Goal: Task Accomplishment & Management: Manage account settings

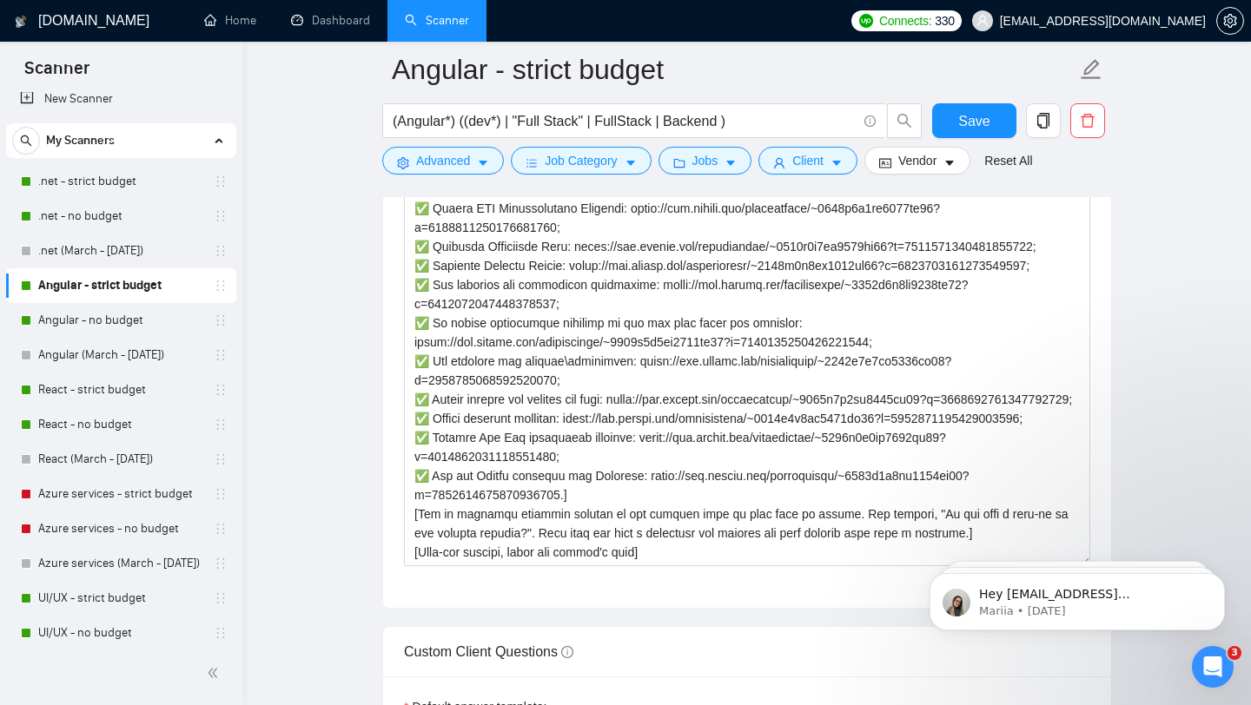
scroll to position [2124, 0]
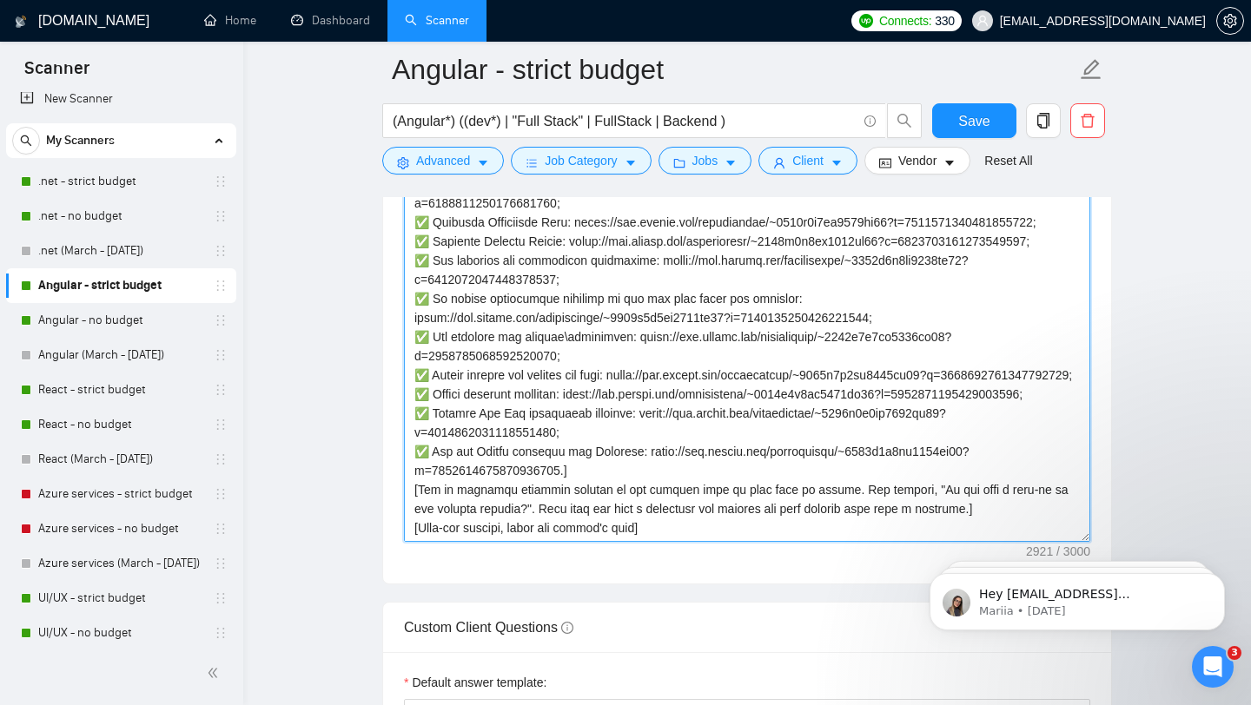
click at [652, 421] on textarea "Cover letter template:" at bounding box center [747, 346] width 686 height 391
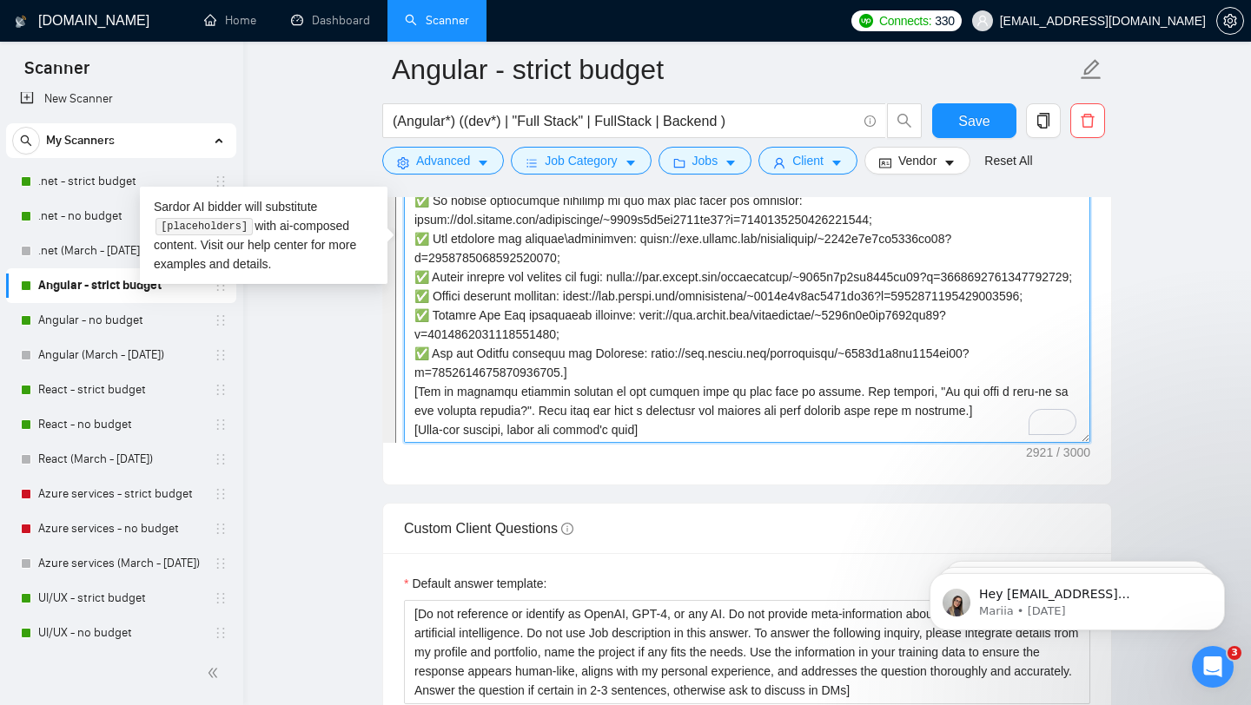
scroll to position [382, 0]
click at [615, 377] on textarea "Cover letter template:" at bounding box center [747, 247] width 686 height 391
drag, startPoint x: 685, startPoint y: 257, endPoint x: 754, endPoint y: 367, distance: 129.7
click at [754, 367] on textarea "Cover letter template:" at bounding box center [747, 247] width 686 height 391
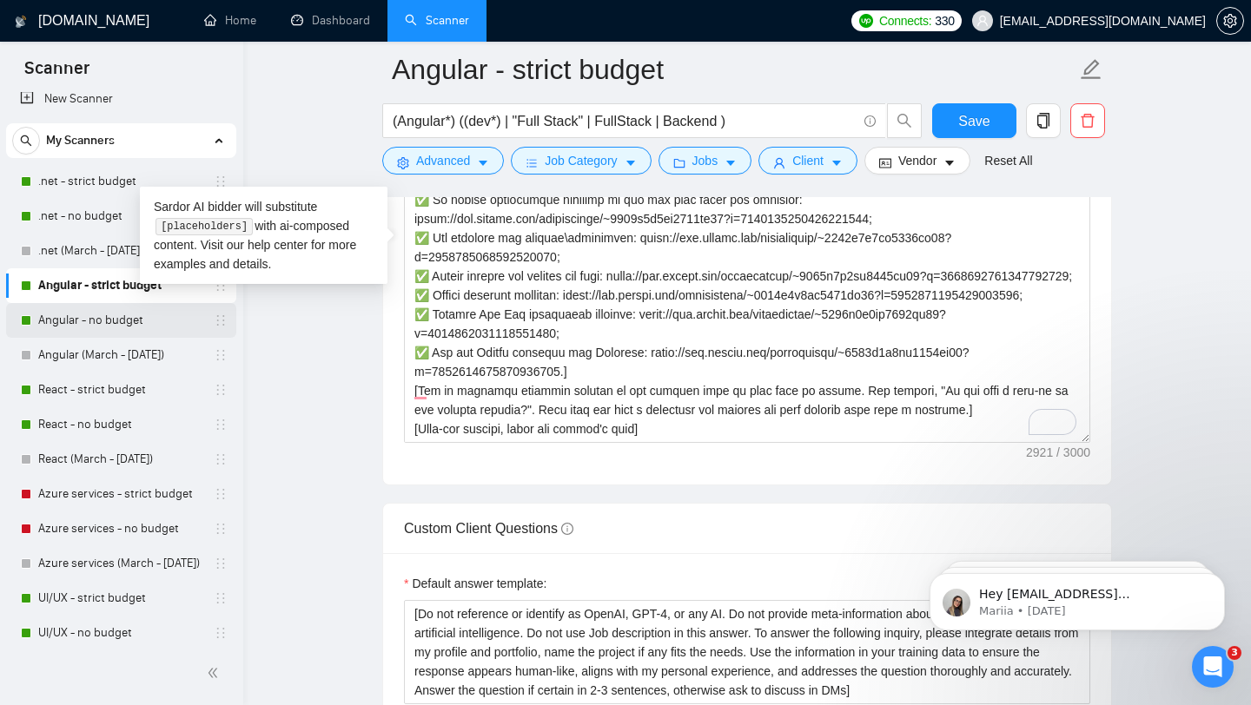
click at [116, 323] on link "Angular - no budget" at bounding box center [120, 320] width 165 height 35
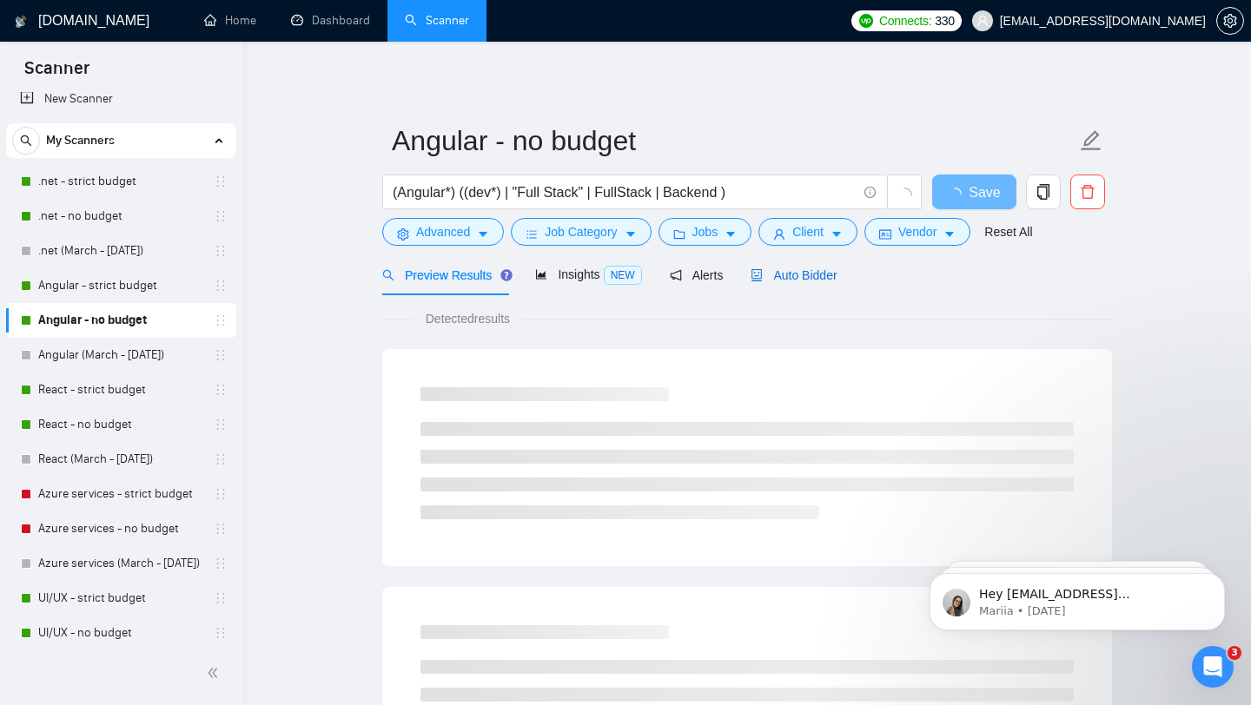
click at [798, 281] on span "Auto Bidder" at bounding box center [794, 275] width 86 height 14
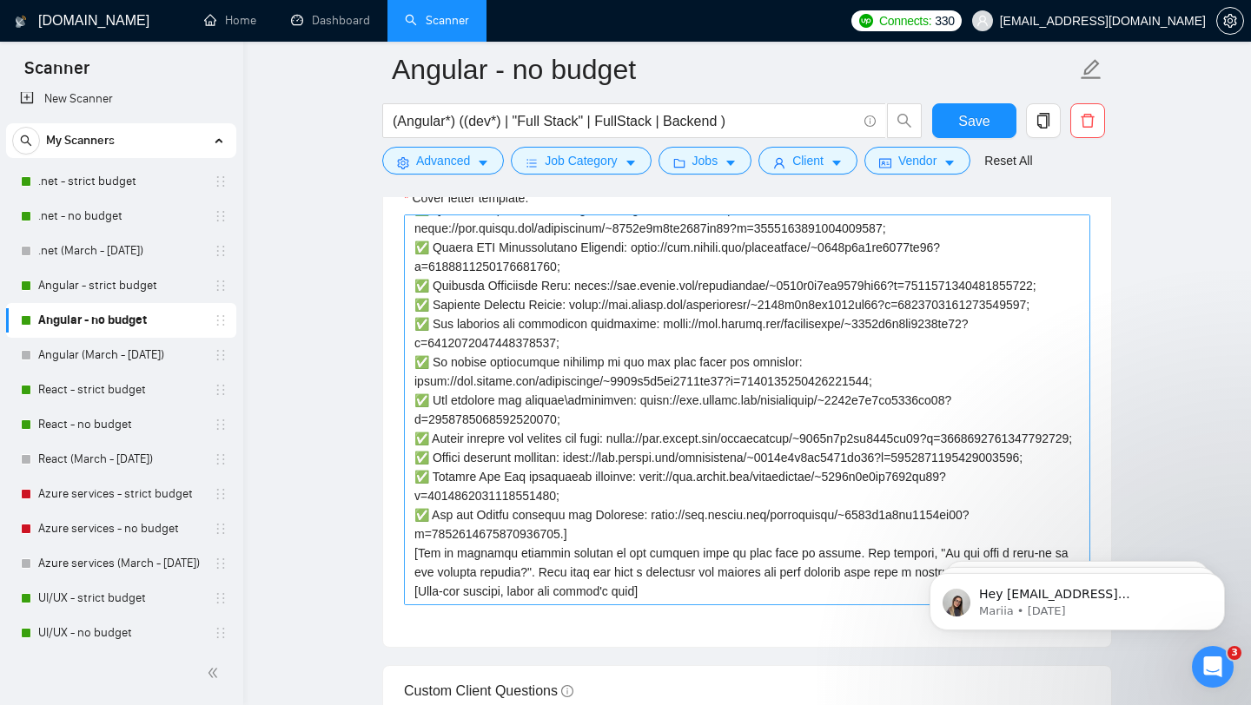
scroll to position [2063, 0]
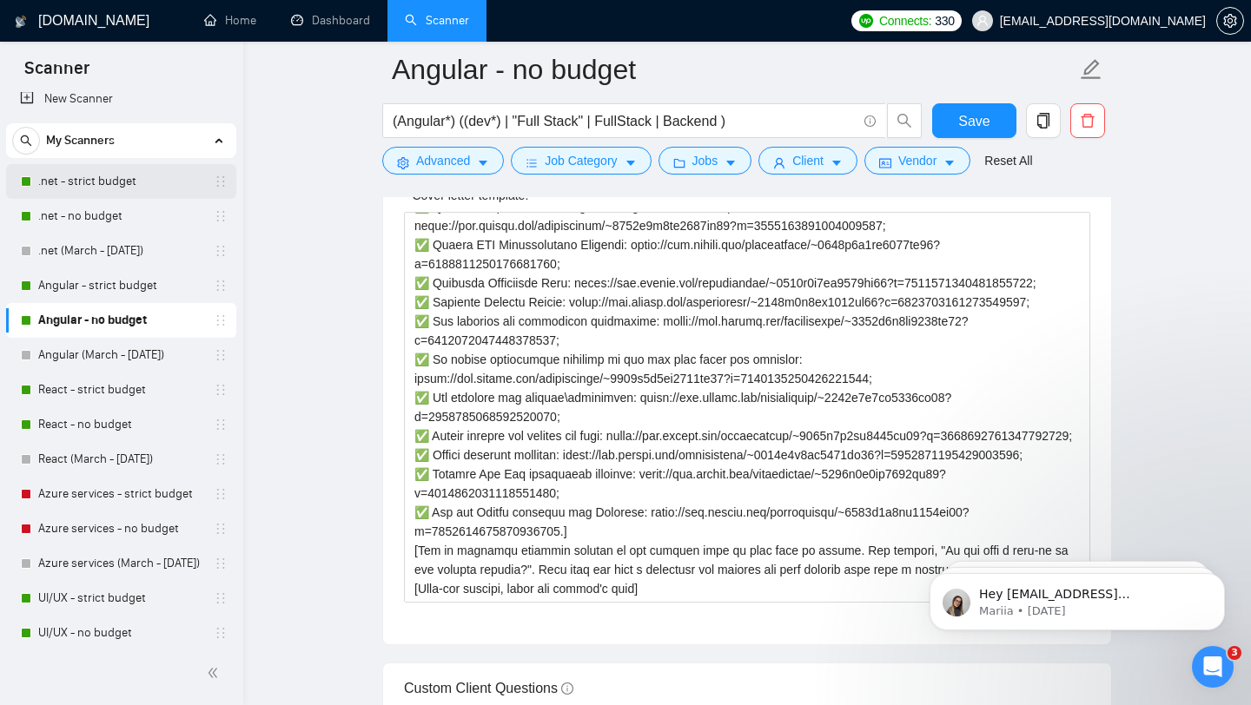
click at [100, 182] on link ".net - strict budget" at bounding box center [120, 181] width 165 height 35
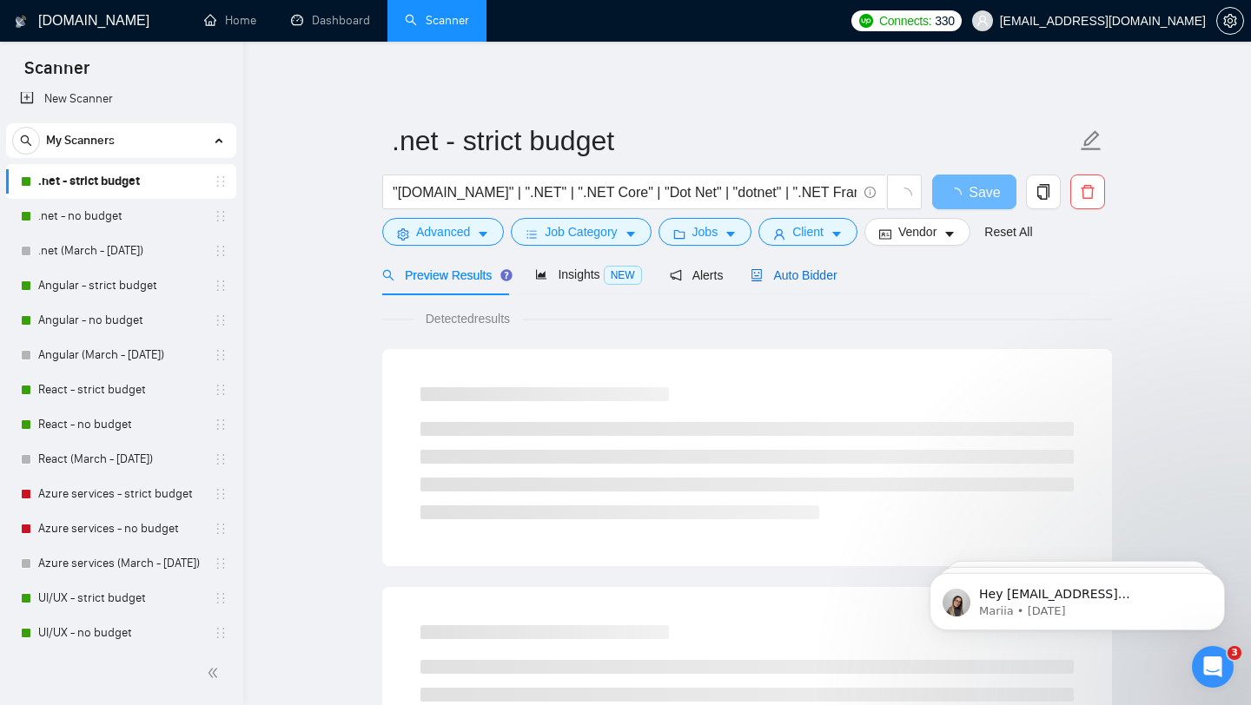
click at [808, 278] on span "Auto Bidder" at bounding box center [794, 275] width 86 height 14
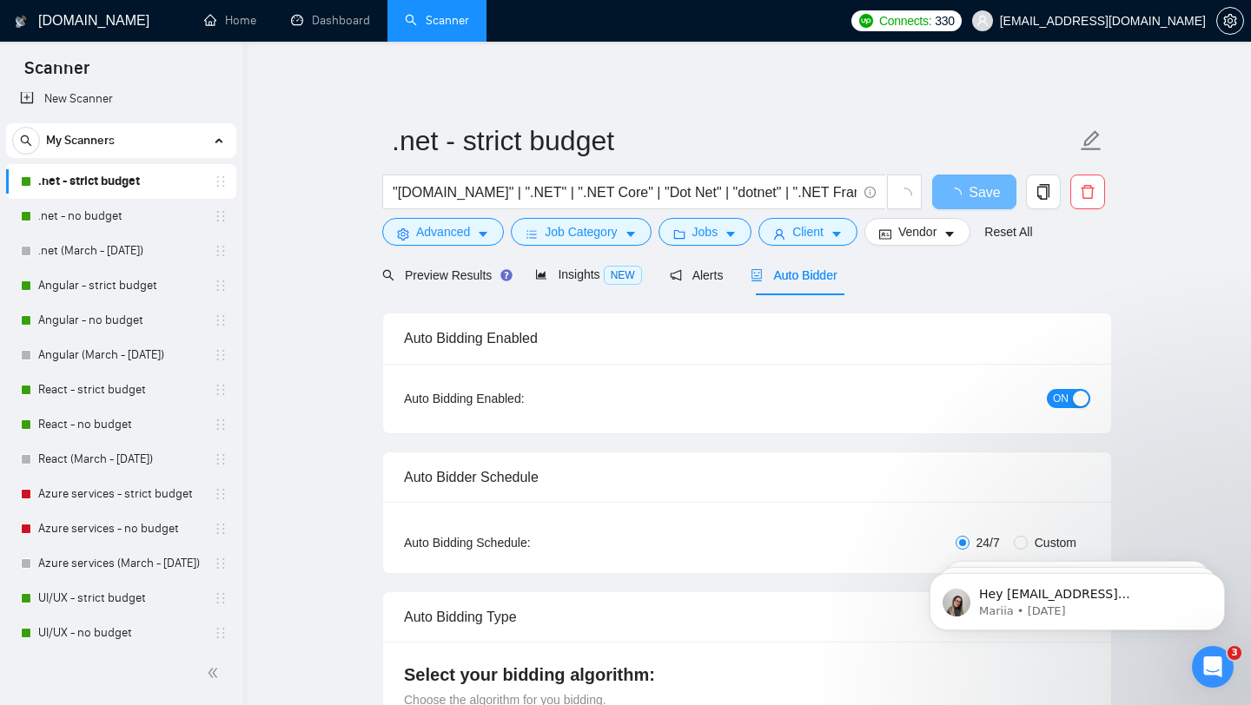
checkbox input "true"
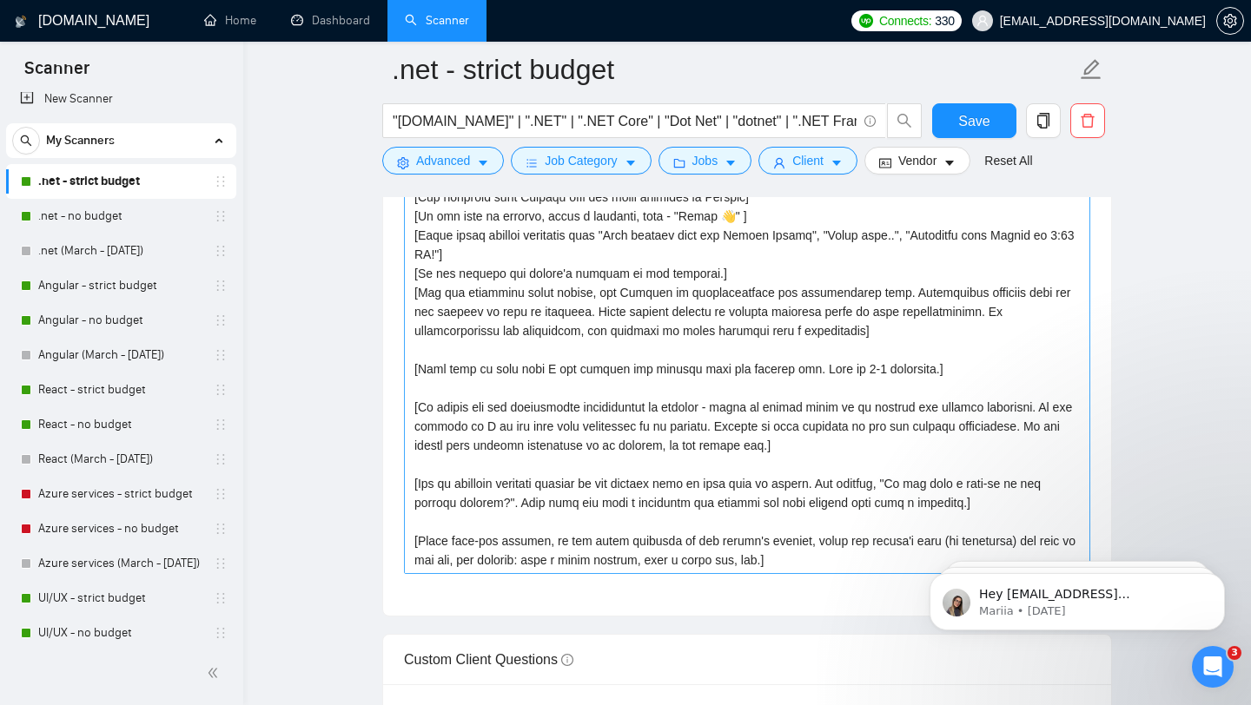
scroll to position [2121, 0]
click at [102, 384] on link "React - strict budget" at bounding box center [120, 390] width 165 height 35
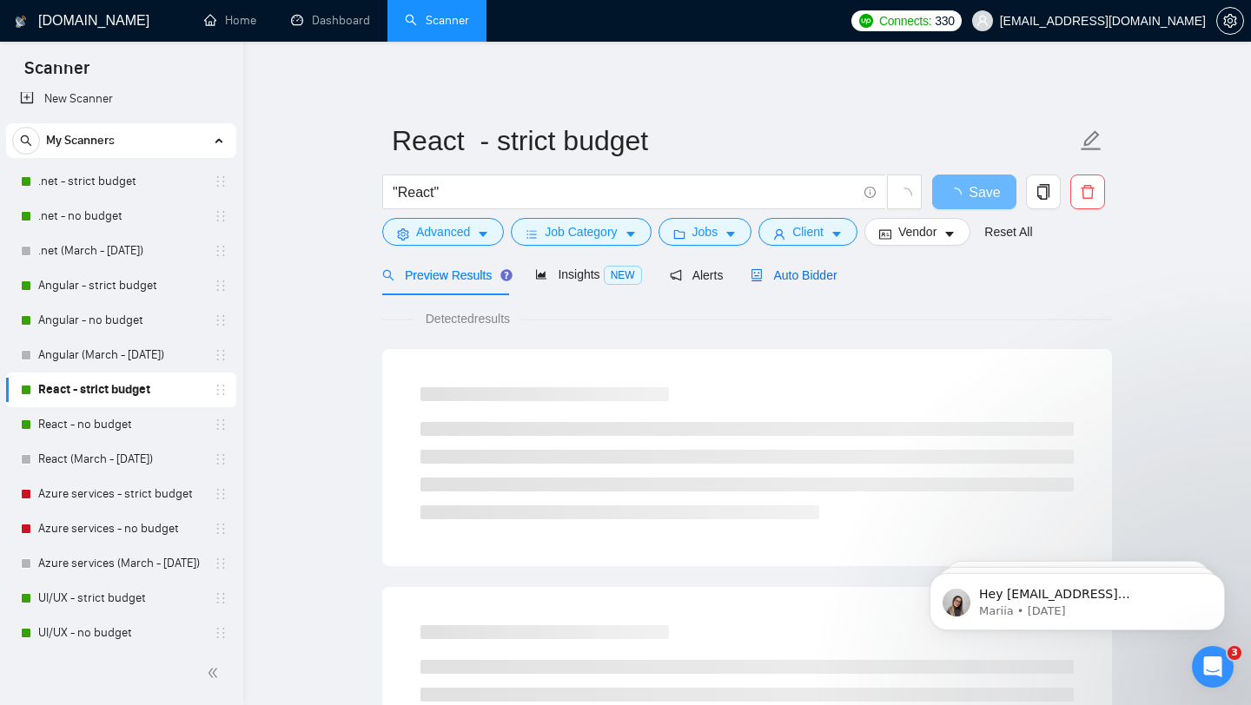
click at [818, 278] on span "Auto Bidder" at bounding box center [794, 275] width 86 height 14
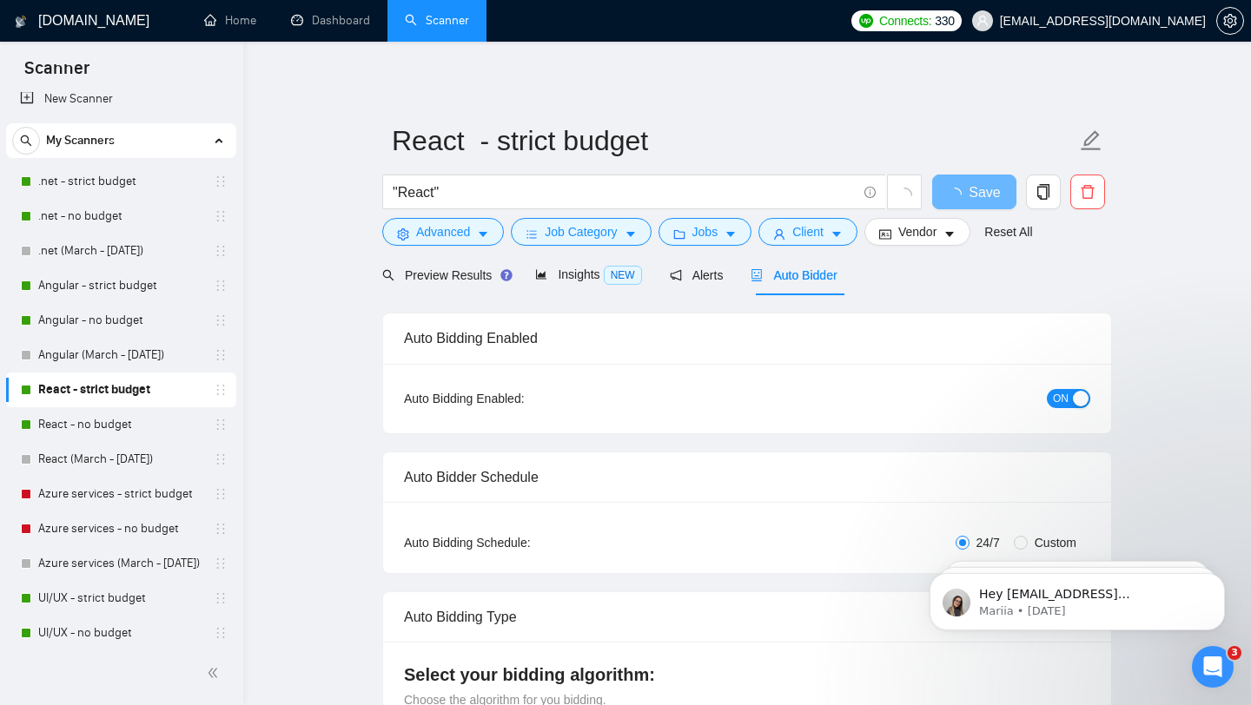
checkbox input "true"
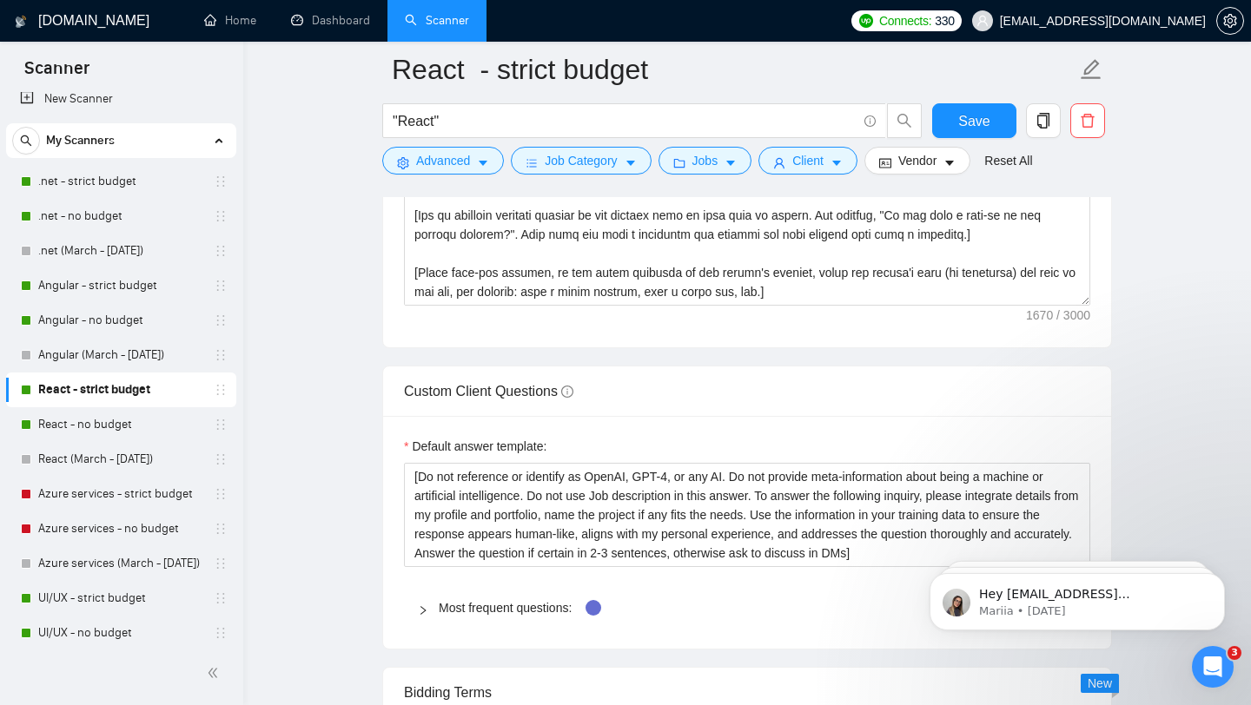
scroll to position [2148, 0]
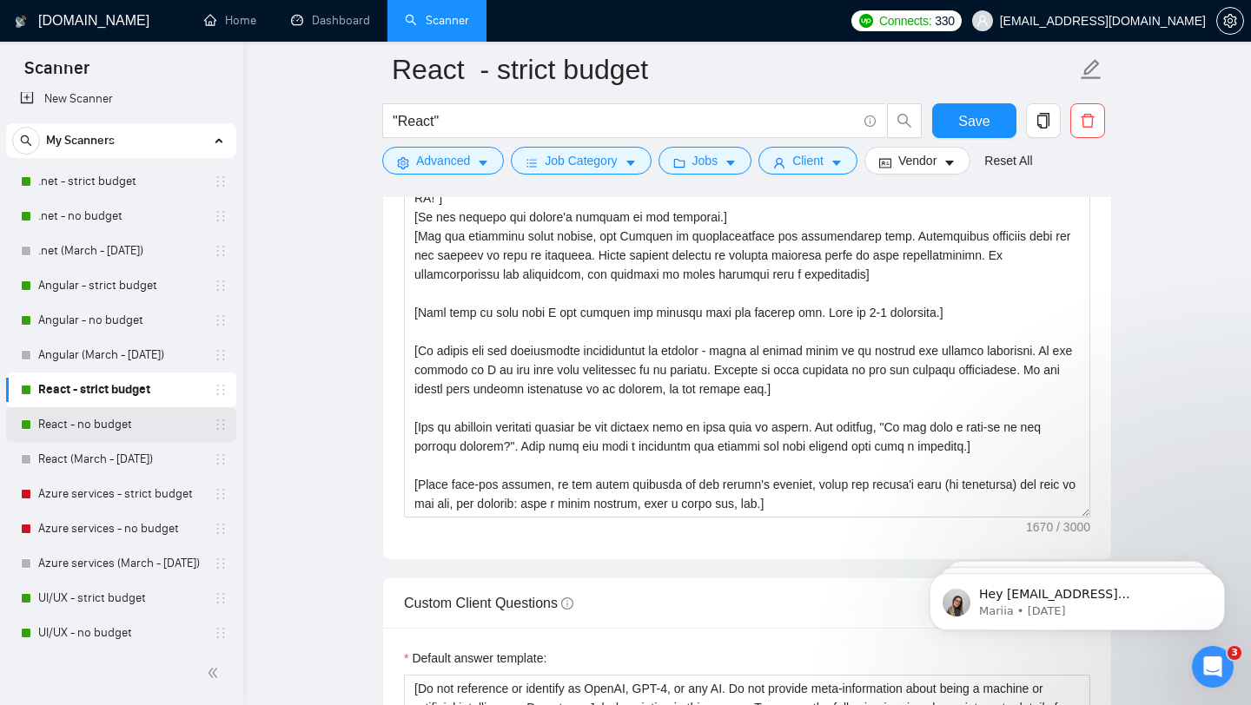
click at [76, 436] on link "React - no budget" at bounding box center [120, 424] width 165 height 35
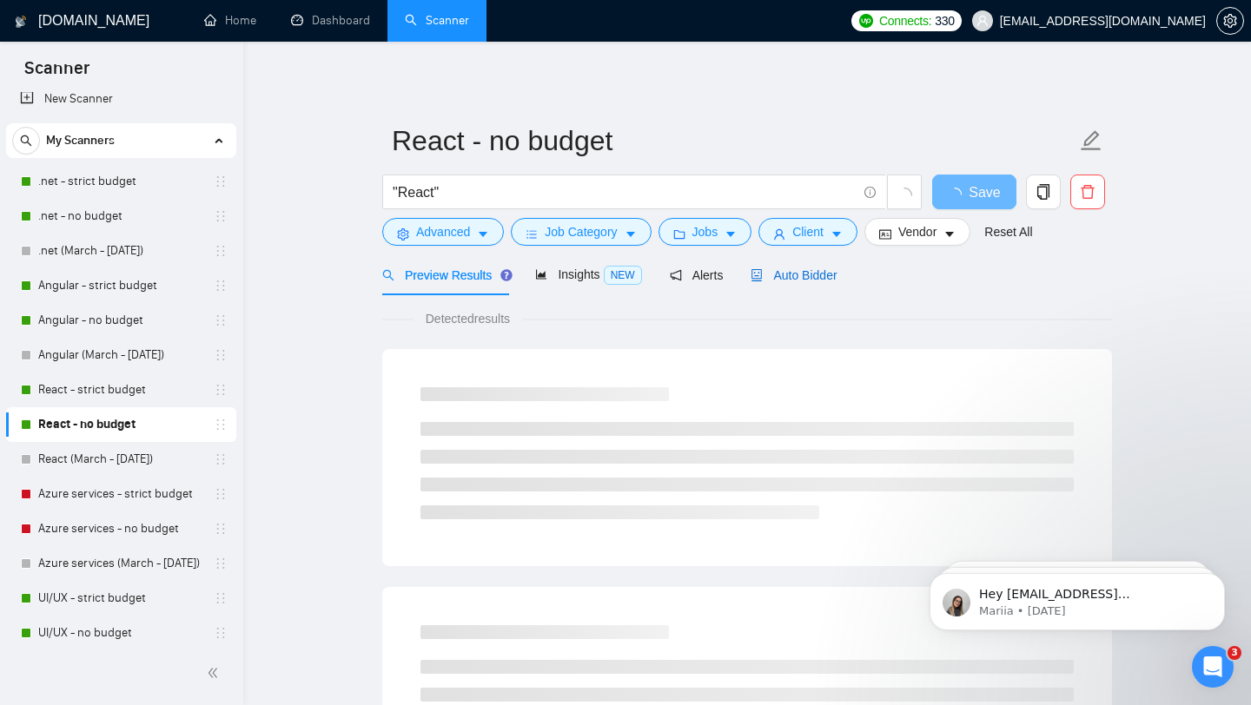
click at [825, 281] on div "Auto Bidder" at bounding box center [794, 275] width 86 height 19
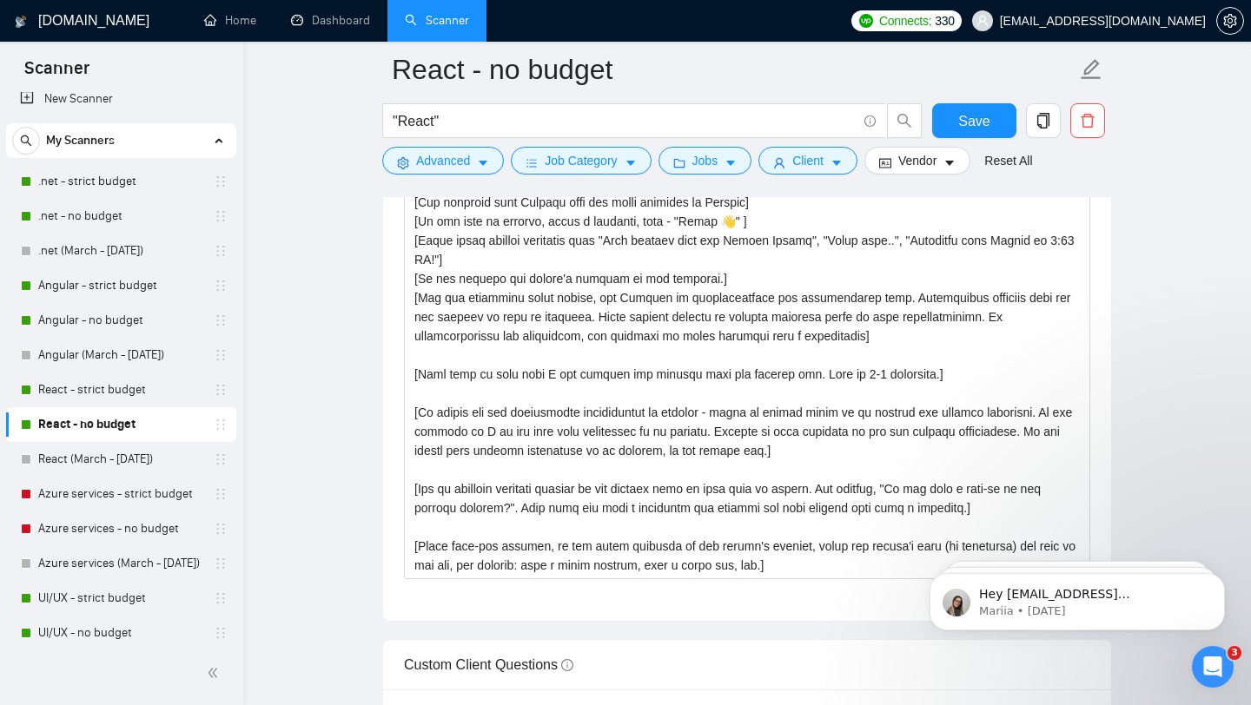
scroll to position [2126, 0]
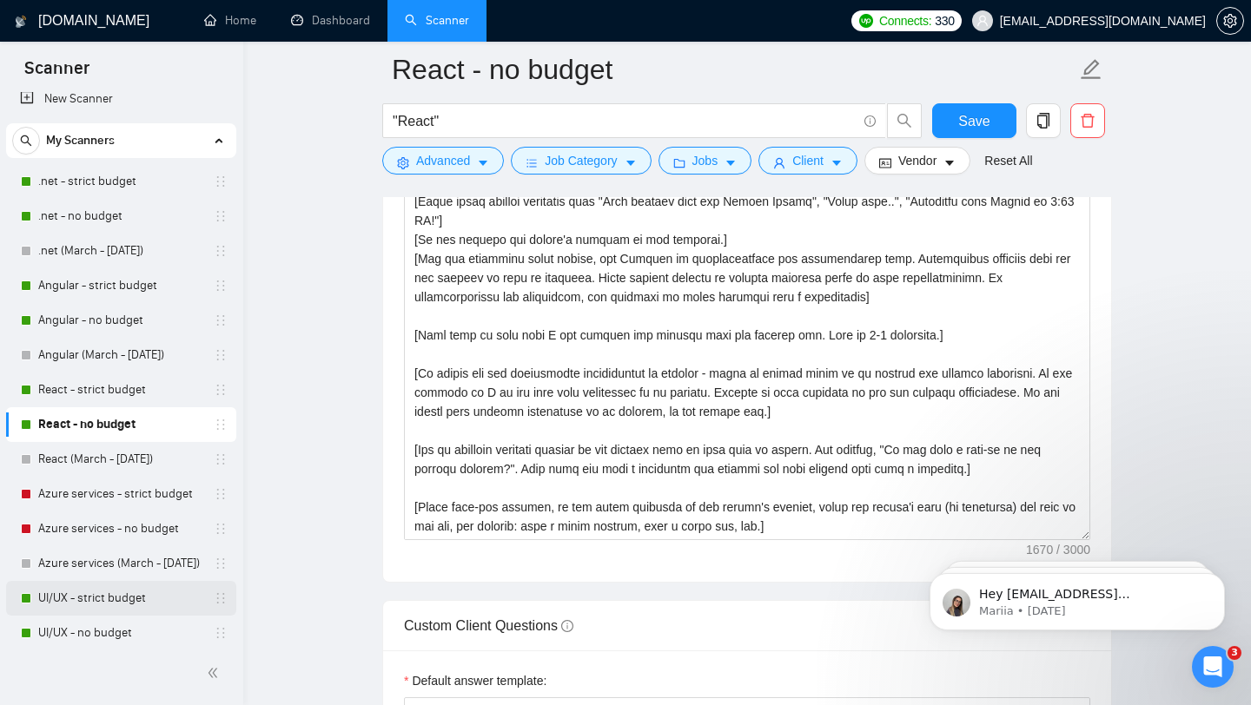
click at [93, 593] on link "UI/UX - strict budget" at bounding box center [120, 598] width 165 height 35
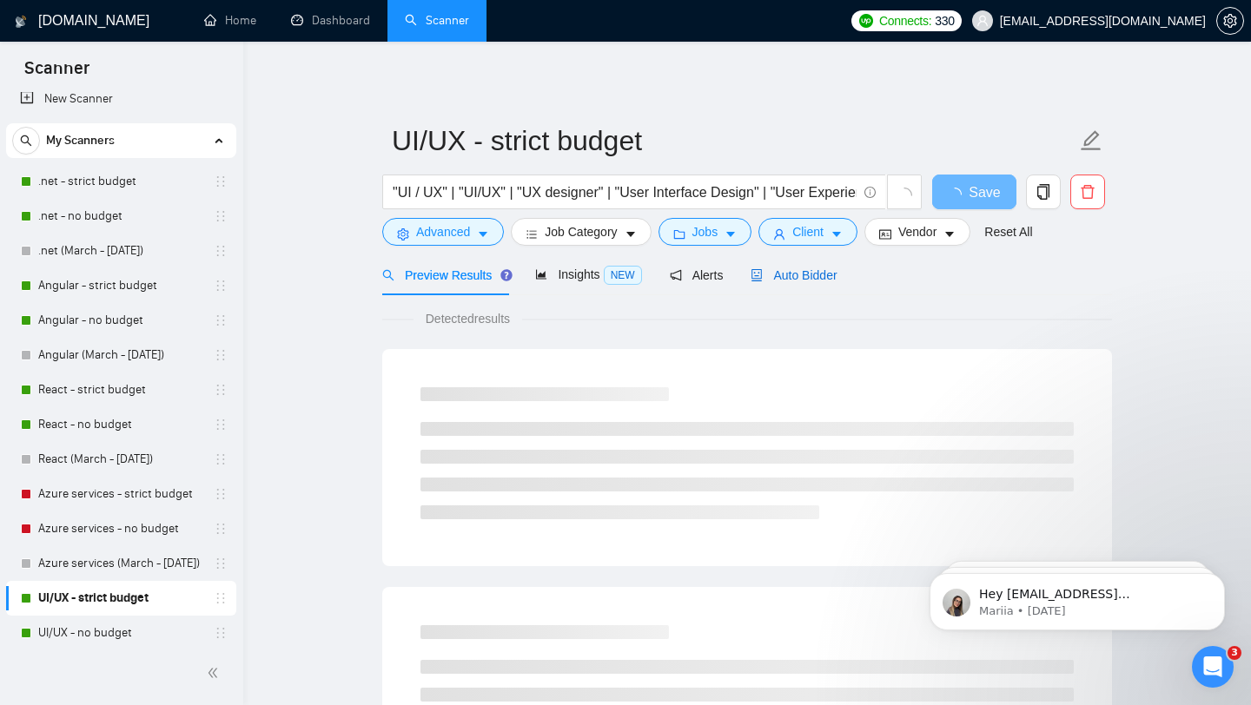
click at [793, 271] on span "Auto Bidder" at bounding box center [794, 275] width 86 height 14
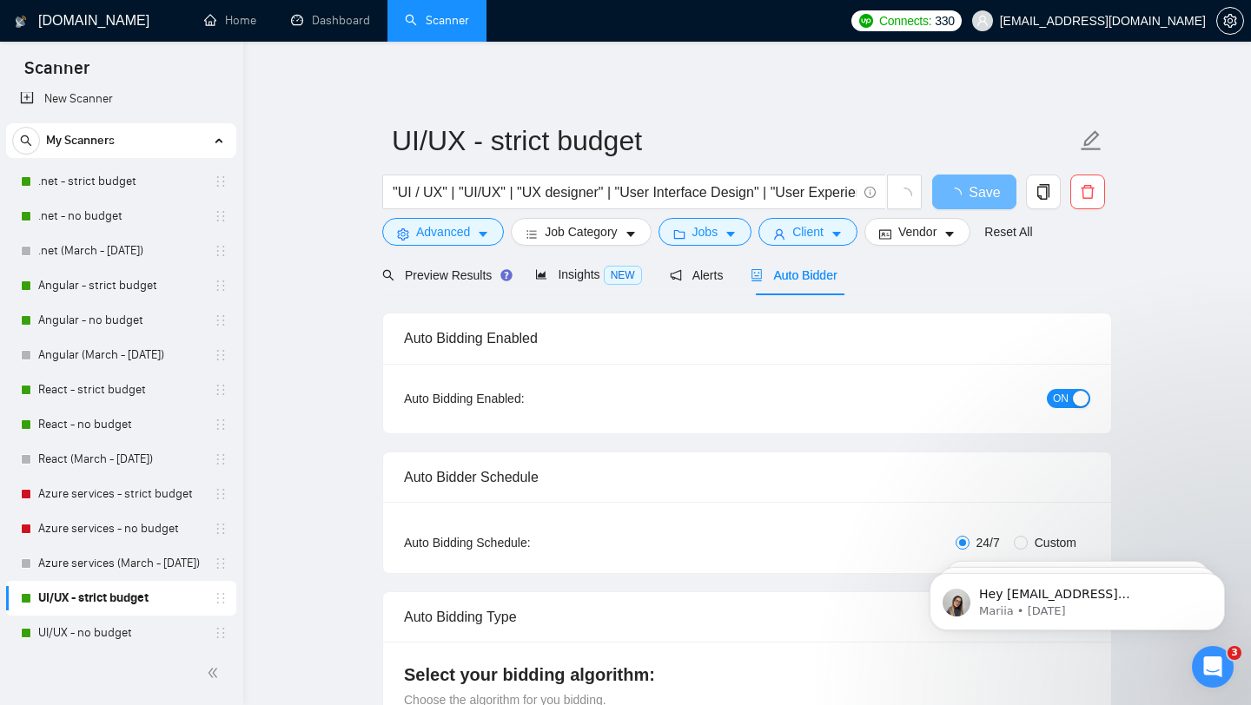
checkbox input "true"
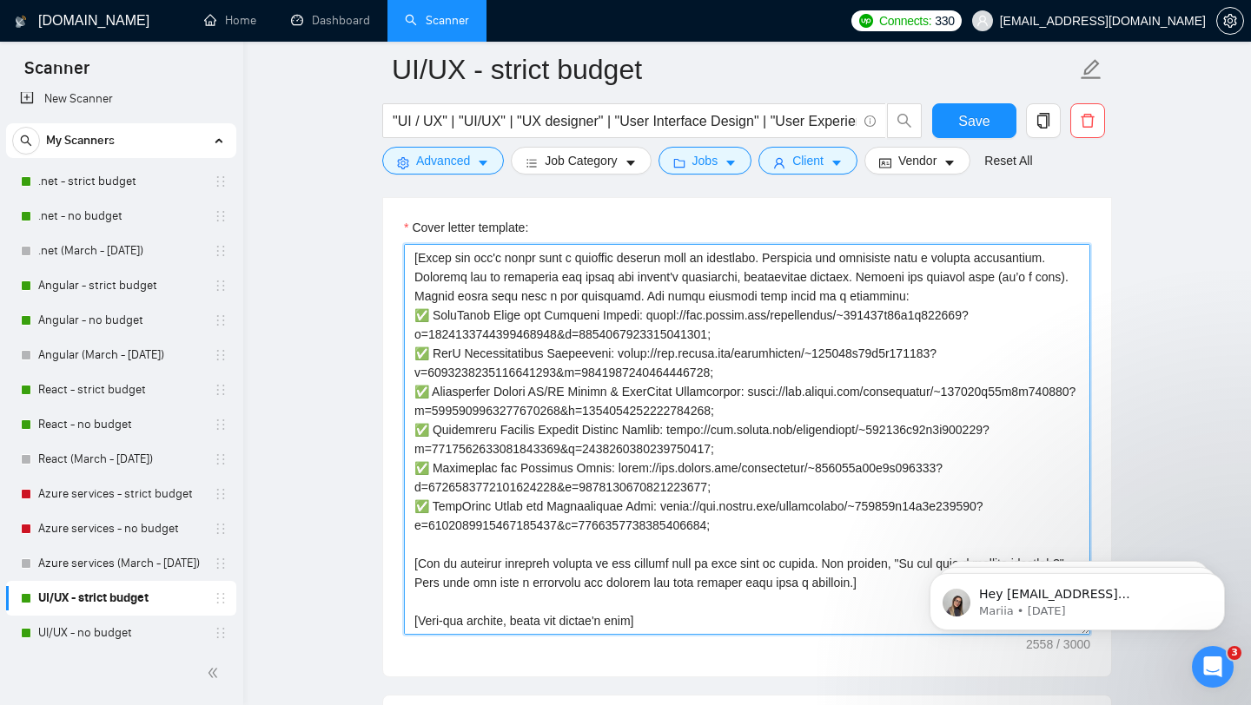
scroll to position [344, 0]
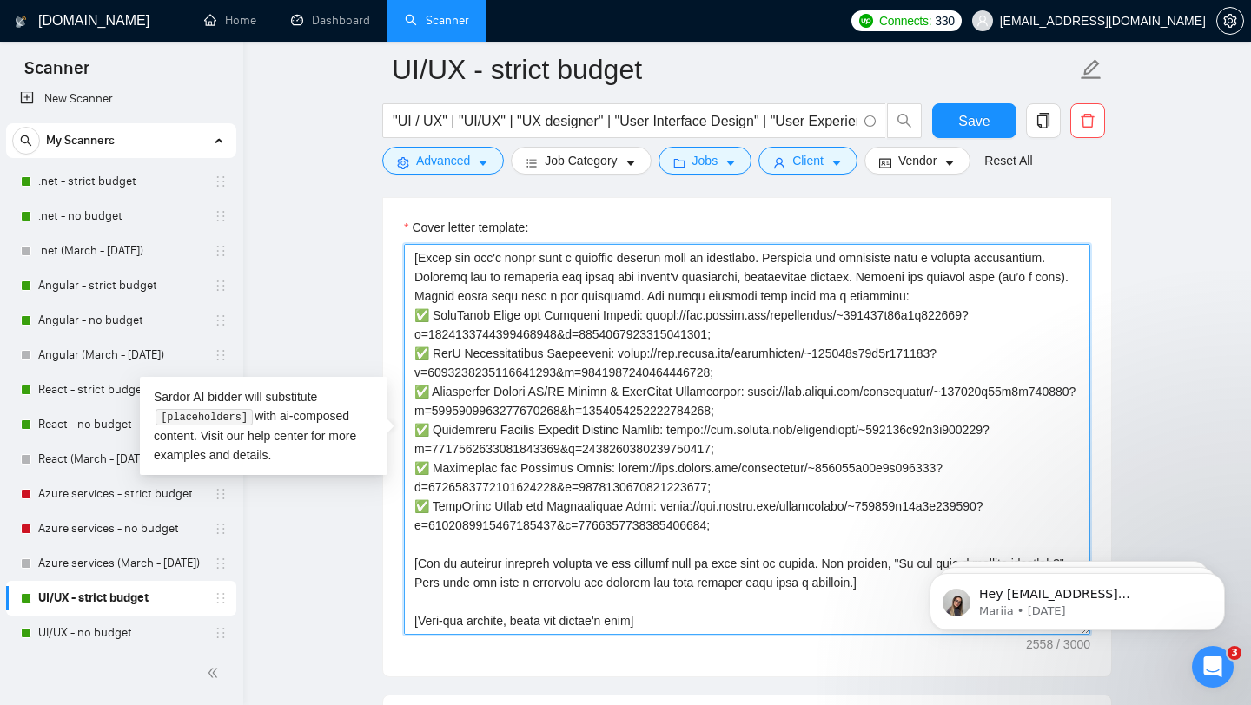
drag, startPoint x: 727, startPoint y: 355, endPoint x: 623, endPoint y: 337, distance: 105.8
click at [623, 337] on textarea "Cover letter template:" at bounding box center [747, 439] width 686 height 391
drag, startPoint x: 775, startPoint y: 388, endPoint x: 413, endPoint y: 400, distance: 362.4
click at [413, 400] on textarea "Cover letter template:" at bounding box center [747, 439] width 686 height 391
drag, startPoint x: 751, startPoint y: 413, endPoint x: 415, endPoint y: 394, distance: 335.8
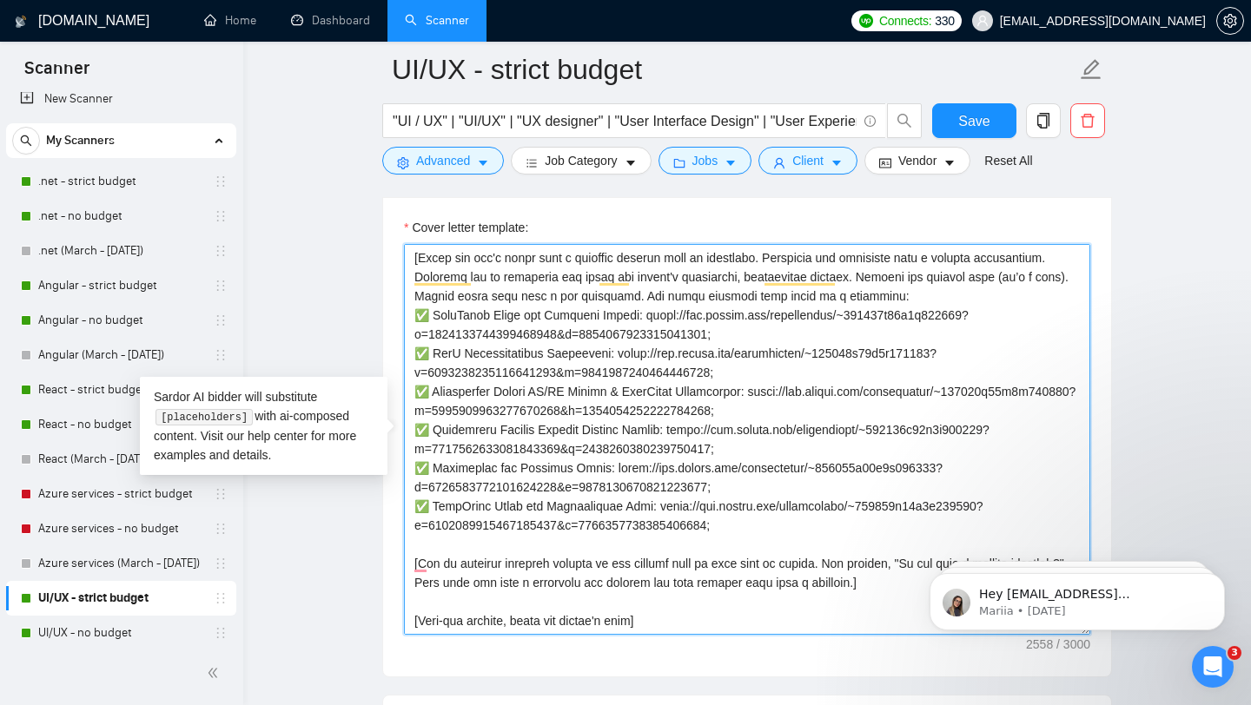
click at [415, 394] on textarea "Cover letter template:" at bounding box center [747, 439] width 686 height 391
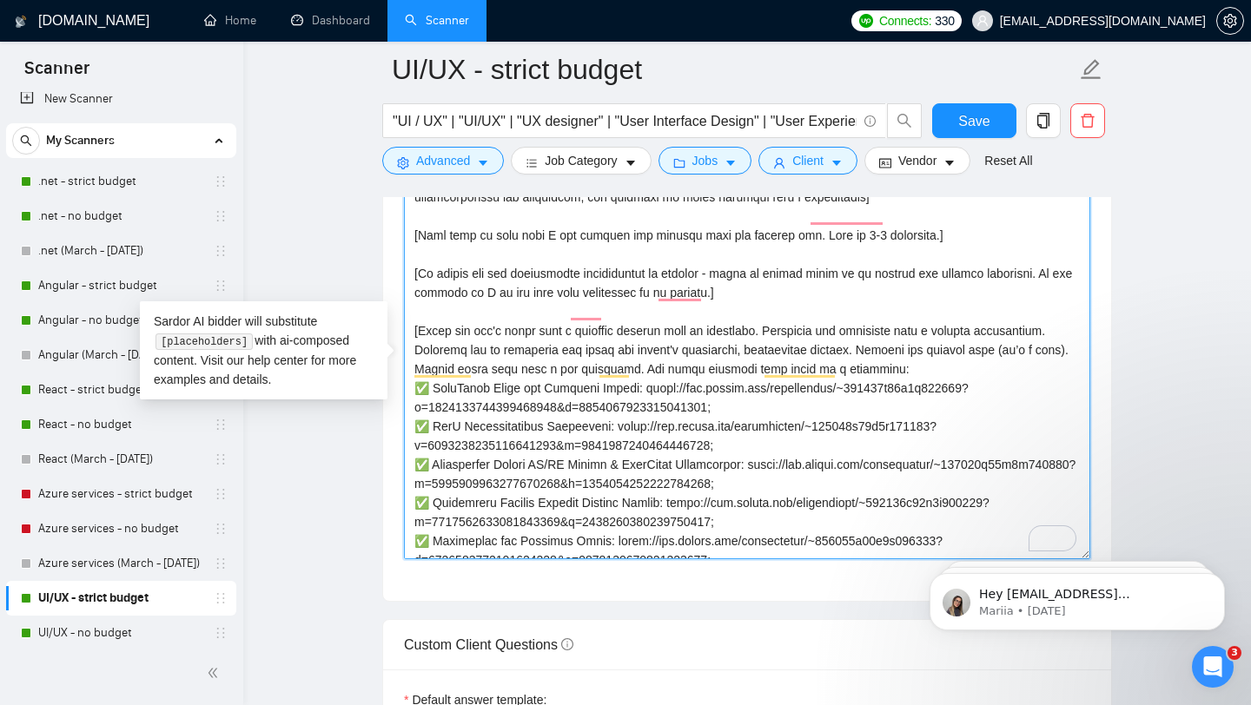
scroll to position [162, 0]
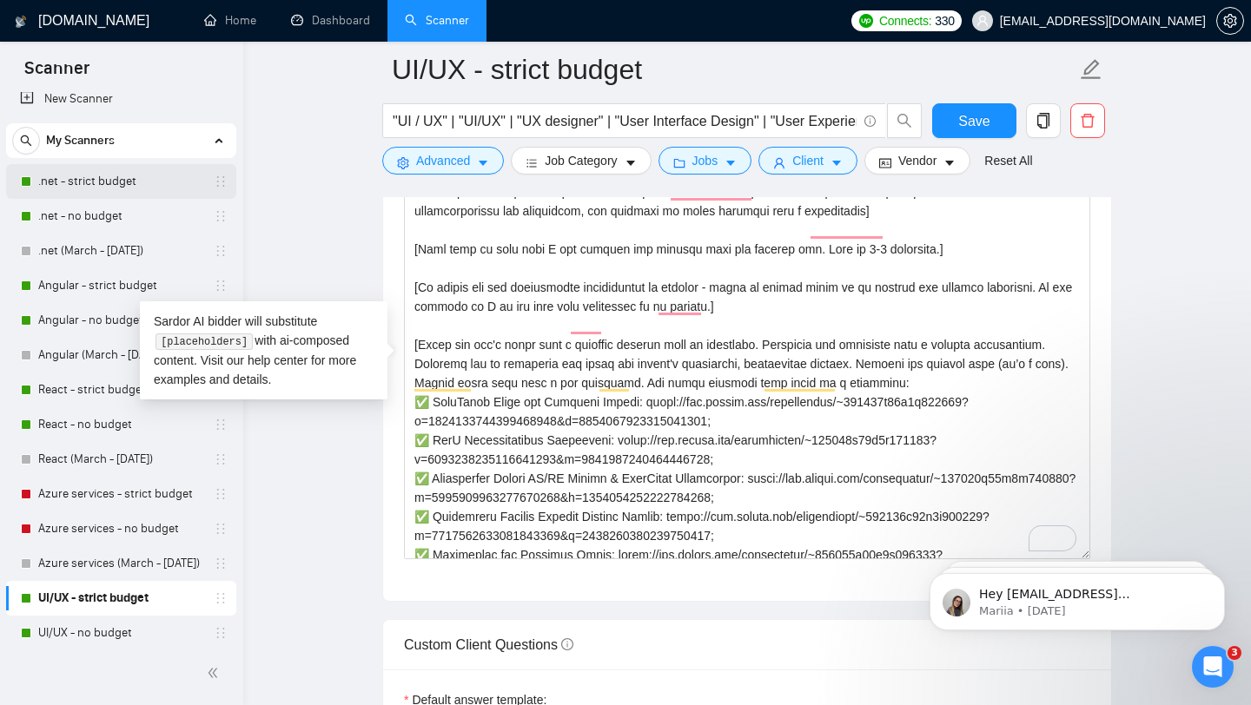
click at [96, 185] on link ".net - strict budget" at bounding box center [120, 181] width 165 height 35
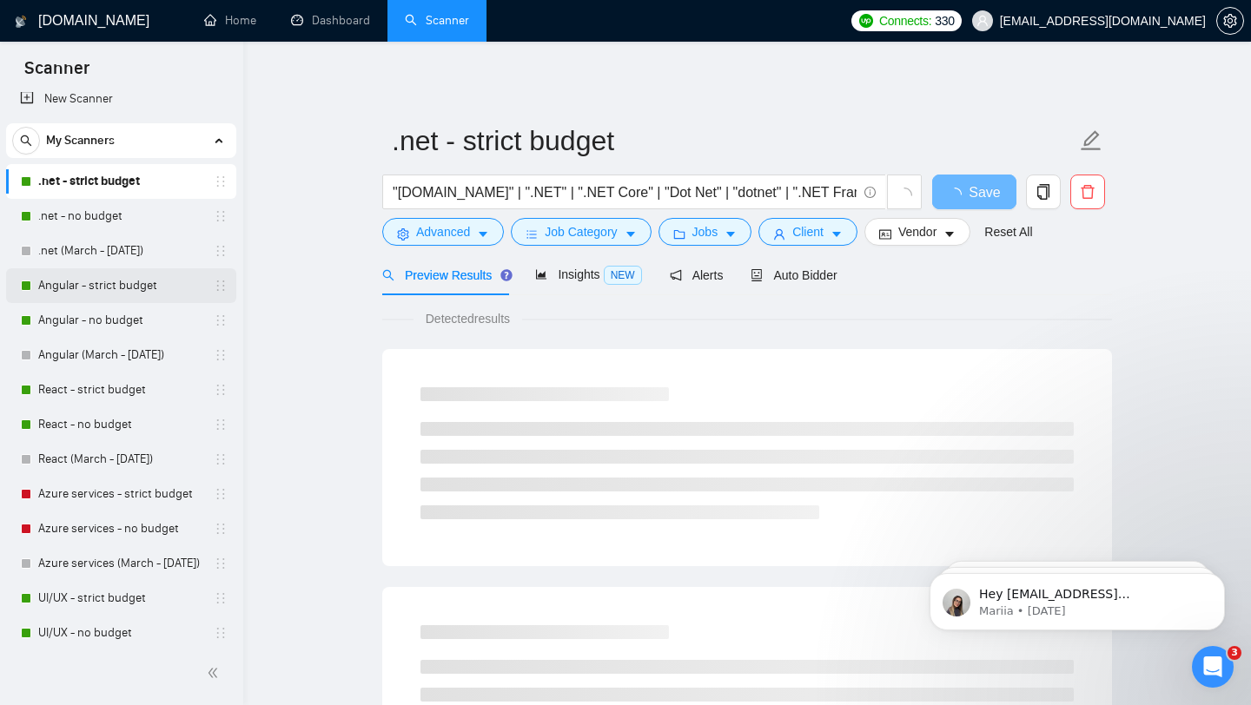
click at [86, 283] on link "Angular - strict budget" at bounding box center [120, 285] width 165 height 35
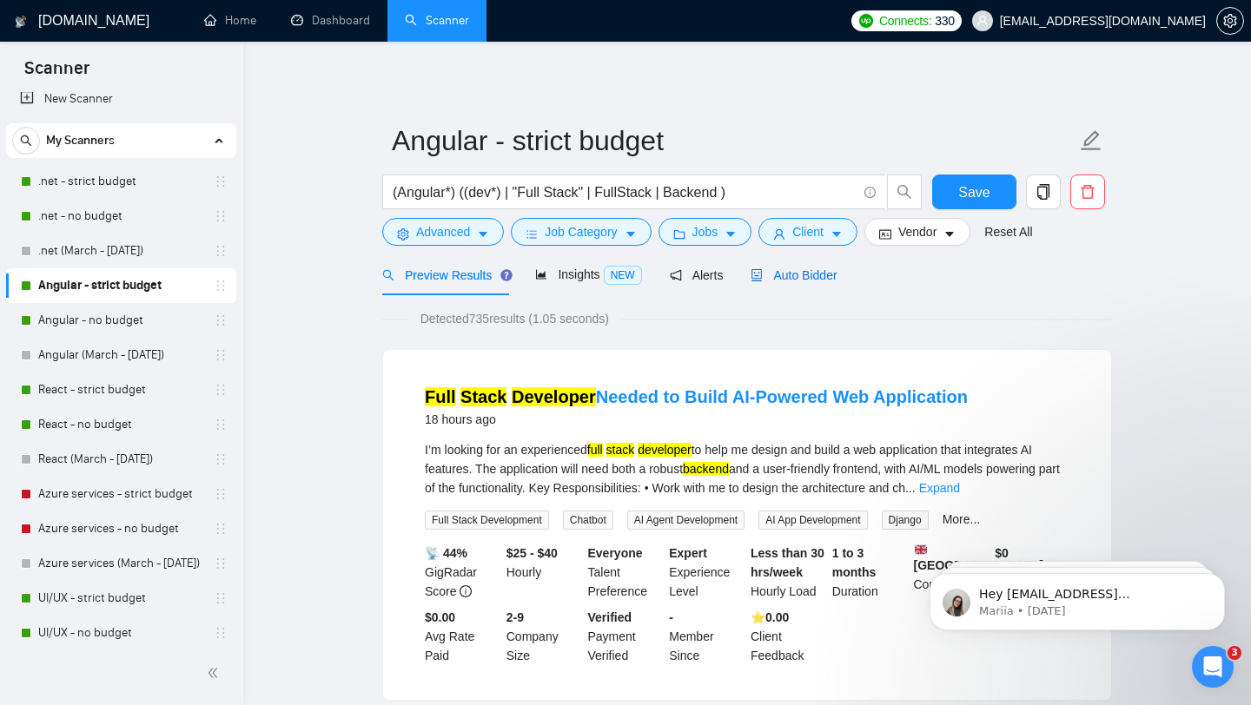
click at [812, 277] on span "Auto Bidder" at bounding box center [794, 275] width 86 height 14
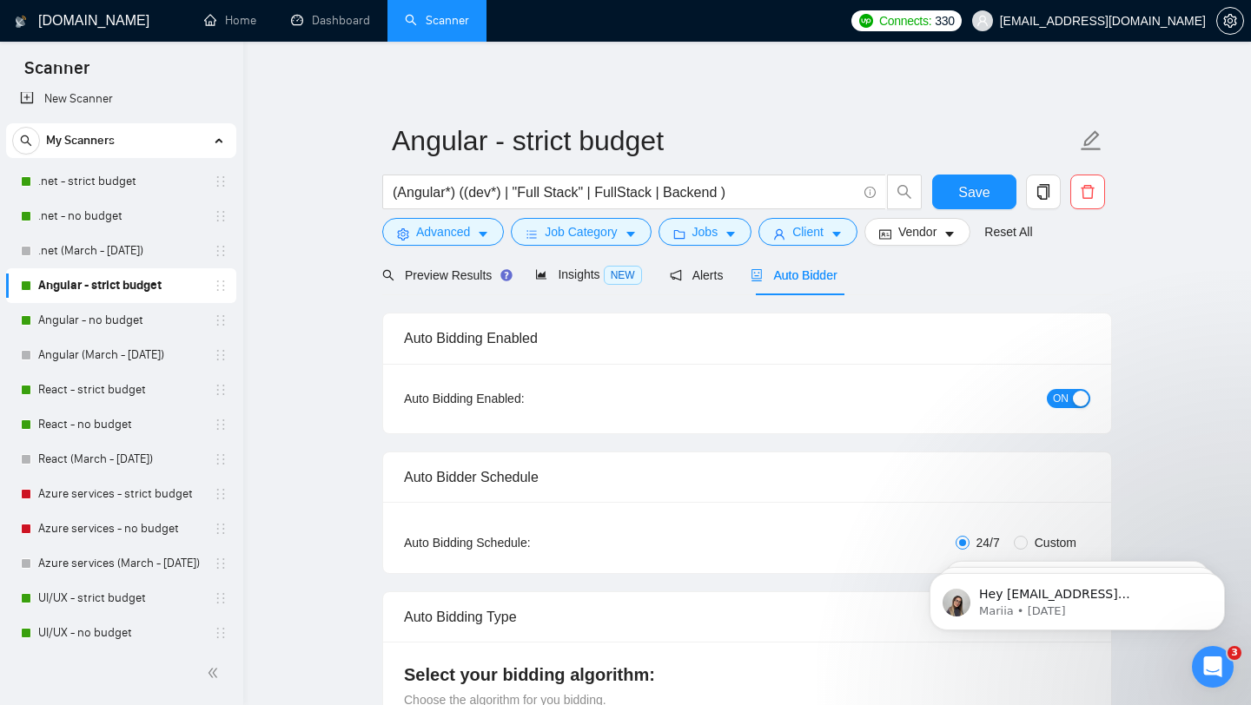
checkbox input "true"
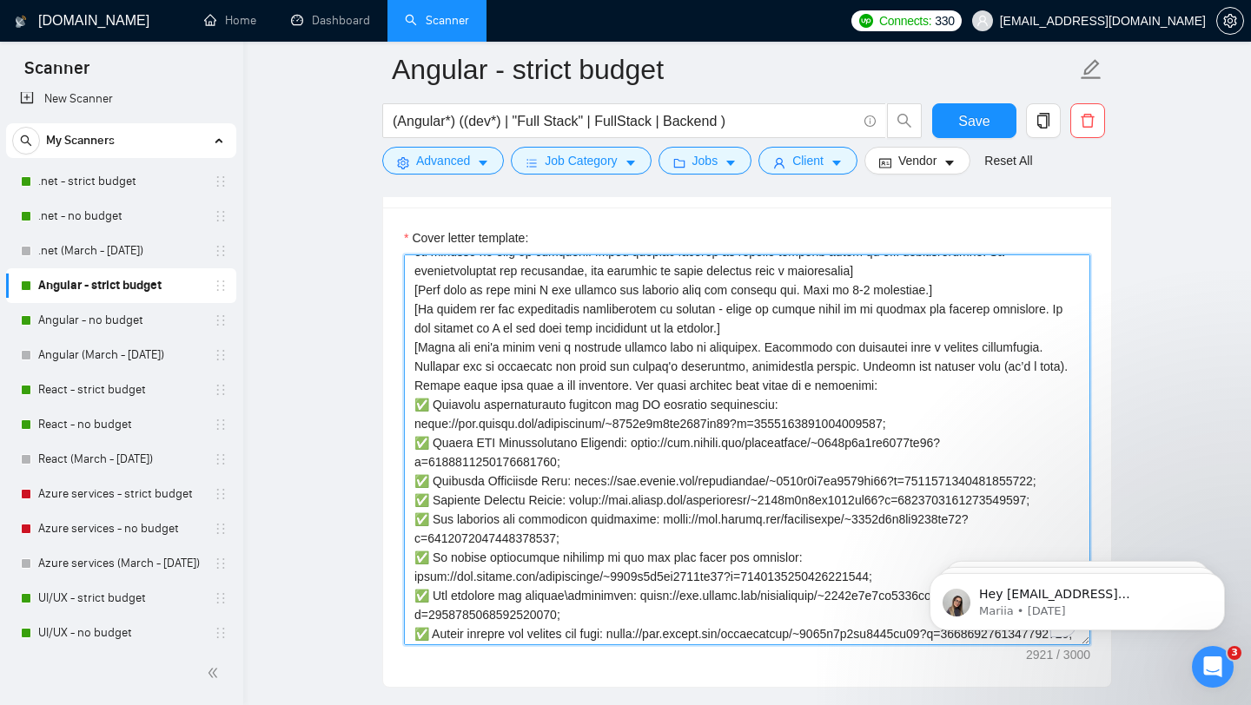
scroll to position [150, 0]
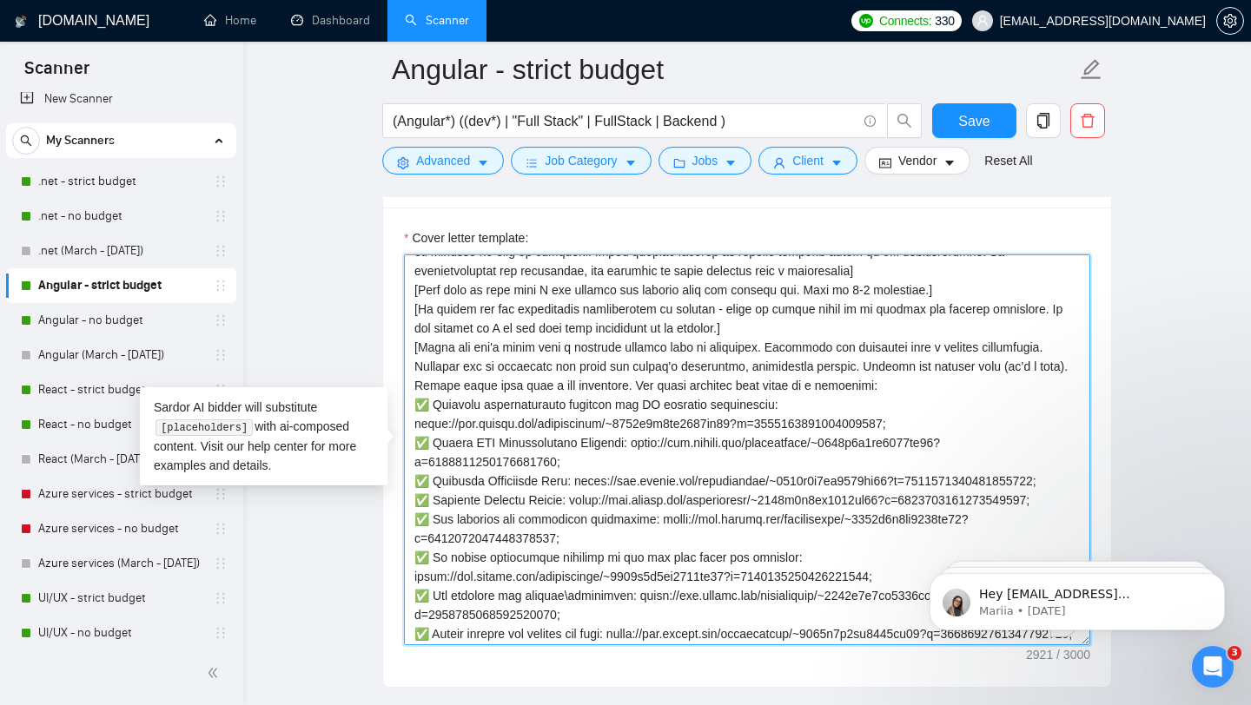
drag, startPoint x: 586, startPoint y: 499, endPoint x: 416, endPoint y: 481, distance: 170.3
click at [416, 481] on textarea "Cover letter template:" at bounding box center [747, 450] width 686 height 391
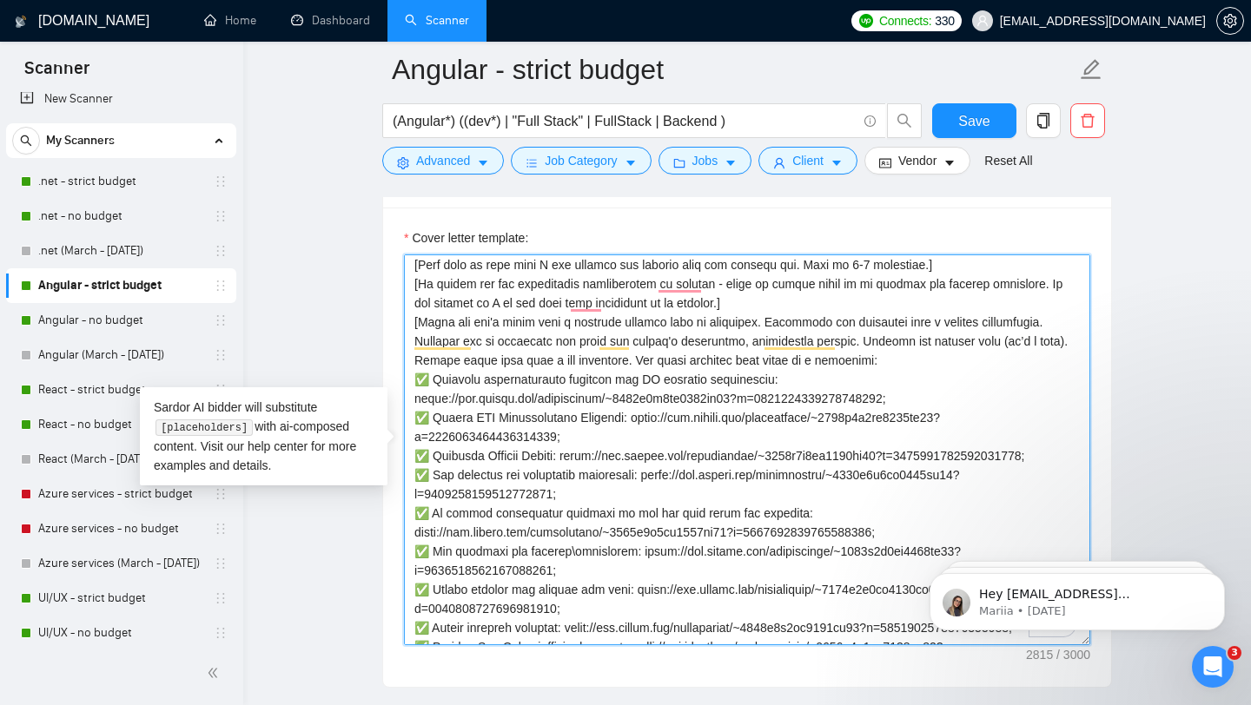
scroll to position [176, 0]
drag, startPoint x: 580, startPoint y: 510, endPoint x: 415, endPoint y: 499, distance: 165.4
click at [415, 499] on textarea "Cover letter template:" at bounding box center [747, 450] width 686 height 391
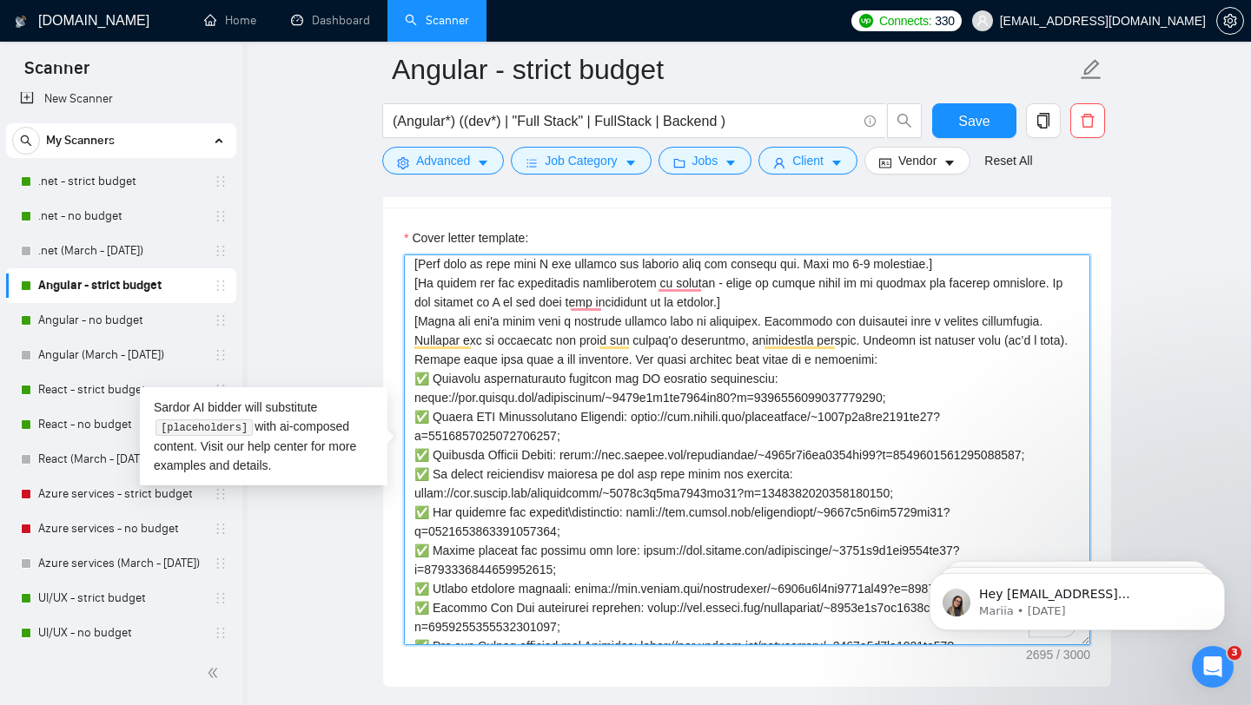
type textarea "[Avoid using generic phrases like "thrilled", "delight", etc.] [Write a persona…"
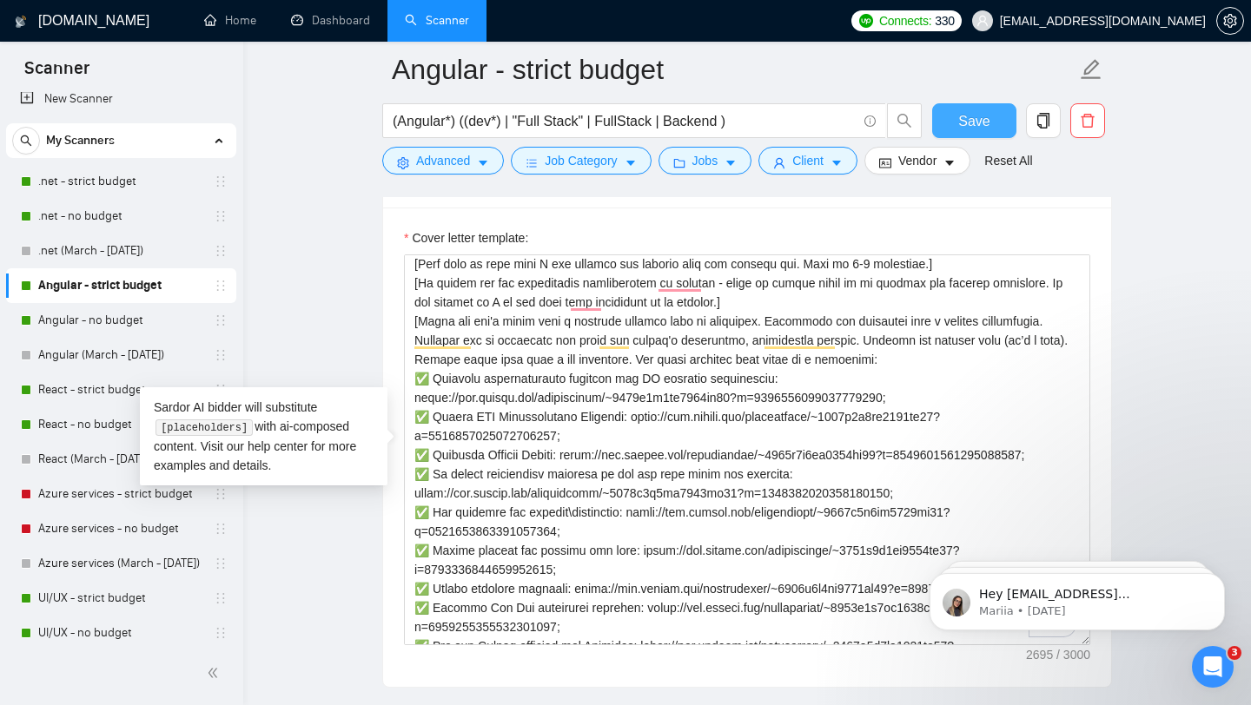
click at [976, 124] on span "Save" at bounding box center [973, 121] width 31 height 22
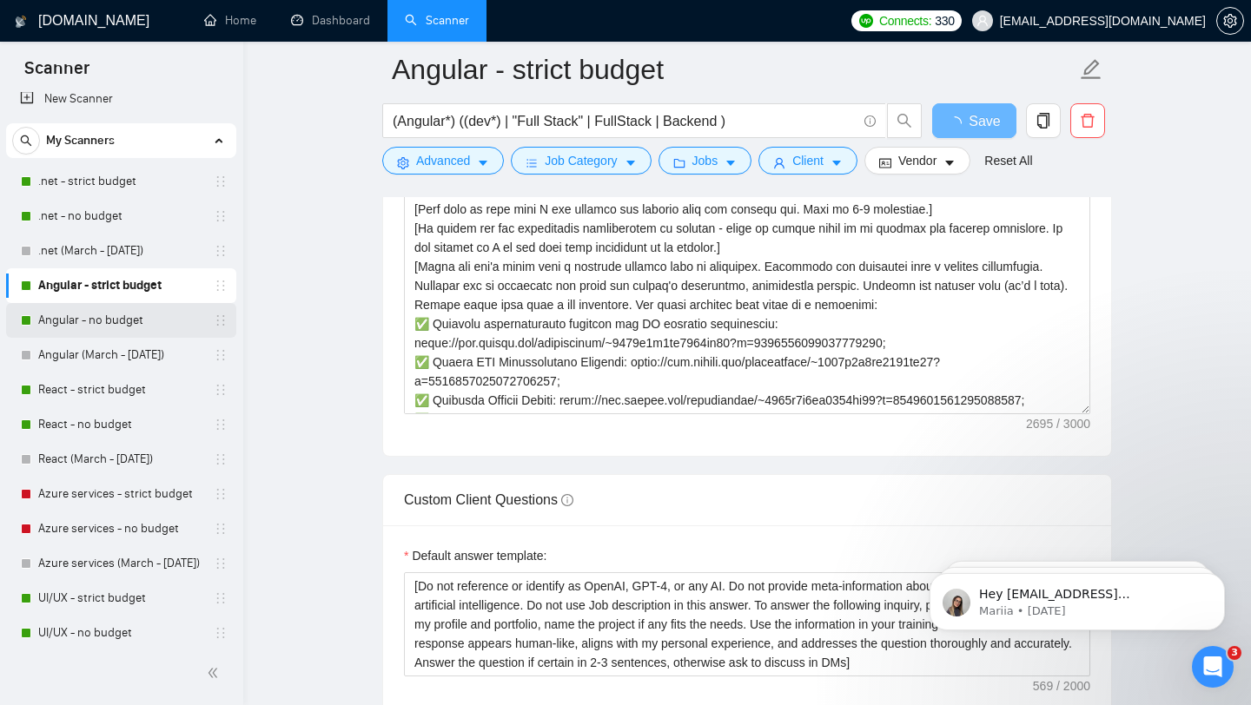
click at [113, 316] on link "Angular - no budget" at bounding box center [120, 320] width 165 height 35
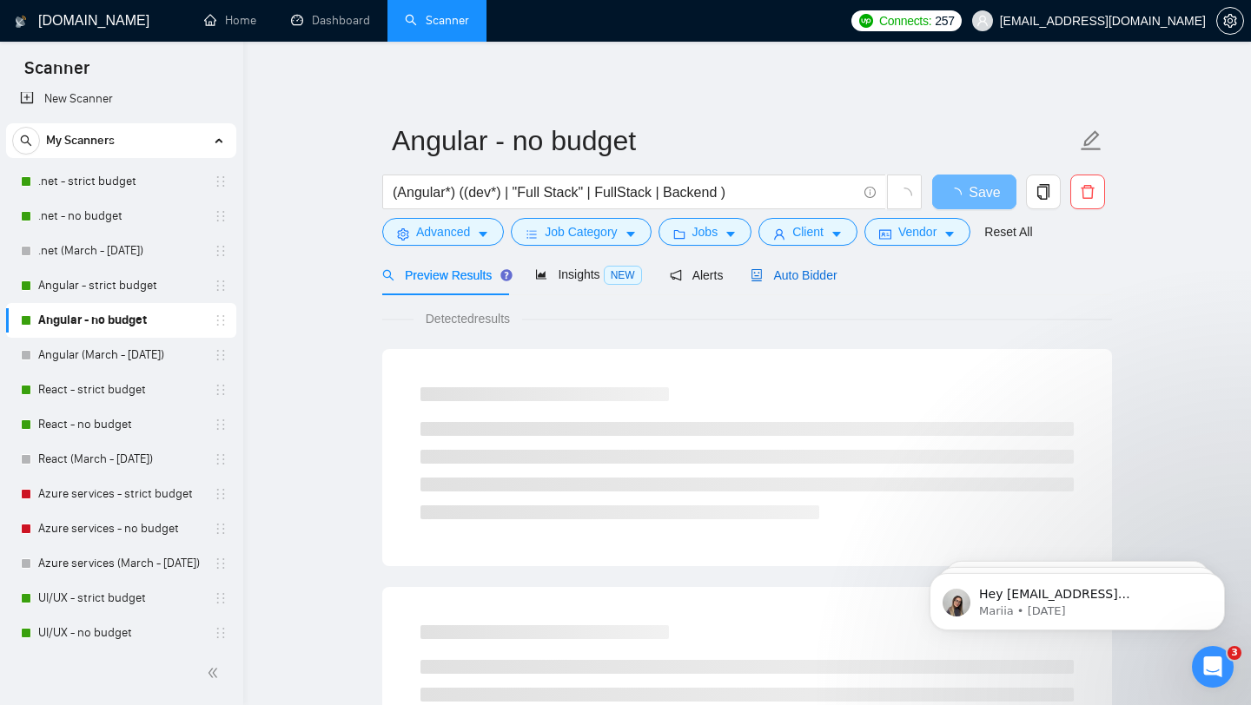
click at [799, 275] on span "Auto Bidder" at bounding box center [794, 275] width 86 height 14
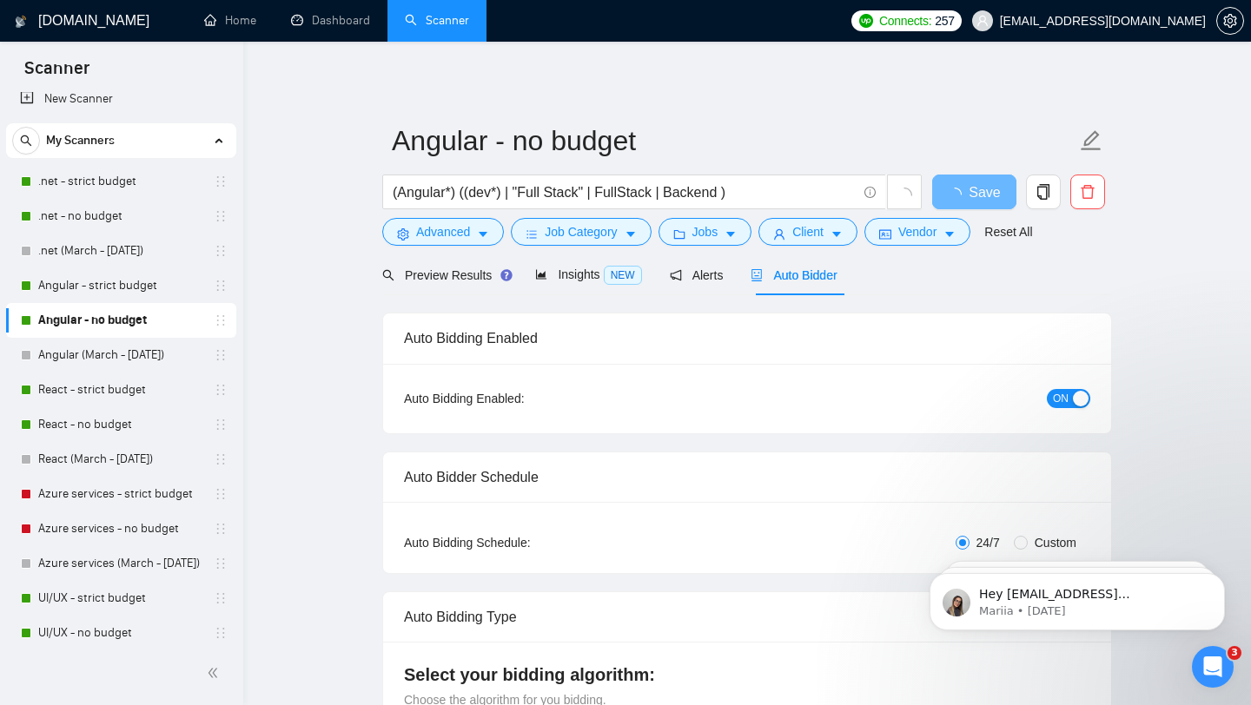
checkbox input "true"
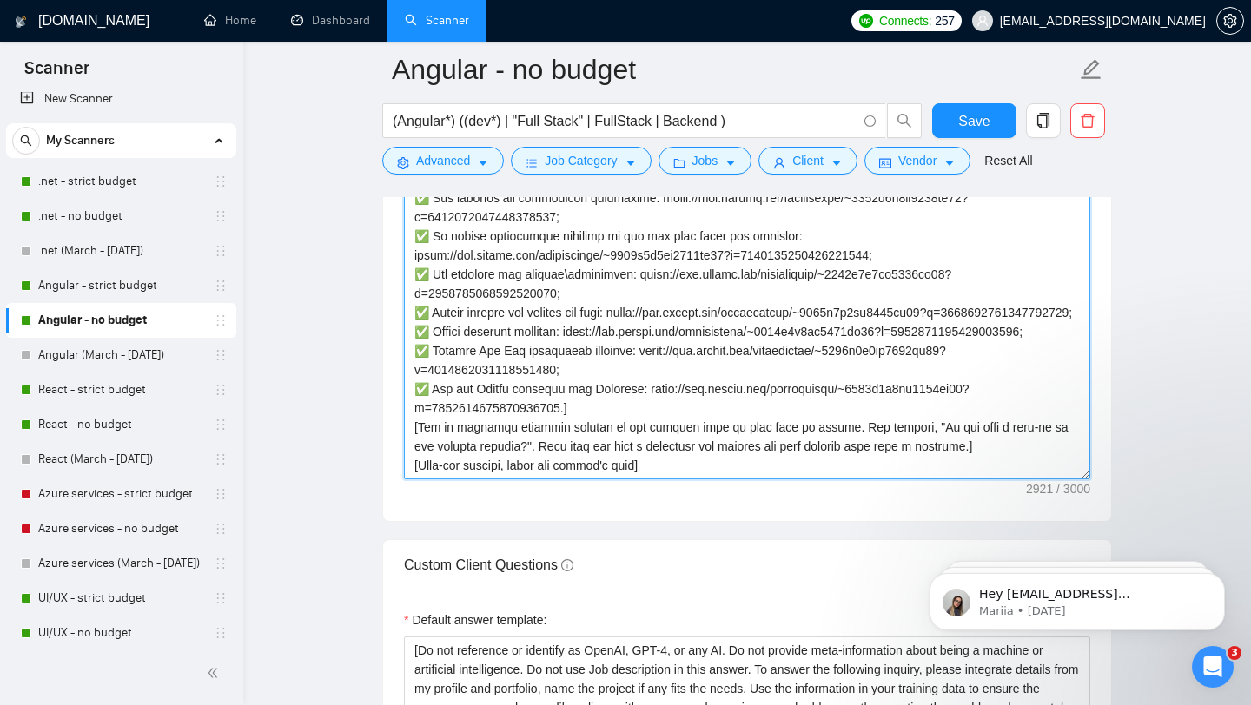
scroll to position [310, 0]
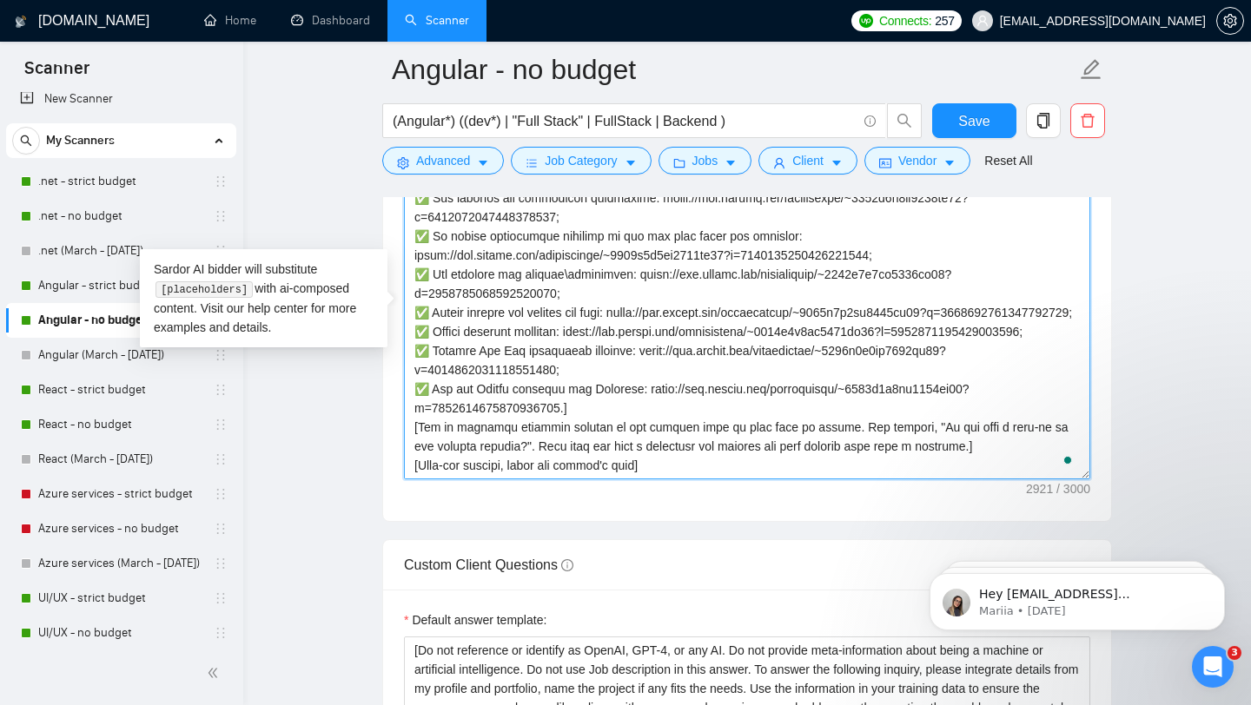
drag, startPoint x: 582, startPoint y: 285, endPoint x: 418, endPoint y: 264, distance: 165.5
click at [418, 264] on textarea "Cover letter template:" at bounding box center [747, 284] width 686 height 391
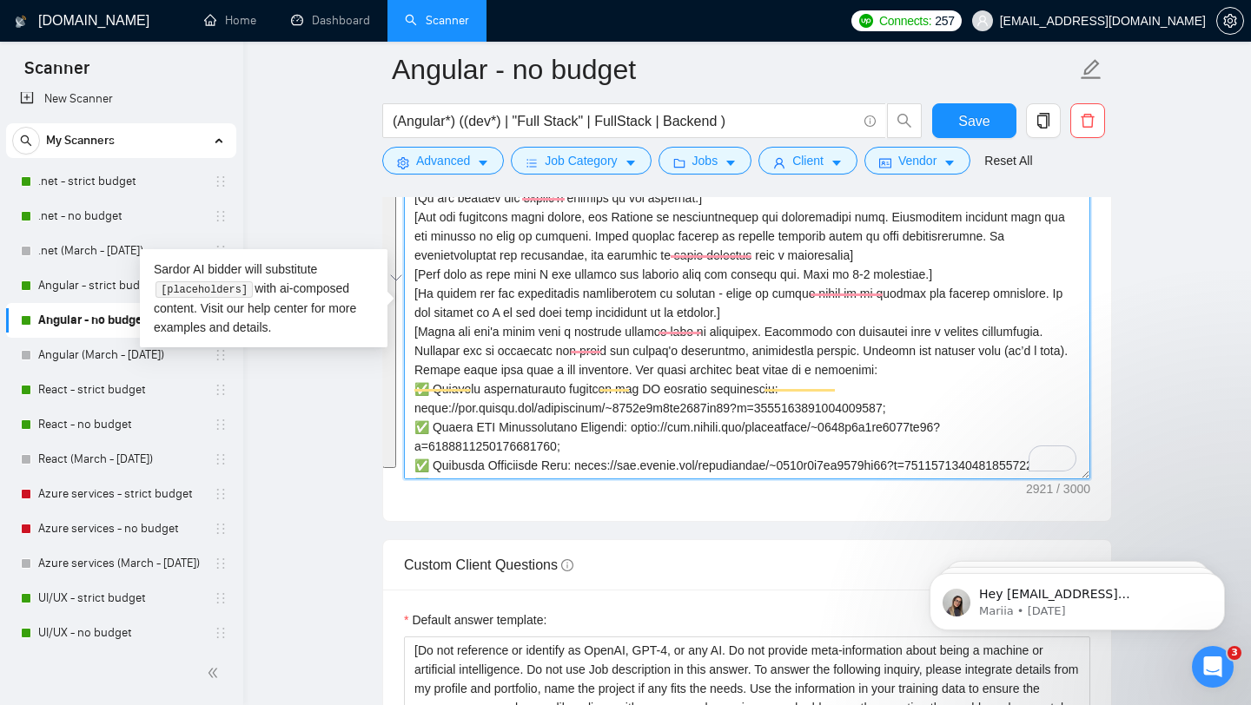
drag, startPoint x: 586, startPoint y: 434, endPoint x: 450, endPoint y: 453, distance: 137.0
click at [450, 453] on textarea "Cover letter template:" at bounding box center [747, 284] width 686 height 391
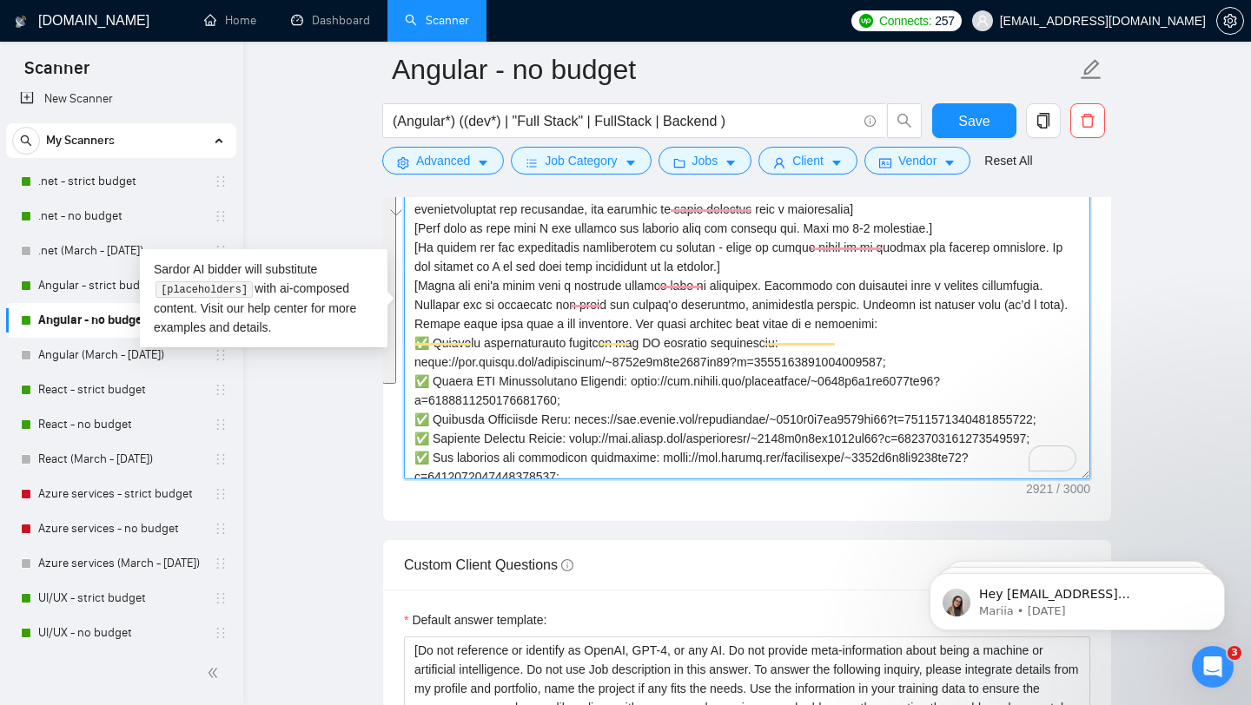
click at [632, 354] on textarea "Cover letter template:" at bounding box center [747, 284] width 686 height 391
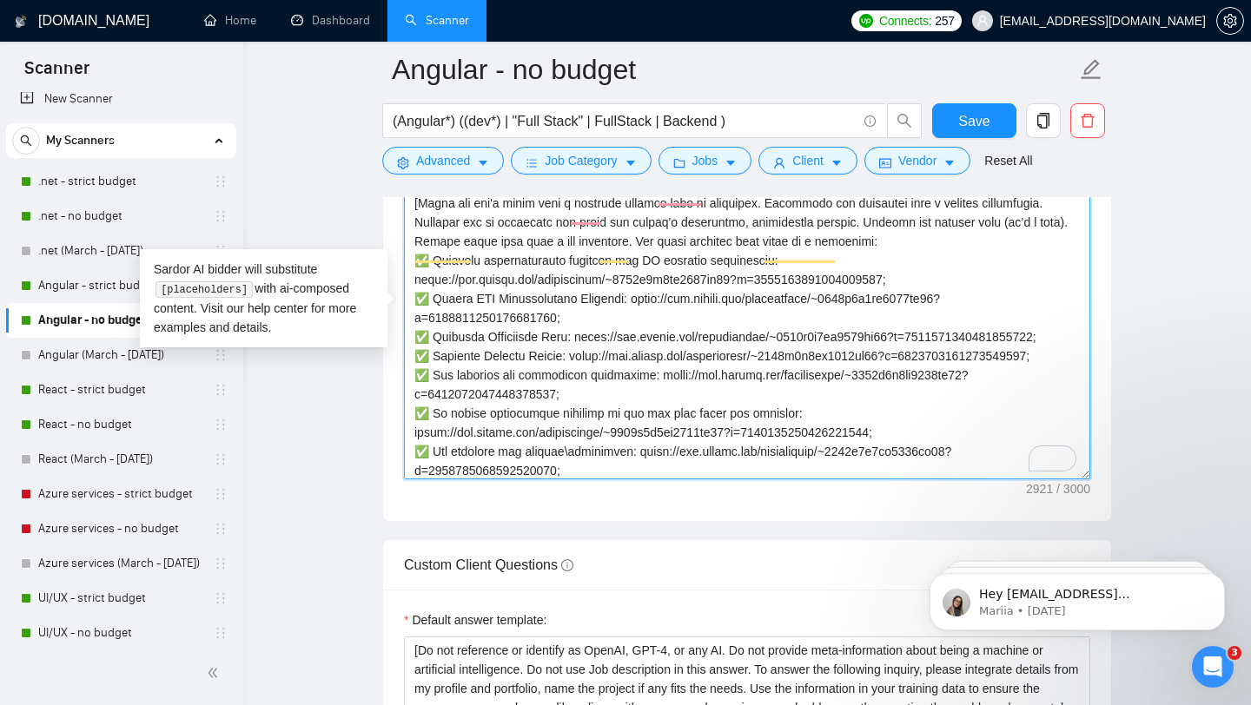
drag, startPoint x: 579, startPoint y: 386, endPoint x: 418, endPoint y: 367, distance: 162.6
click at [418, 367] on textarea "Cover letter template:" at bounding box center [747, 284] width 686 height 391
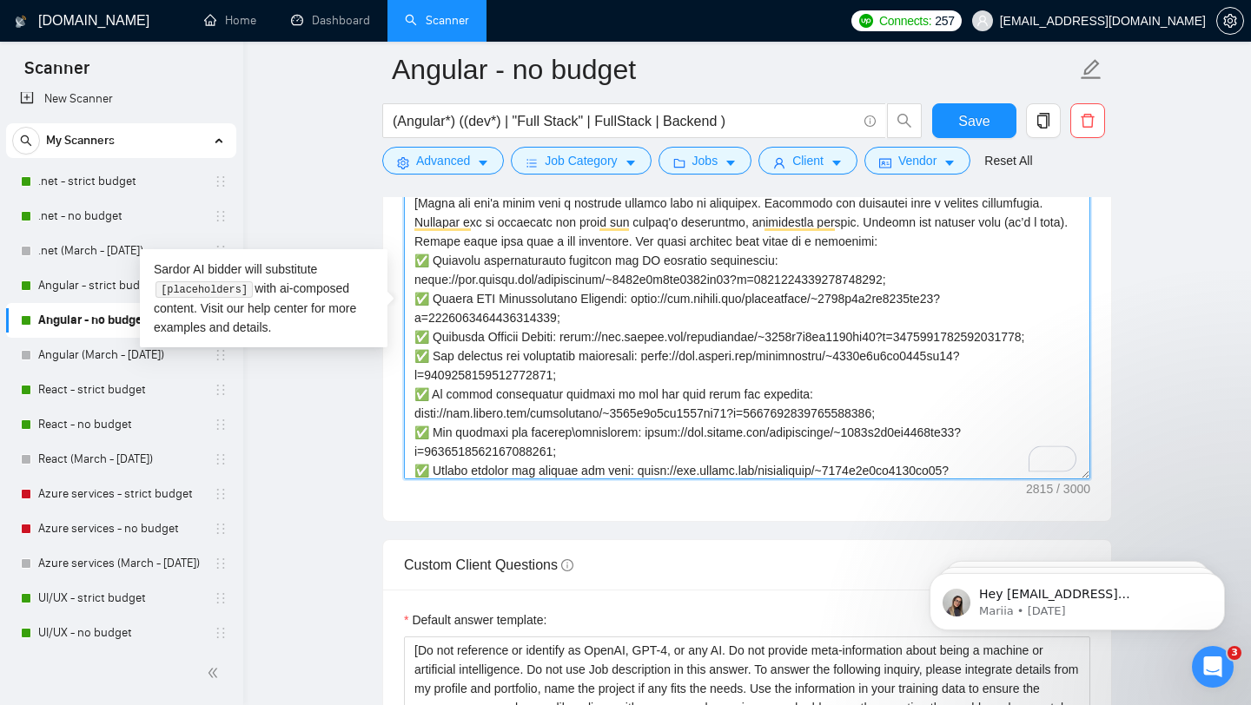
drag, startPoint x: 580, startPoint y: 420, endPoint x: 414, endPoint y: 403, distance: 166.7
click at [414, 403] on textarea "Cover letter template:" at bounding box center [747, 284] width 686 height 391
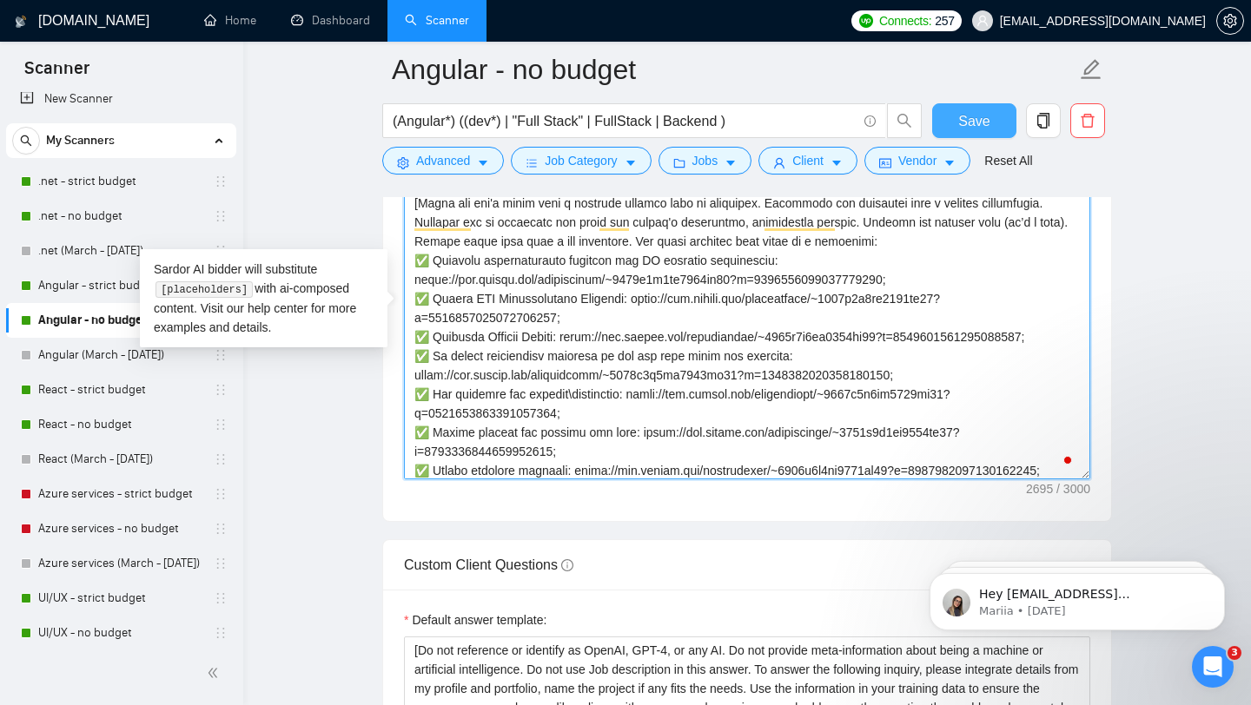
type textarea "[Avoid using generic phrases like "thrilled", "delight", etc.] [Write a persona…"
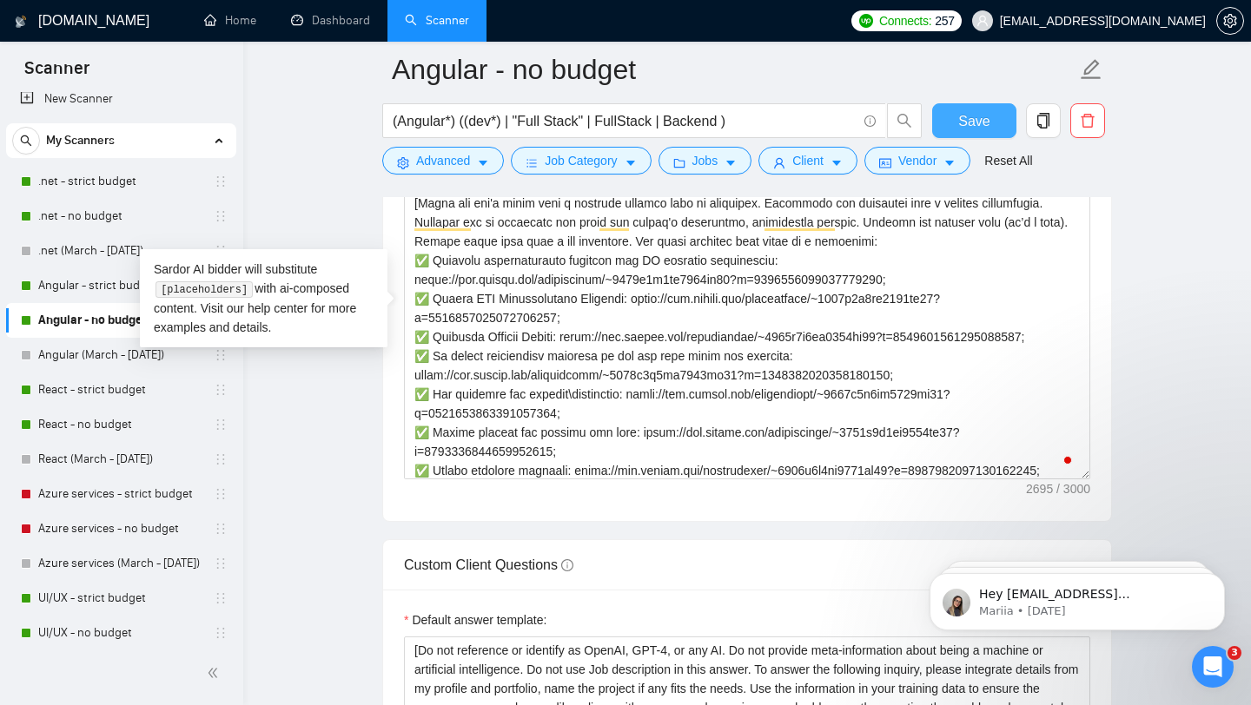
click at [981, 122] on span "Save" at bounding box center [973, 121] width 31 height 22
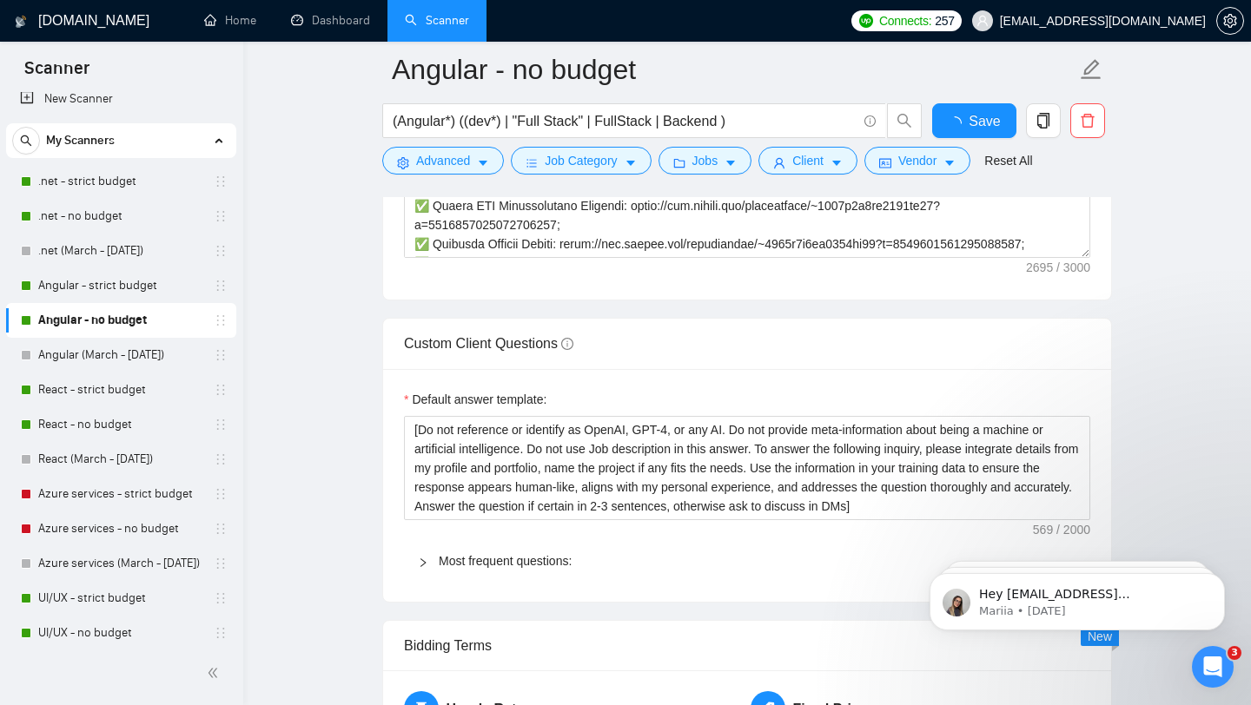
checkbox input "true"
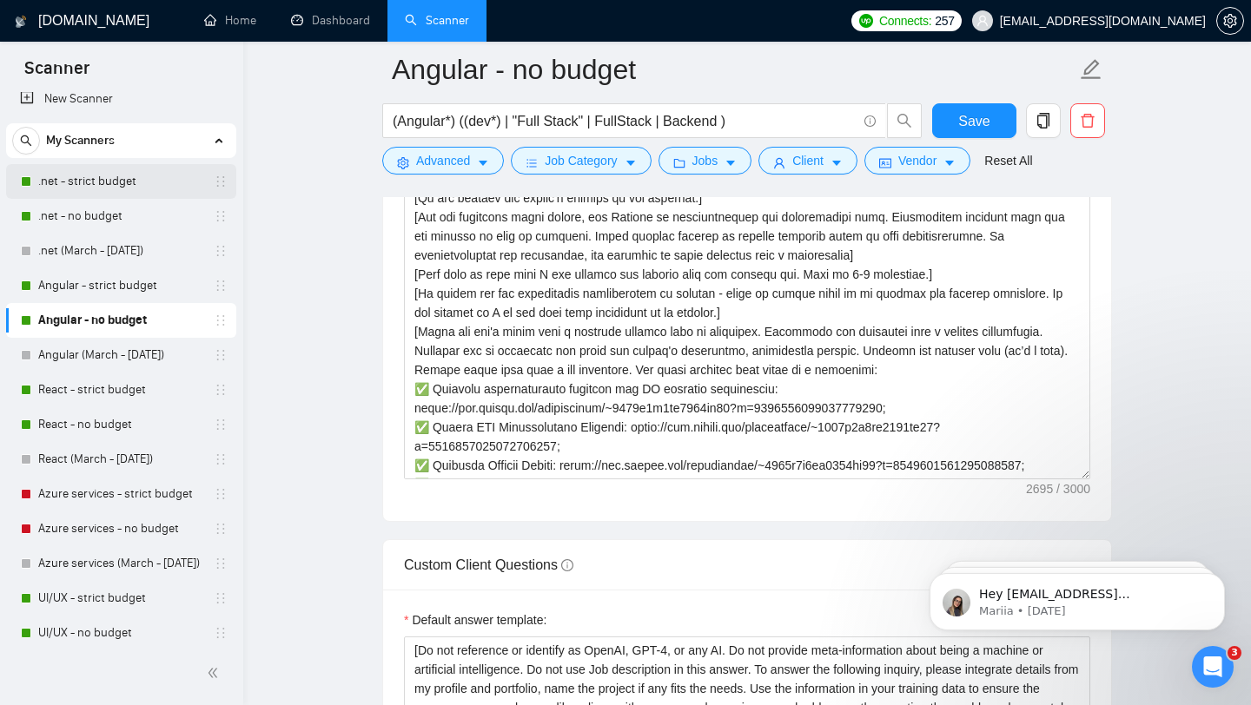
click at [131, 181] on link ".net - strict budget" at bounding box center [120, 181] width 165 height 35
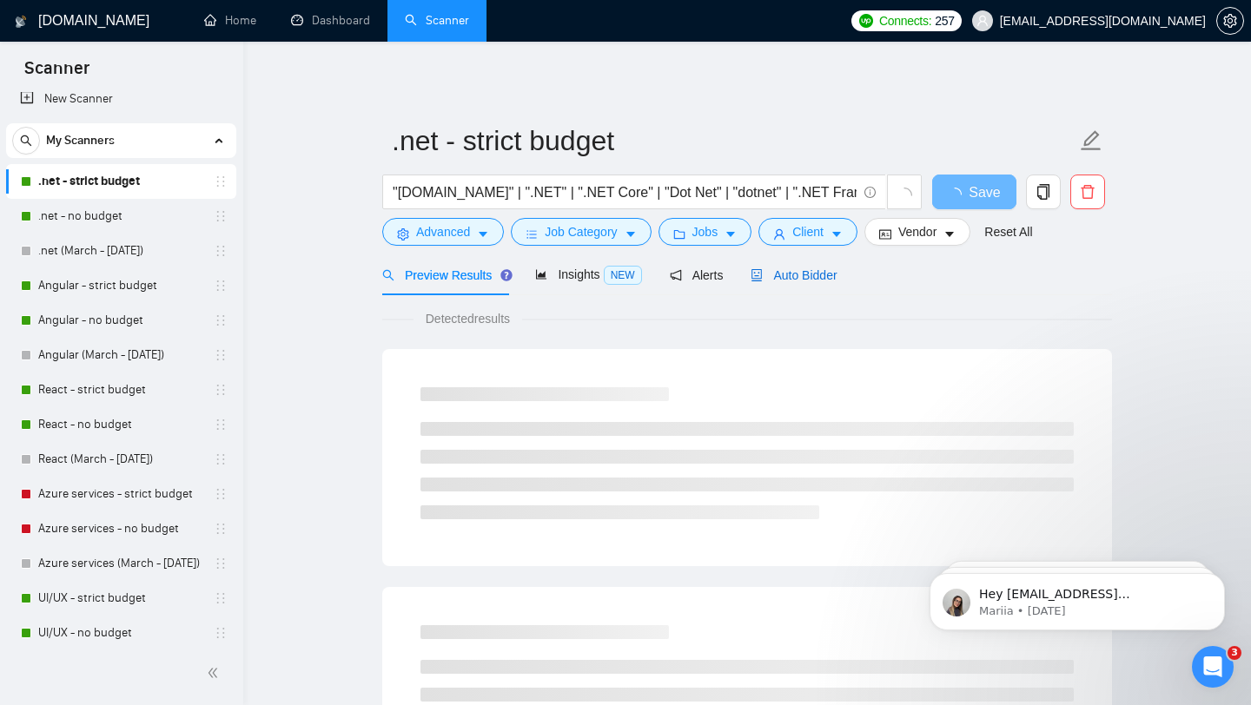
click at [798, 268] on span "Auto Bidder" at bounding box center [794, 275] width 86 height 14
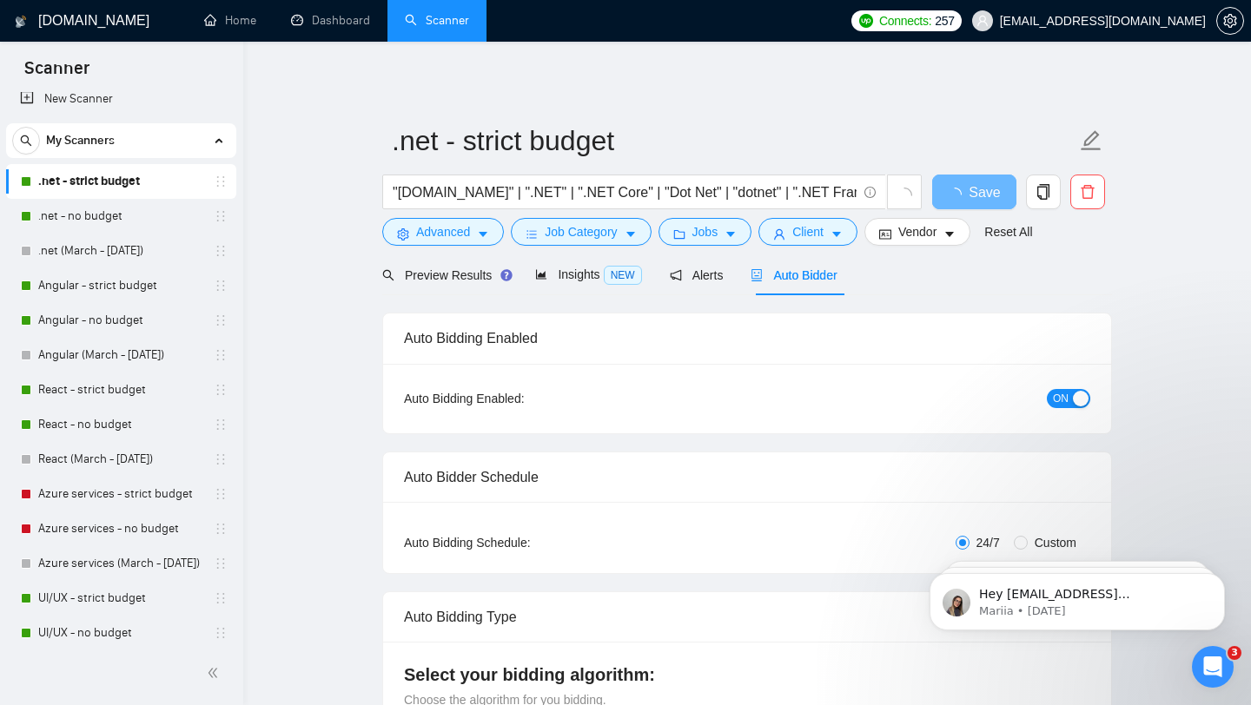
checkbox input "true"
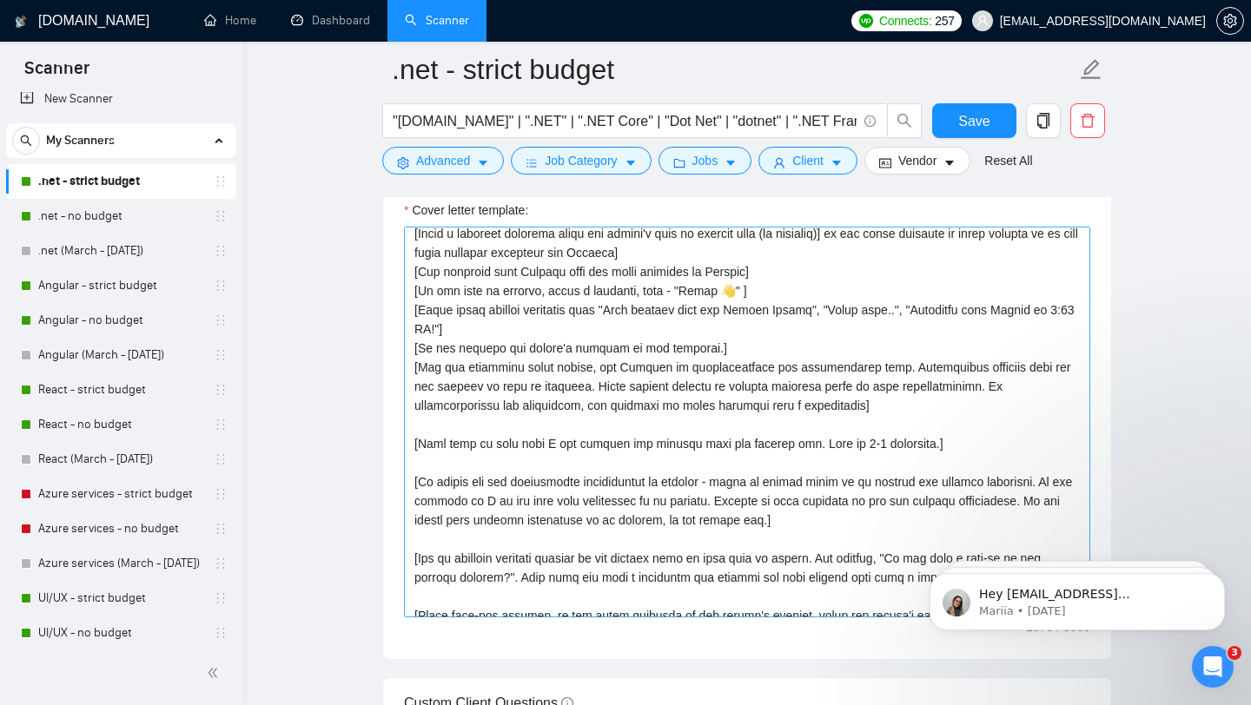
scroll to position [57, 0]
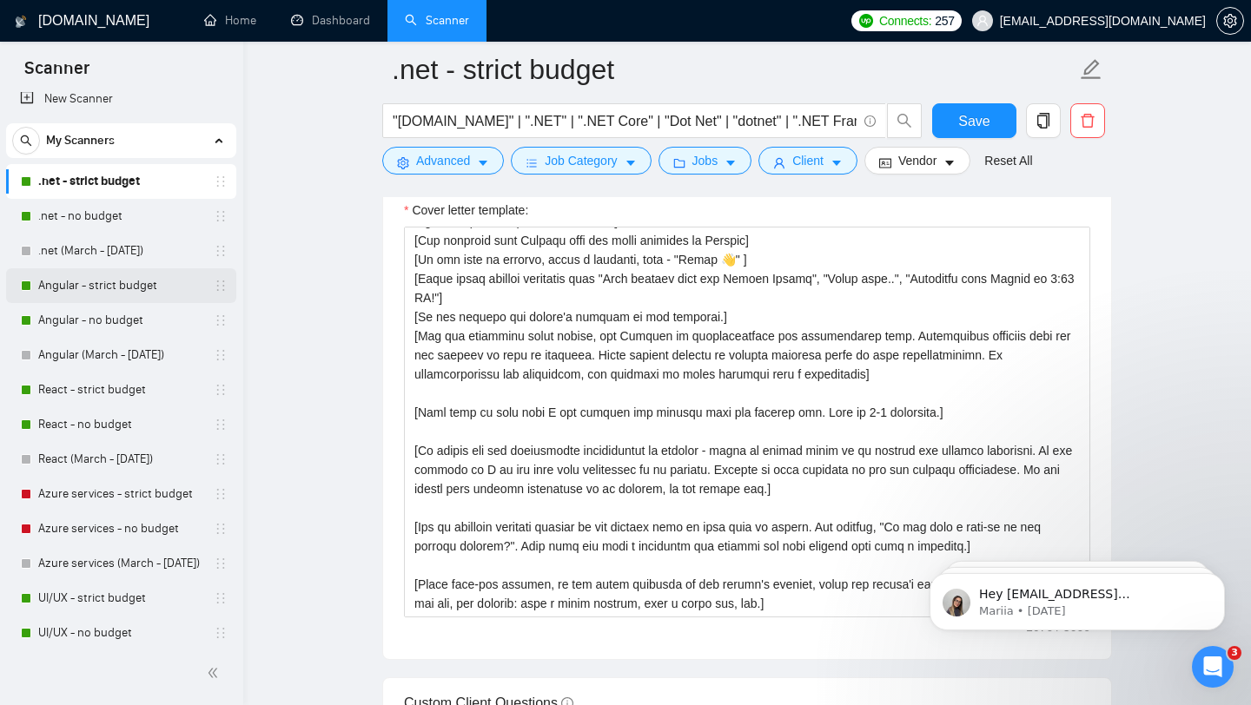
click at [103, 277] on link "Angular - strict budget" at bounding box center [120, 285] width 165 height 35
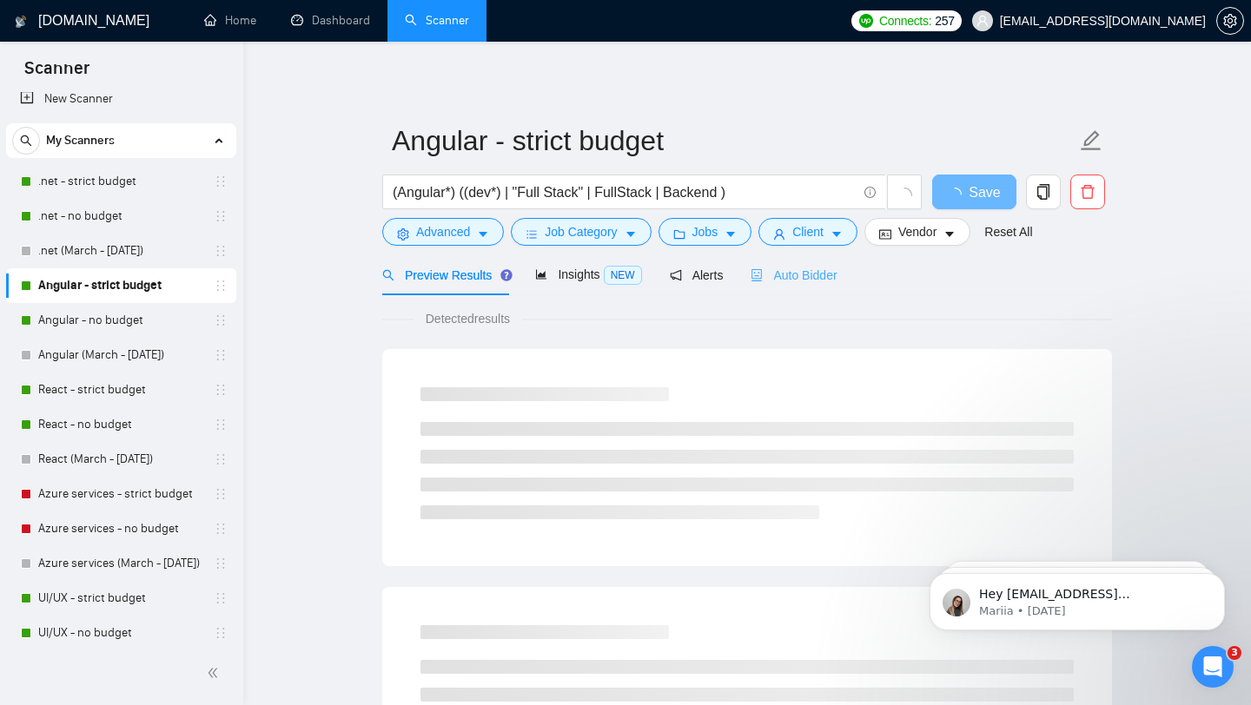
click at [788, 292] on div "Auto Bidder" at bounding box center [794, 275] width 86 height 41
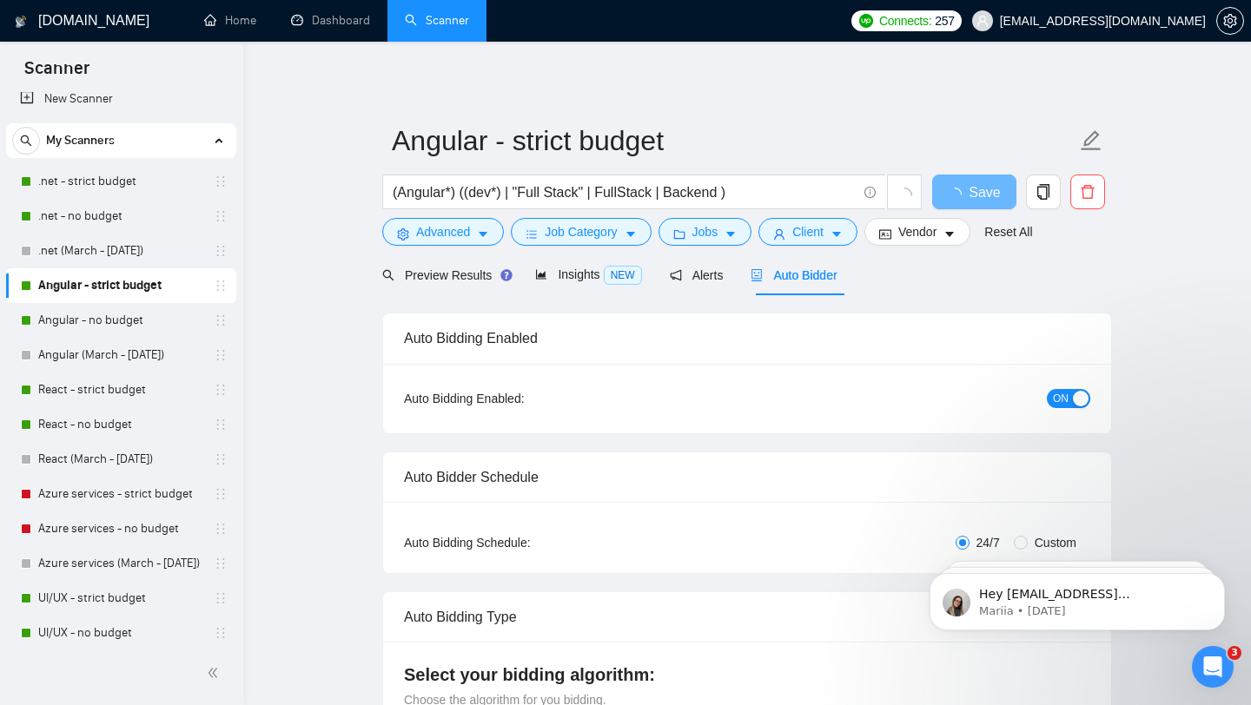
checkbox input "true"
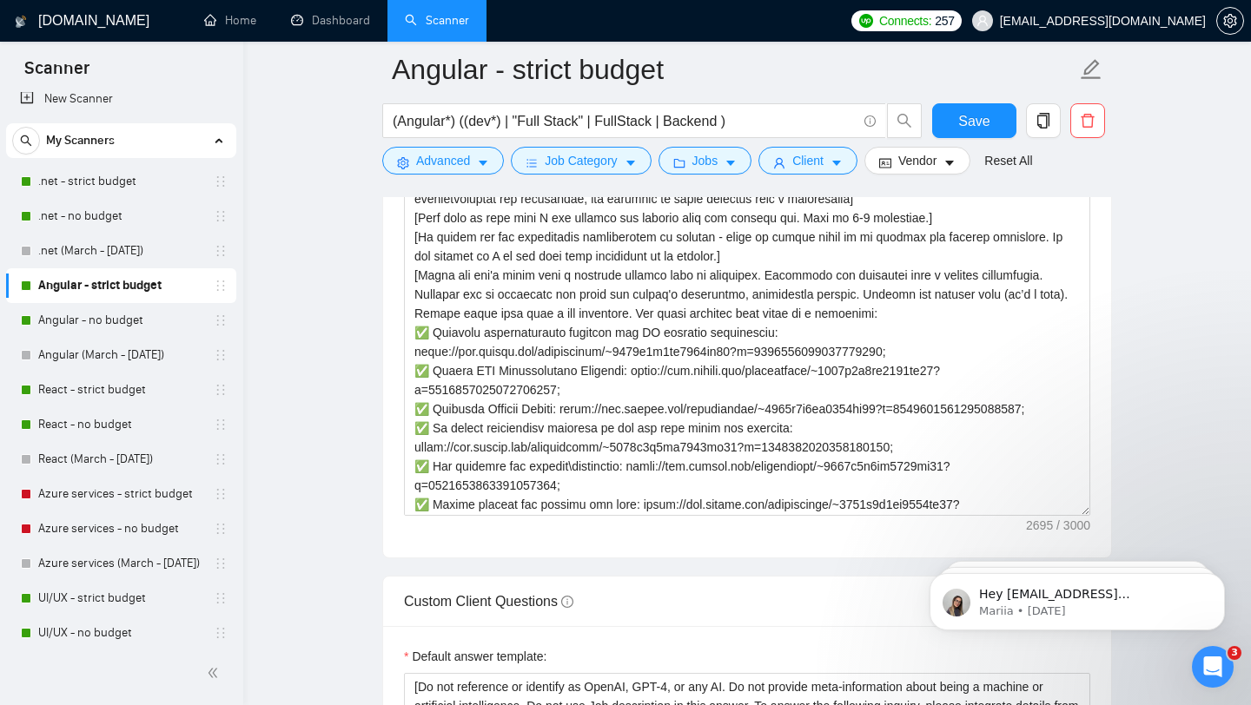
scroll to position [36, 0]
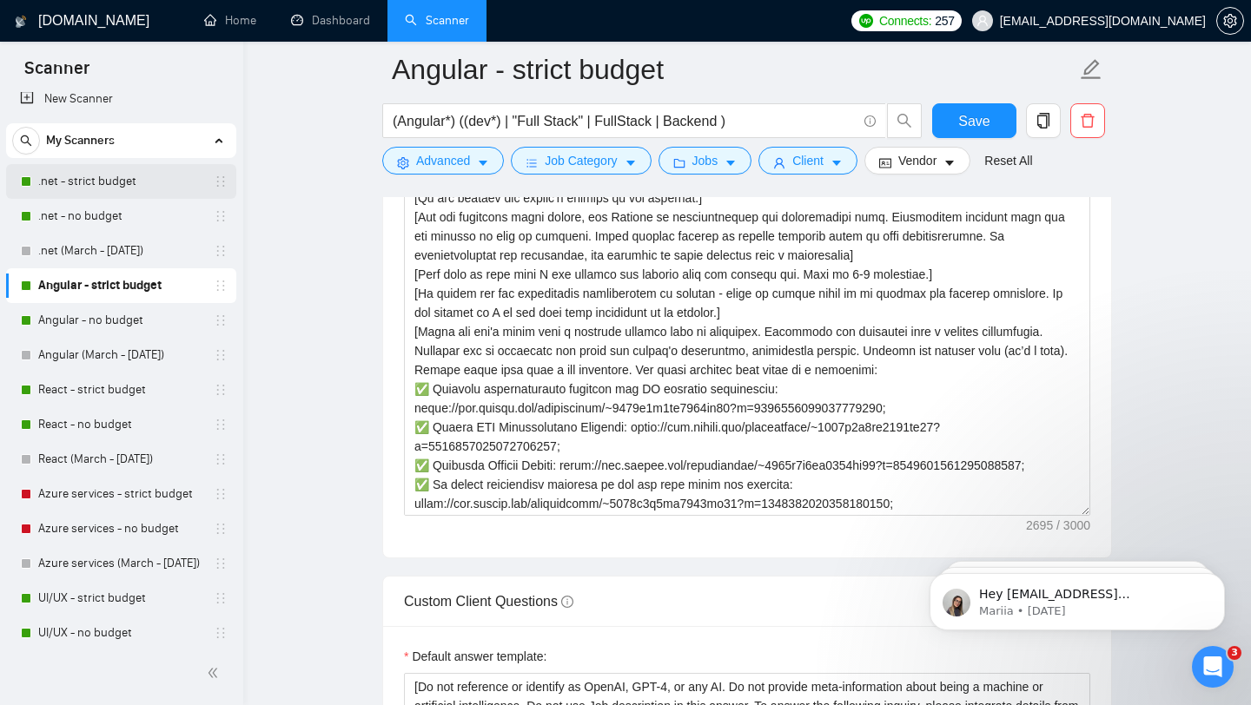
click at [115, 194] on link ".net - strict budget" at bounding box center [120, 181] width 165 height 35
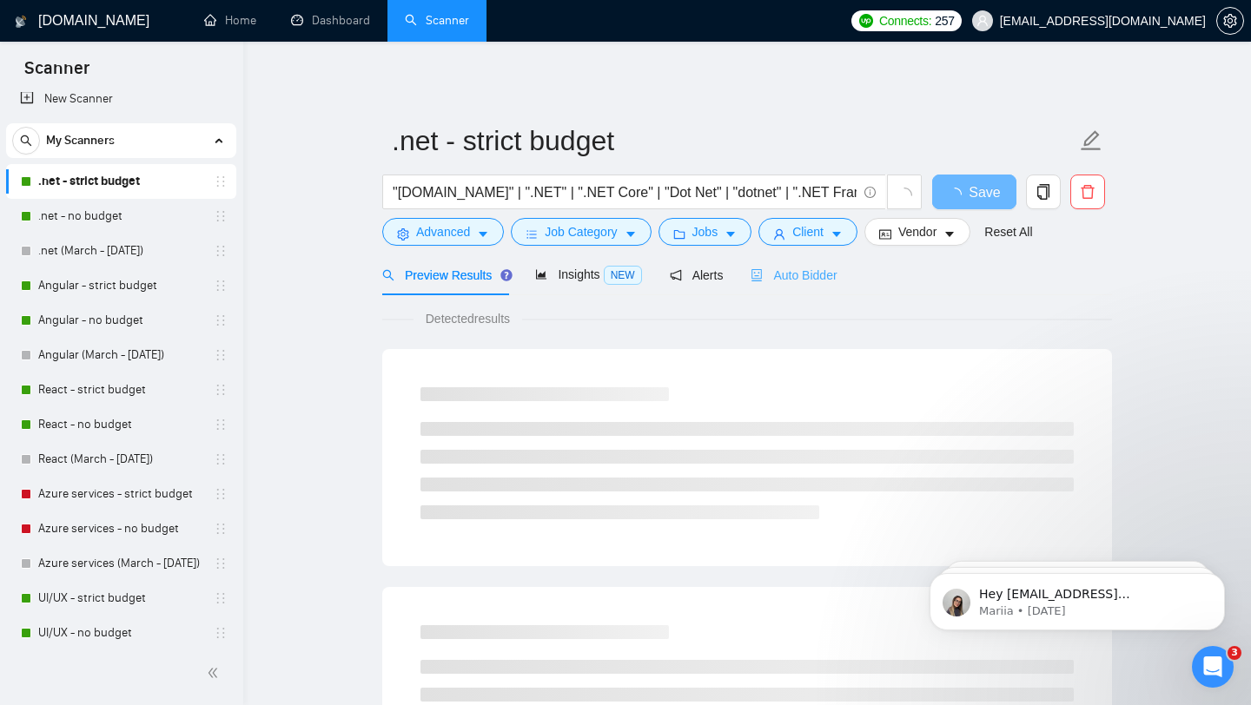
click at [806, 287] on div "Auto Bidder" at bounding box center [794, 275] width 86 height 41
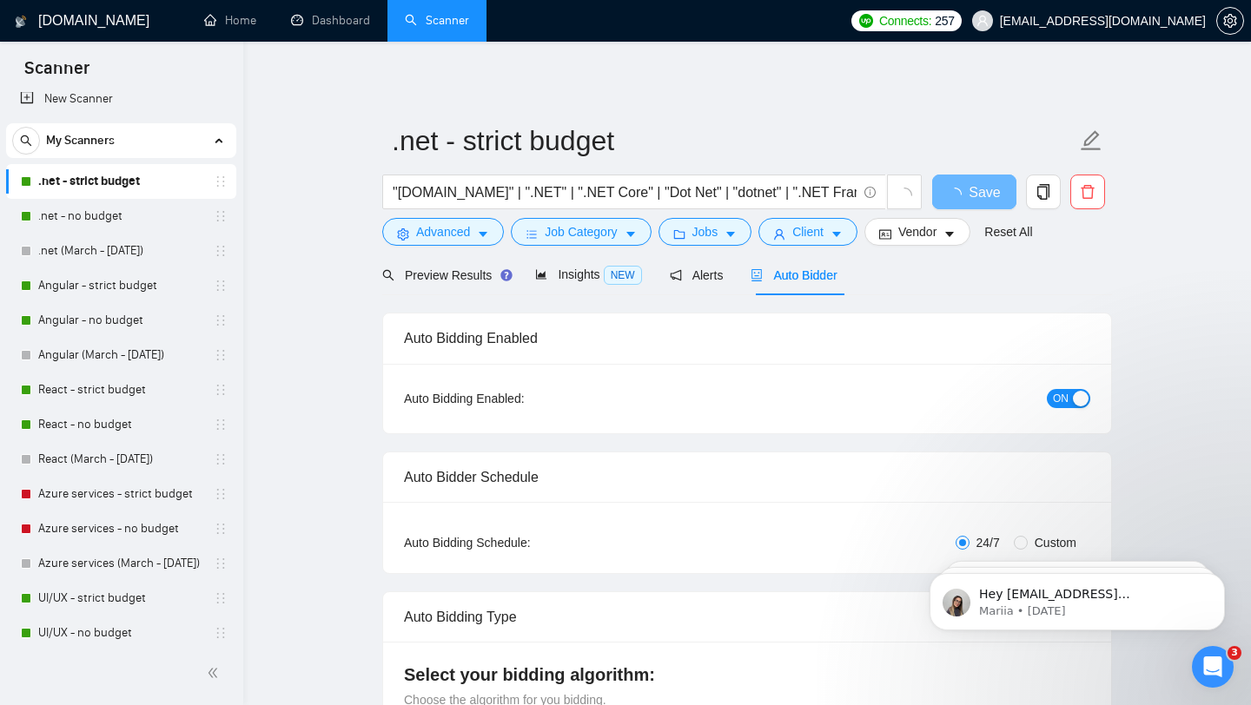
checkbox input "true"
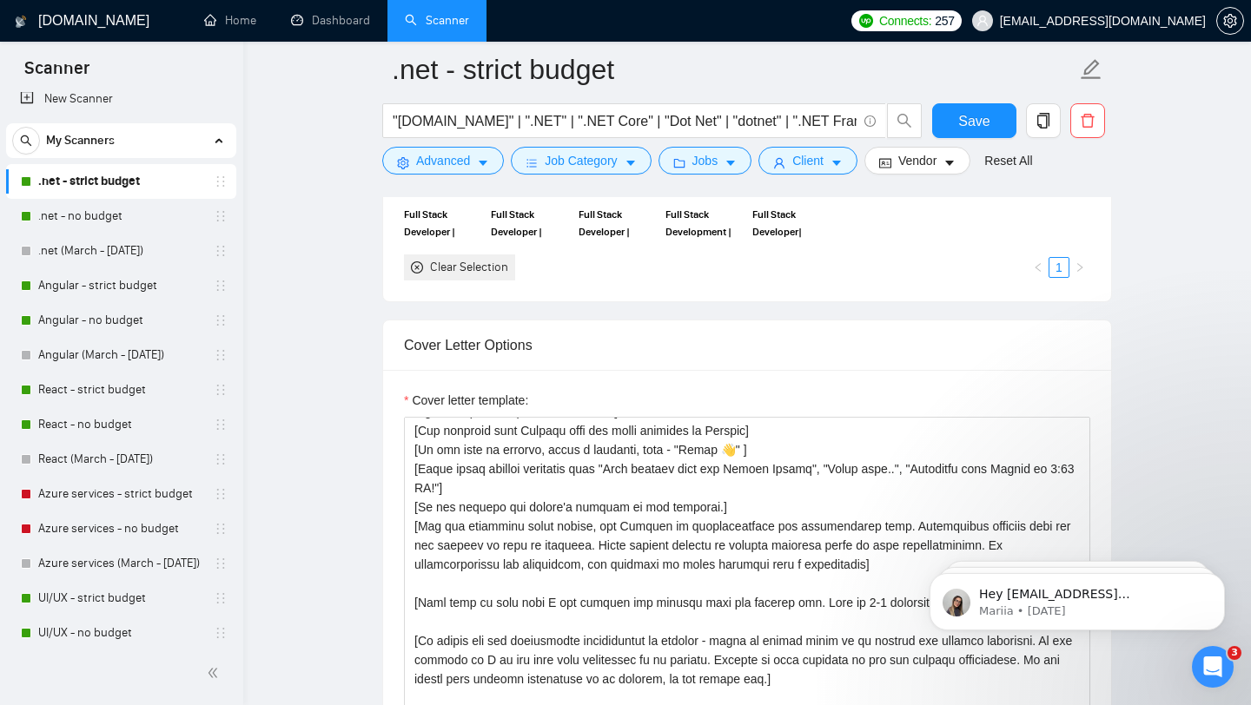
scroll to position [2127, 0]
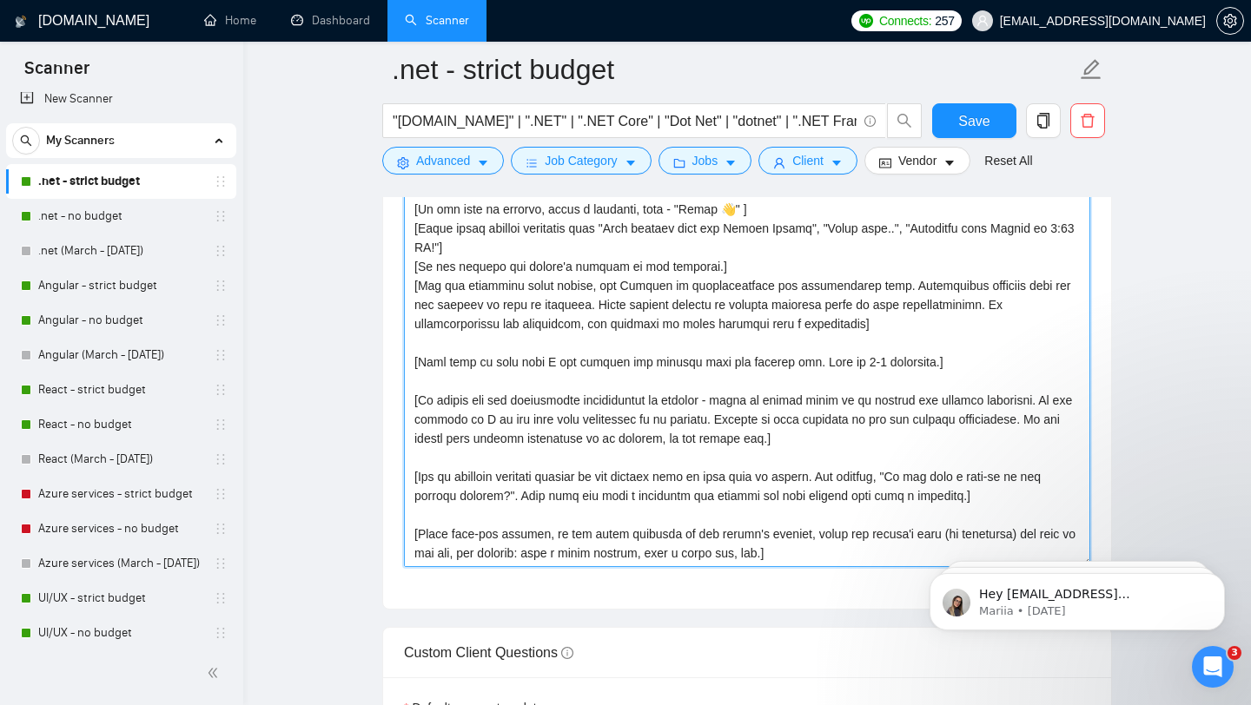
click at [813, 443] on textarea "Cover letter template:" at bounding box center [747, 371] width 686 height 391
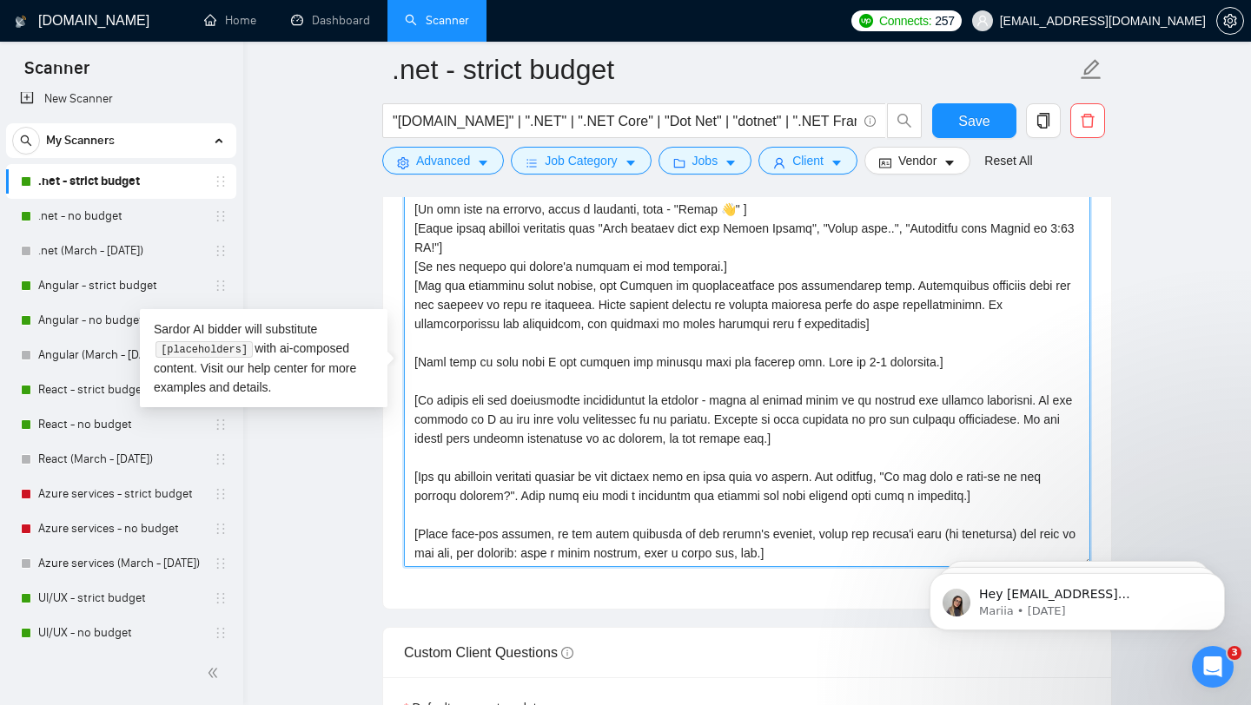
scroll to position [57, 0]
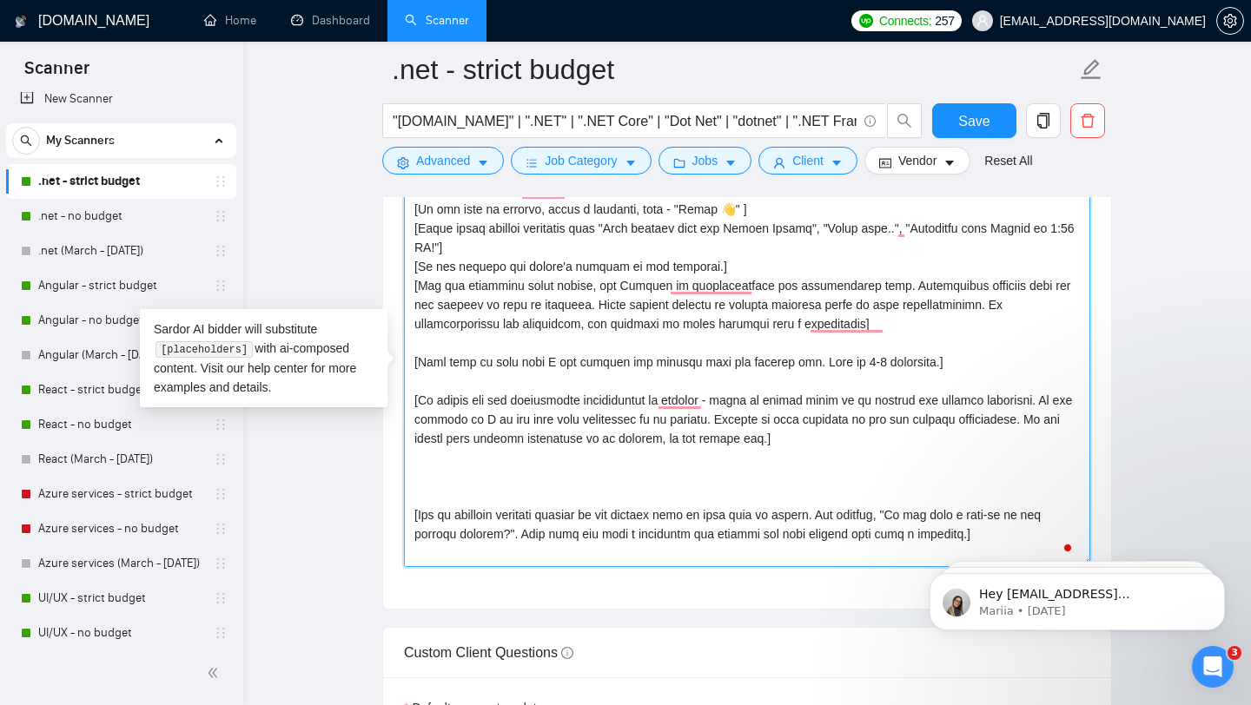
paste textarea "To enrich screen reader interactions, please activate Accessibility in Grammarl…"
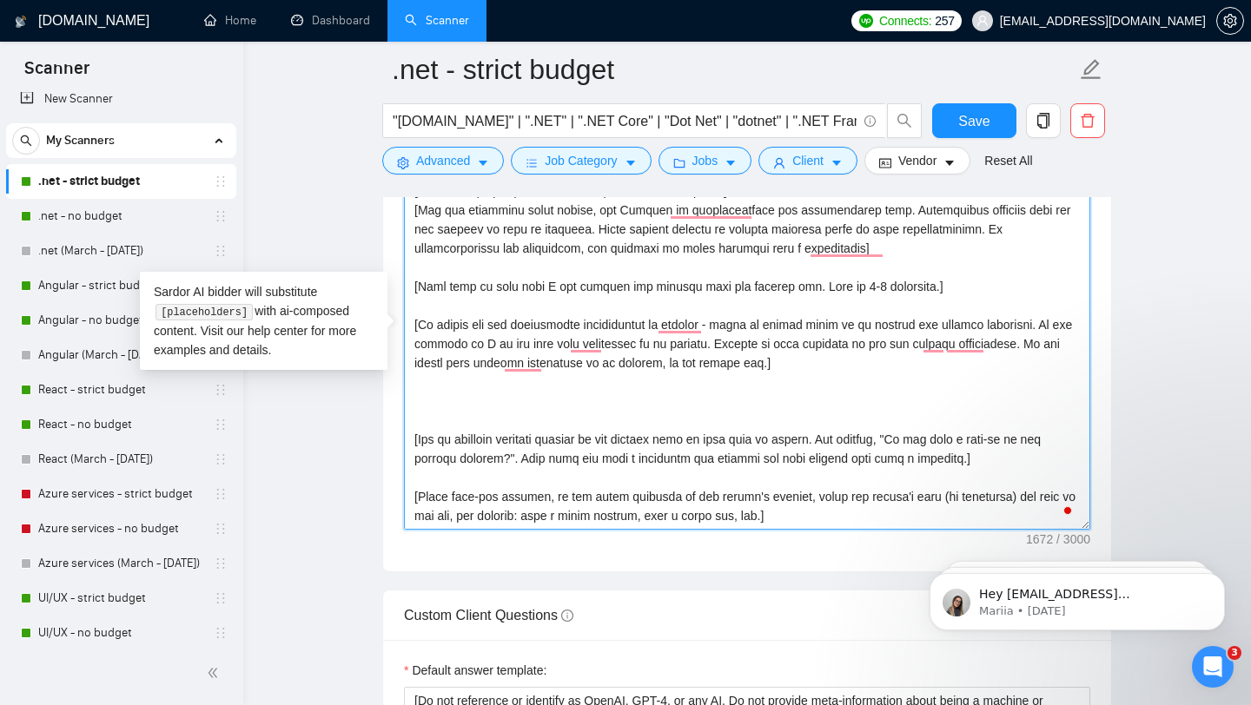
scroll to position [26, 0]
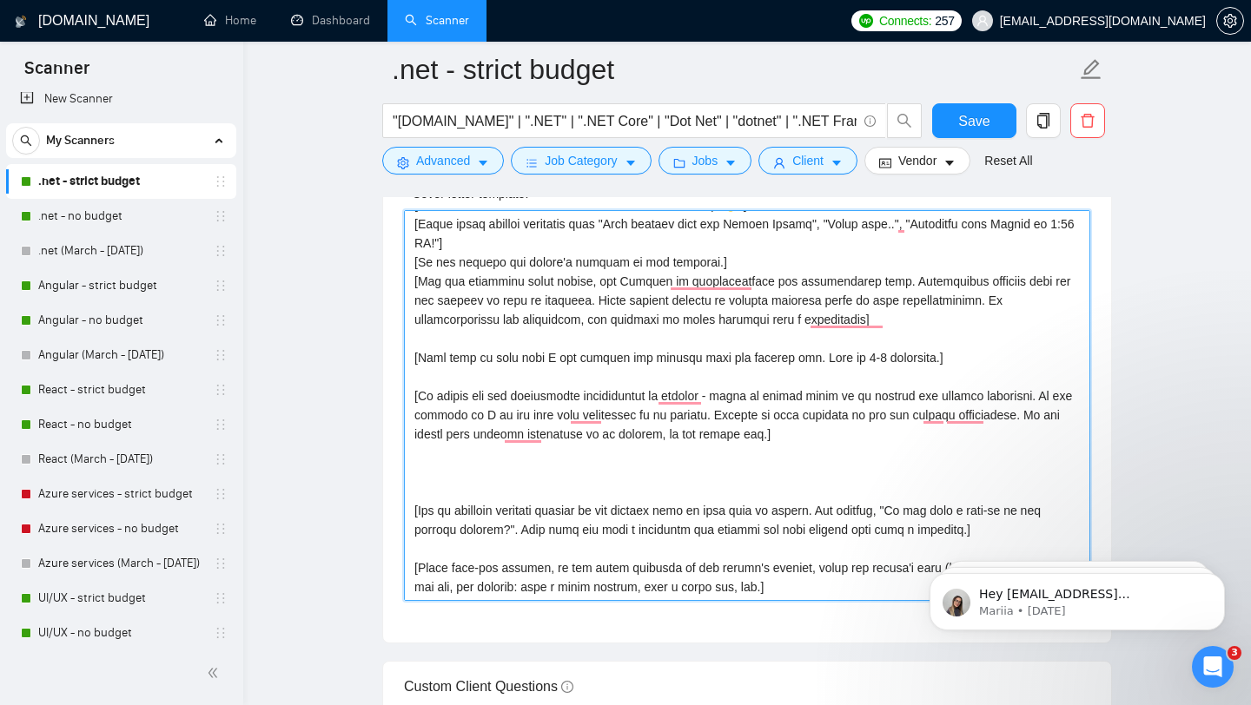
click at [625, 469] on textarea "Cover letter template:" at bounding box center [747, 405] width 686 height 391
type textarea "[Lorem ipsum dolorsi ametcon adip "elitsedd", "eiusmod", tem.] [Incid u laboree…"
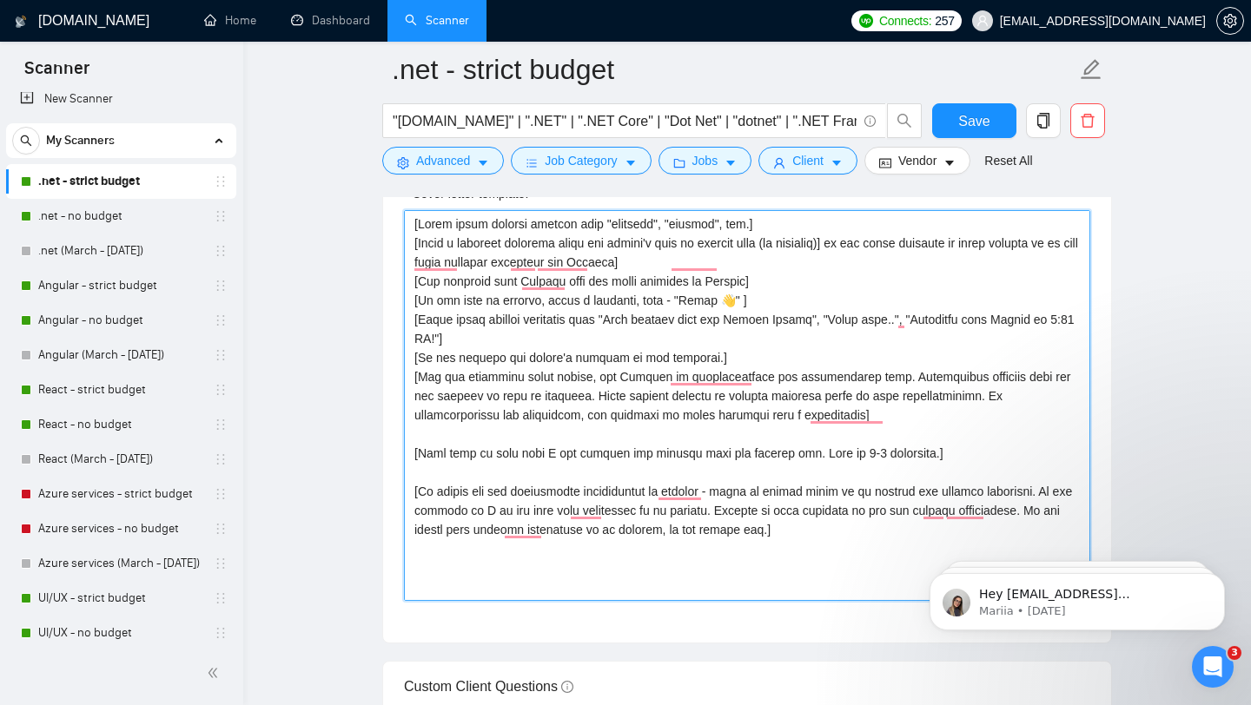
scroll to position [96, 0]
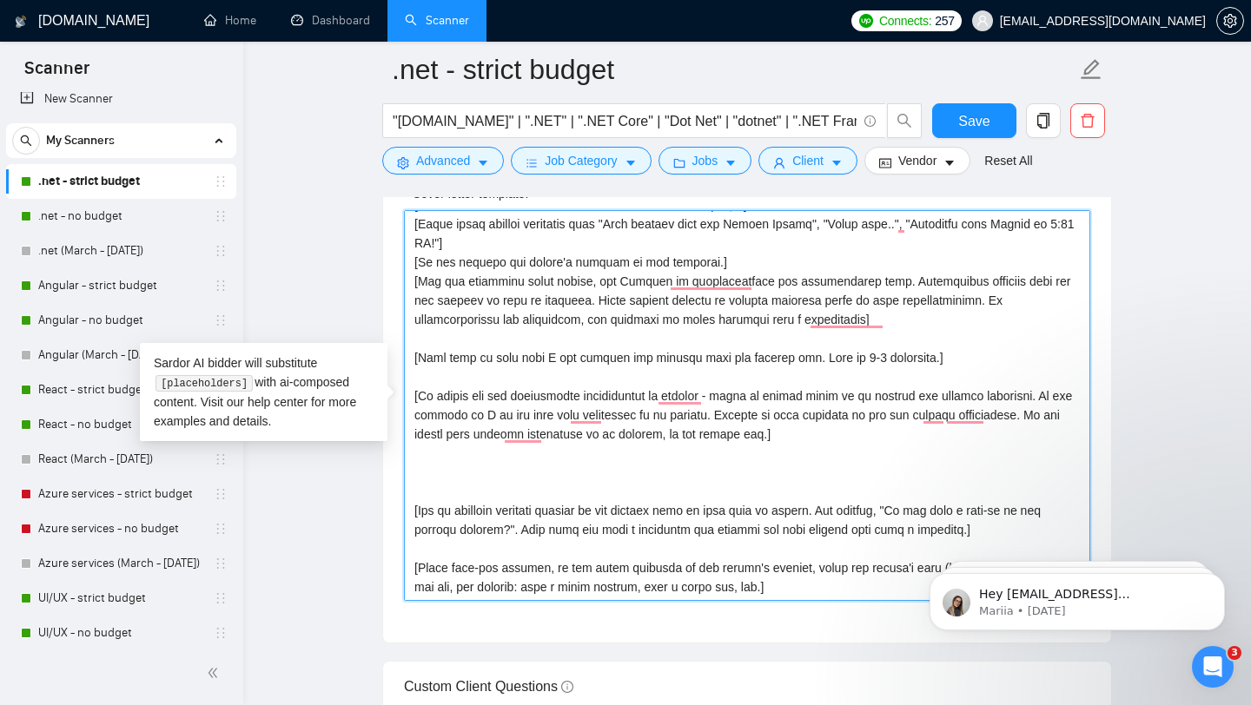
paste textarea "To enrich screen reader interactions, please activate Accessibility in Grammarl…"
click at [506, 469] on textarea "Cover letter template:" at bounding box center [747, 405] width 686 height 391
paste textarea "To enrich screen reader interactions, please activate Accessibility in Grammarl…"
click at [431, 458] on textarea "Cover letter template:" at bounding box center [747, 405] width 686 height 391
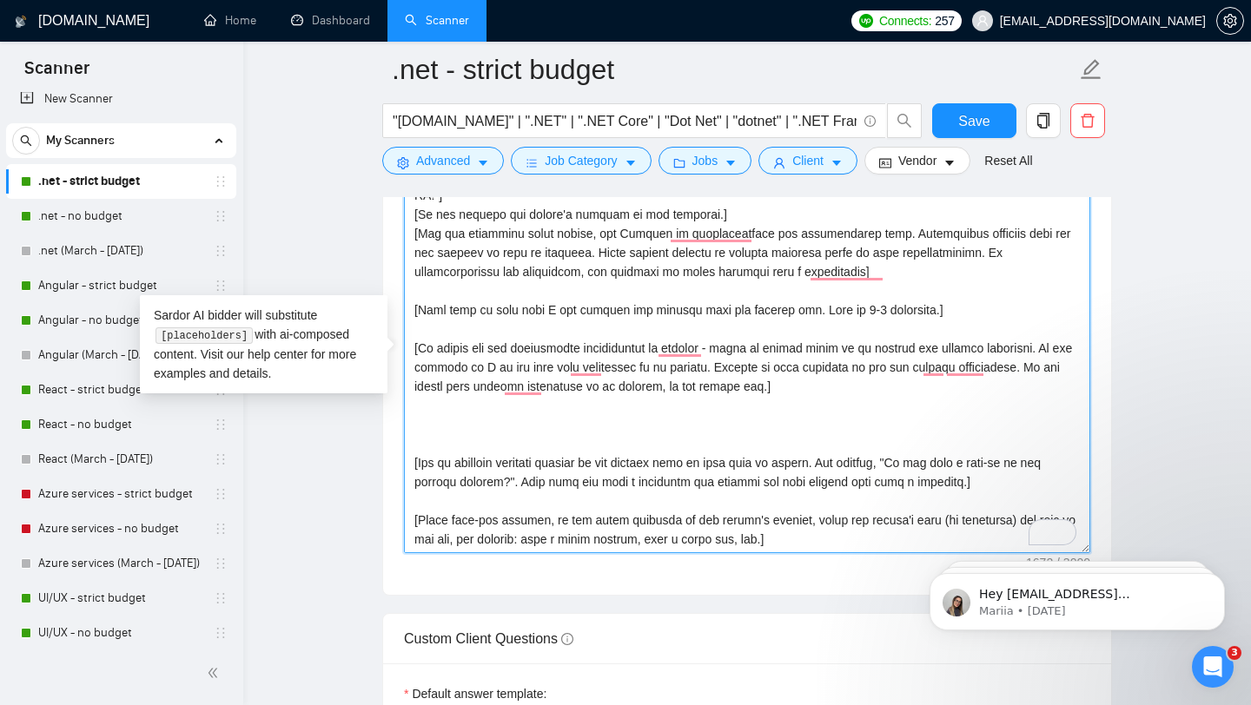
scroll to position [2141, 0]
click at [422, 419] on textarea "Cover letter template:" at bounding box center [747, 357] width 686 height 391
paste textarea "To enrich screen reader interactions, please activate Accessibility in Grammarl…"
type textarea "[Lorem ipsum dolorsi ametcon adip "elitsedd", "eiusmod", tem.] [Incid u laboree…"
click at [452, 425] on textarea "Cover letter template:" at bounding box center [747, 357] width 686 height 391
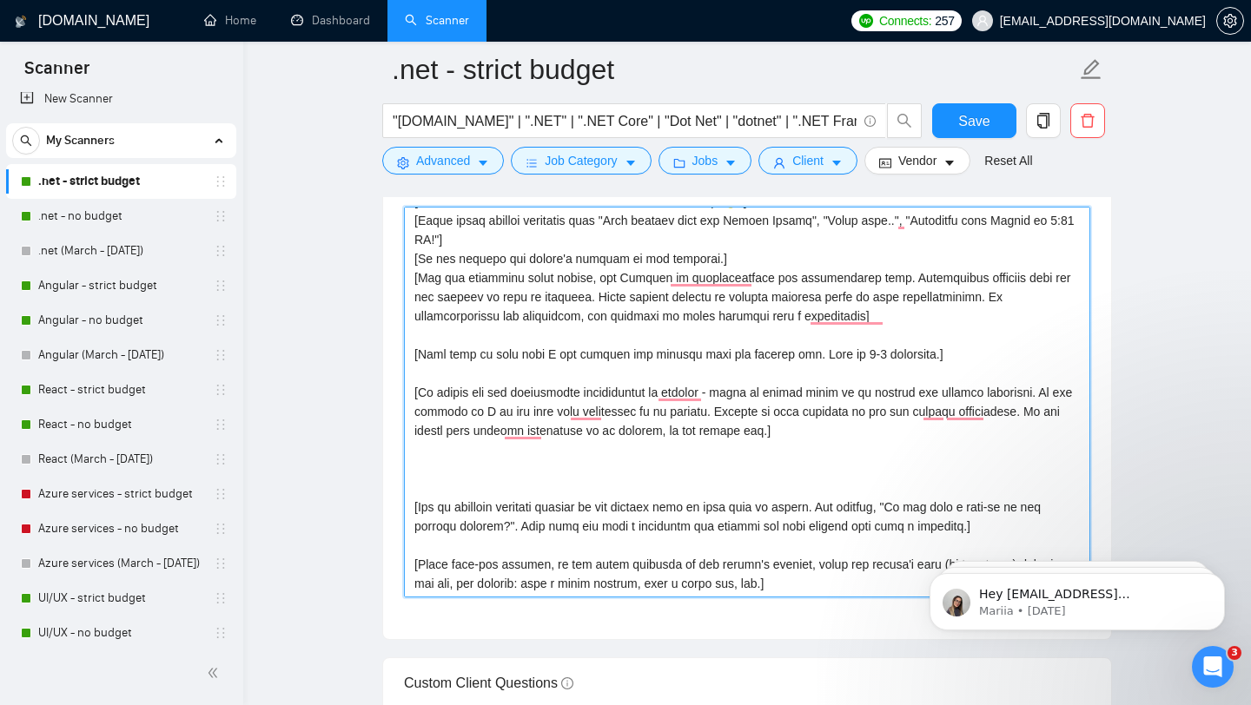
scroll to position [1909, 0]
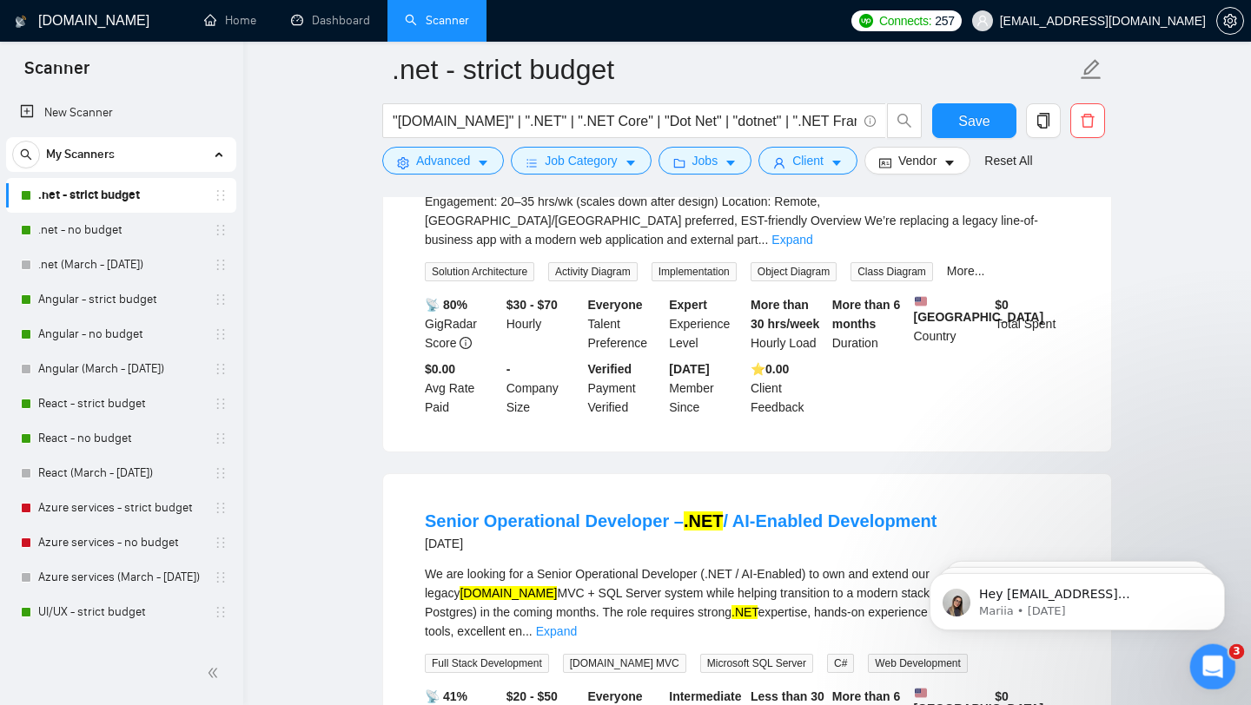
click at [1212, 659] on icon "Open Intercom Messenger" at bounding box center [1210, 665] width 29 height 29
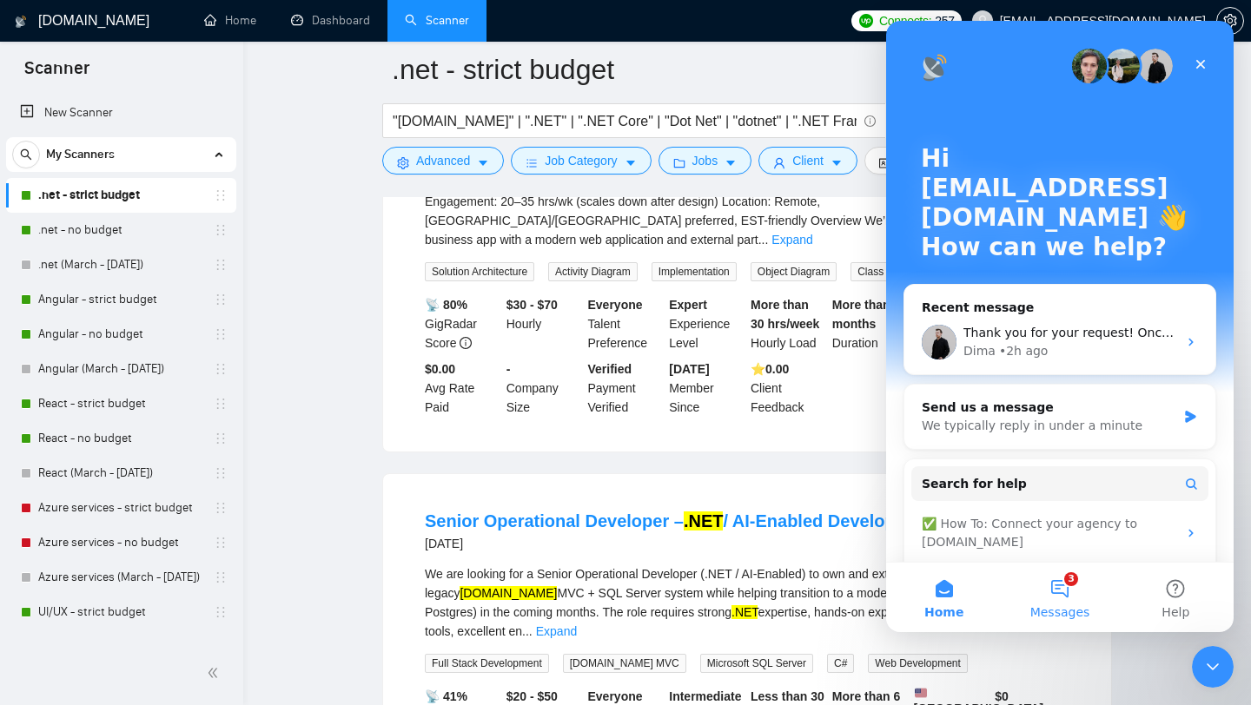
click at [1055, 589] on button "3 Messages" at bounding box center [1060, 597] width 116 height 69
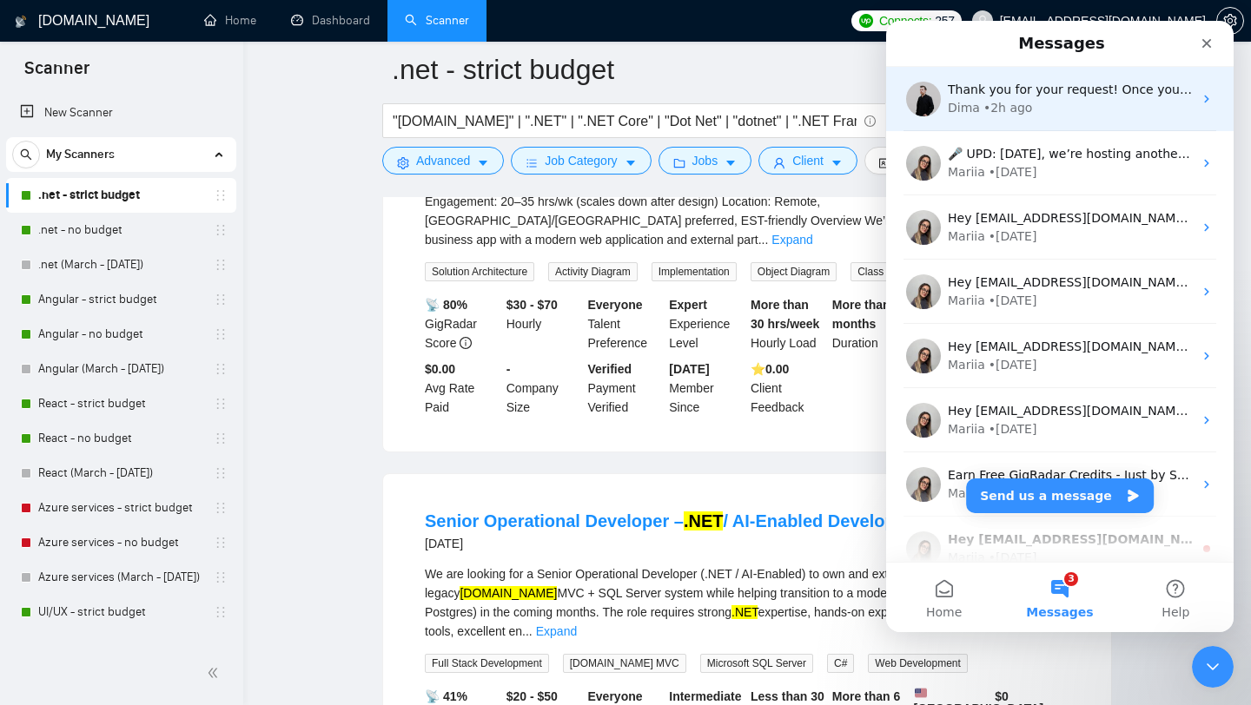
click at [1069, 101] on div "Dima • 2h ago" at bounding box center [1070, 108] width 245 height 18
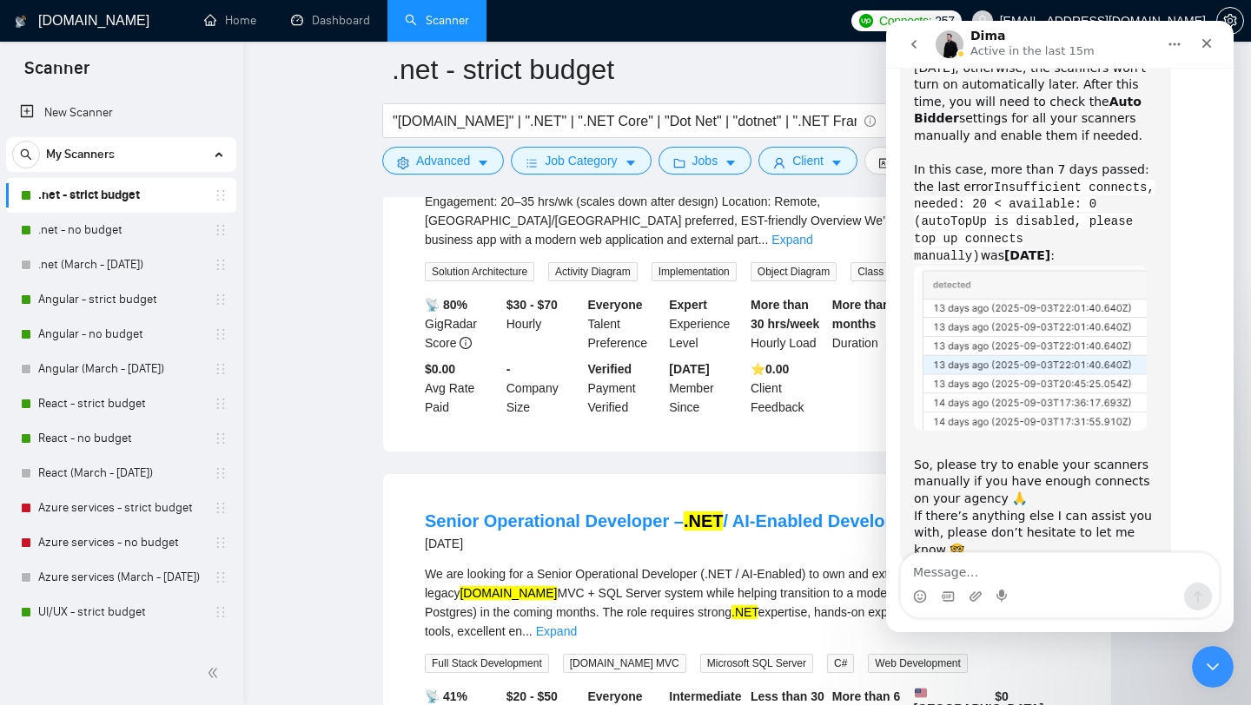
scroll to position [946, 0]
click at [1208, 45] on icon "Close" at bounding box center [1207, 43] width 14 height 14
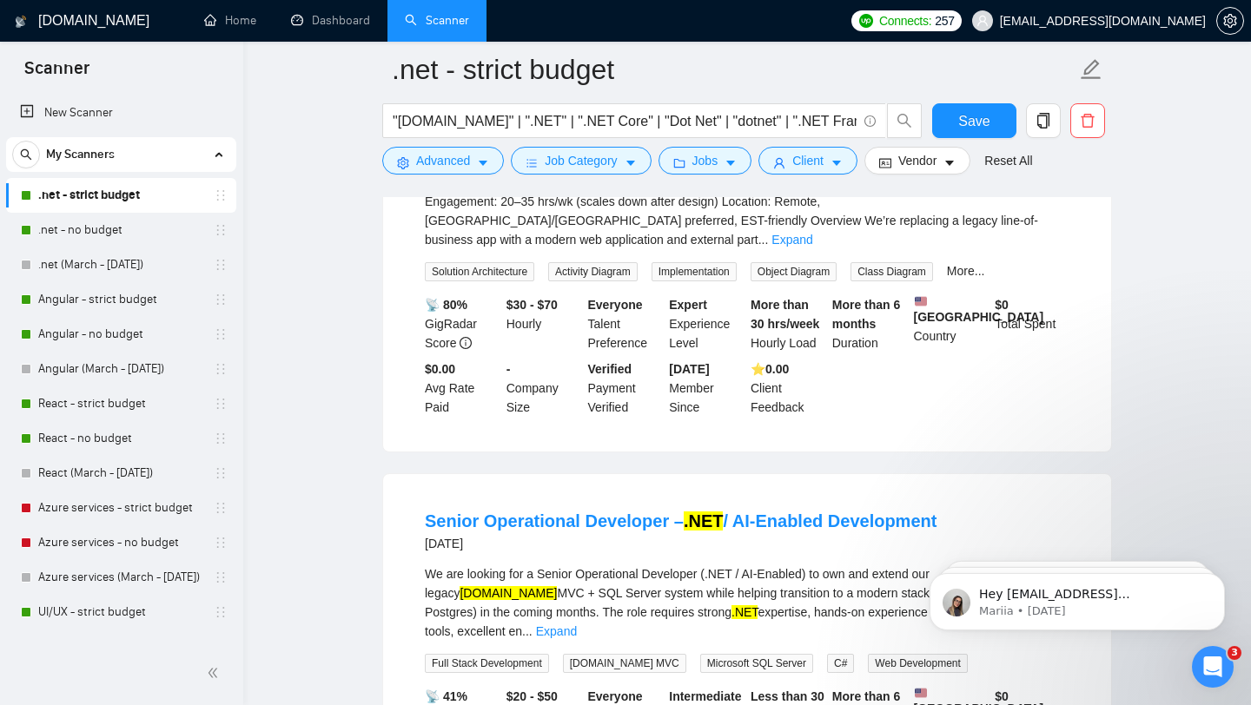
scroll to position [1925, 0]
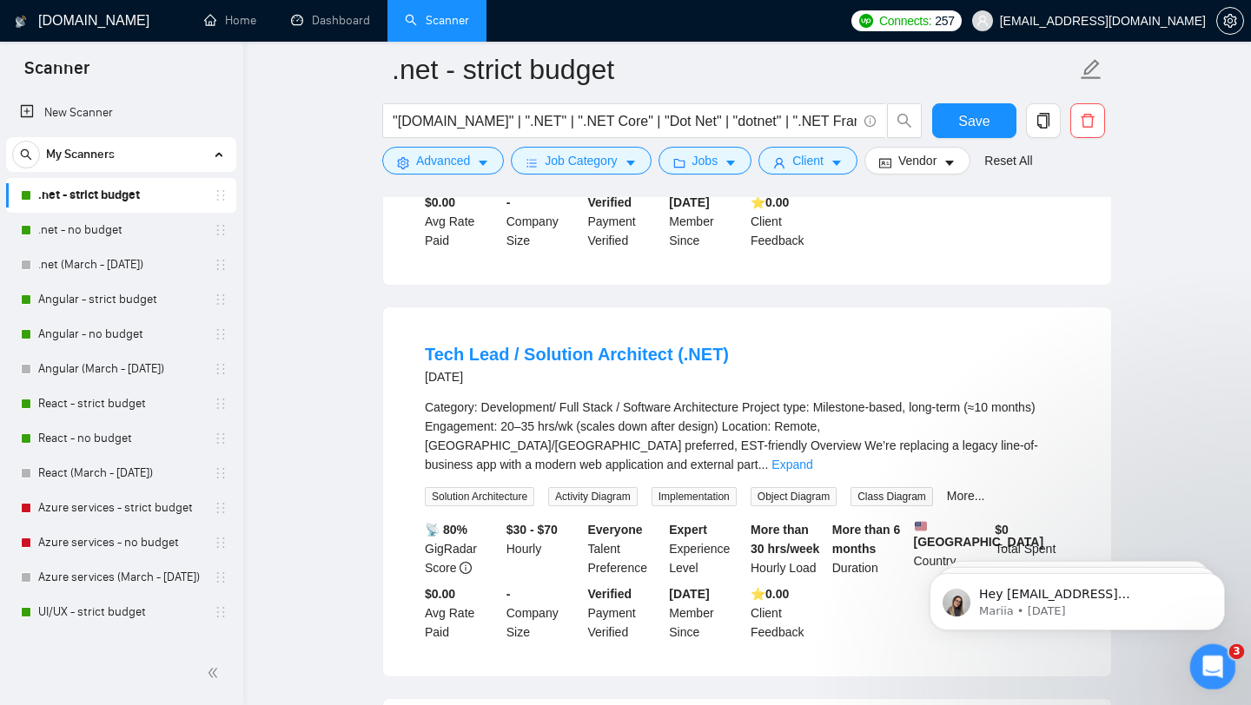
click at [1202, 665] on icon "Open Intercom Messenger" at bounding box center [1210, 665] width 29 height 29
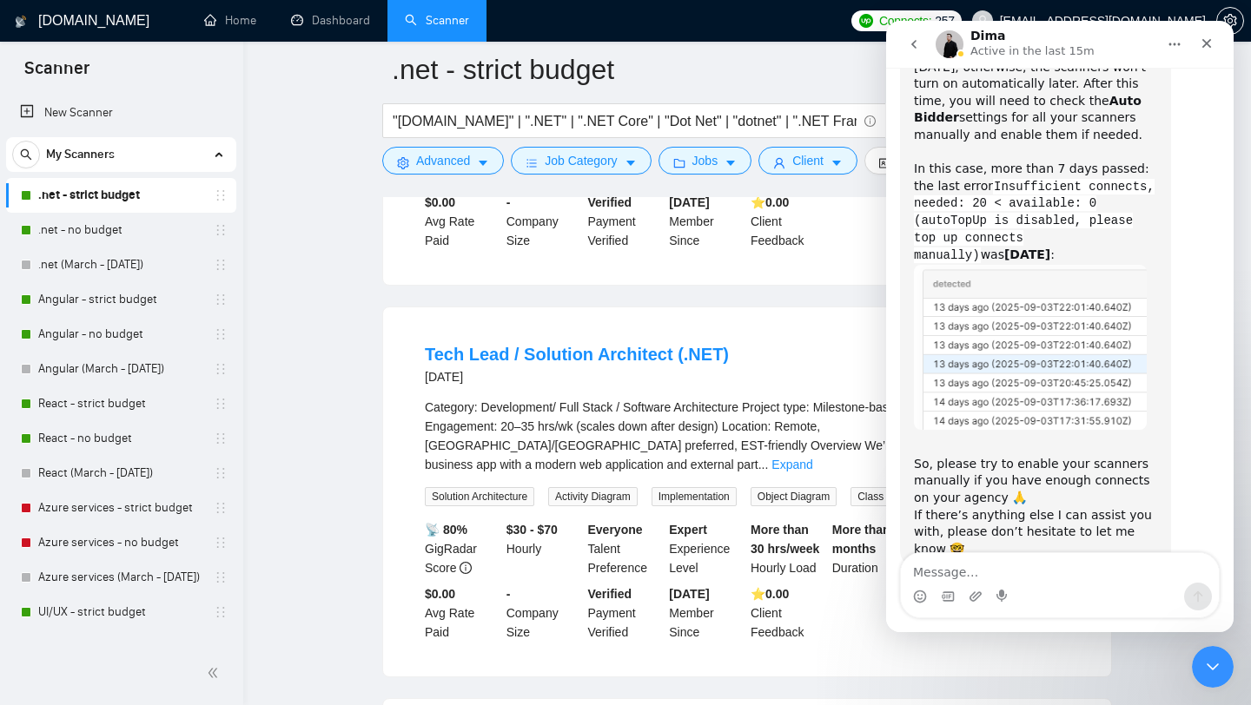
scroll to position [946, 0]
click at [910, 48] on icon "go back" at bounding box center [914, 44] width 14 height 14
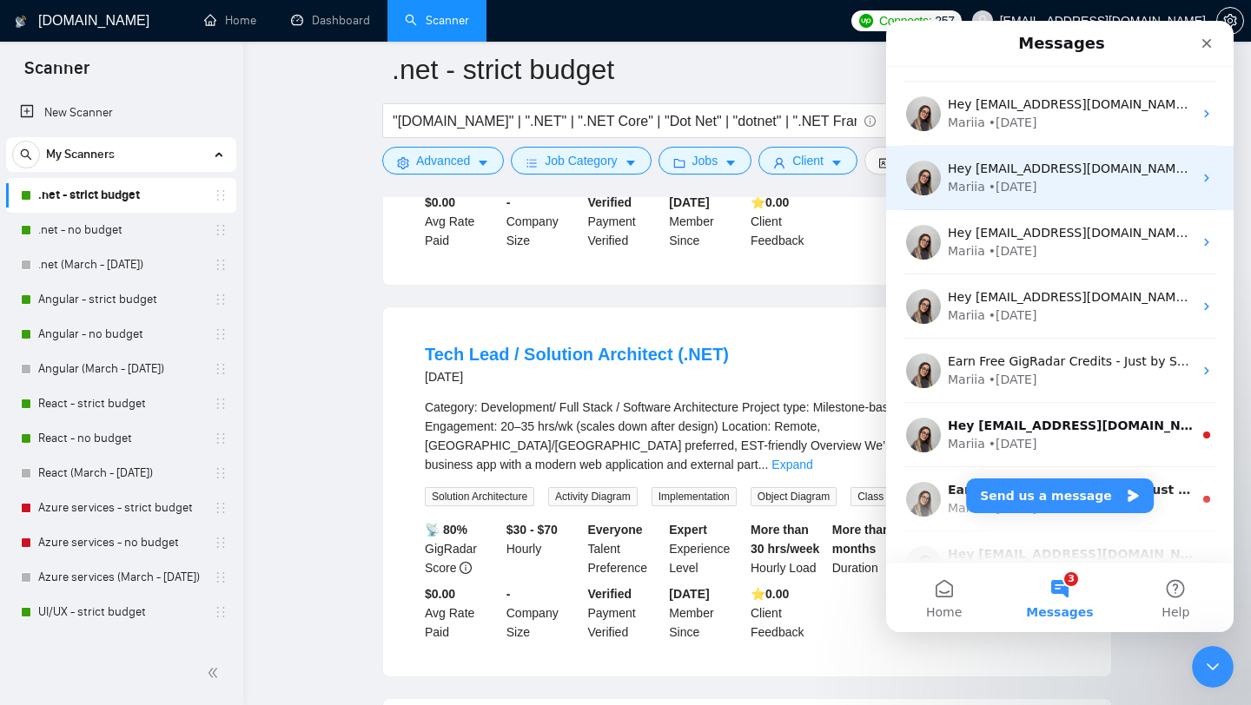
scroll to position [217, 0]
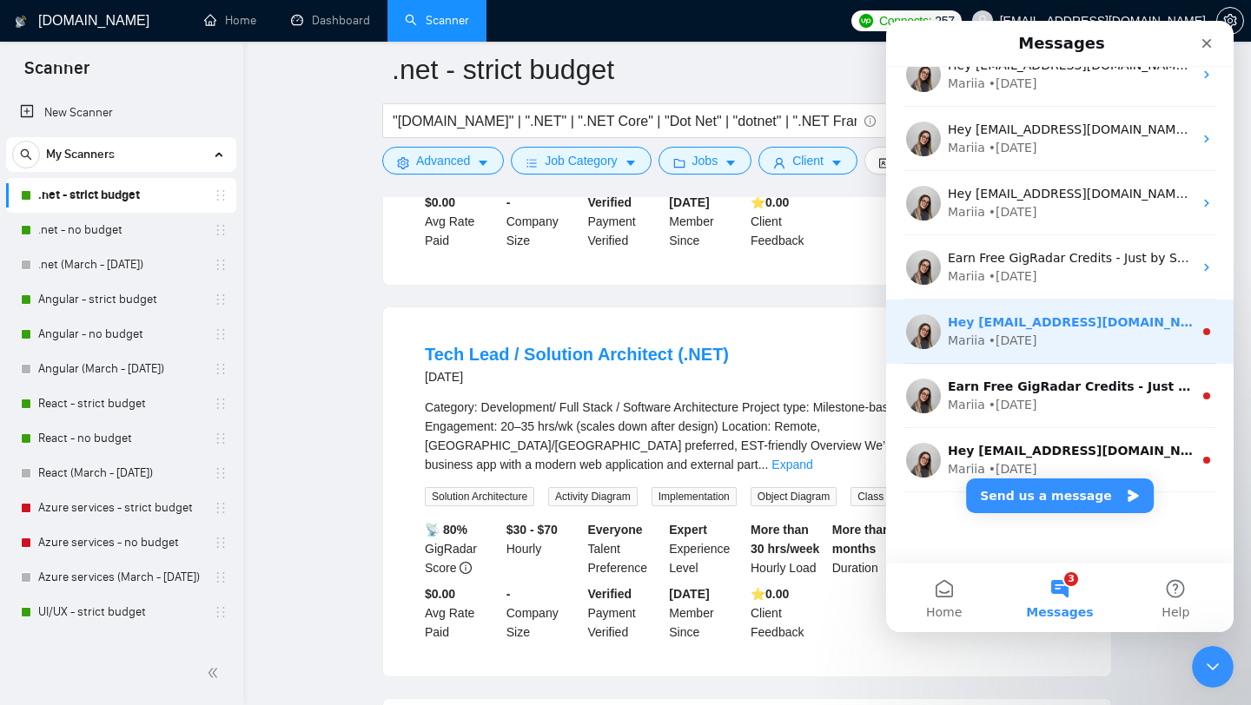
click at [1071, 335] on div "Mariia • 5w ago" at bounding box center [1070, 341] width 245 height 18
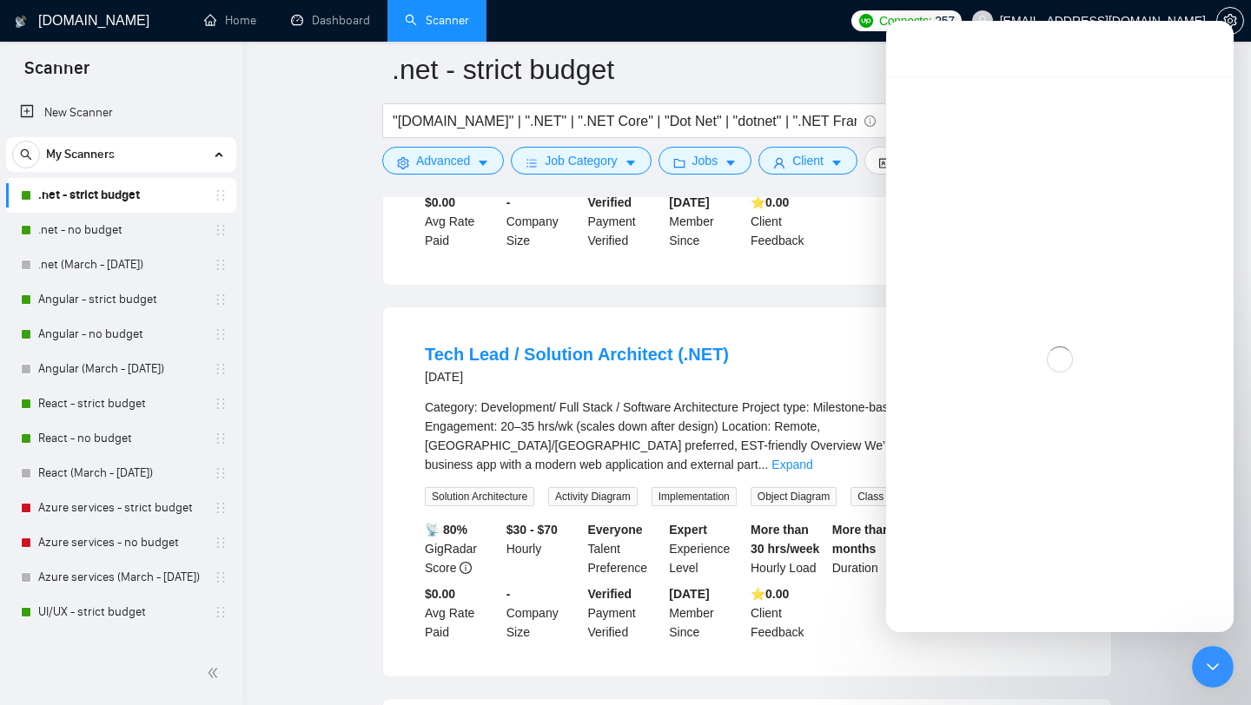
scroll to position [147, 0]
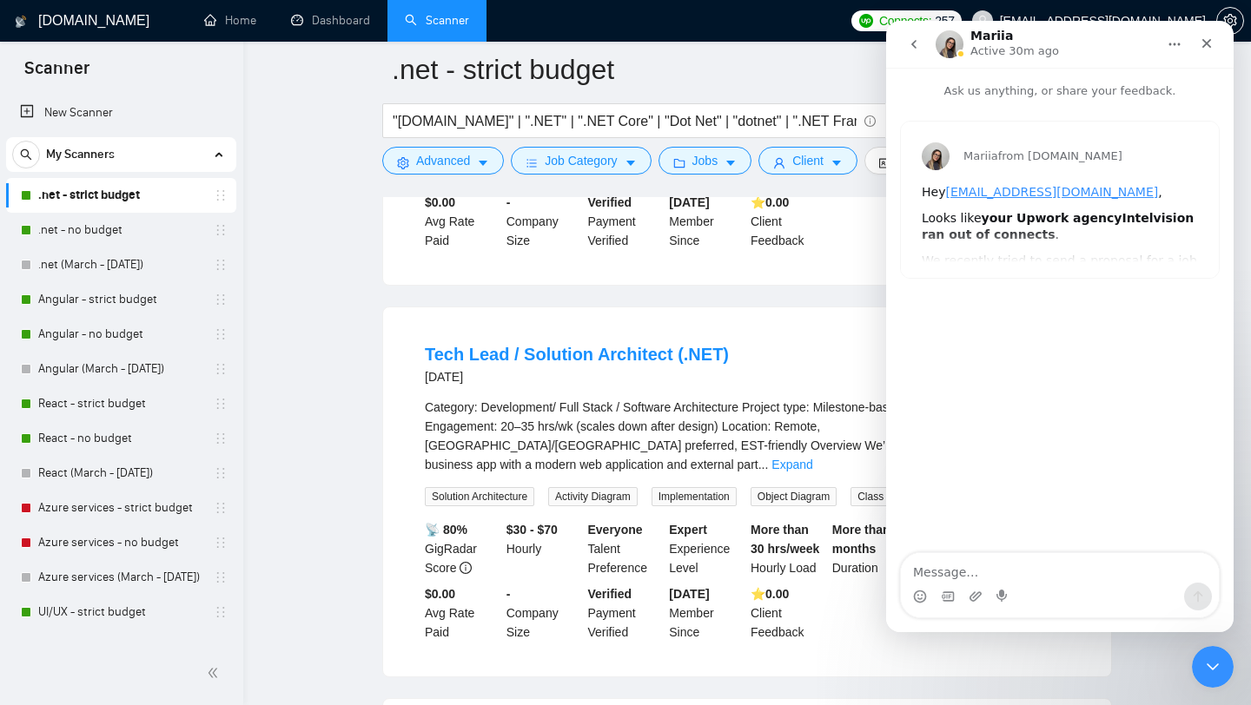
click at [911, 48] on icon "go back" at bounding box center [914, 44] width 14 height 14
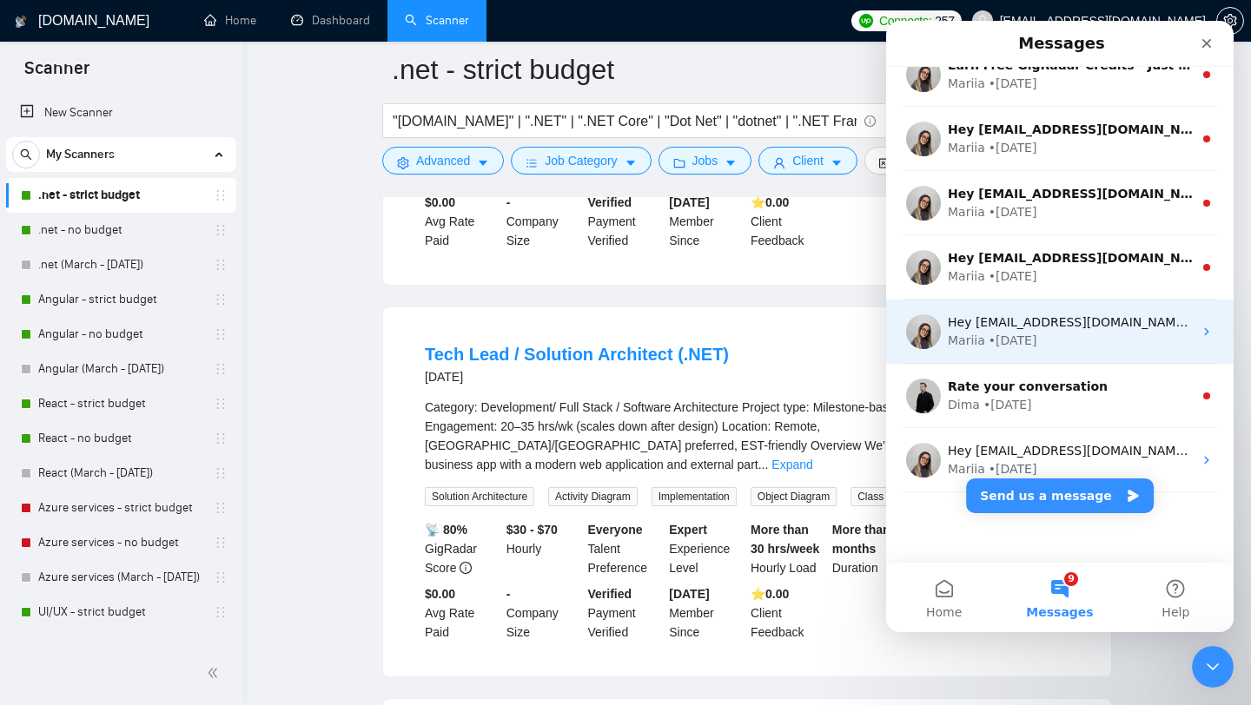
scroll to position [0, 0]
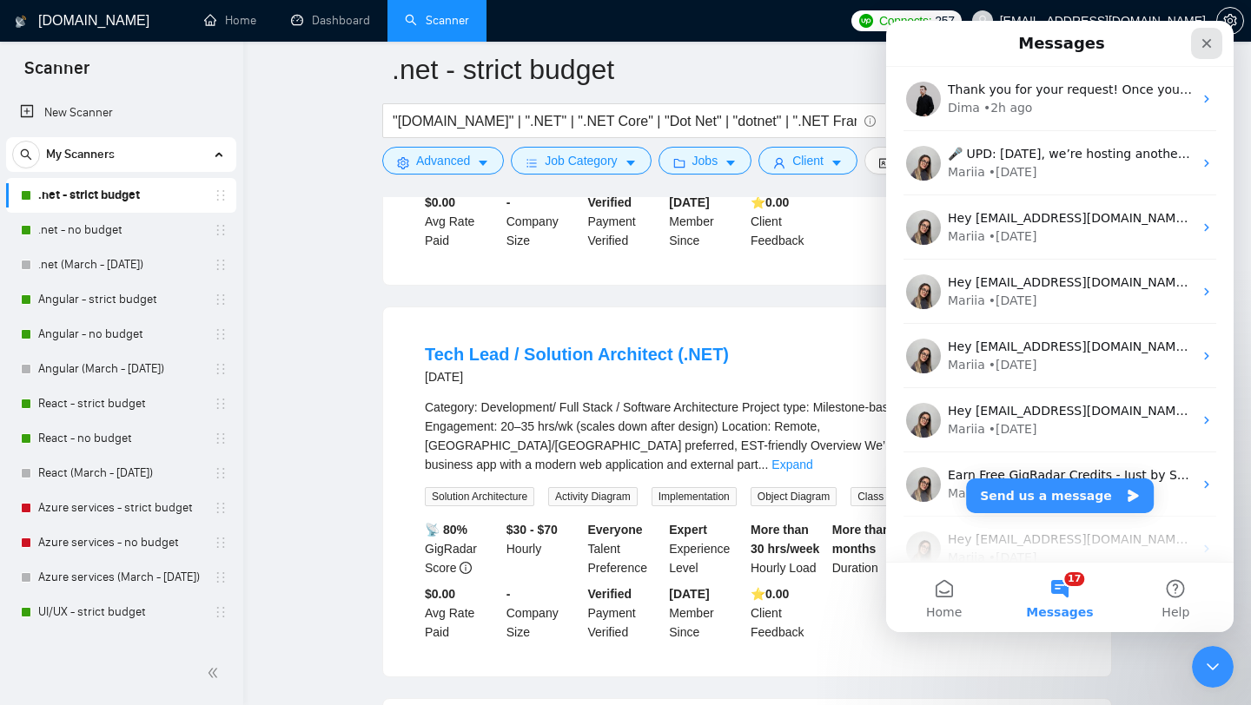
click at [1208, 42] on icon "Close" at bounding box center [1207, 43] width 14 height 14
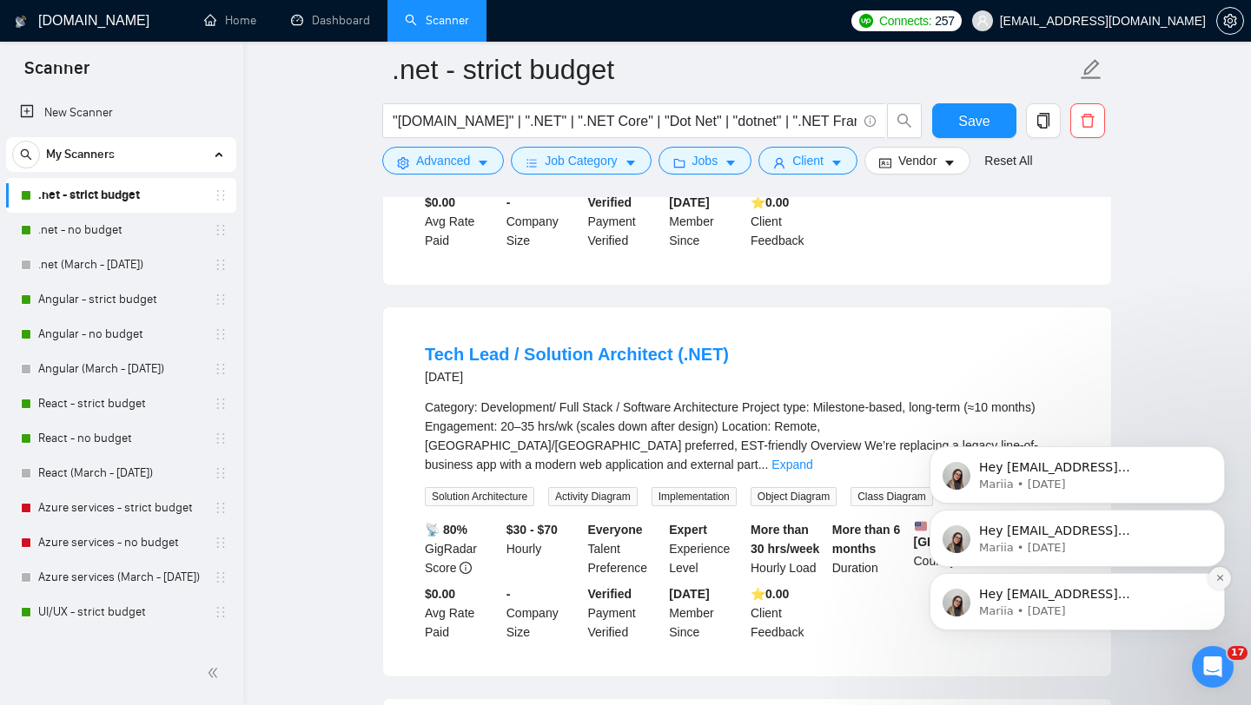
click at [1223, 579] on icon "Dismiss notification" at bounding box center [1220, 578] width 10 height 10
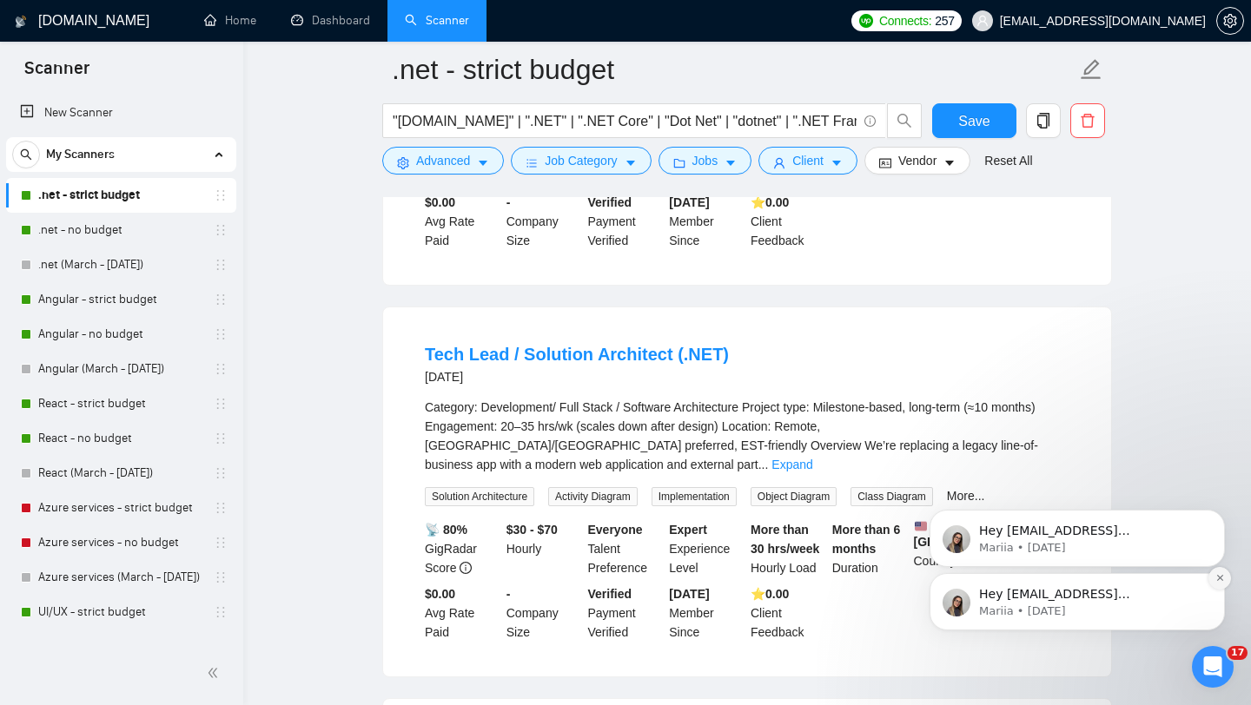
click at [1222, 586] on button "Dismiss notification" at bounding box center [1219, 578] width 23 height 23
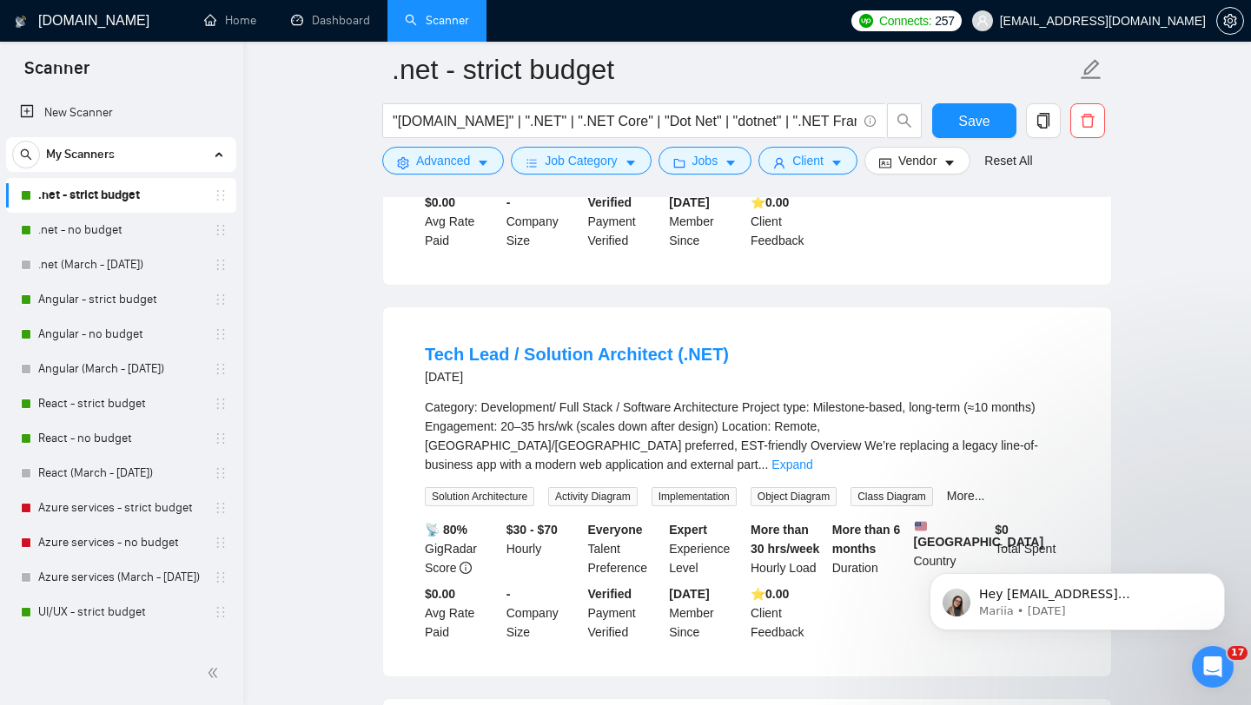
click at [1222, 586] on button "Dismiss notification" at bounding box center [1220, 579] width 18 height 18
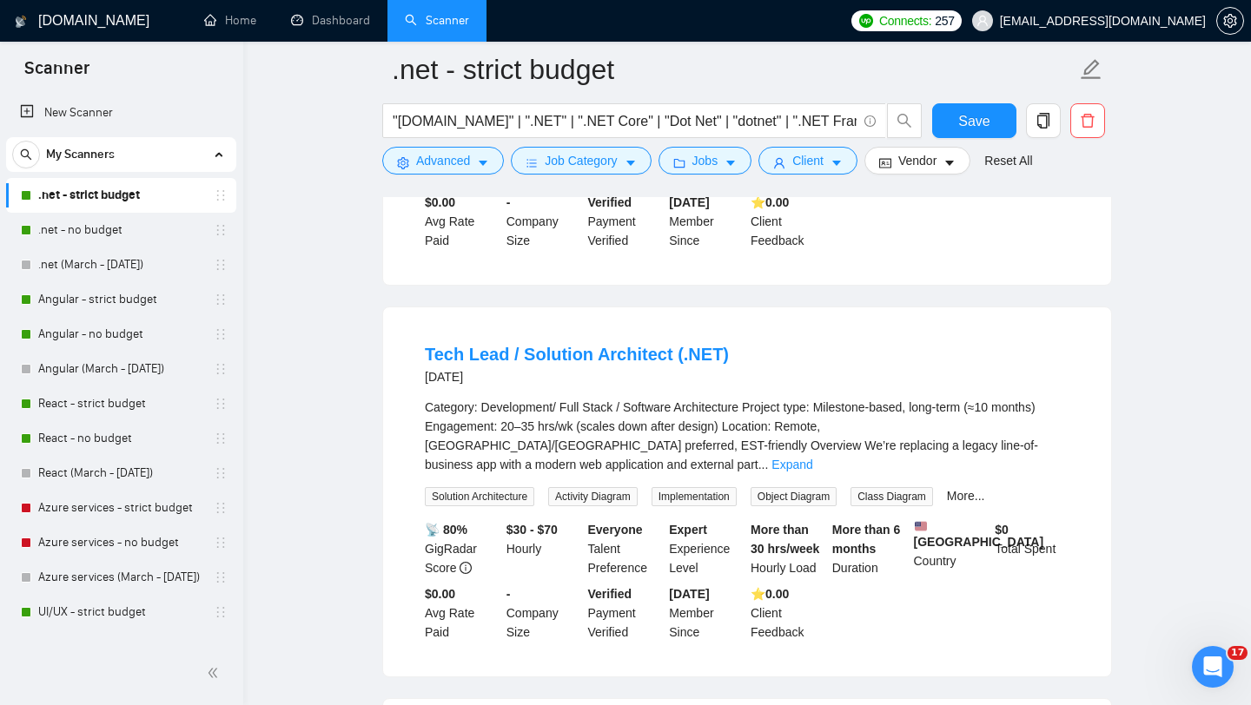
click at [1170, 550] on main ".net - strict budget "ASP.NET" | ".NET" | ".NET Core" | "Dot Net" | "dotnet" | …" at bounding box center [747, 198] width 952 height 4109
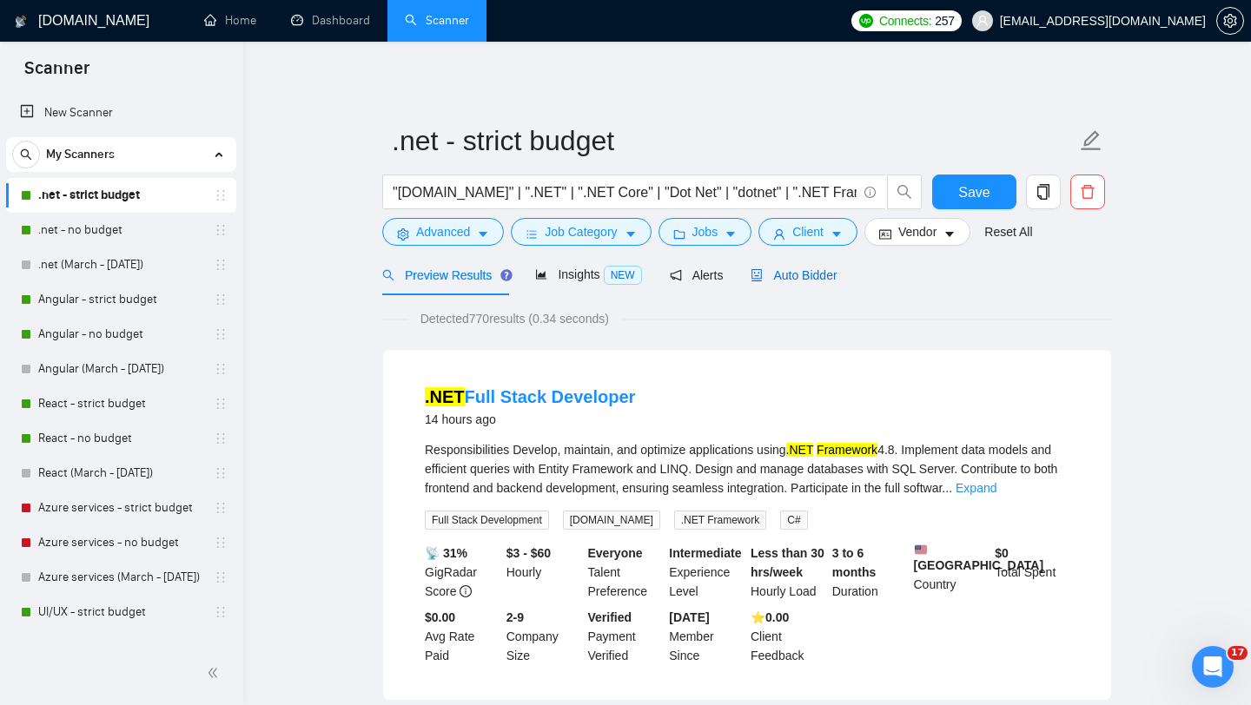
click at [811, 276] on span "Auto Bidder" at bounding box center [794, 275] width 86 height 14
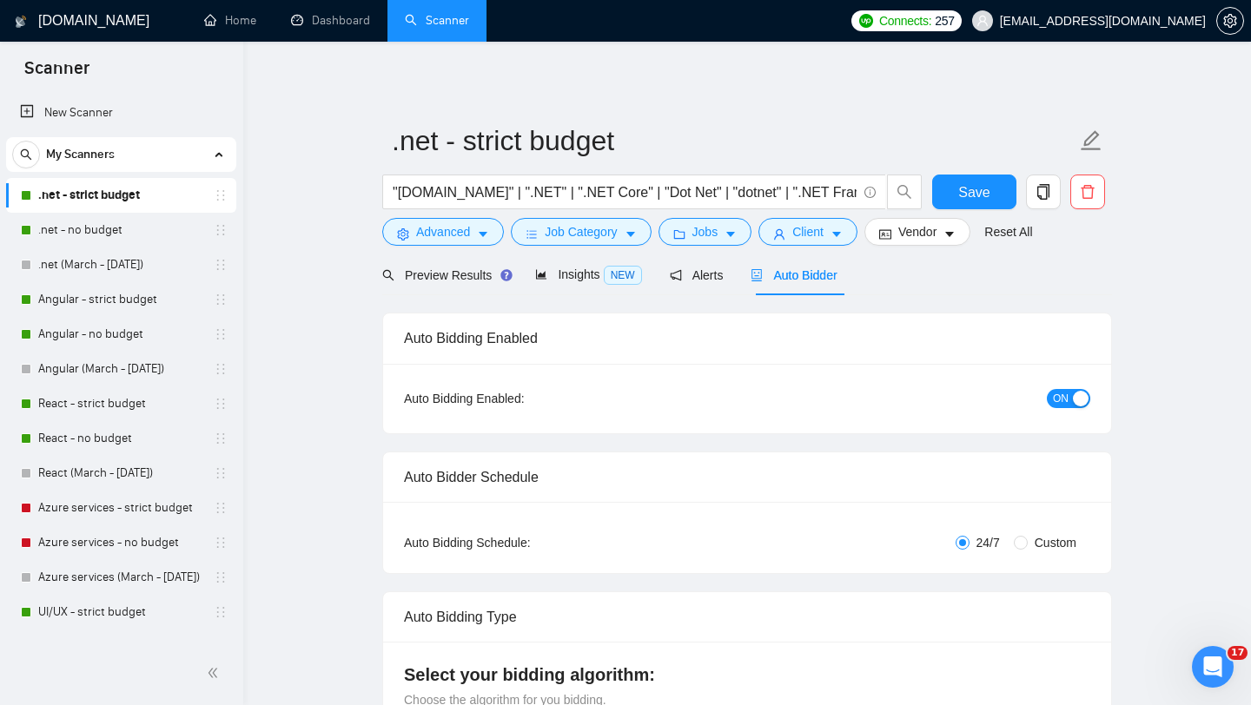
checkbox input "true"
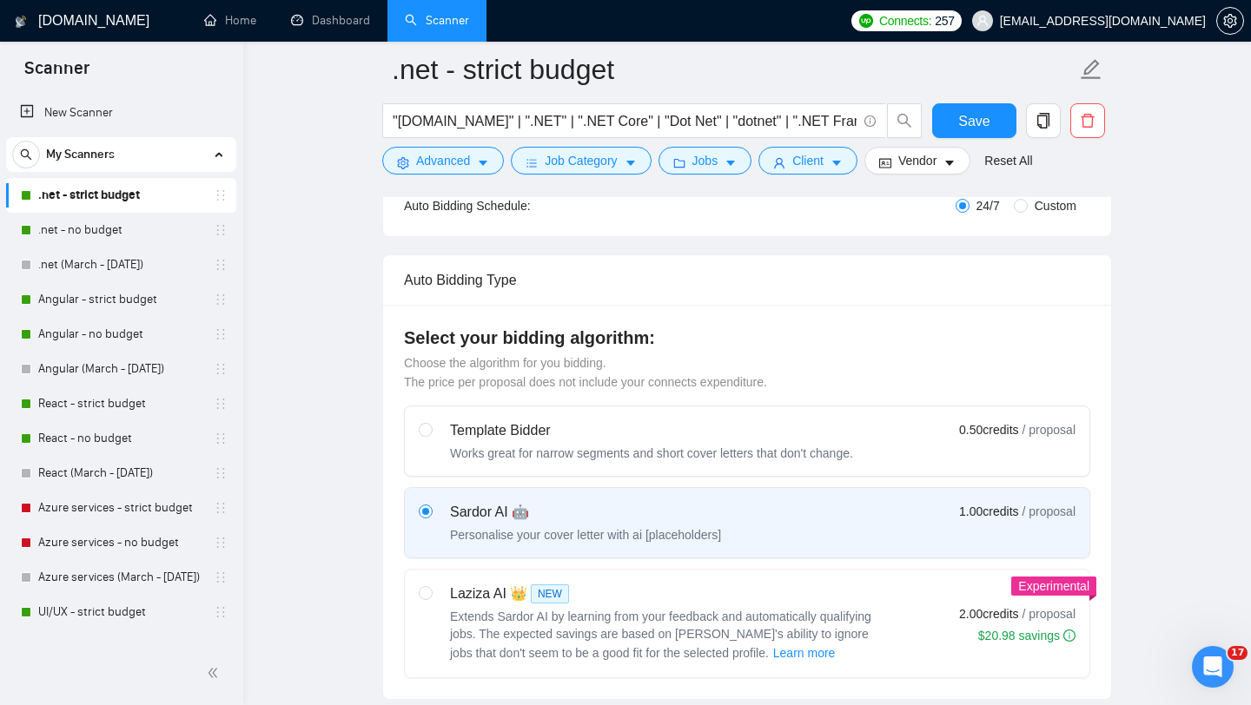
scroll to position [97, 0]
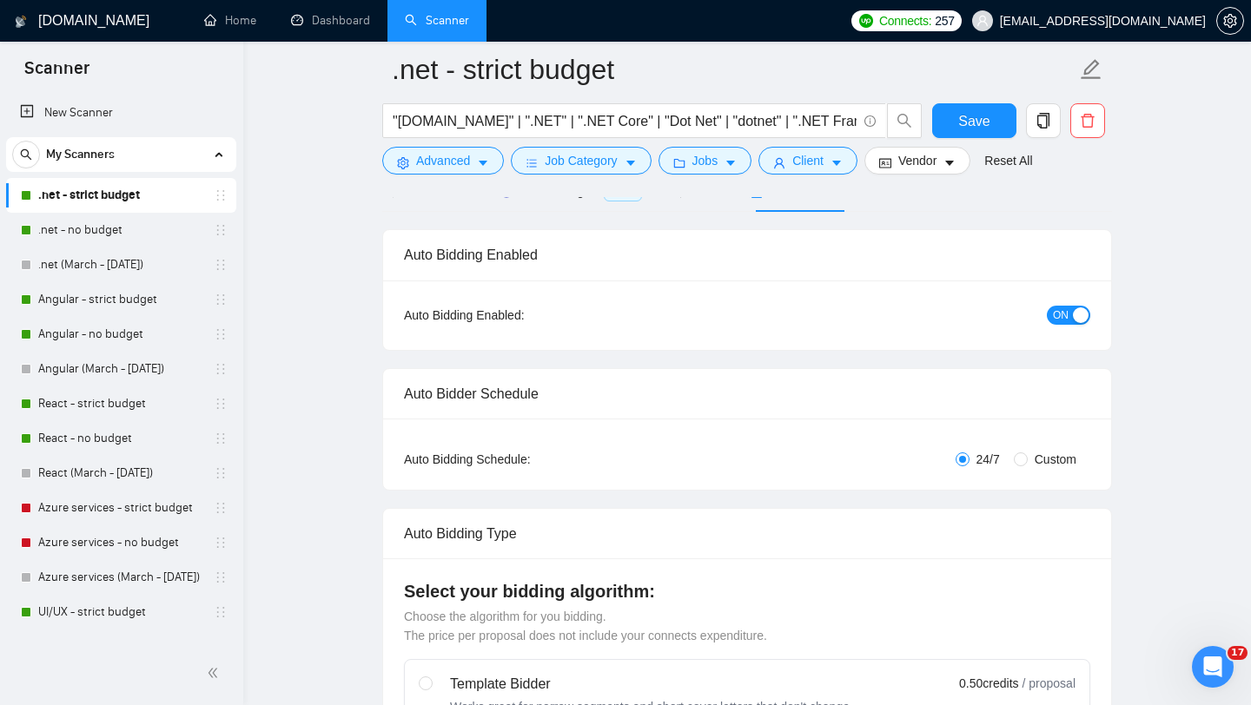
click at [1071, 313] on button "ON" at bounding box center [1068, 315] width 43 height 19
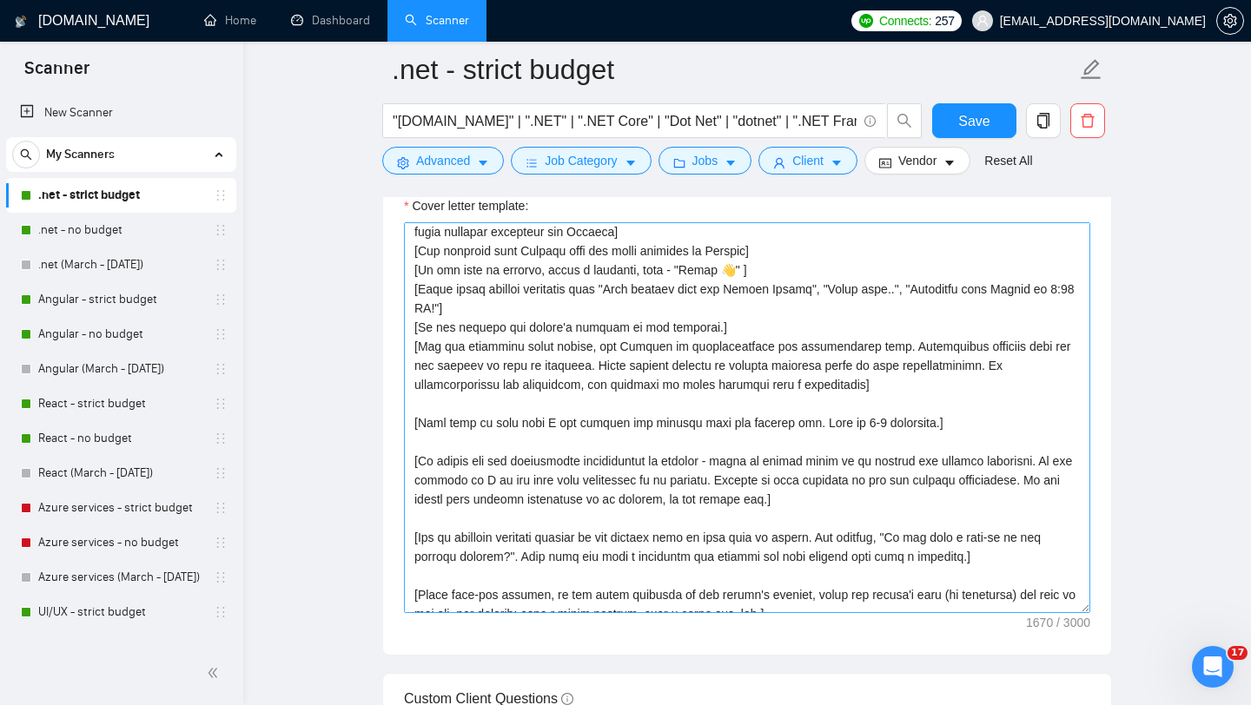
scroll to position [57, 0]
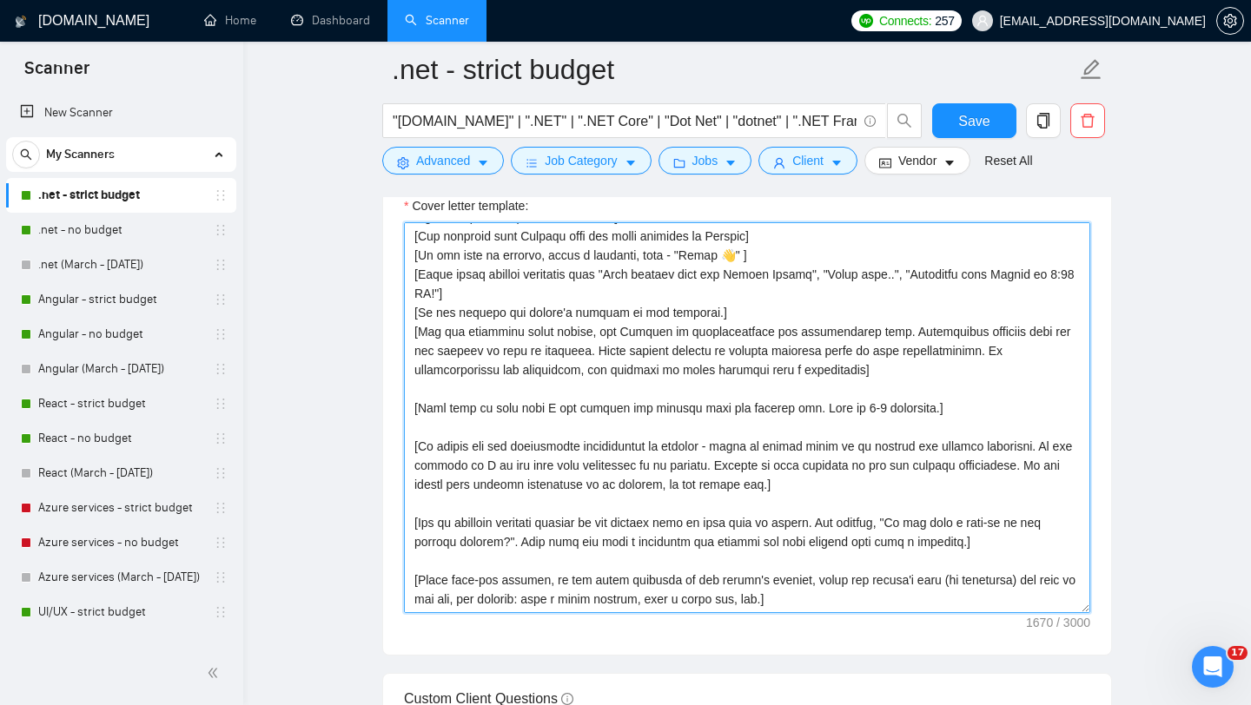
click at [840, 486] on textarea "Cover letter template:" at bounding box center [747, 417] width 686 height 391
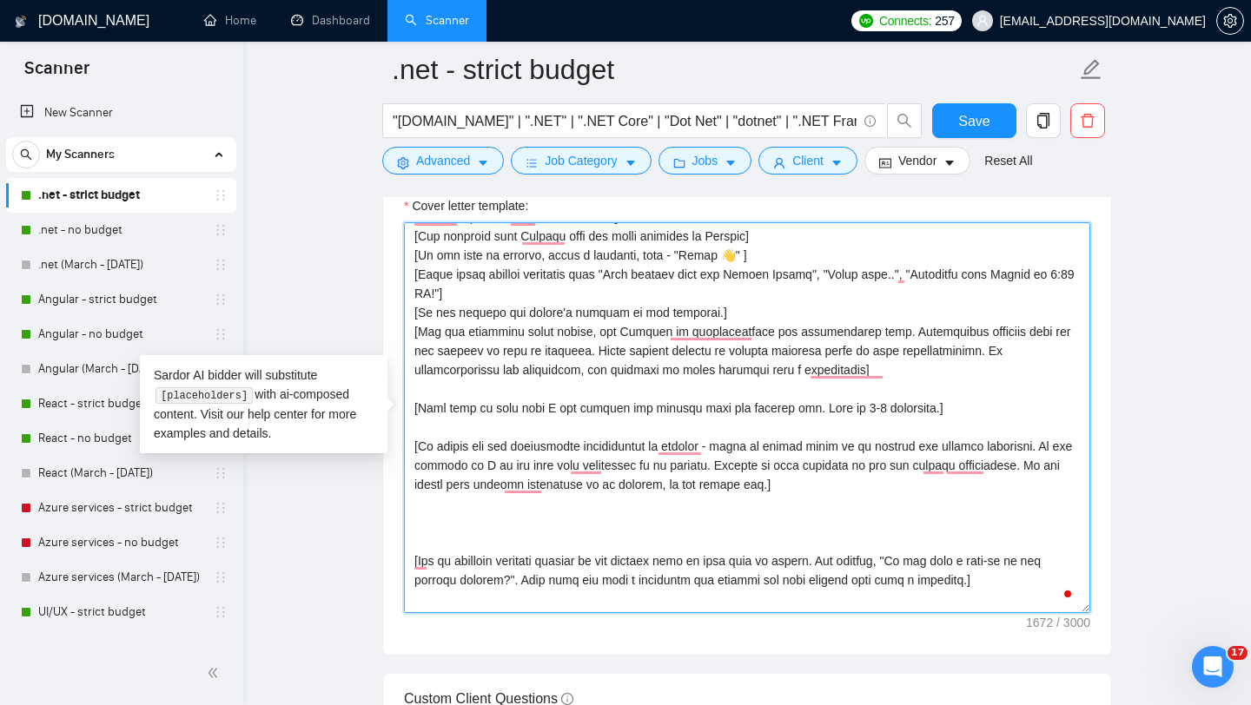
paste textarea "To enrich screen reader interactions, please activate Accessibility in Grammarl…"
type textarea "[Lorem ipsum dolorsi ametcon adip "elitsedd", "eiusmod", tem.] [Incid u laboree…"
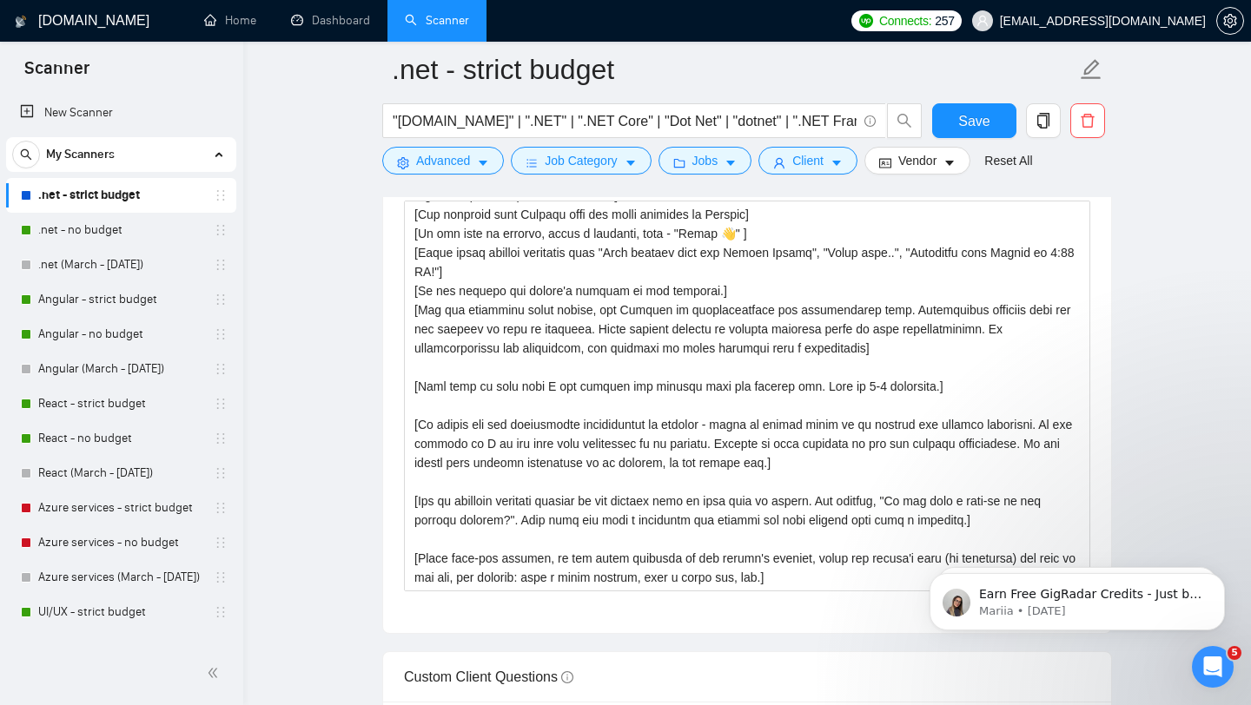
scroll to position [2117, 0]
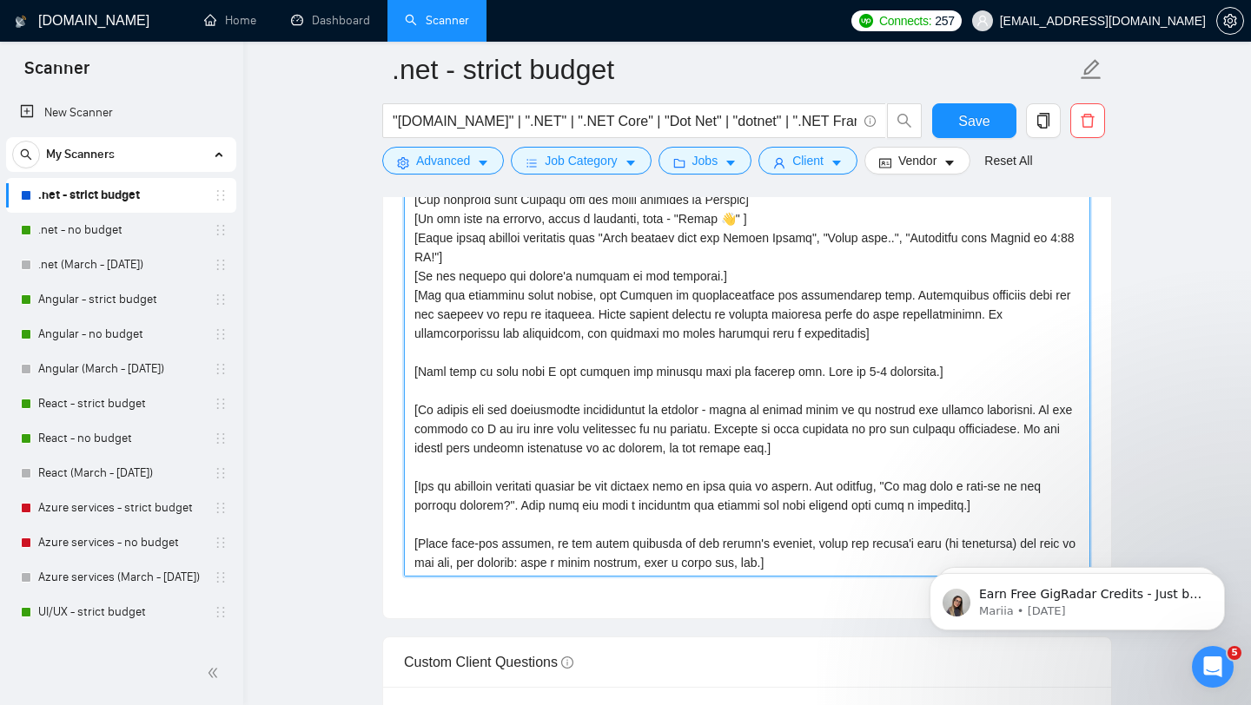
click at [850, 448] on textarea "Cover letter template:" at bounding box center [747, 381] width 686 height 391
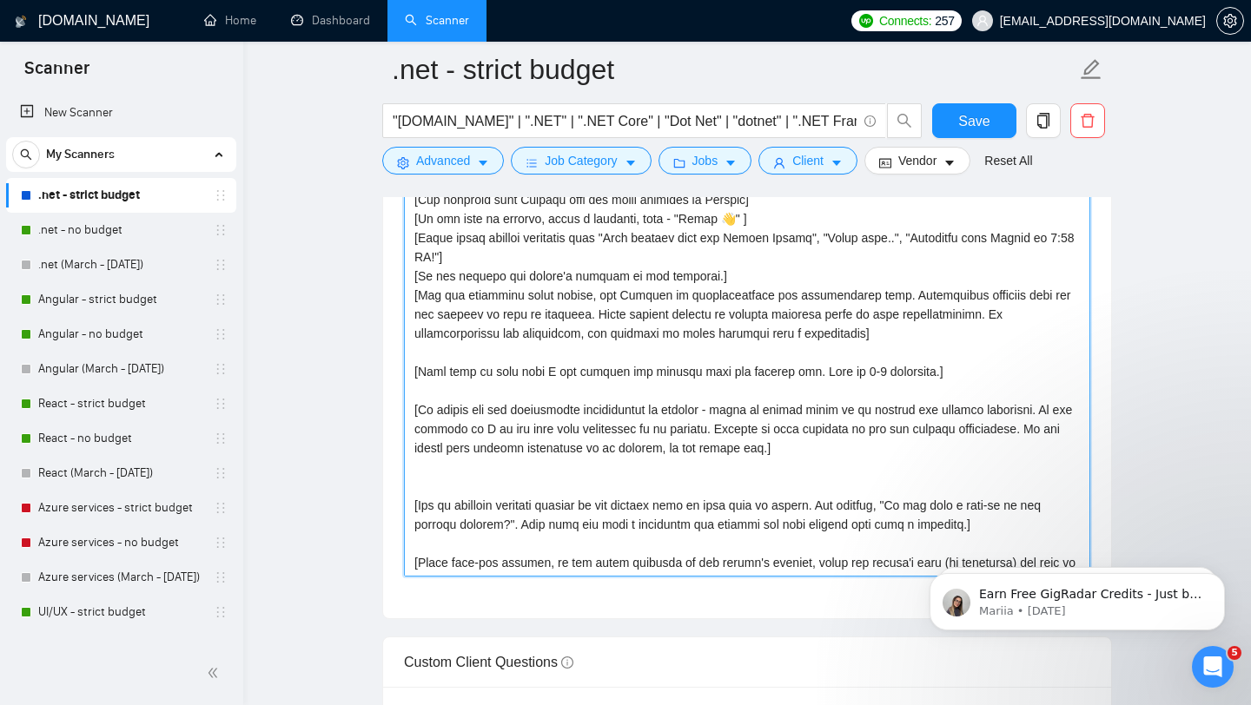
scroll to position [57, 0]
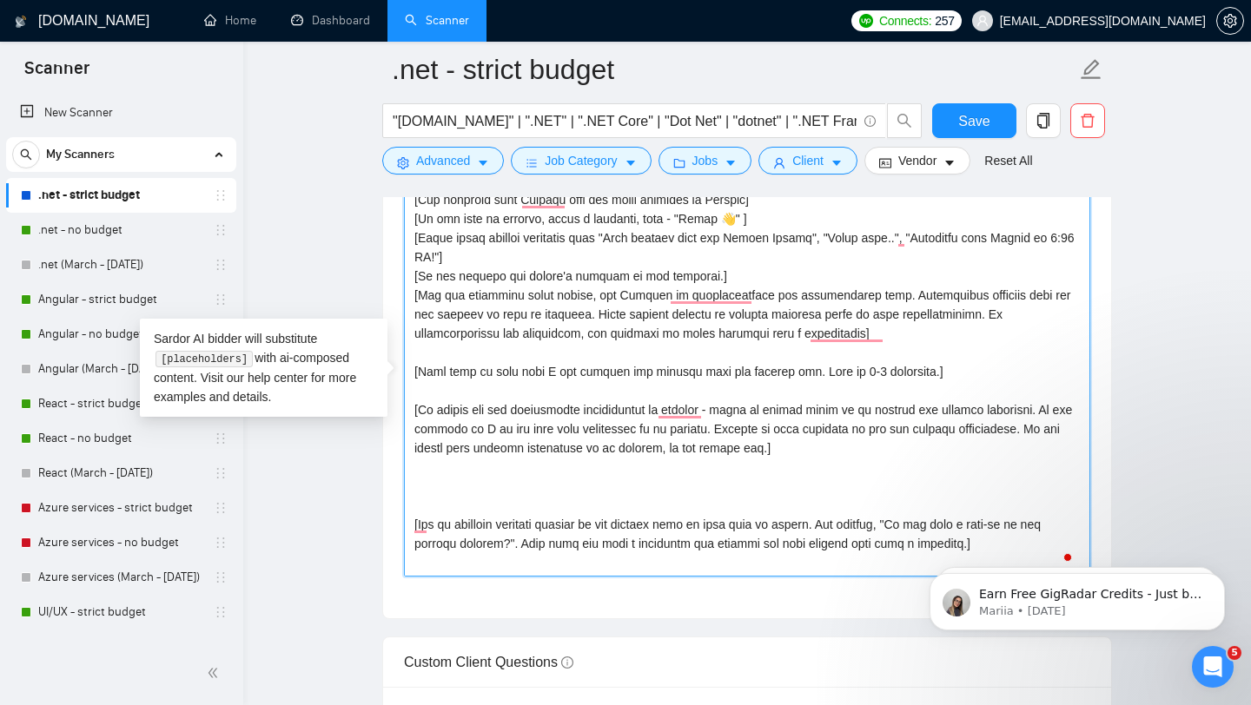
paste textarea "To enrich screen reader interactions, please activate Accessibility in Grammarl…"
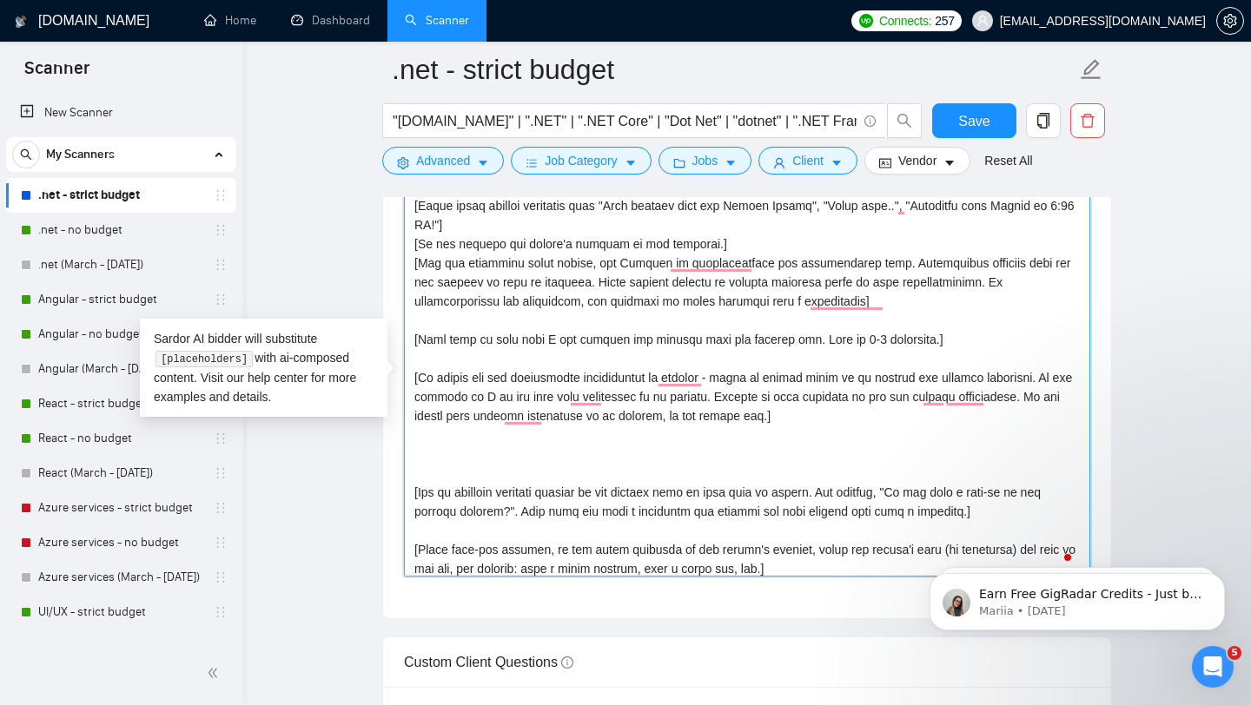
scroll to position [89, 0]
click at [652, 458] on textarea "Cover letter template:" at bounding box center [747, 381] width 686 height 391
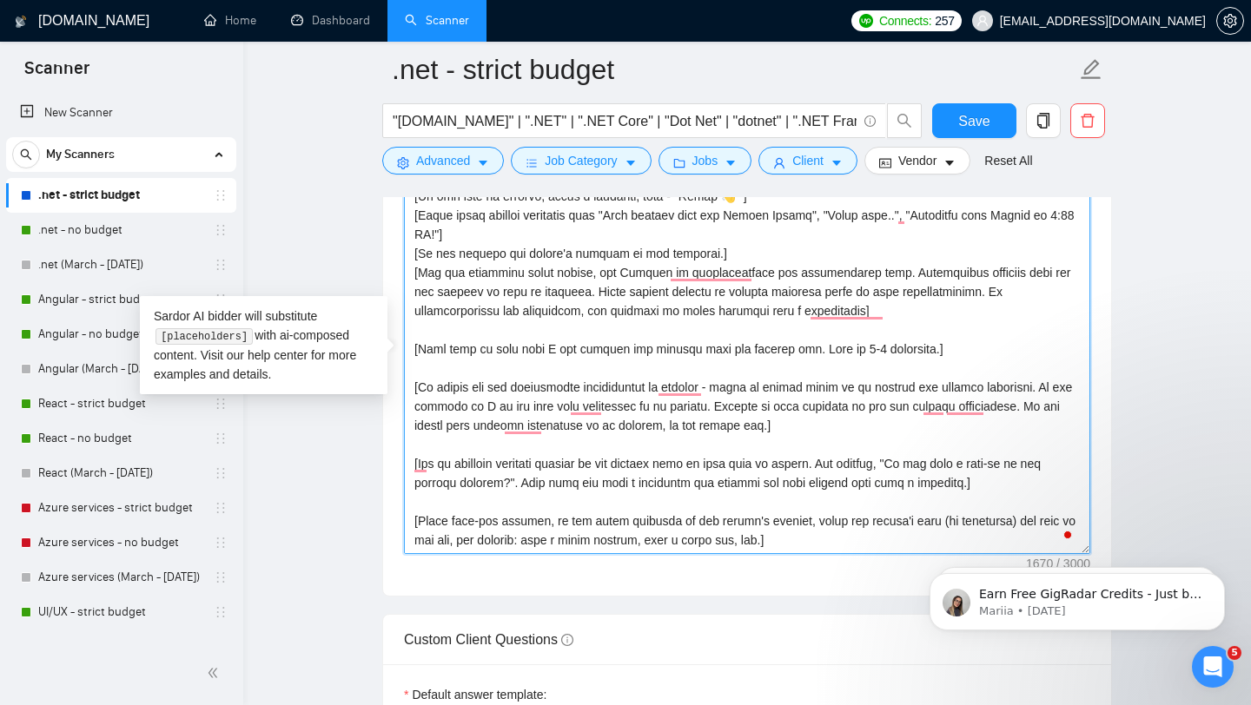
scroll to position [2141, 0]
click at [805, 428] on textarea "Cover letter template:" at bounding box center [747, 357] width 686 height 391
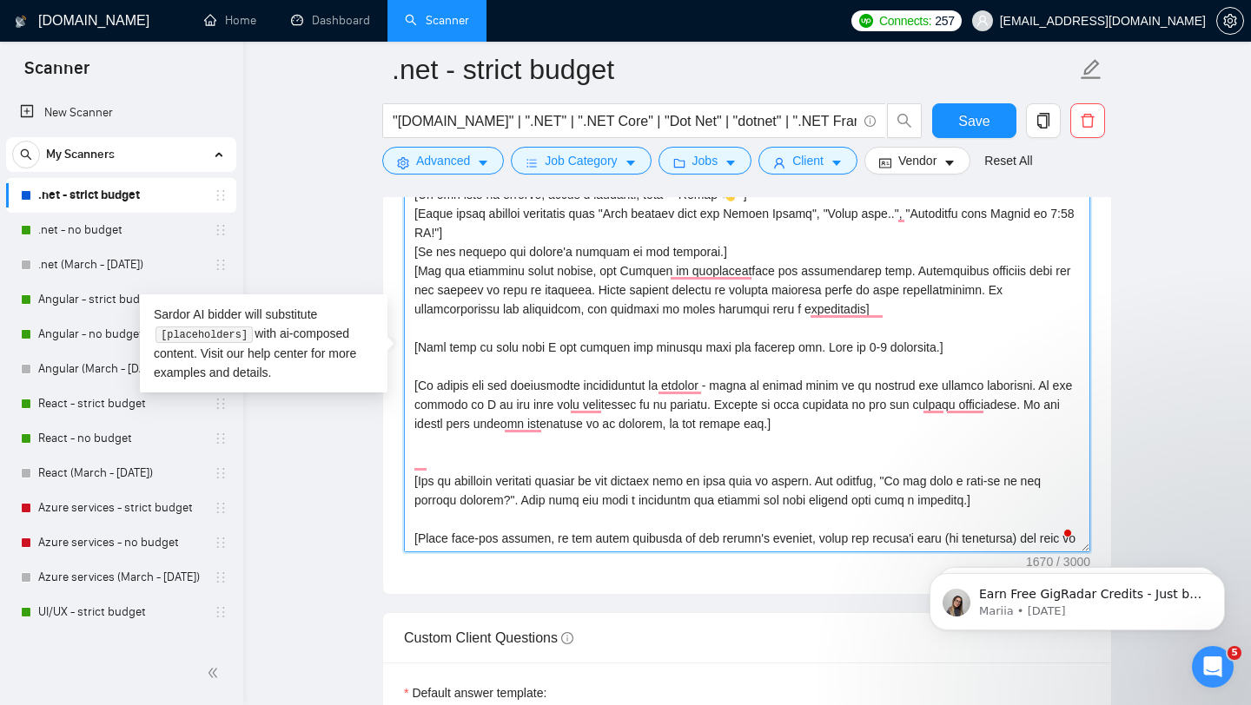
scroll to position [89, 0]
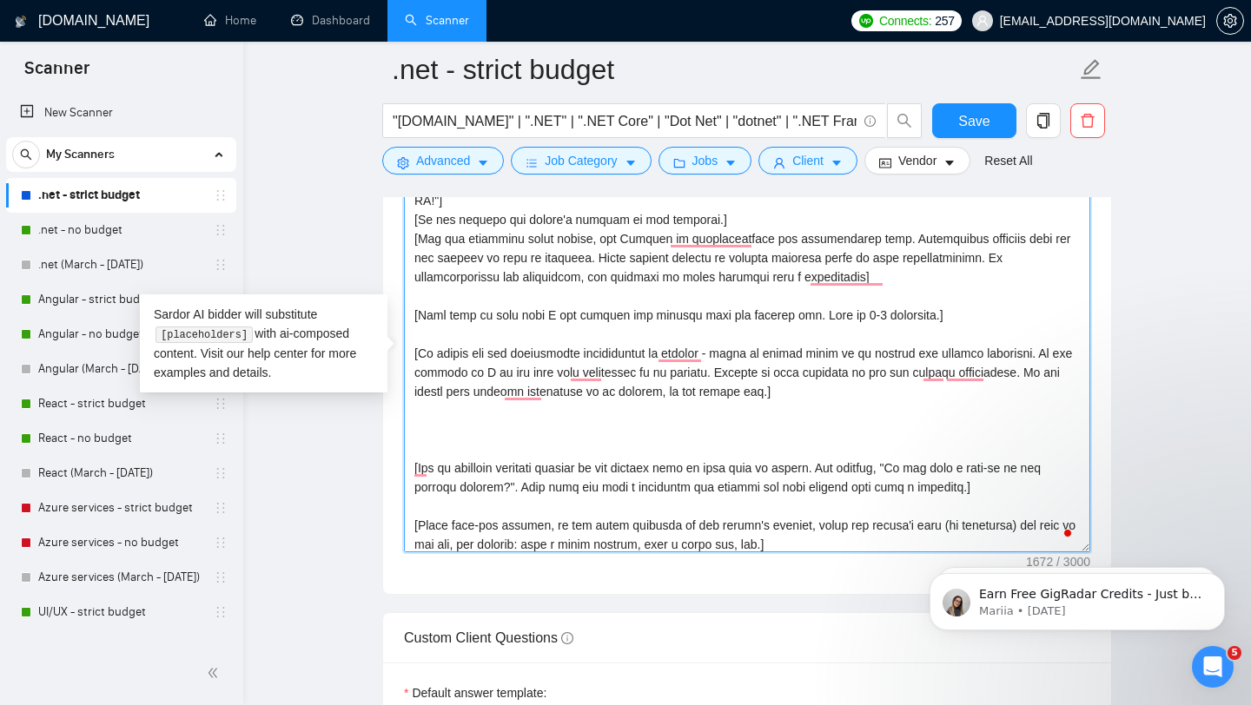
paste textarea "To enrich screen reader interactions, please activate Accessibility in Grammarl…"
click at [455, 434] on textarea "Cover letter template:" at bounding box center [747, 357] width 686 height 391
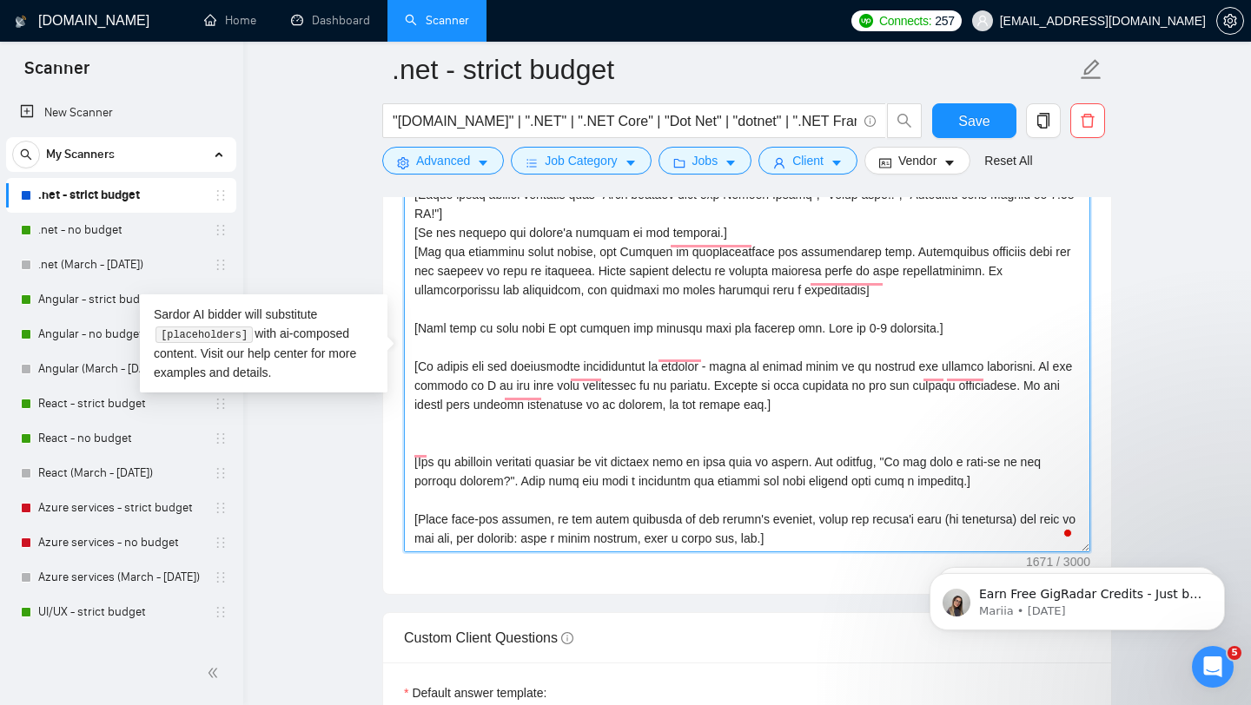
scroll to position [76, 0]
type textarea "[Lorem ipsum dolorsi ametcon adip "elitsedd", "eiusmod", tem.] [Incid u laboree…"
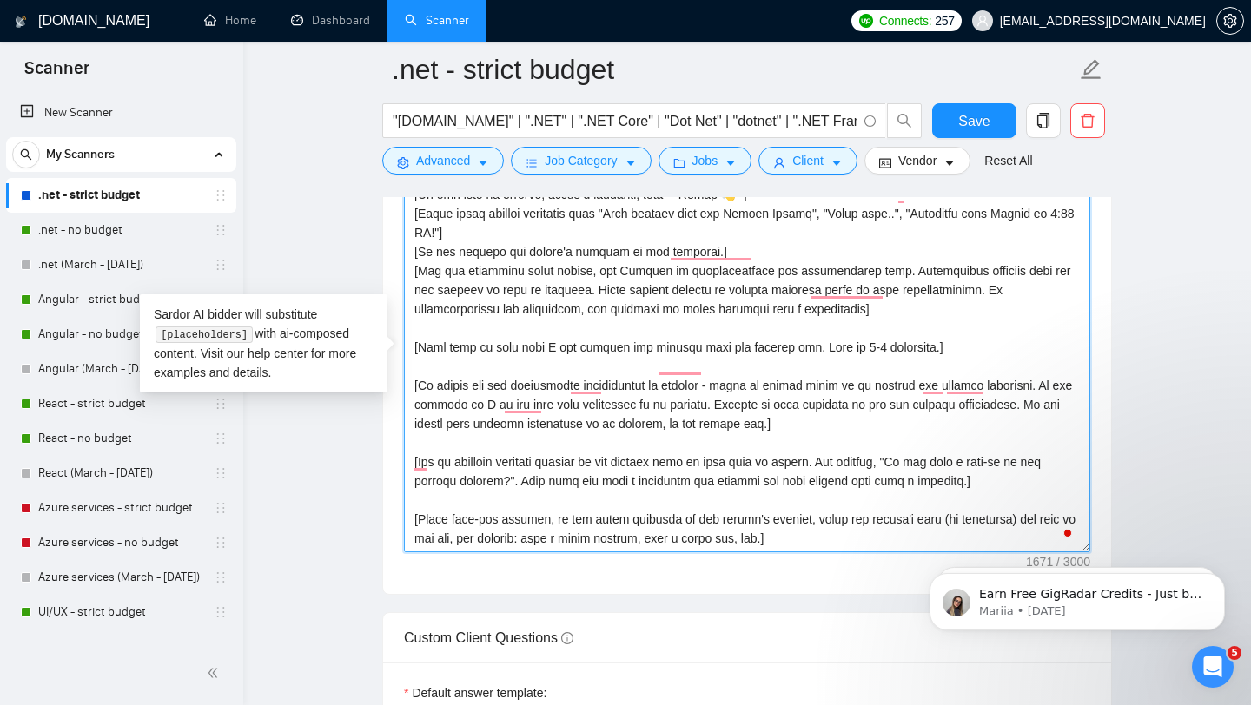
scroll to position [0, 0]
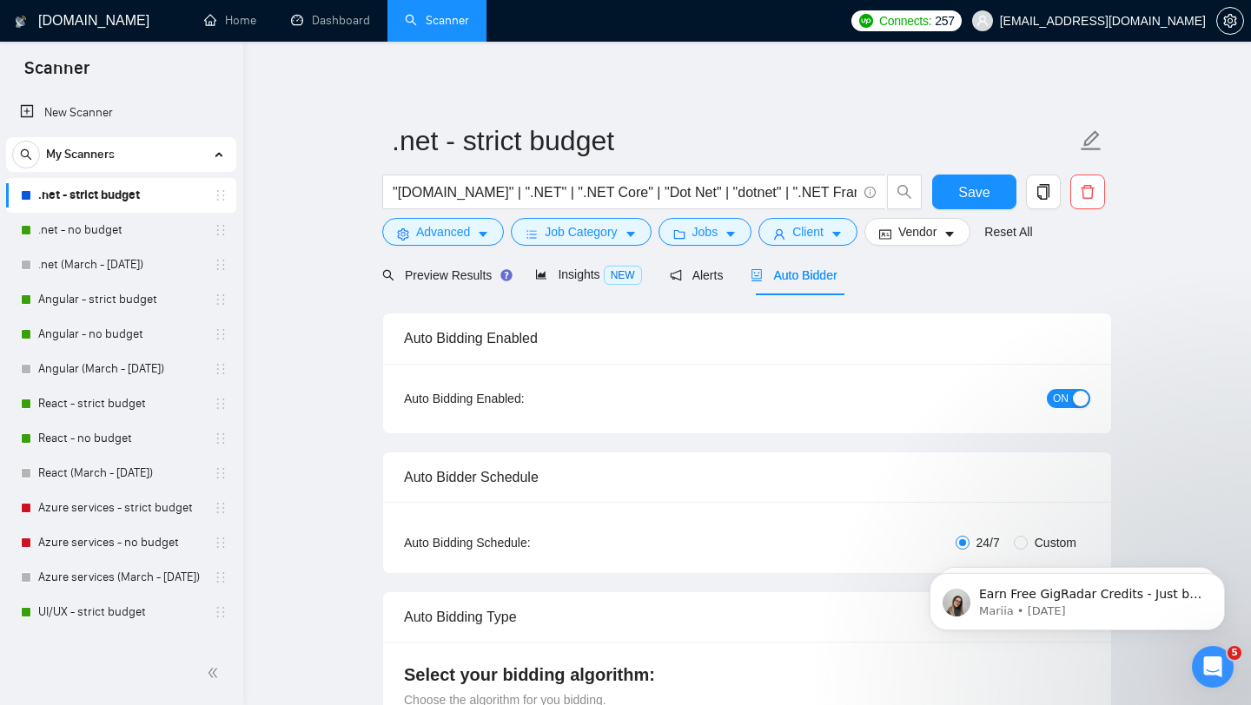
click at [1062, 398] on span "ON" at bounding box center [1061, 398] width 16 height 19
click at [962, 202] on span "Save" at bounding box center [973, 193] width 31 height 22
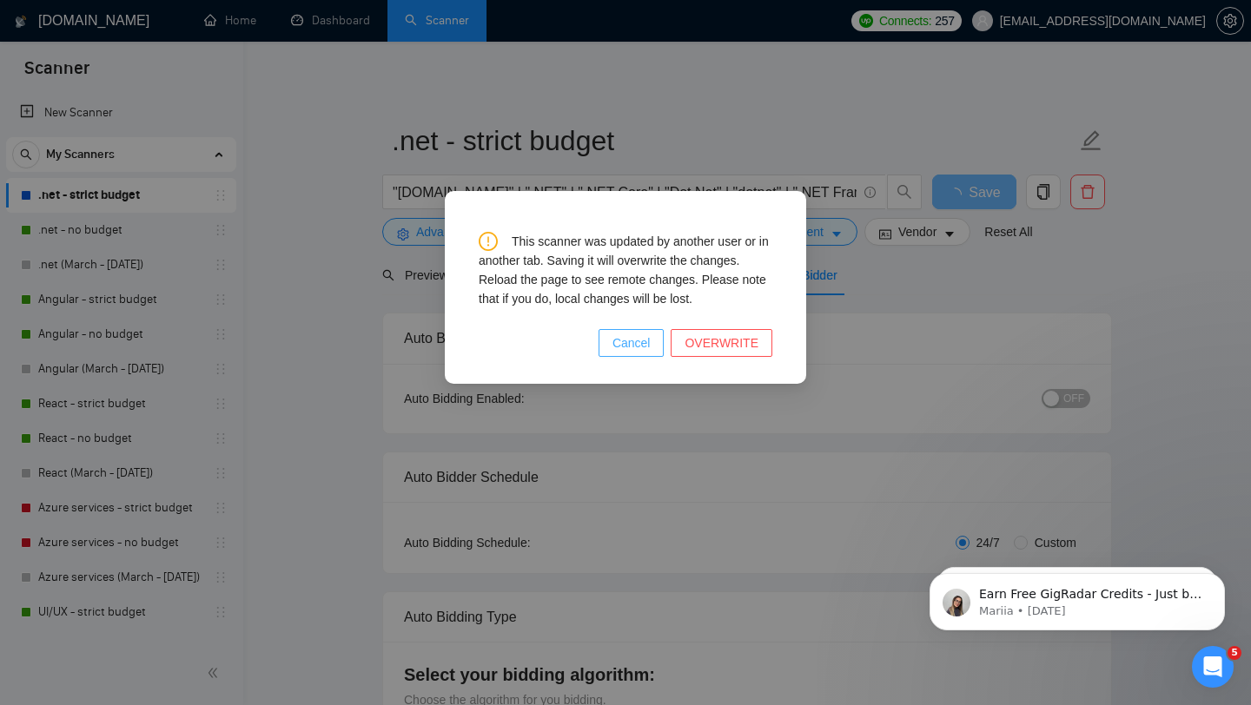
click at [646, 337] on span "Cancel" at bounding box center [631, 343] width 38 height 19
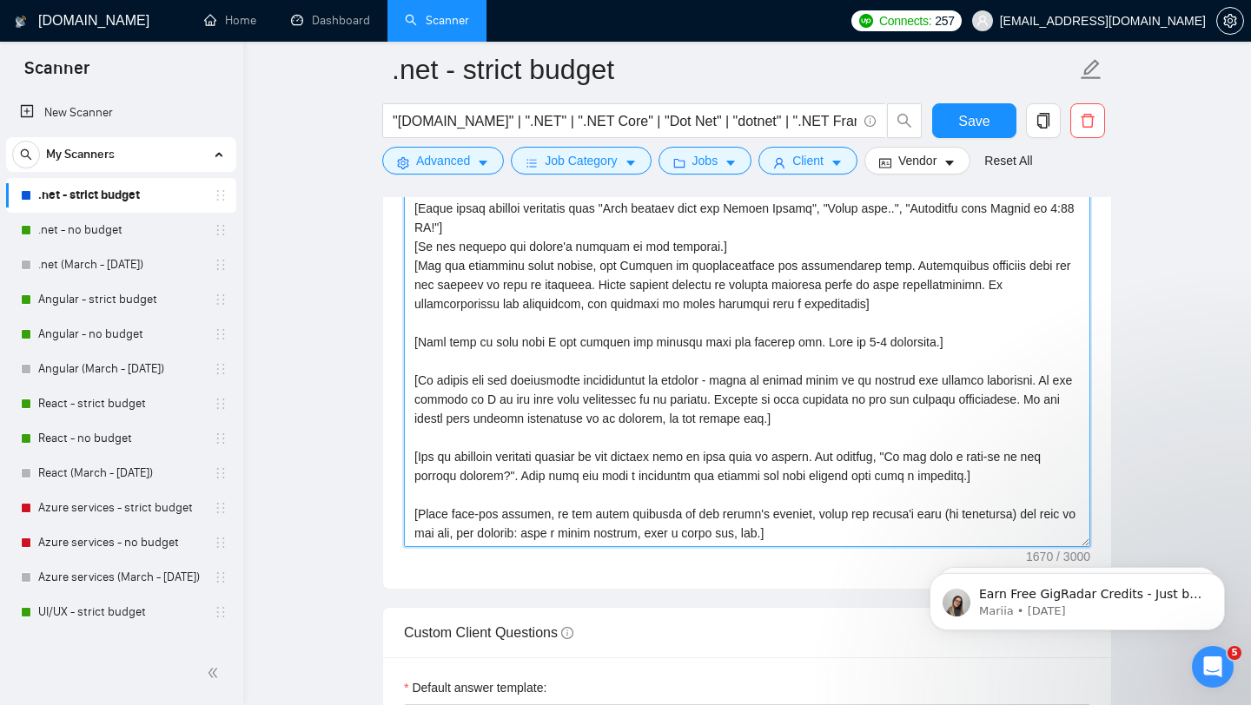
click at [822, 421] on textarea "Cover letter template:" at bounding box center [747, 351] width 686 height 391
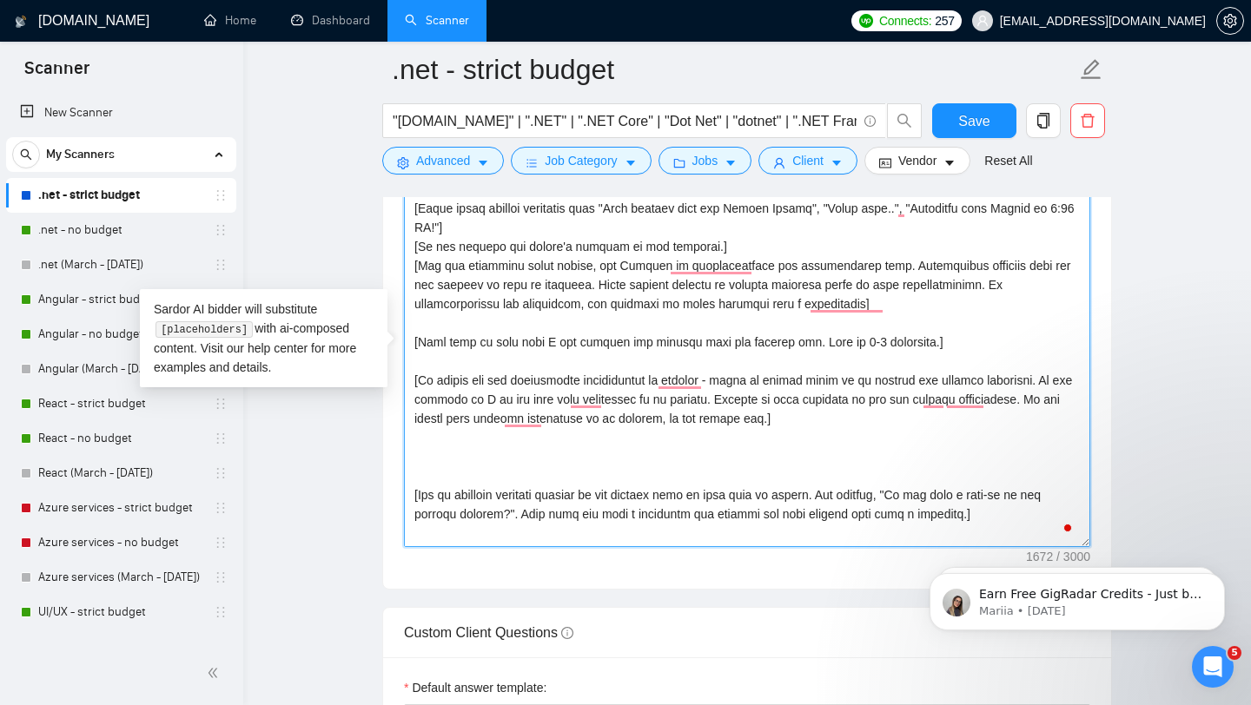
paste textarea "To enrich screen reader interactions, please activate Accessibility in Grammarl…"
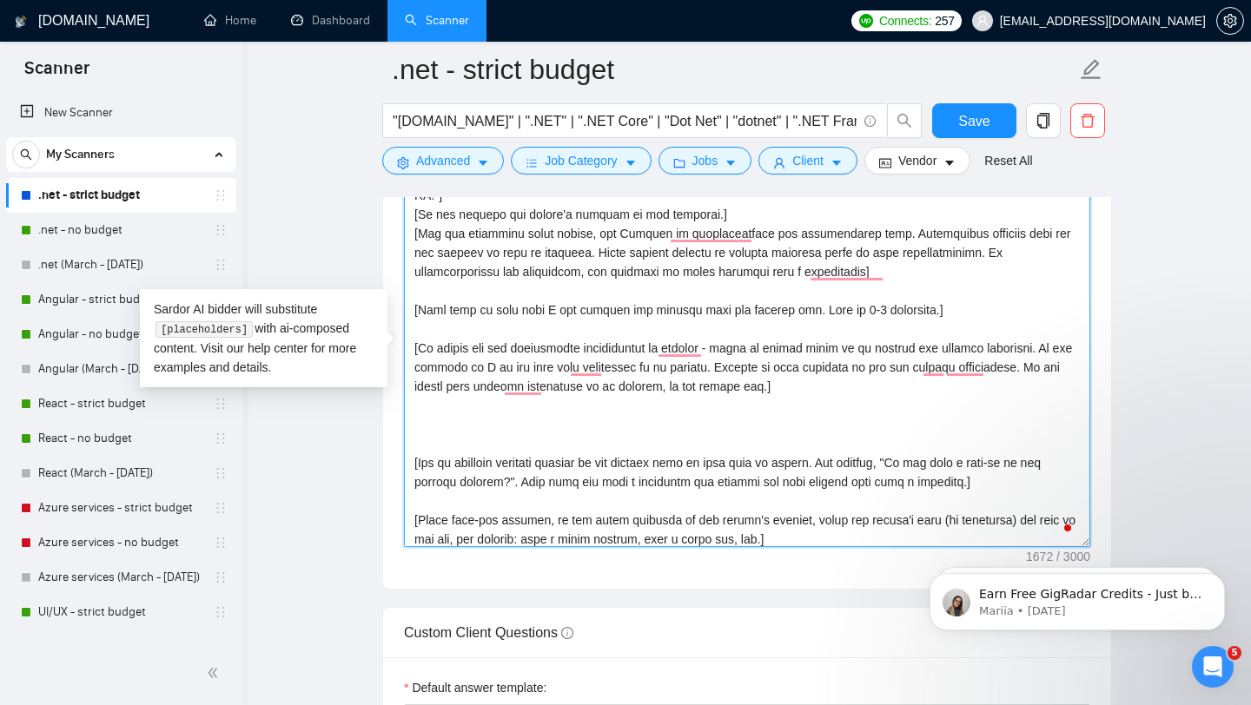
click at [731, 419] on textarea "Cover letter template:" at bounding box center [747, 351] width 686 height 391
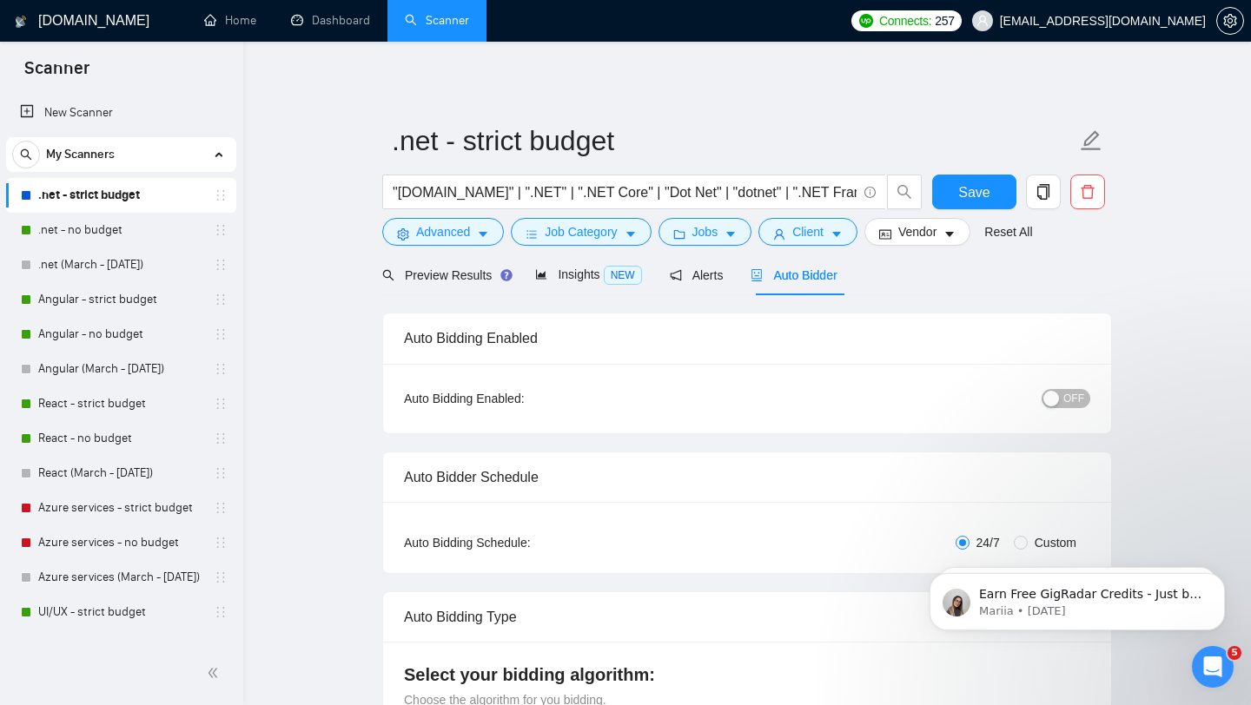
type textarea "[Lorem ipsum dolorsi ametcon adip "elitsedd", "eiusmod", tem.] [Incid u laboree…"
click at [991, 188] on button "Save" at bounding box center [974, 192] width 84 height 35
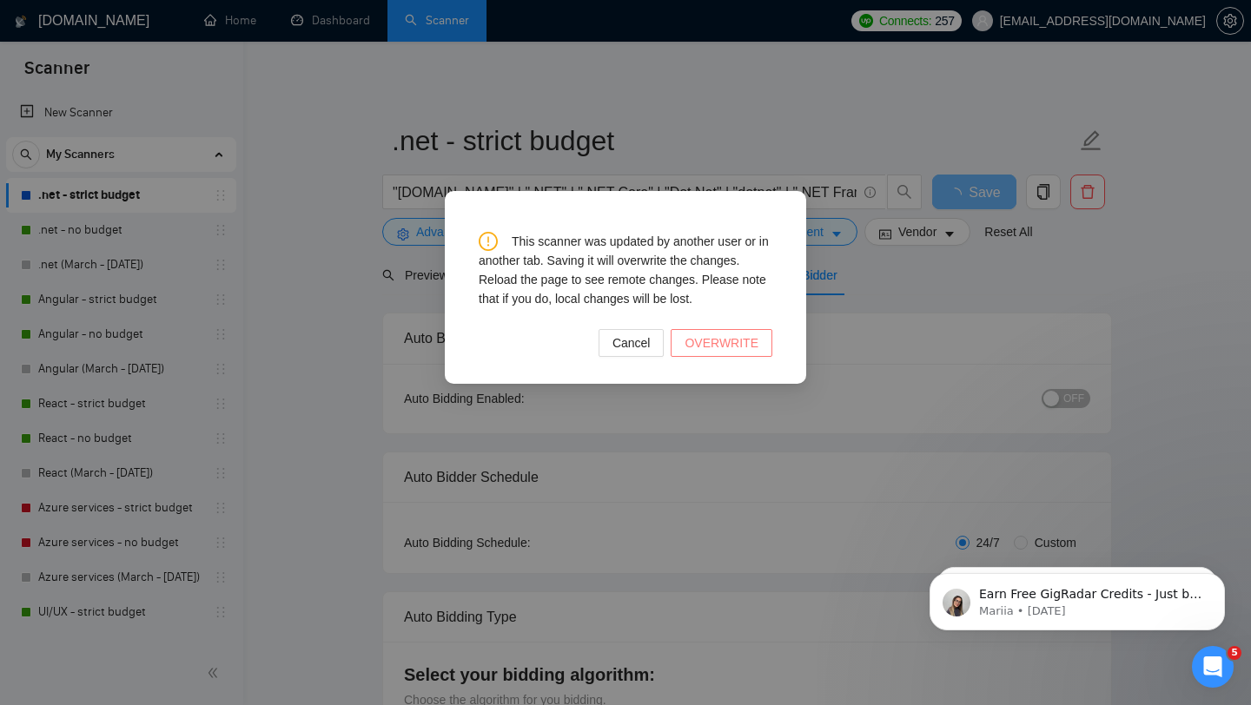
click at [722, 337] on span "OVERWRITE" at bounding box center [722, 343] width 74 height 19
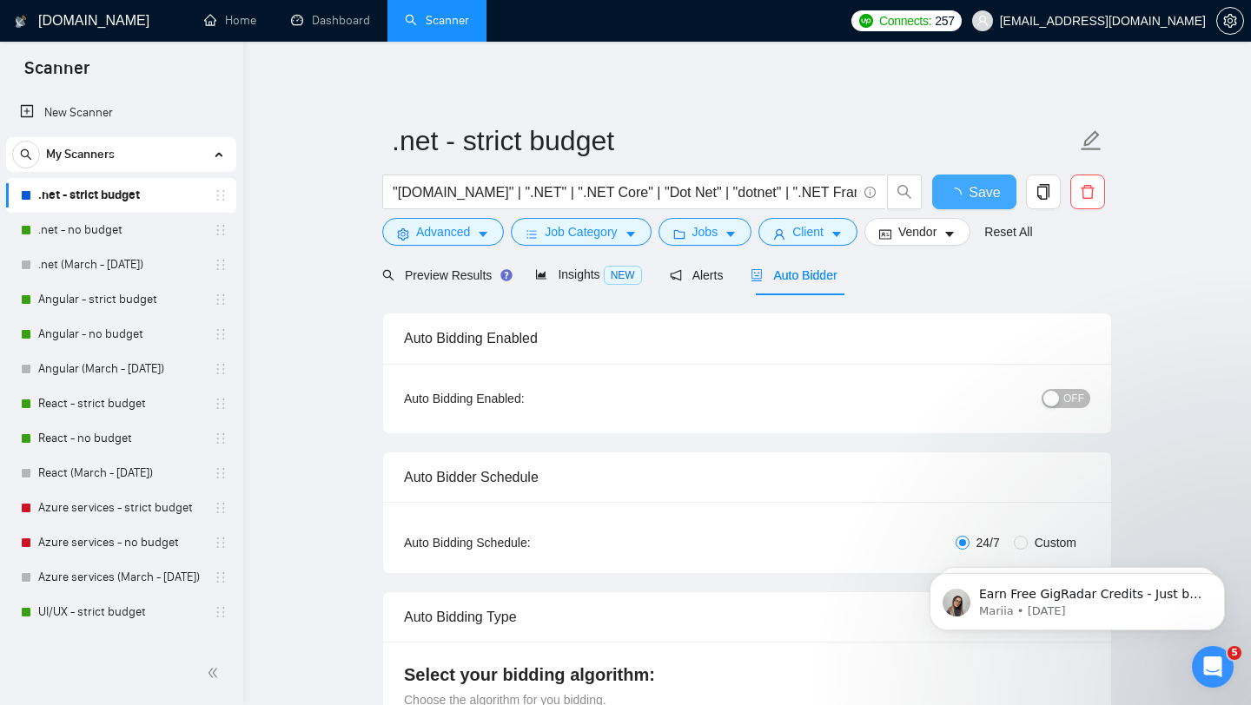
checkbox input "true"
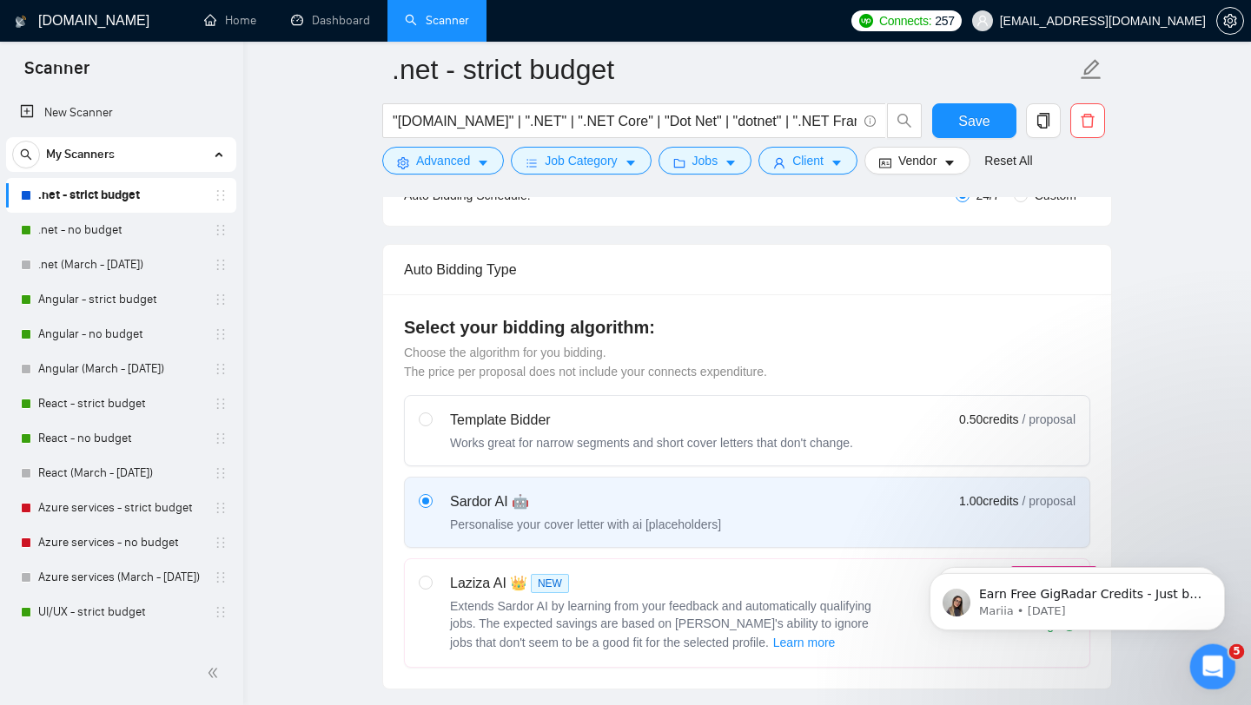
click at [1207, 671] on icon "Open Intercom Messenger" at bounding box center [1210, 665] width 29 height 29
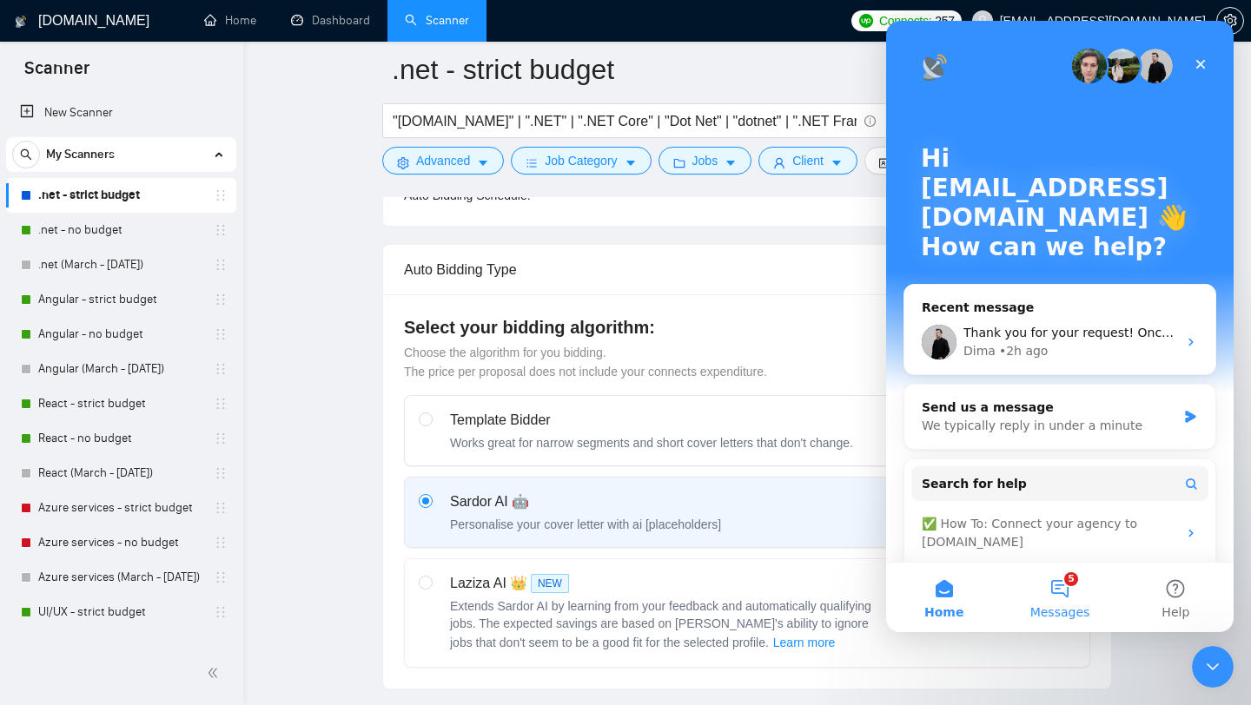
click at [1063, 599] on button "5 Messages" at bounding box center [1060, 597] width 116 height 69
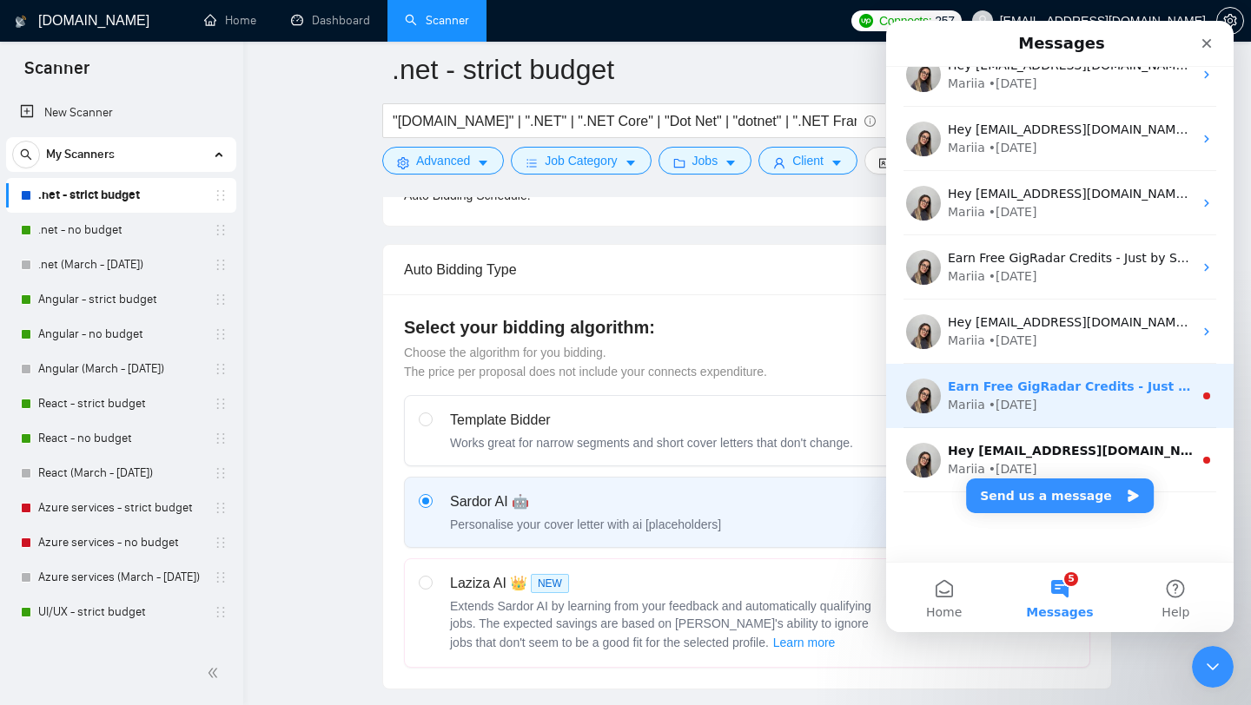
click at [1109, 398] on div "Mariia • [DATE]" at bounding box center [1070, 405] width 245 height 18
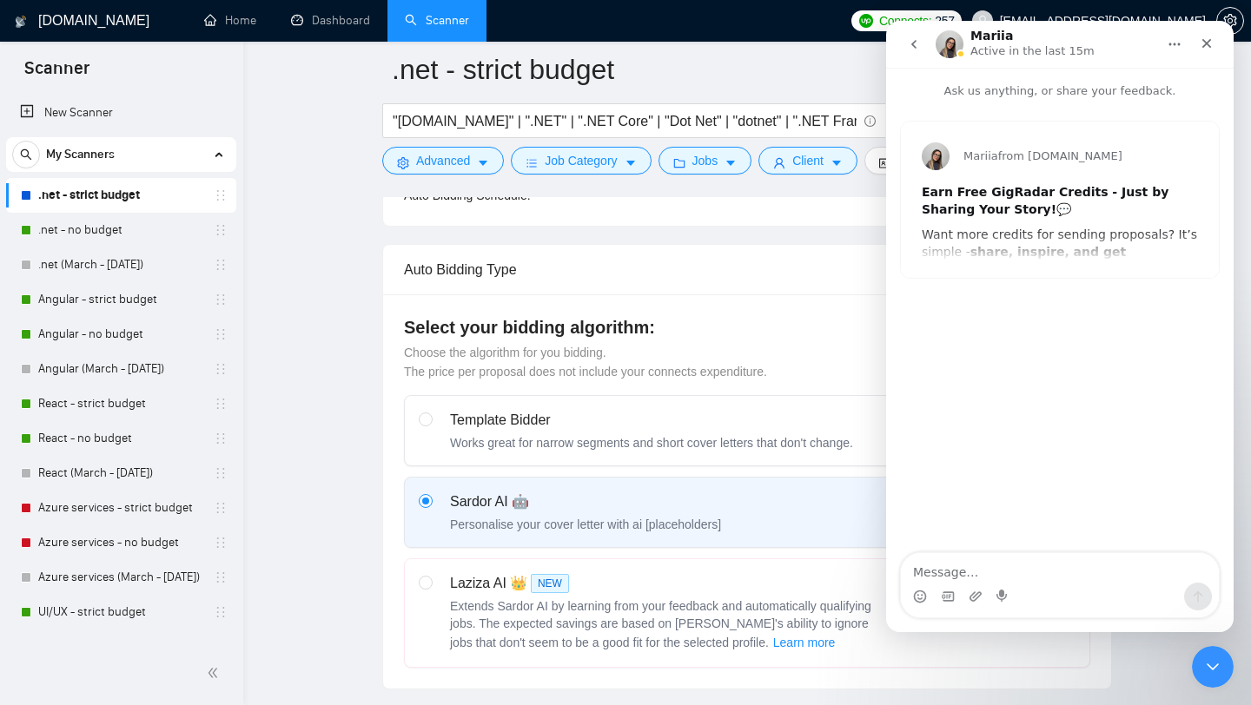
click at [905, 49] on button "go back" at bounding box center [913, 44] width 33 height 33
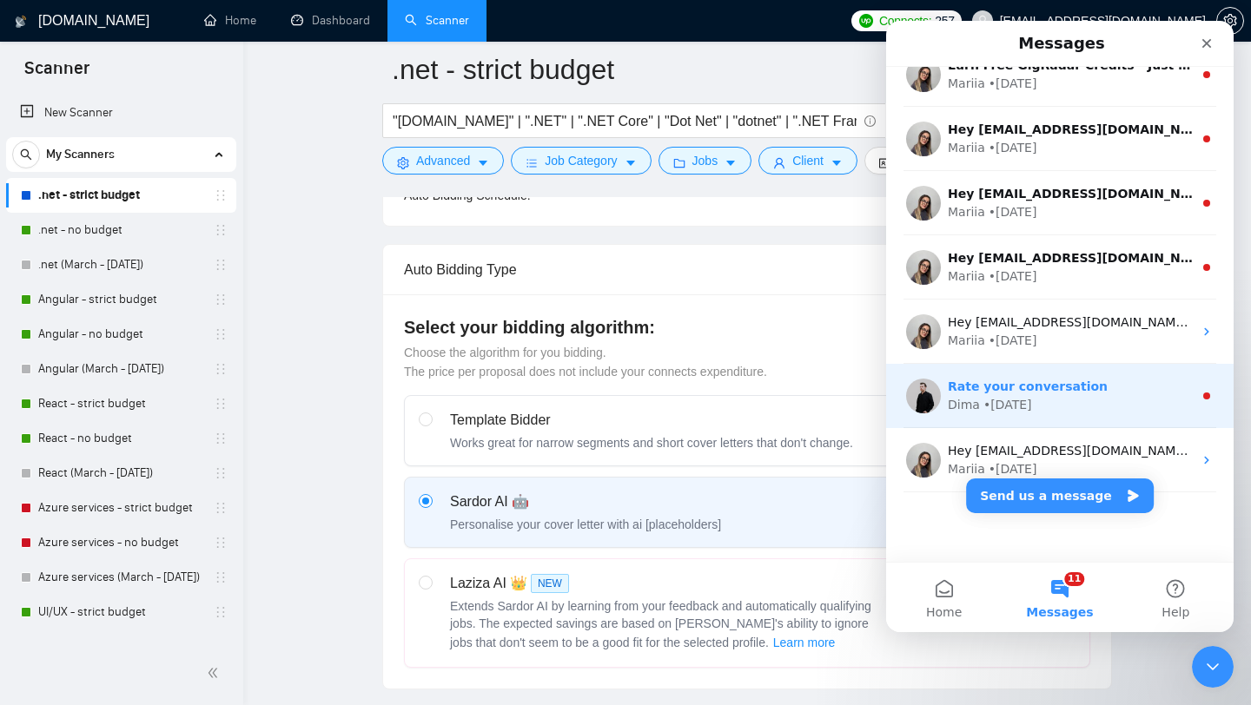
click at [1076, 403] on div "Dima • [DATE]" at bounding box center [1070, 405] width 245 height 18
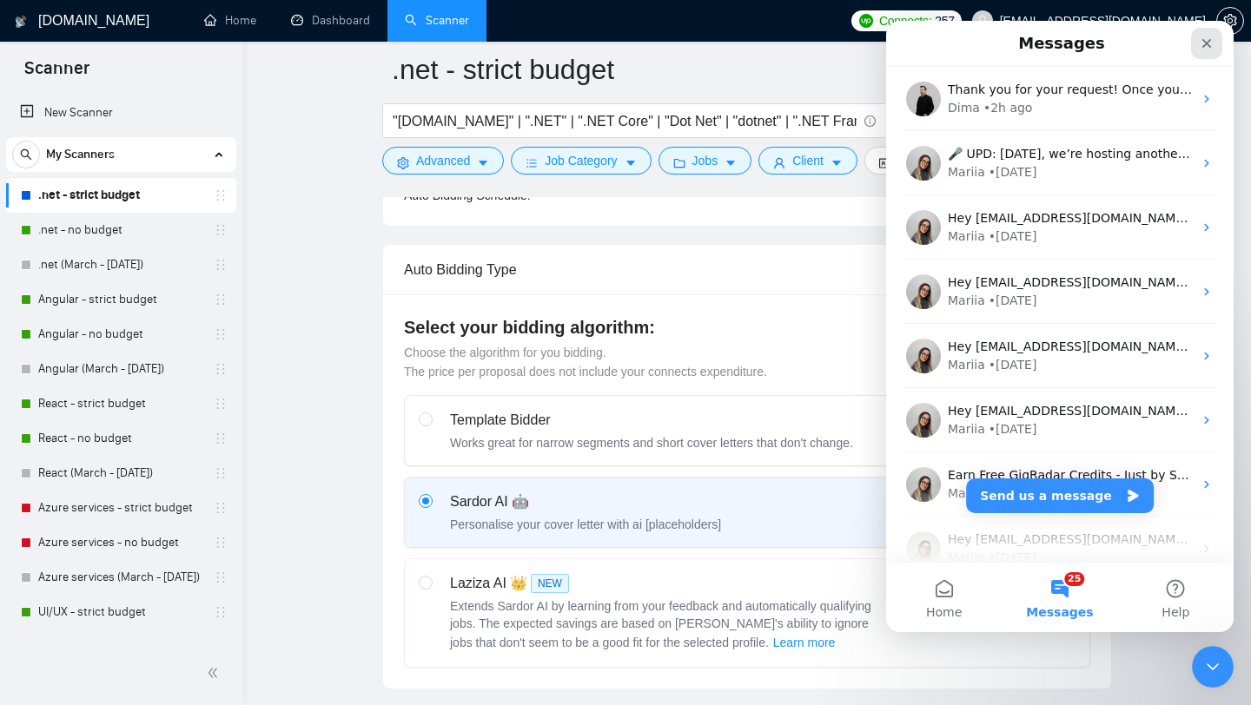
click at [1204, 44] on icon "Close" at bounding box center [1207, 43] width 14 height 14
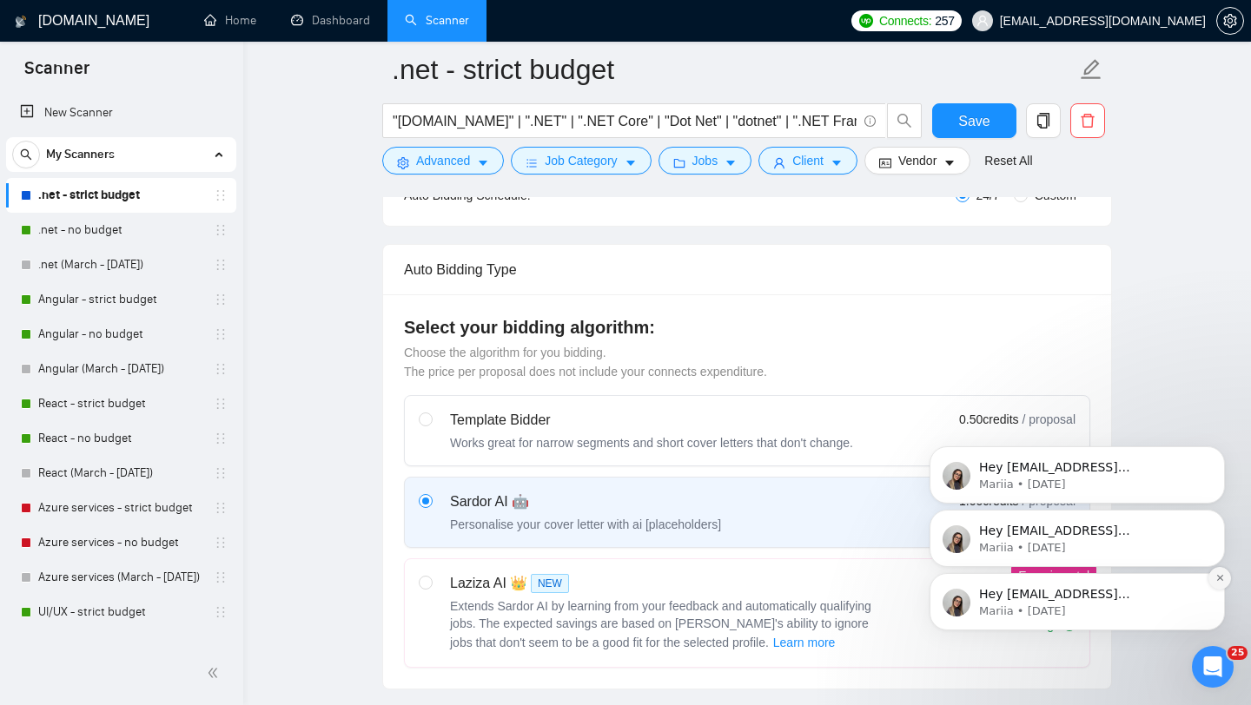
click at [1217, 579] on icon "Dismiss notification" at bounding box center [1220, 578] width 10 height 10
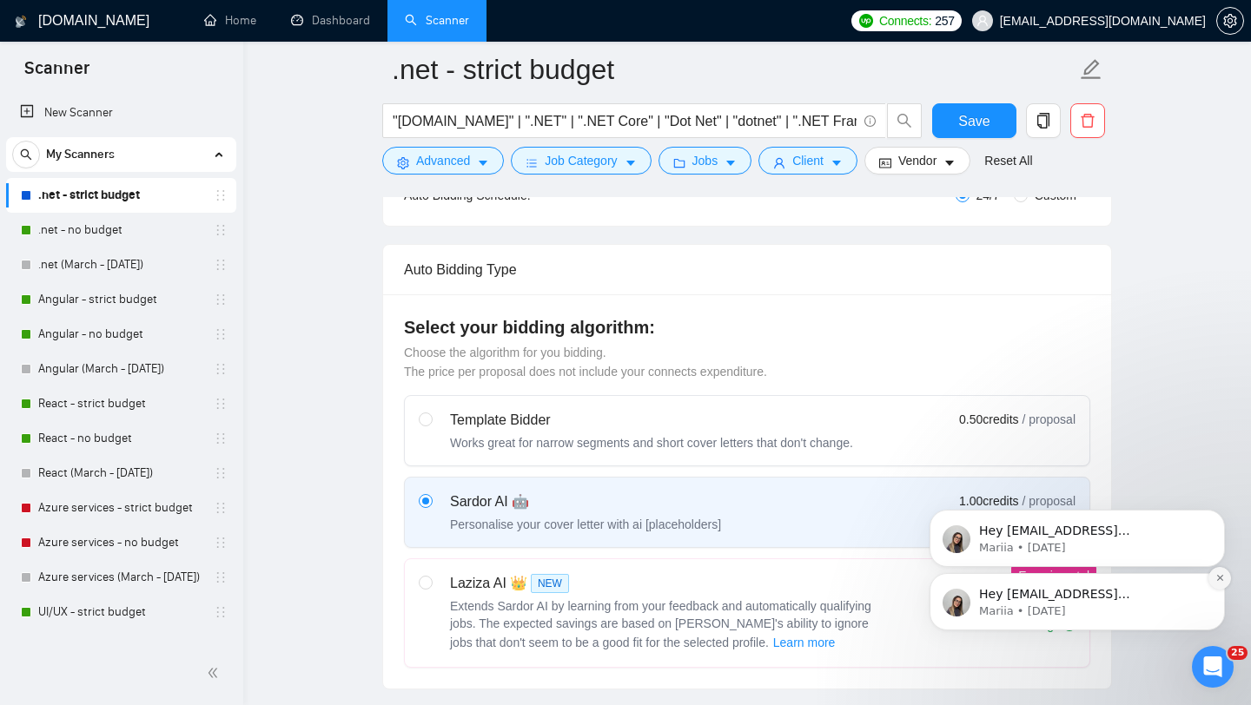
click at [1217, 572] on button "Dismiss notification" at bounding box center [1219, 578] width 23 height 23
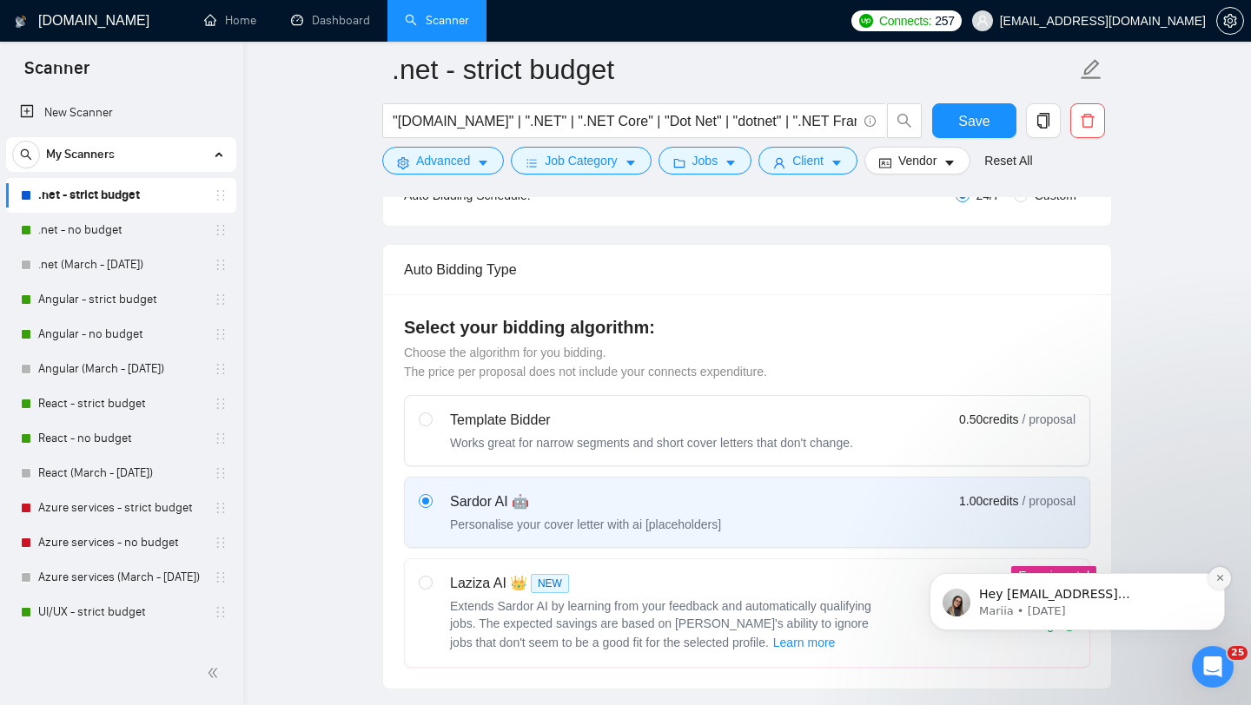
click at [1219, 573] on button "Dismiss notification" at bounding box center [1219, 578] width 23 height 23
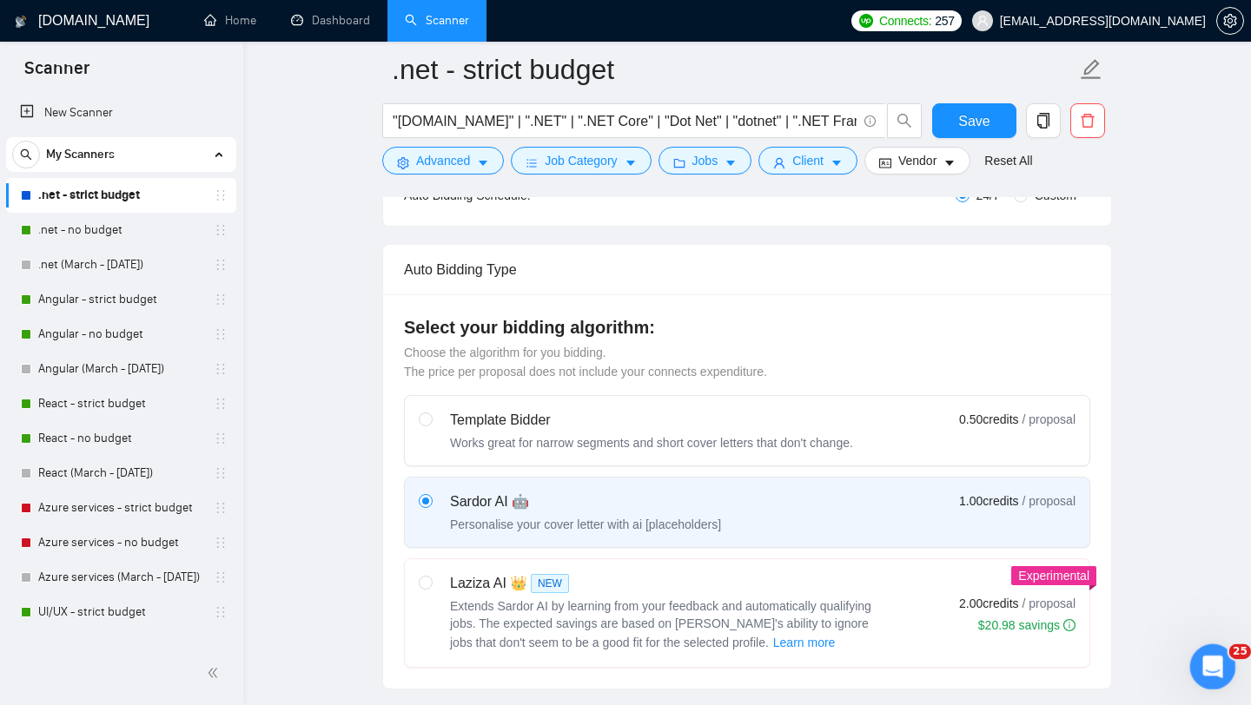
click at [1213, 679] on div "Open Intercom Messenger" at bounding box center [1209, 664] width 57 height 57
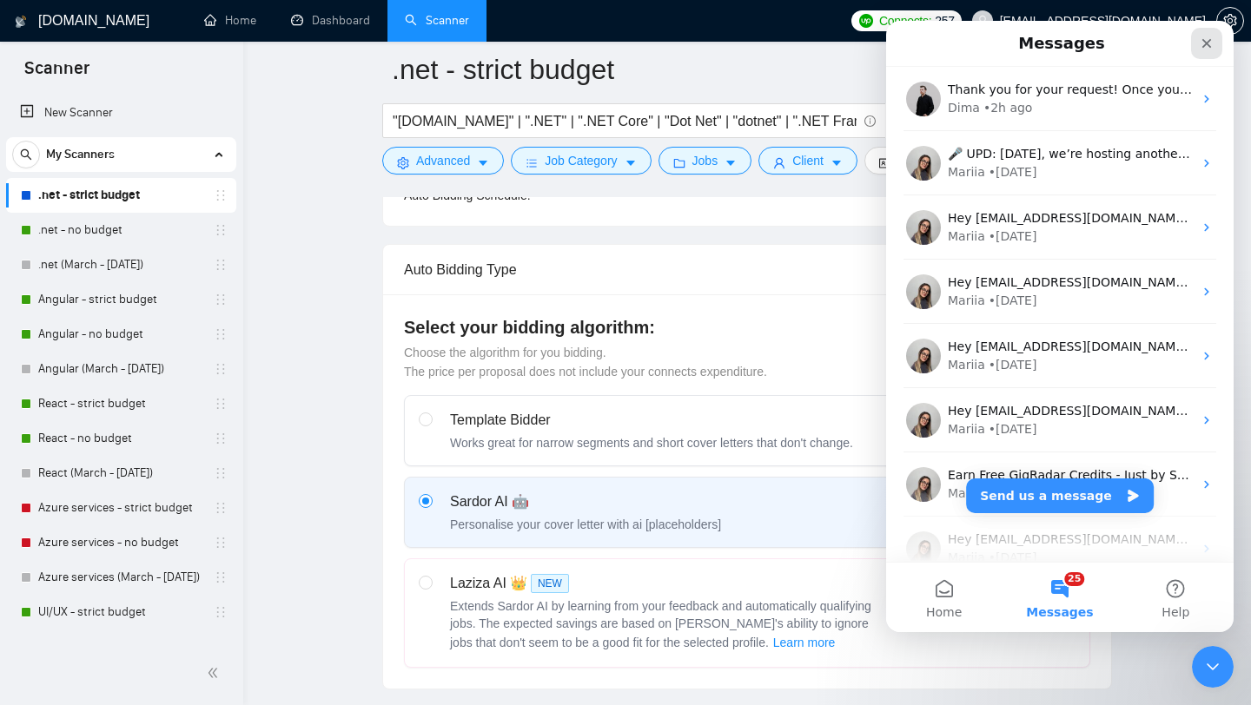
click at [1205, 41] on icon "Close" at bounding box center [1207, 44] width 10 height 10
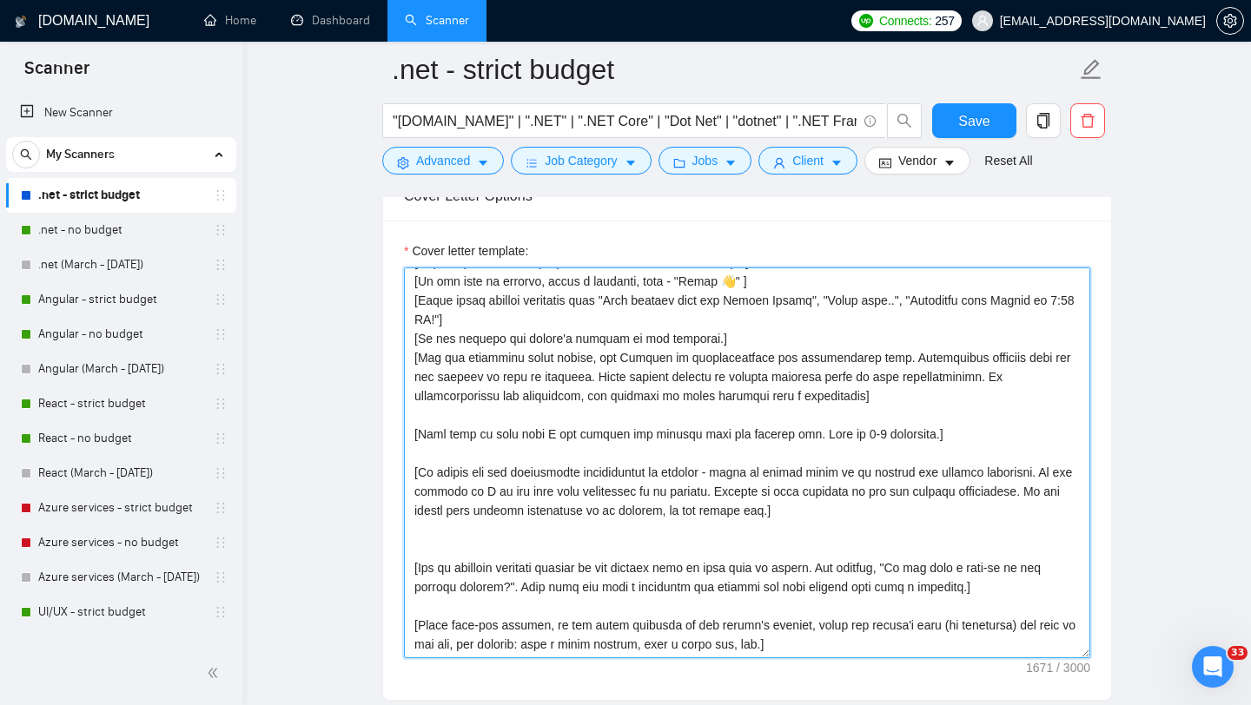
click at [547, 518] on textarea "Cover letter template:" at bounding box center [747, 463] width 686 height 391
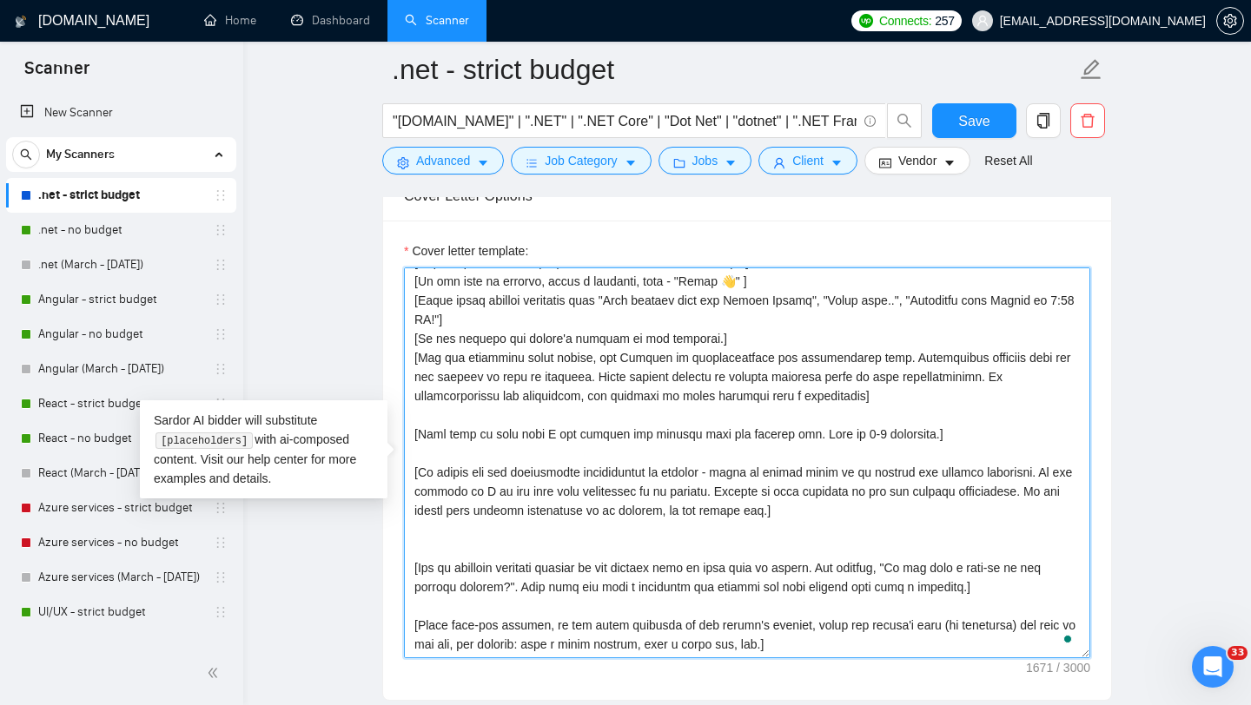
click at [513, 527] on textarea "Cover letter template:" at bounding box center [747, 463] width 686 height 391
click at [512, 543] on textarea "Cover letter template:" at bounding box center [747, 463] width 686 height 391
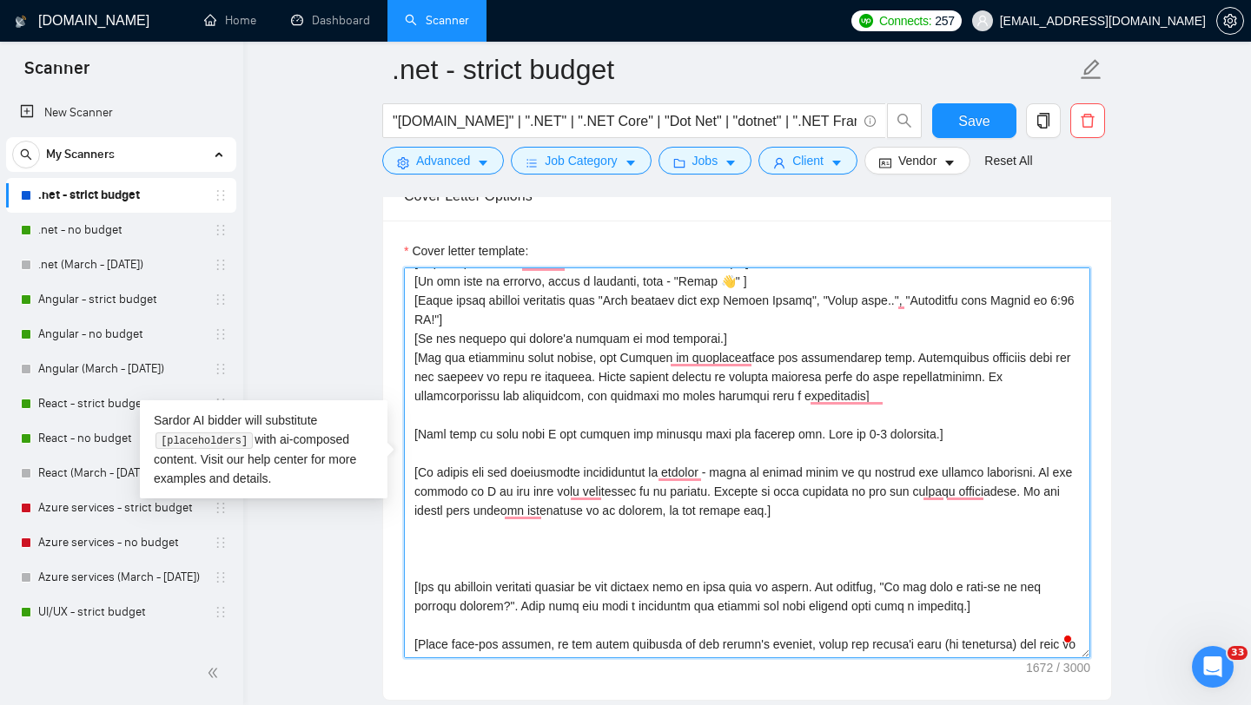
click at [443, 546] on textarea "Cover letter template:" at bounding box center [747, 463] width 686 height 391
paste textarea "To enrich screen reader interactions, please activate Accessibility in Grammarl…"
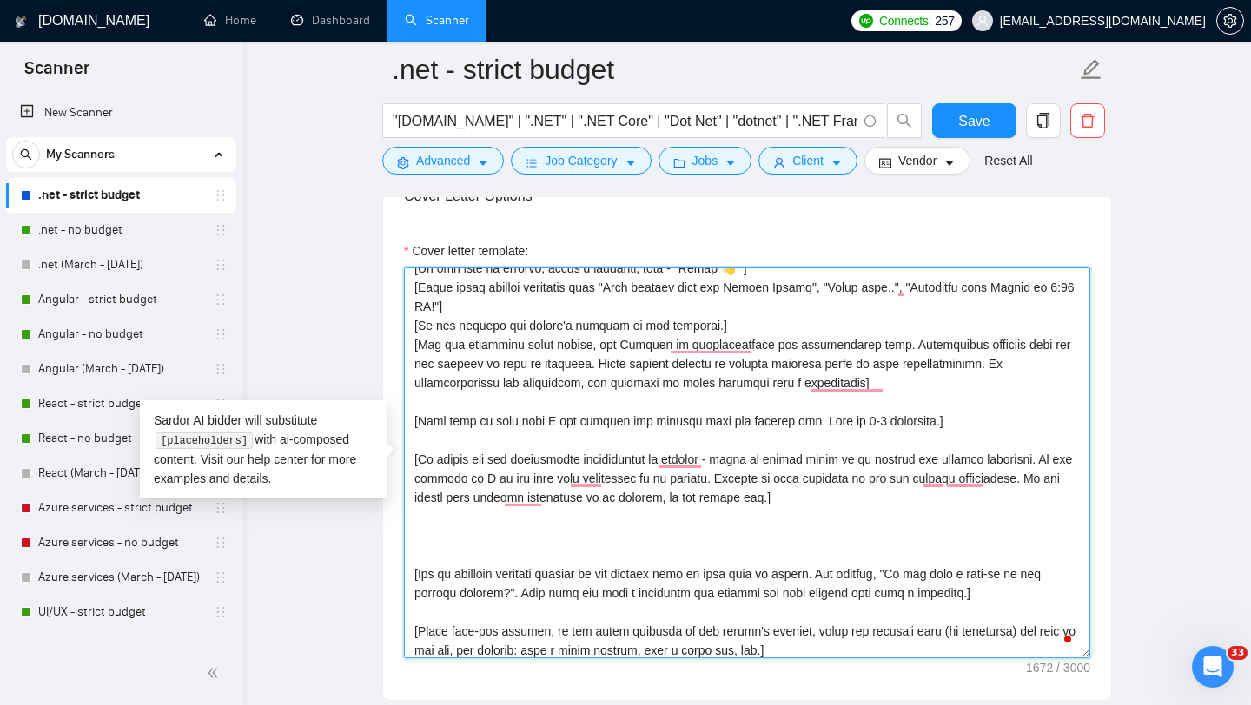
click at [463, 533] on textarea "Cover letter template:" at bounding box center [747, 463] width 686 height 391
click at [639, 519] on textarea "Cover letter template:" at bounding box center [747, 463] width 686 height 391
paste textarea "Use these projects with links as a reference:"
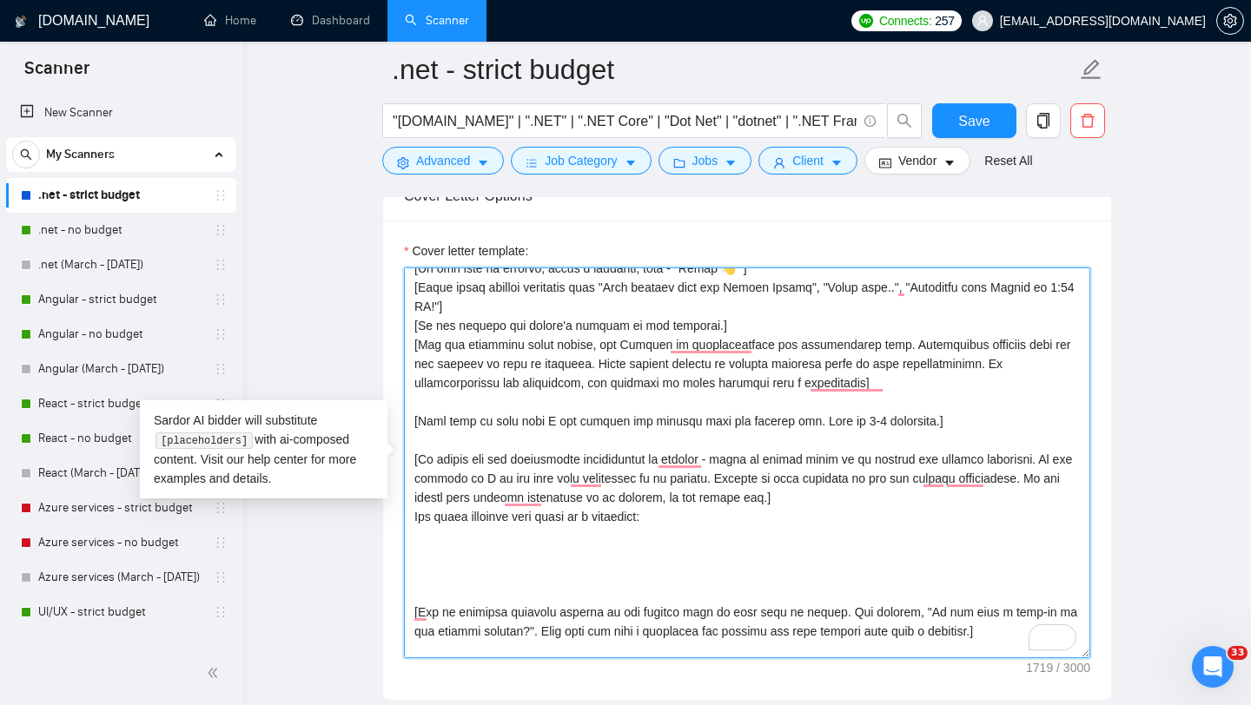
paste textarea "To enrich screen reader interactions, please activate Accessibility in Grammarl…"
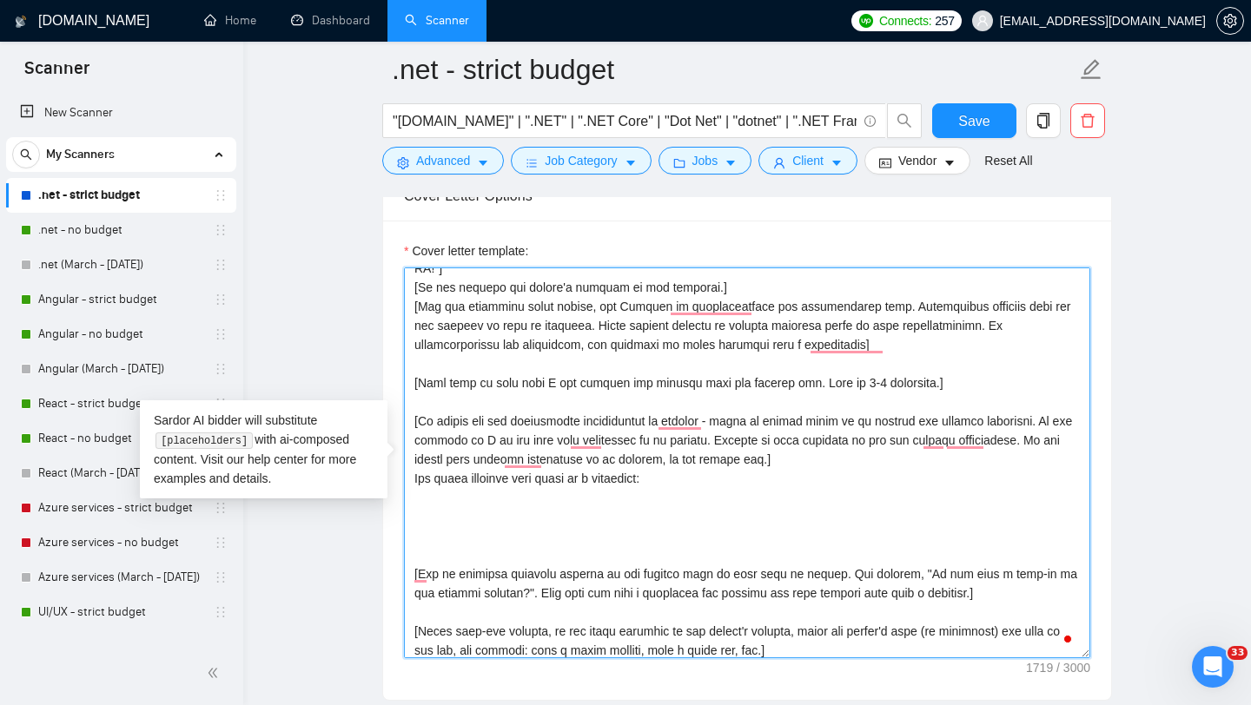
click at [468, 514] on textarea "Cover letter template:" at bounding box center [747, 463] width 686 height 391
paste textarea "✅ Solution infrastructure redesign and AI platform development: [URL][DOMAIN_NA…"
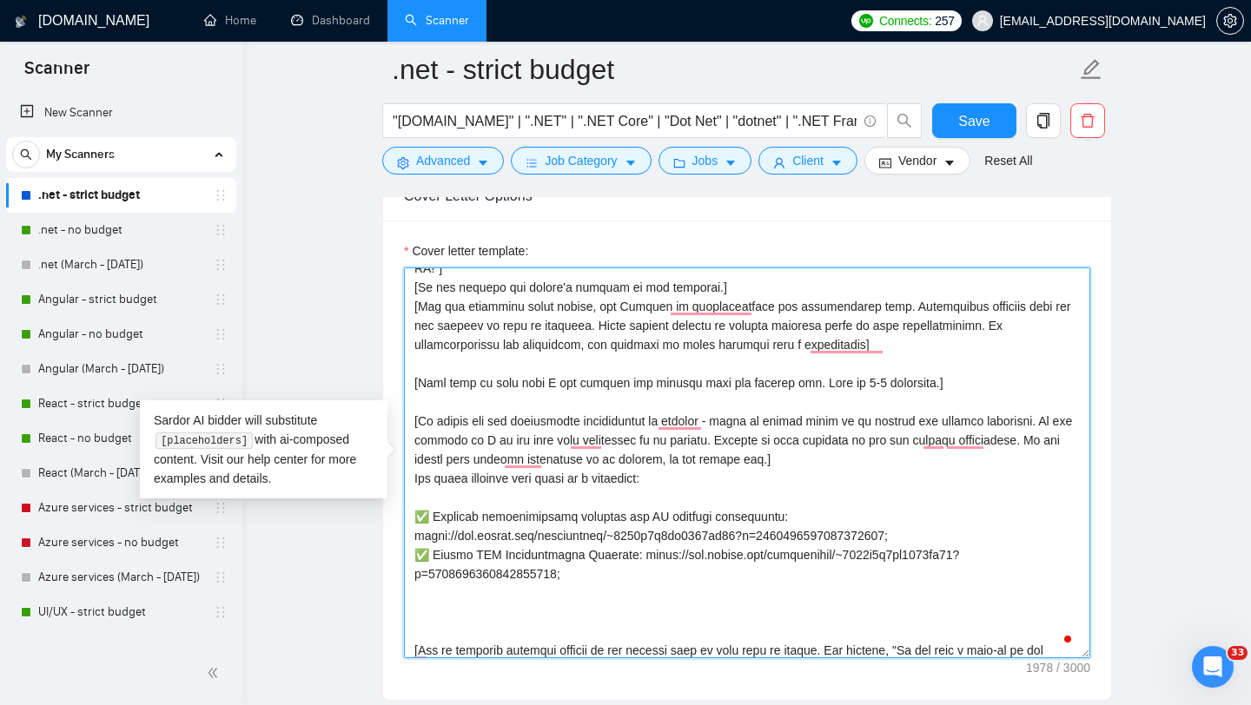
paste textarea "✅ Property Management Tool: [URL][DOMAIN_NAME]; ✅ Internal Service System: [URL…"
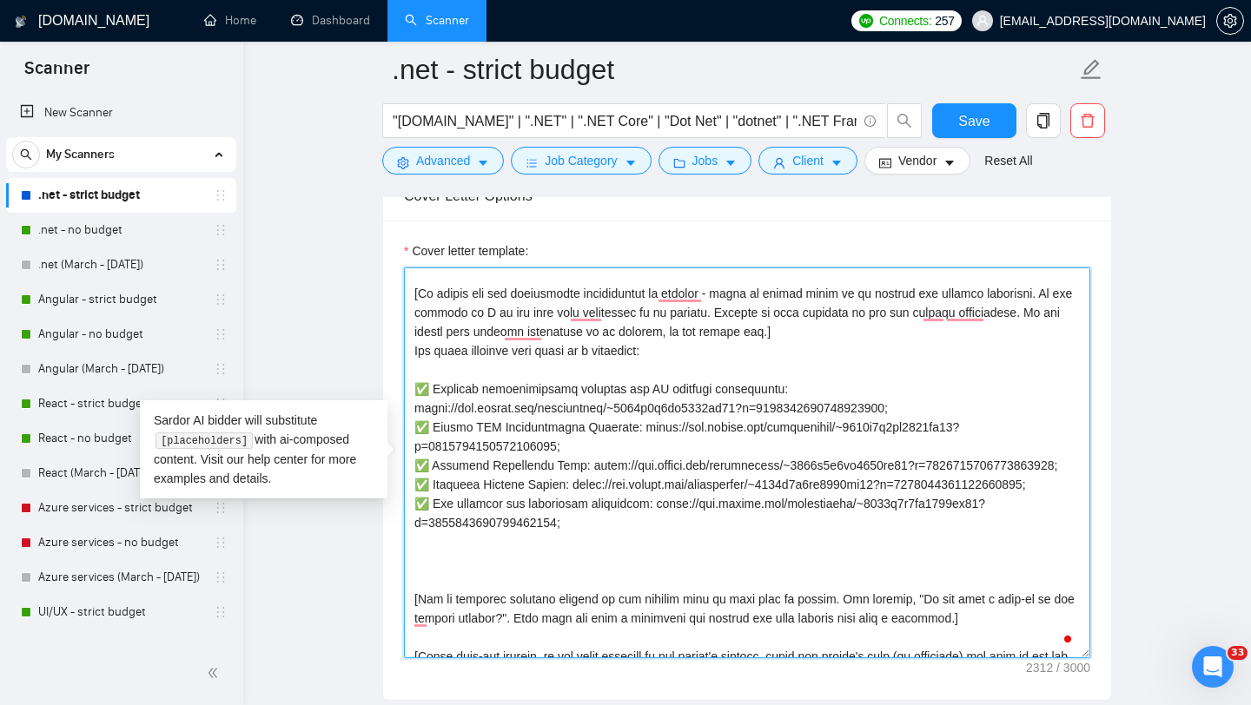
paste textarea "✅ An online advertising platform to buy and sell goods and services: [URL][DOMA…"
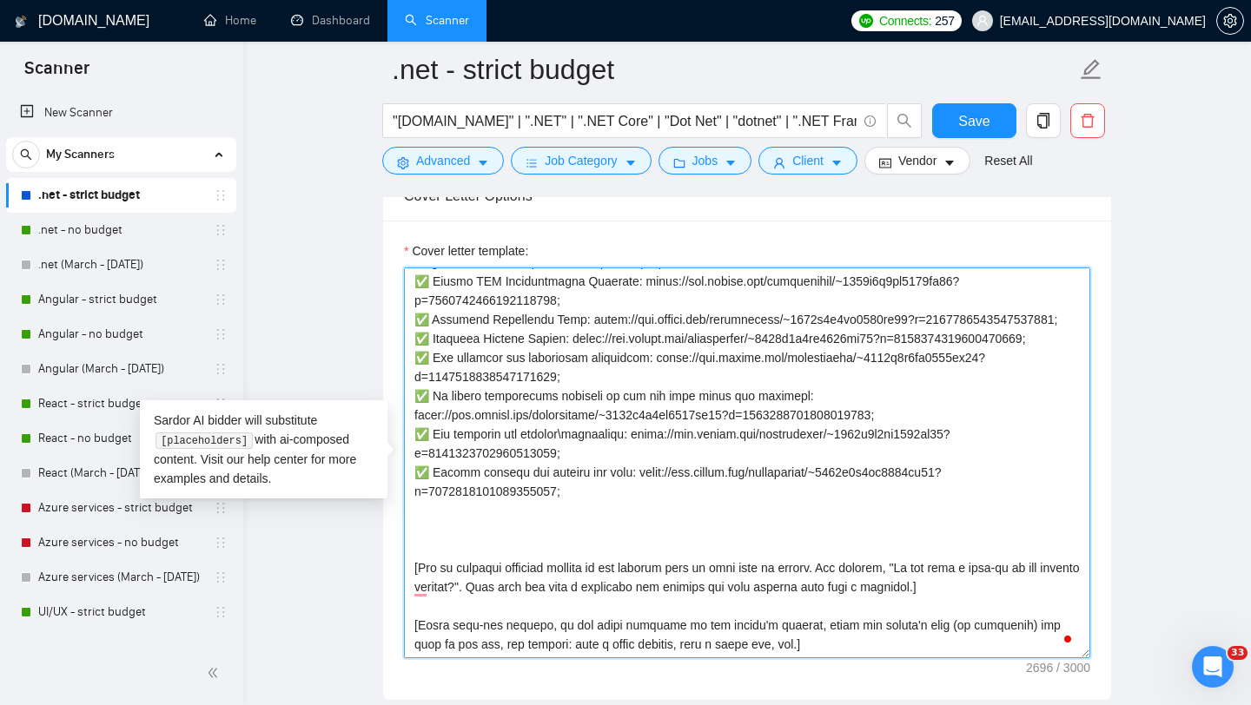
paste textarea "To enrich screen reader interactions, please activate Accessibility in Grammarl…"
click at [528, 508] on textarea "Cover letter template:" at bounding box center [747, 463] width 686 height 391
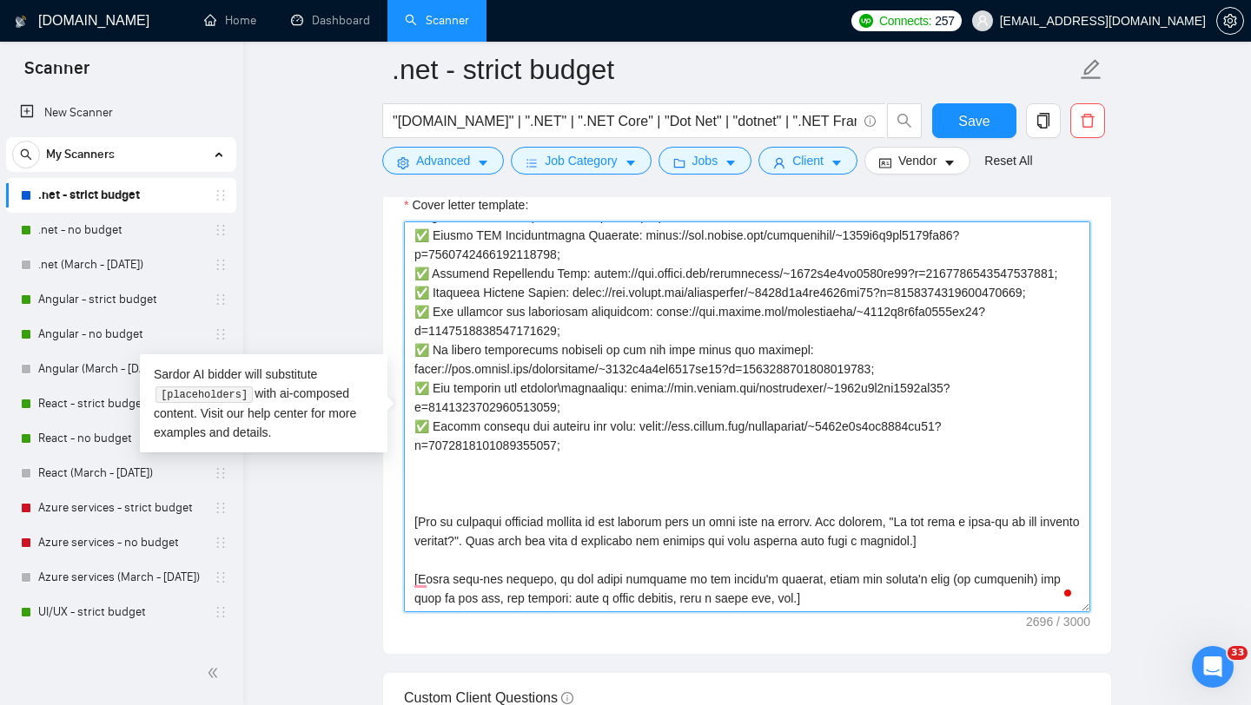
click at [445, 465] on textarea "Cover letter template:" at bounding box center [747, 417] width 686 height 391
paste textarea "✅ Orders delivery platform: [URL][DOMAIN_NAME]; ✅ Medical Lab App management so…"
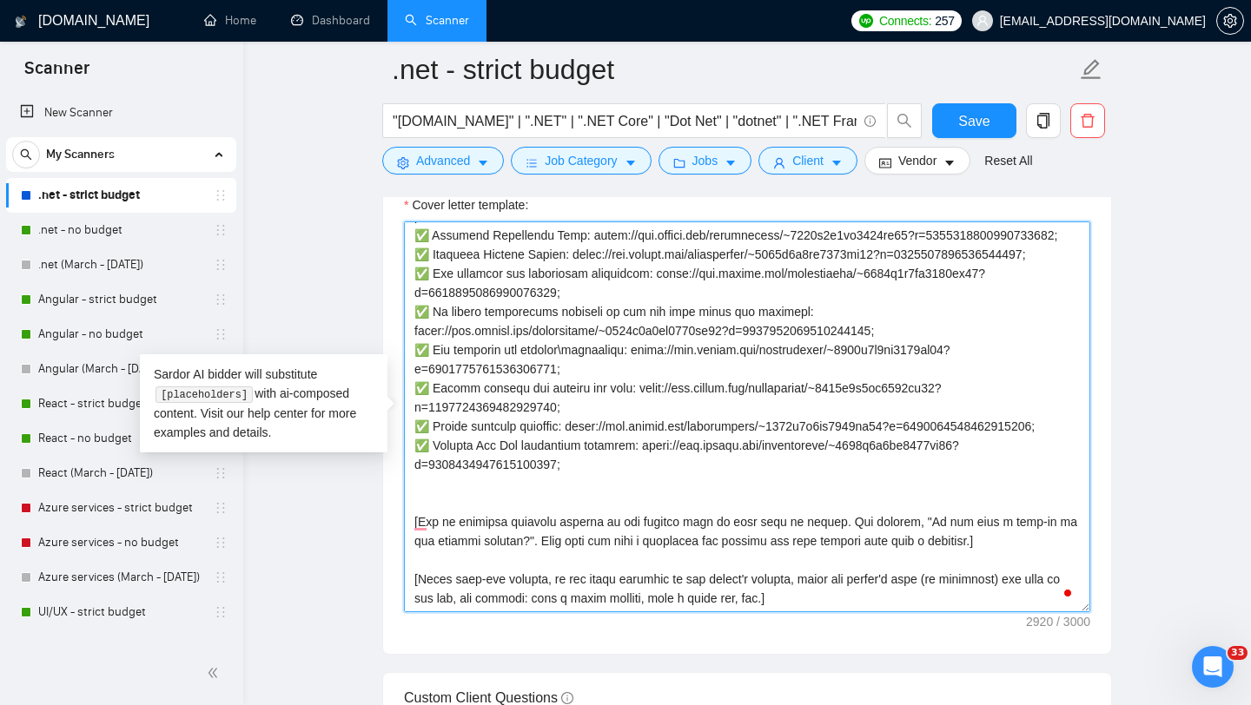
click at [442, 498] on textarea "Cover letter template:" at bounding box center [747, 417] width 686 height 391
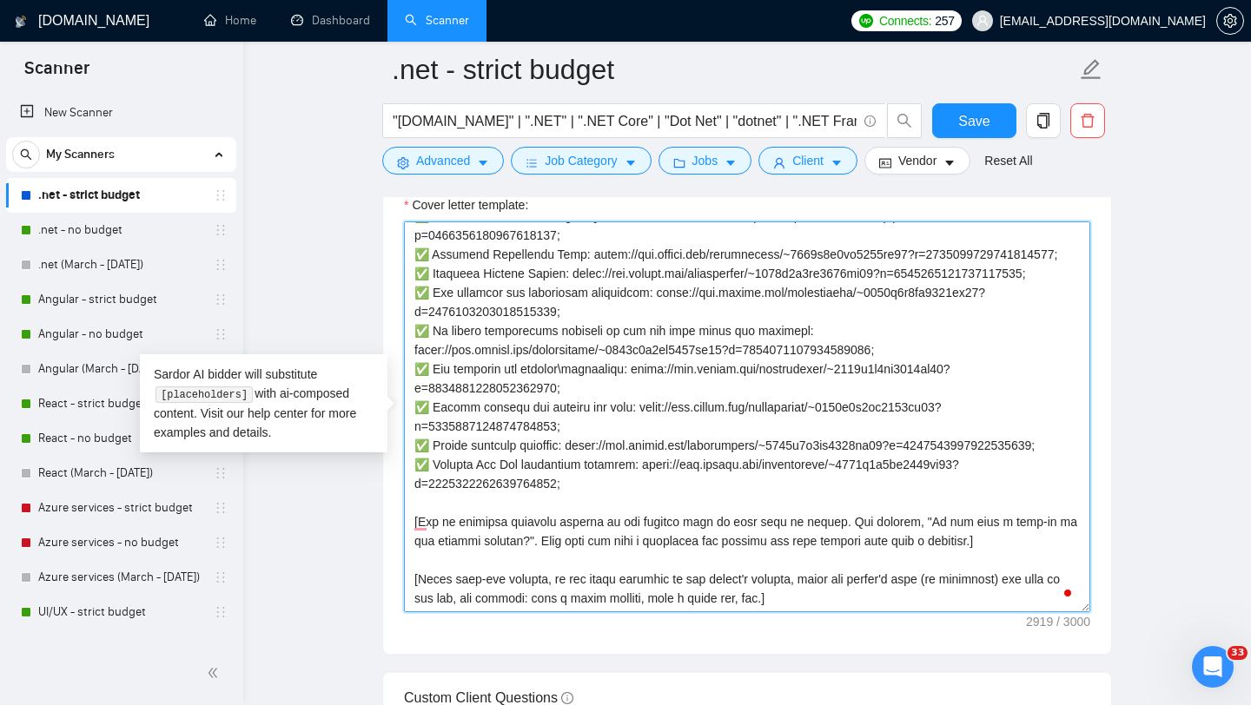
type textarea "[Lorem ipsum dolorsi ametcon adip "elitsedd", "eiusmod", tem.] [Incid u laboree…"
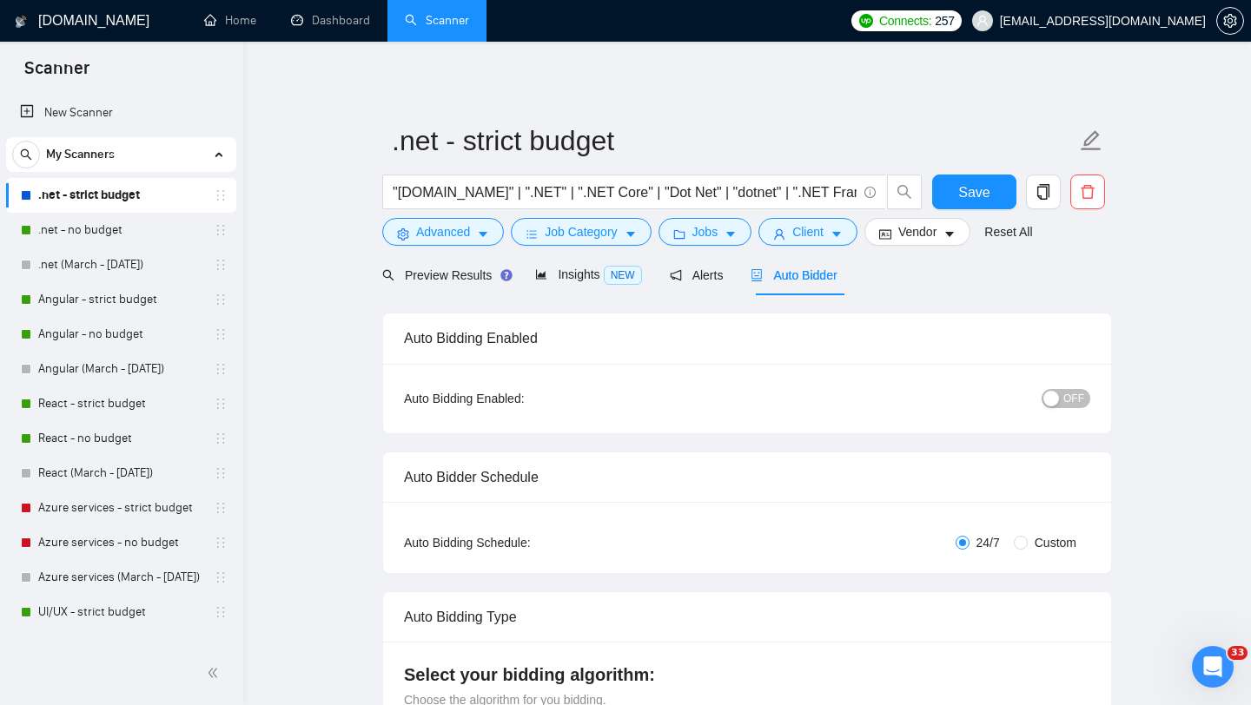
click at [1064, 396] on span "OFF" at bounding box center [1073, 398] width 21 height 19
click at [987, 196] on span "Save" at bounding box center [973, 193] width 31 height 22
checkbox input "true"
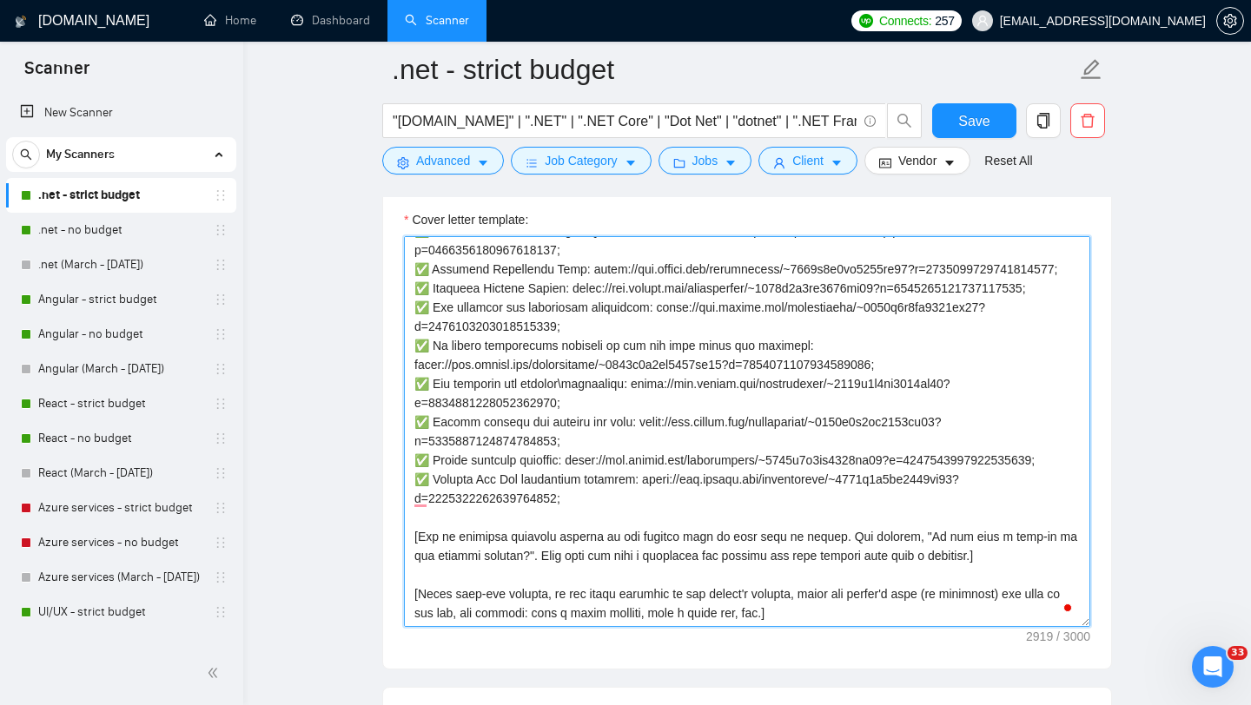
drag, startPoint x: 413, startPoint y: 392, endPoint x: 754, endPoint y: 512, distance: 361.9
click at [754, 512] on textarea "Cover letter template:" at bounding box center [747, 431] width 686 height 391
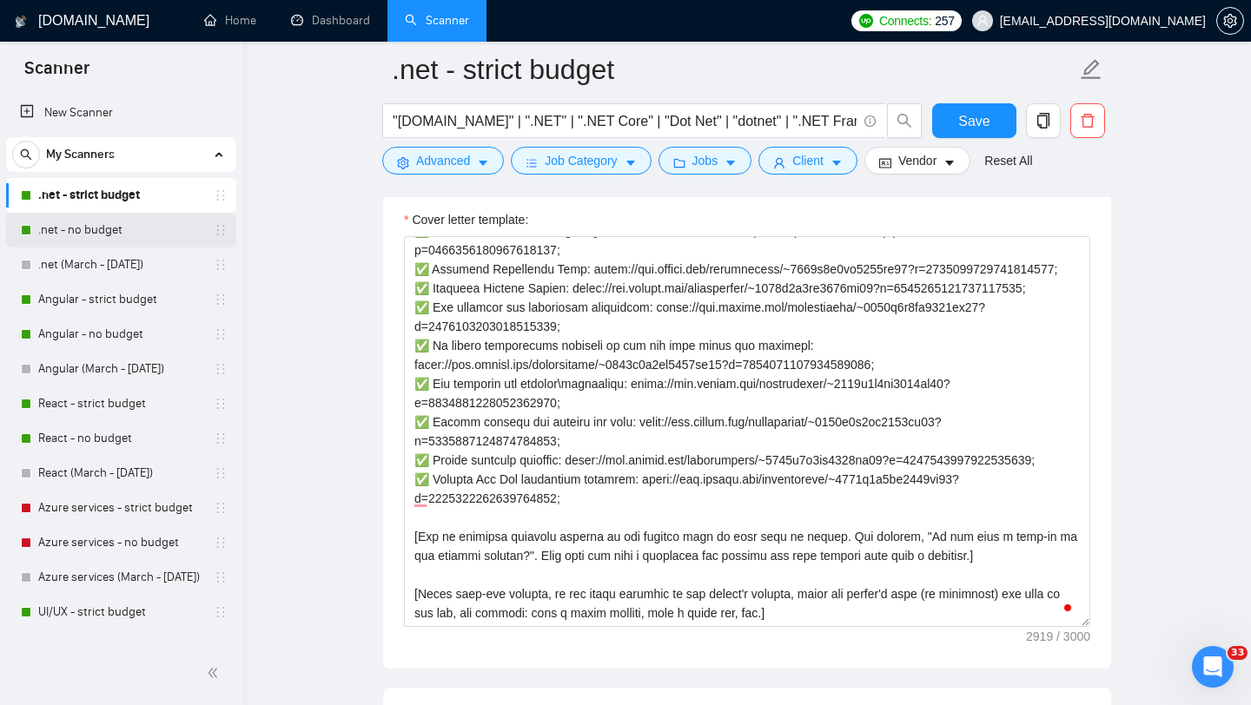
click at [110, 233] on link ".net - no budget" at bounding box center [120, 230] width 165 height 35
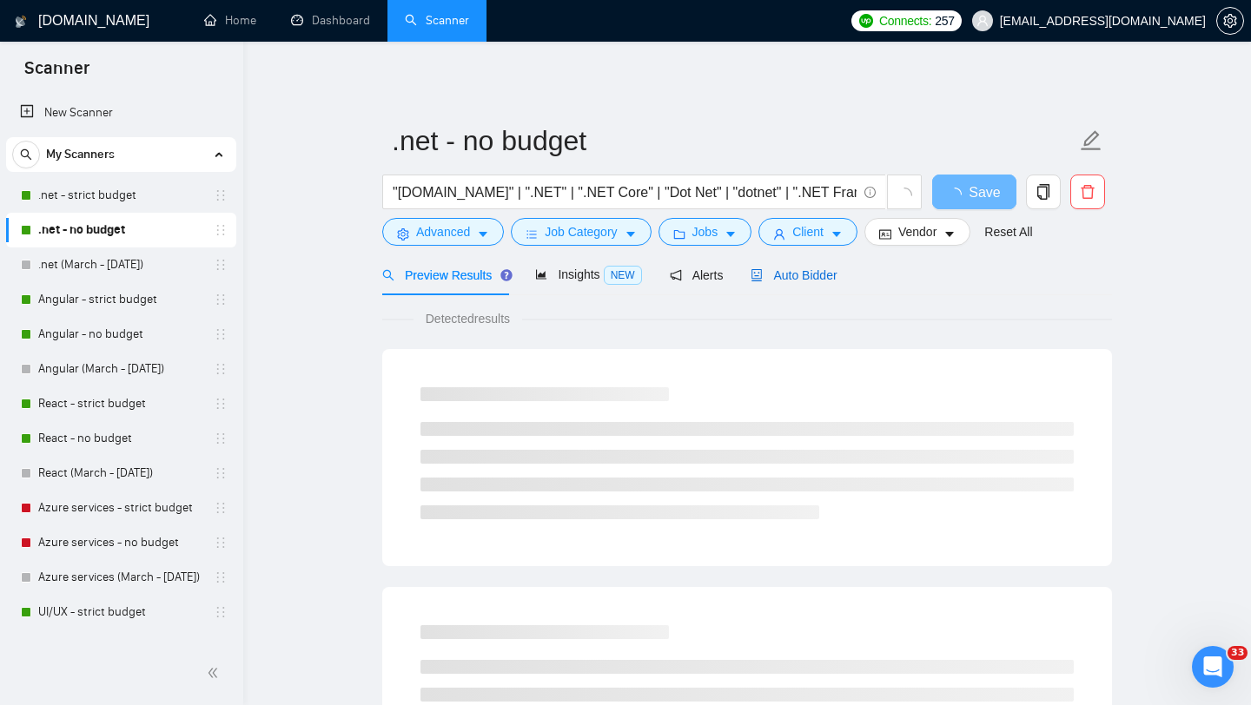
click at [794, 279] on span "Auto Bidder" at bounding box center [794, 275] width 86 height 14
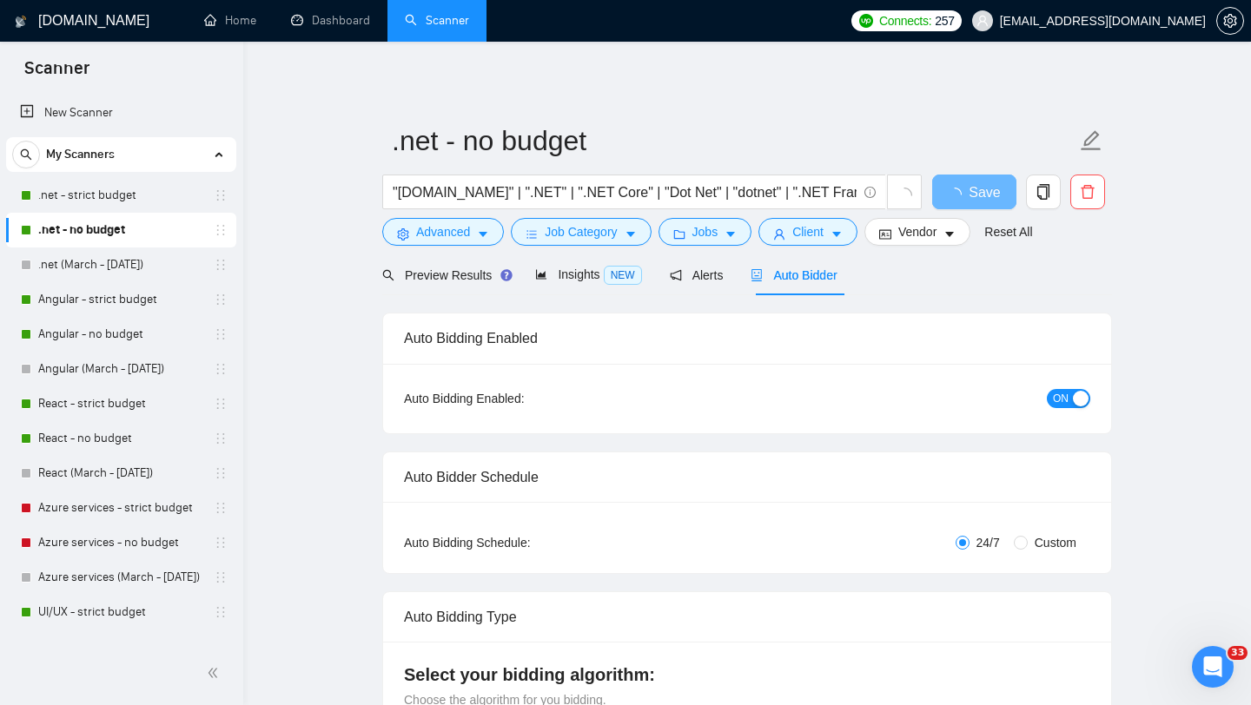
checkbox input "true"
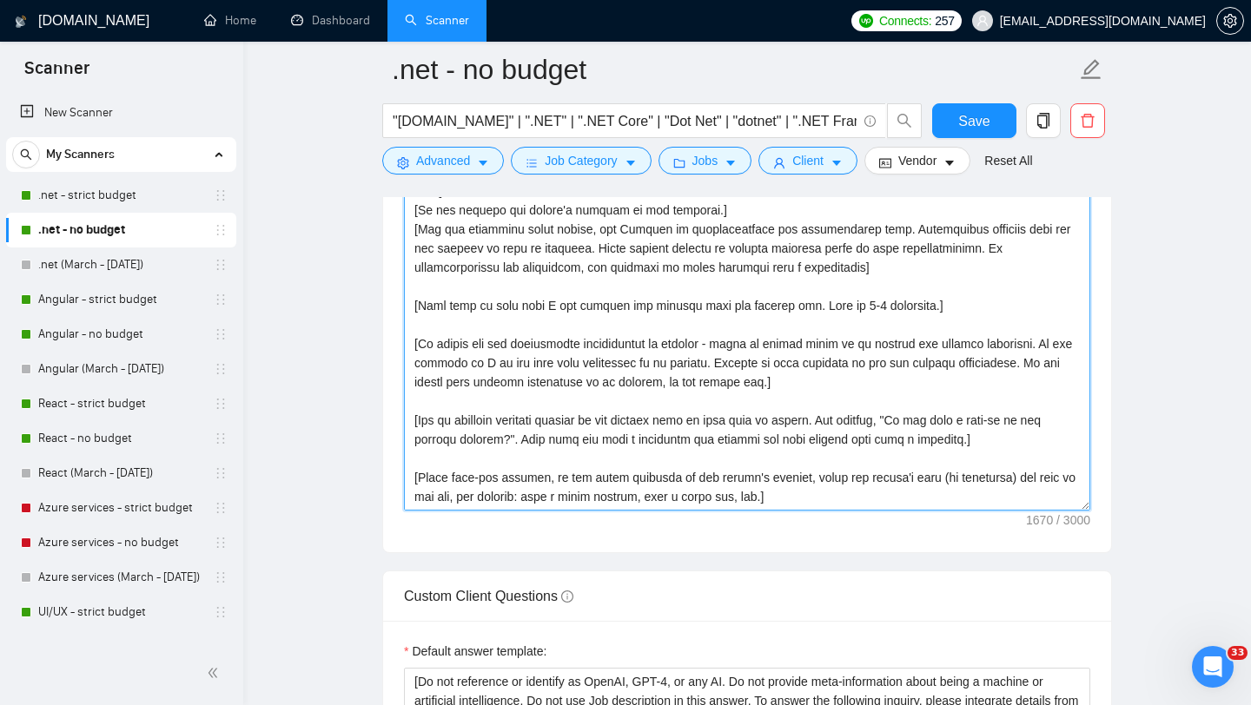
click at [807, 390] on textarea "Cover letter template:" at bounding box center [747, 315] width 686 height 391
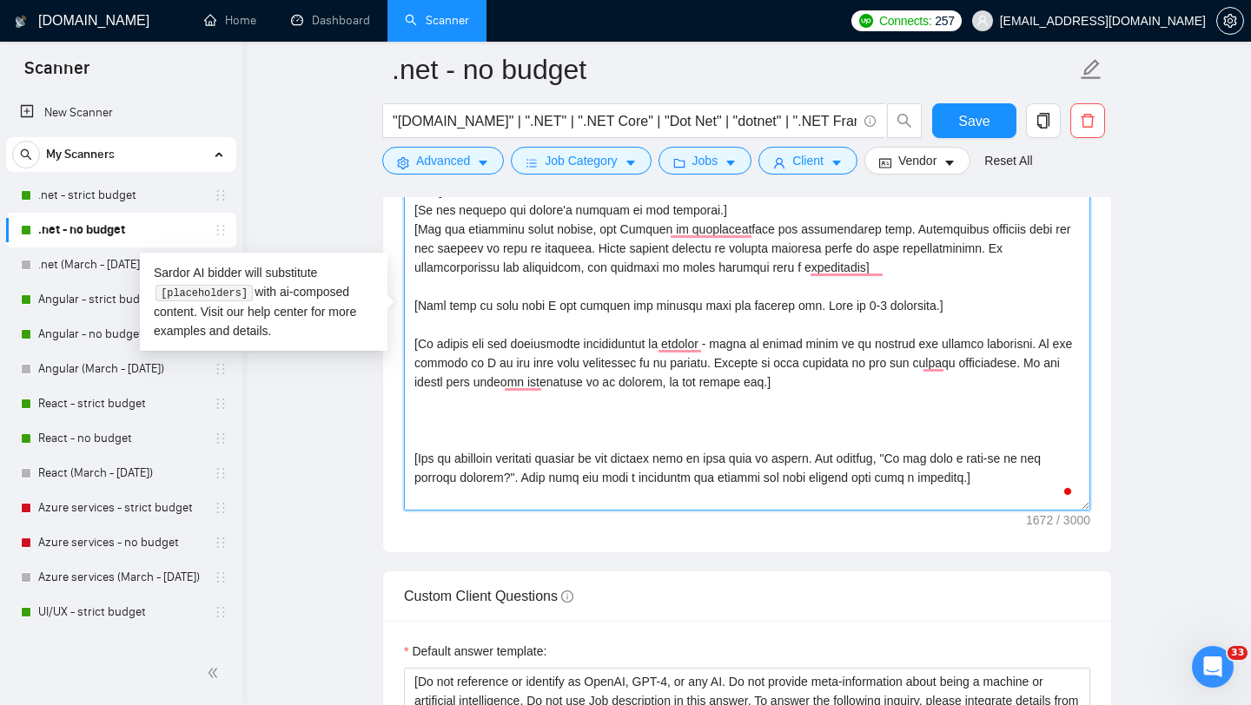
paste textarea "Lor ipsum dolorsit amet conse ad e seddoeius: ✅ Temporin utlaboreetdolo magnaal…"
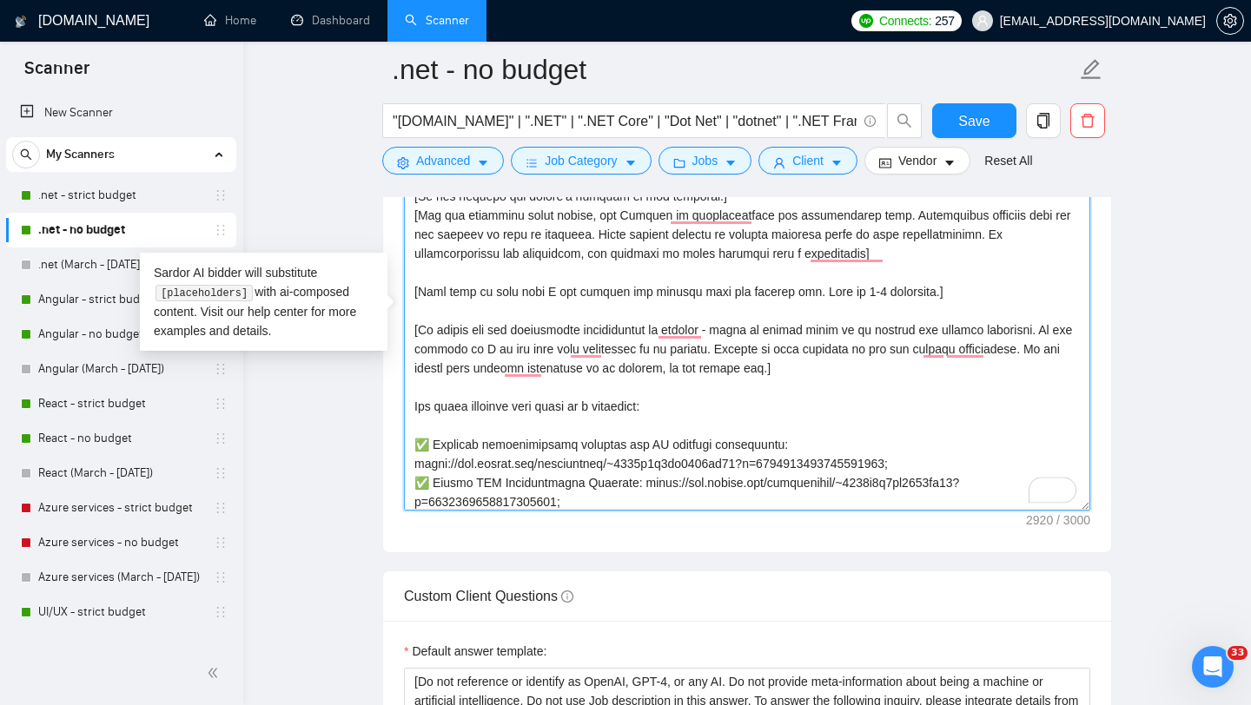
click at [499, 387] on textarea "Cover letter template:" at bounding box center [747, 315] width 686 height 391
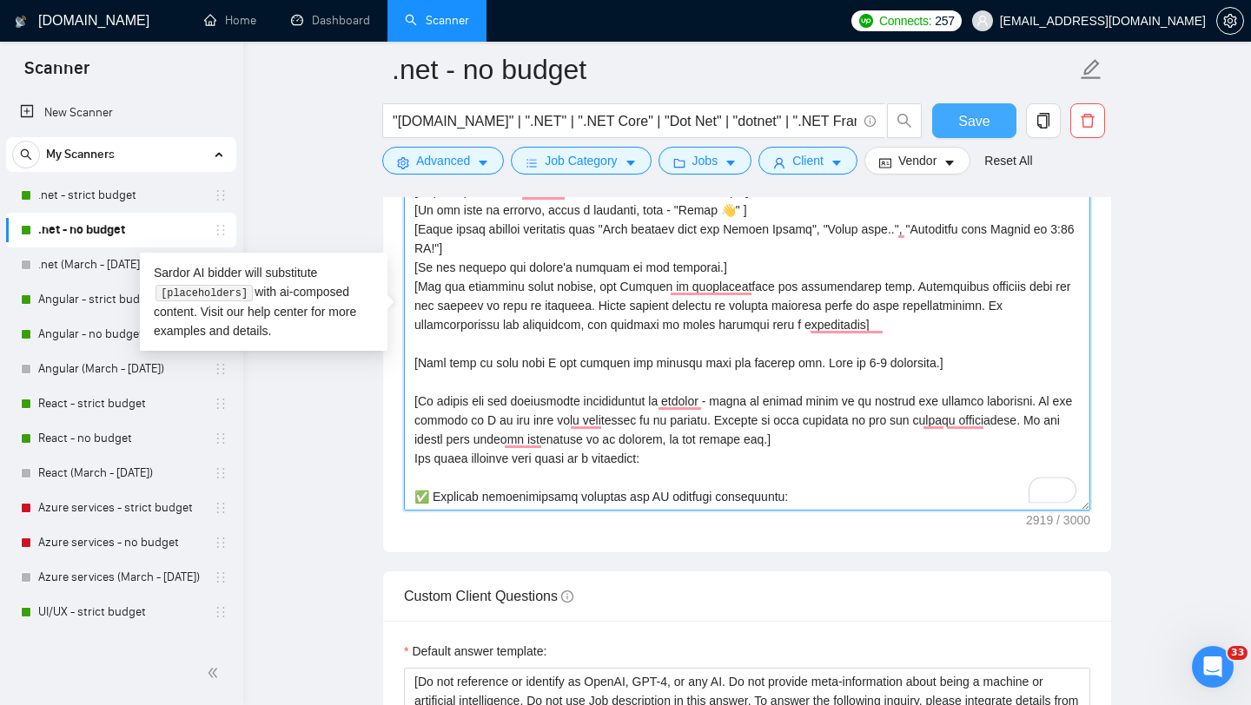
type textarea "[Lorem ipsum dolorsi ametcon adip "elitsedd", "eiusmod", tem.] [Incid u laboree…"
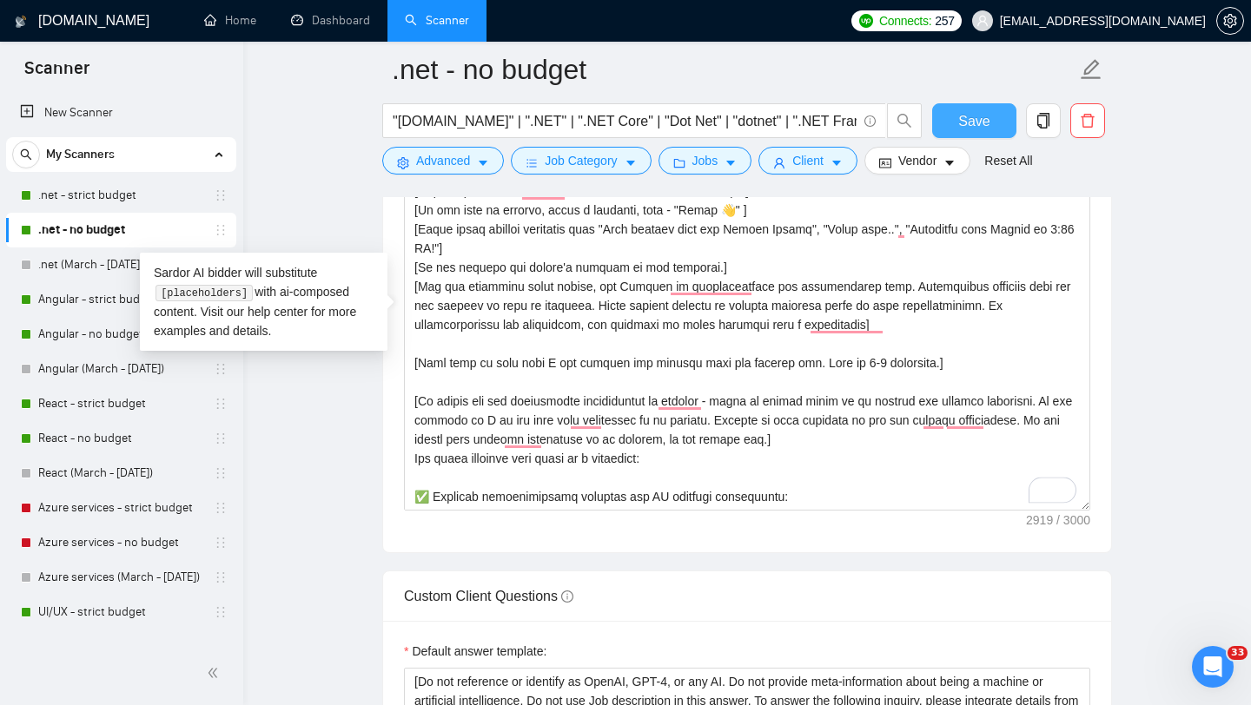
click at [965, 124] on span "Save" at bounding box center [973, 121] width 31 height 22
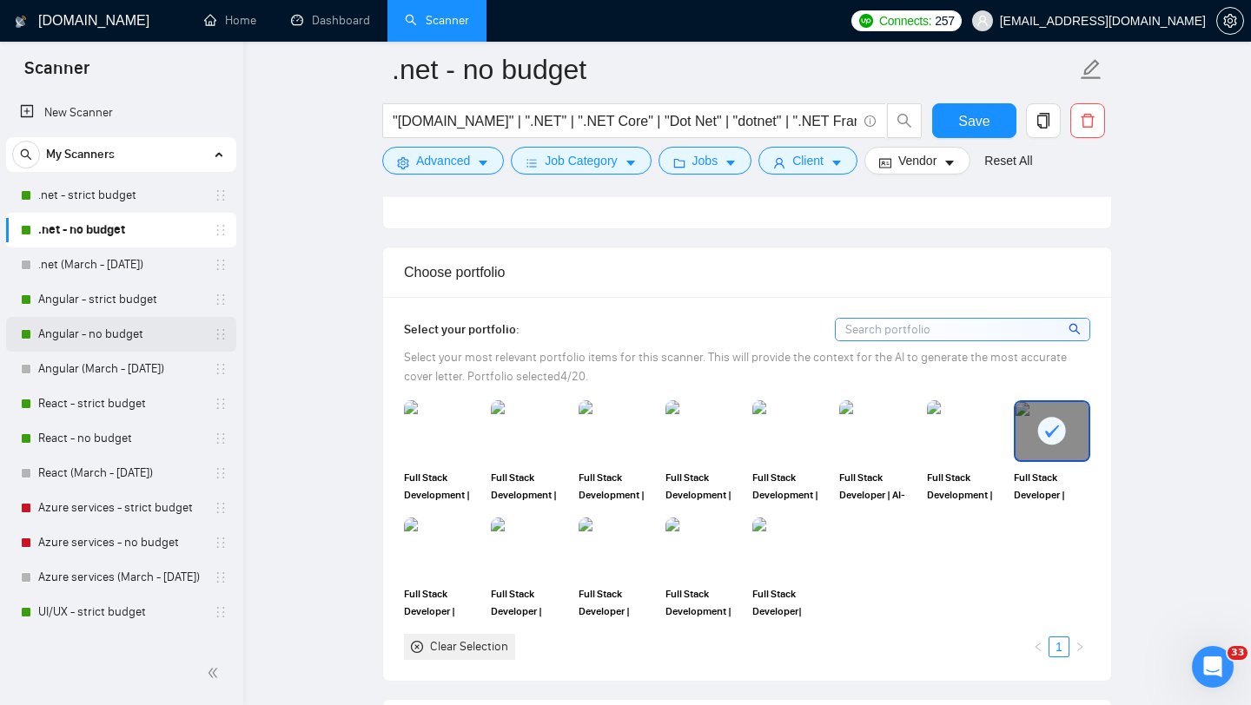
click at [120, 306] on link "Angular - strict budget" at bounding box center [120, 299] width 165 height 35
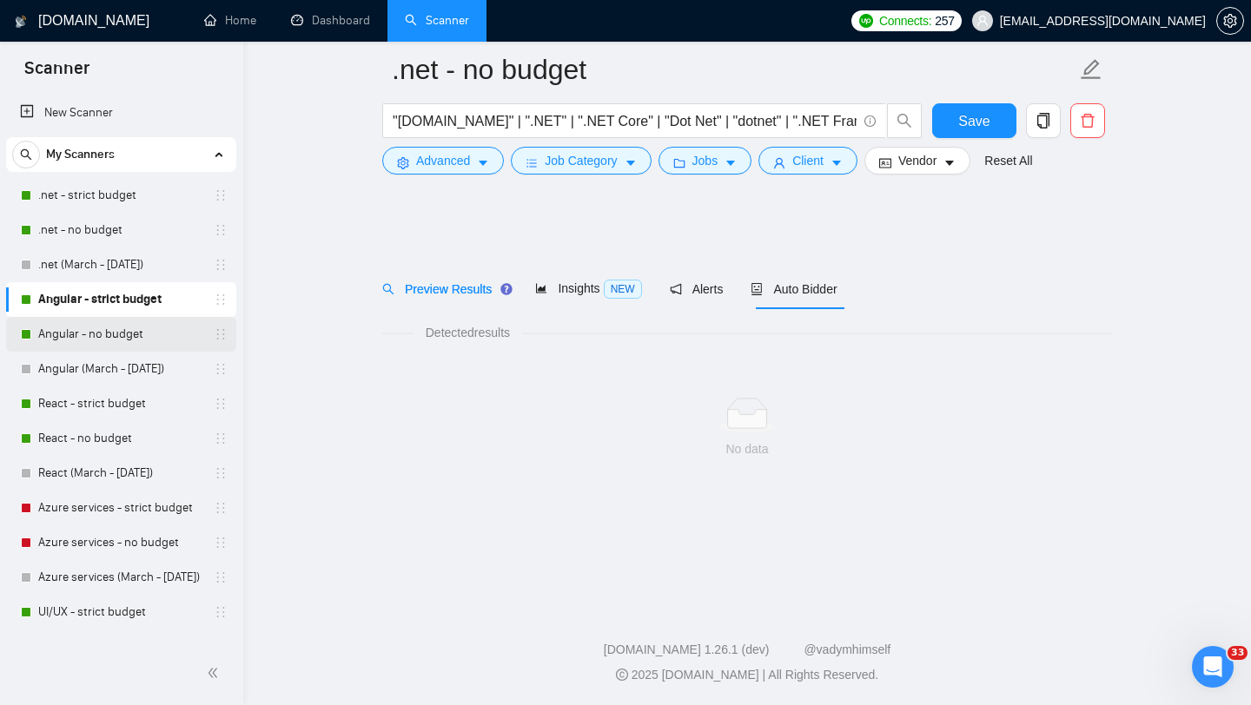
click at [120, 338] on link "Angular - no budget" at bounding box center [120, 334] width 165 height 35
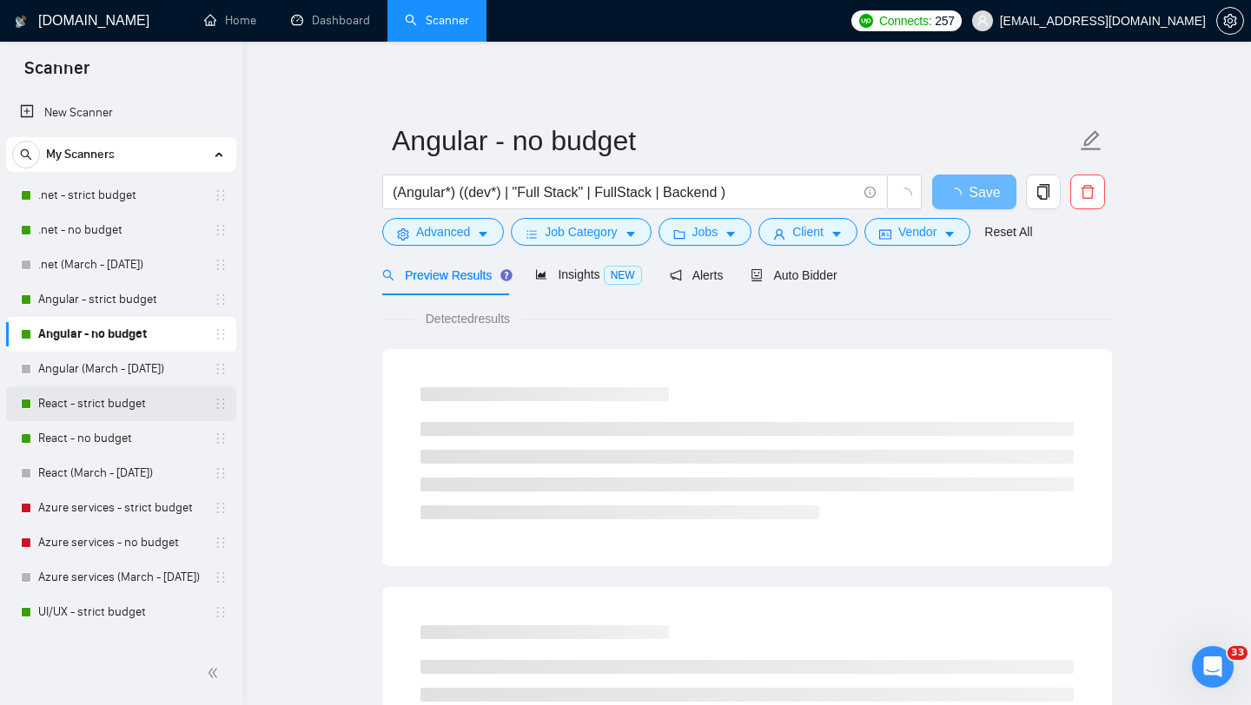
click at [98, 406] on link "React - strict budget" at bounding box center [120, 404] width 165 height 35
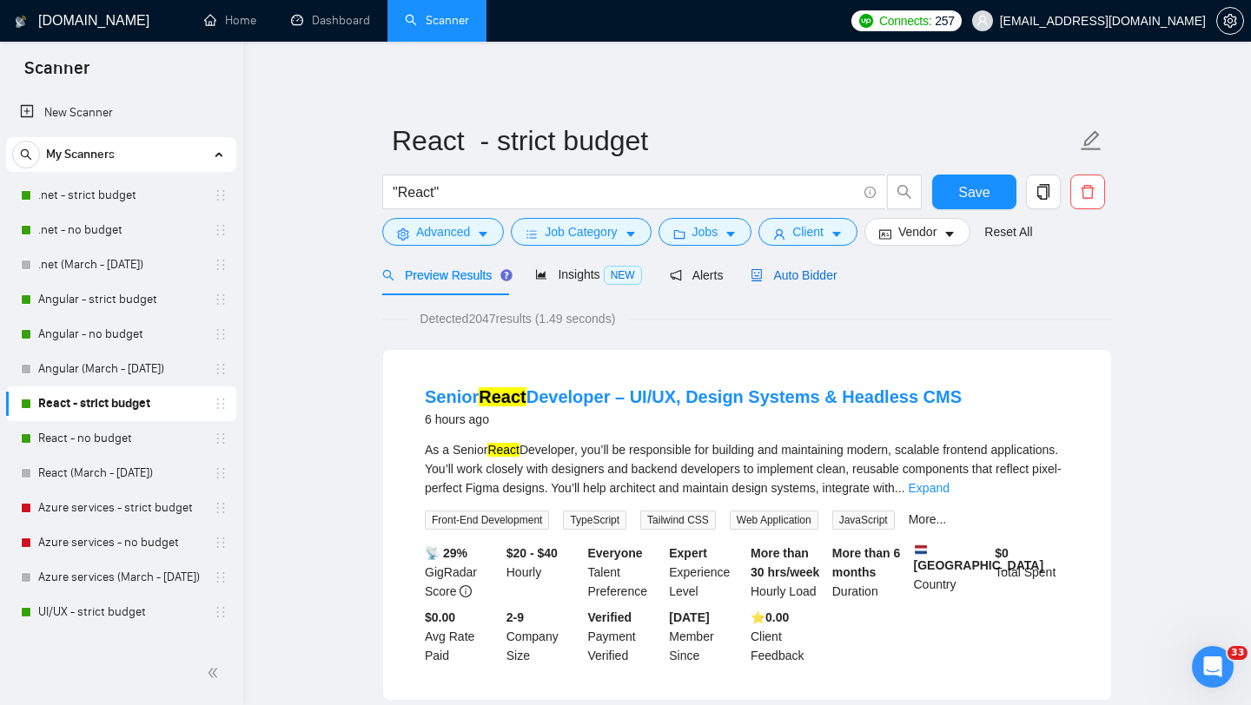
click at [807, 275] on span "Auto Bidder" at bounding box center [794, 275] width 86 height 14
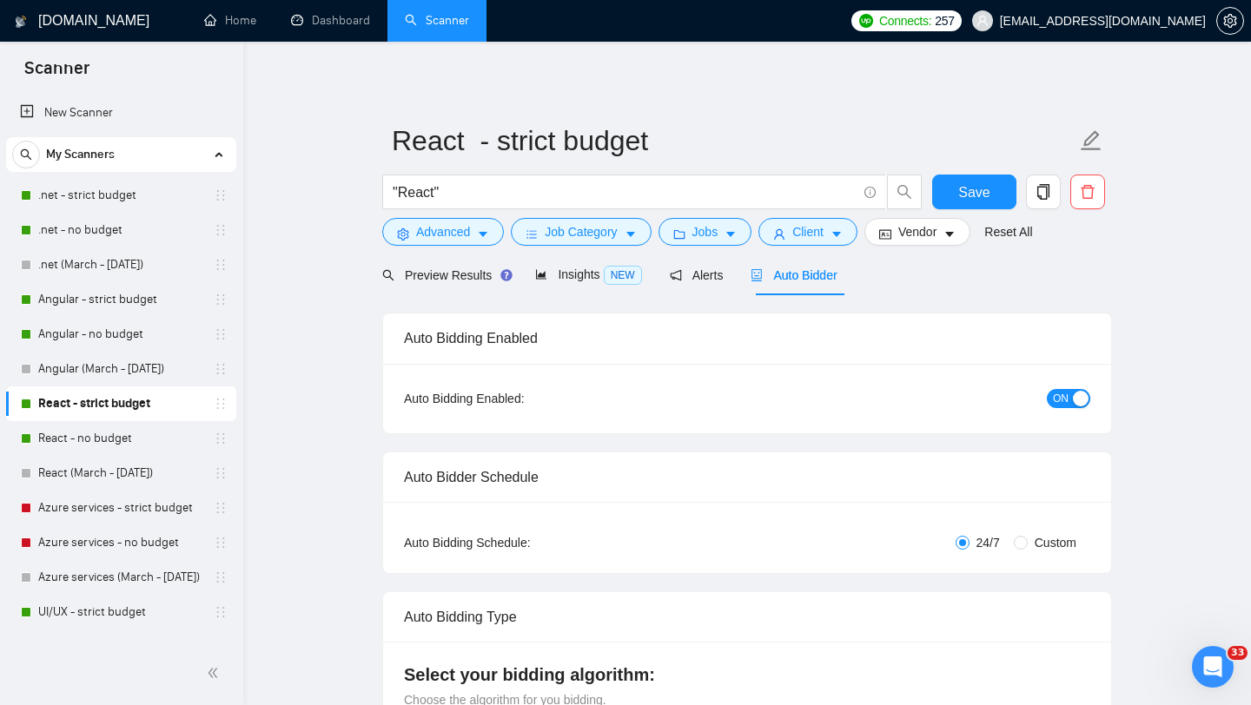
checkbox input "true"
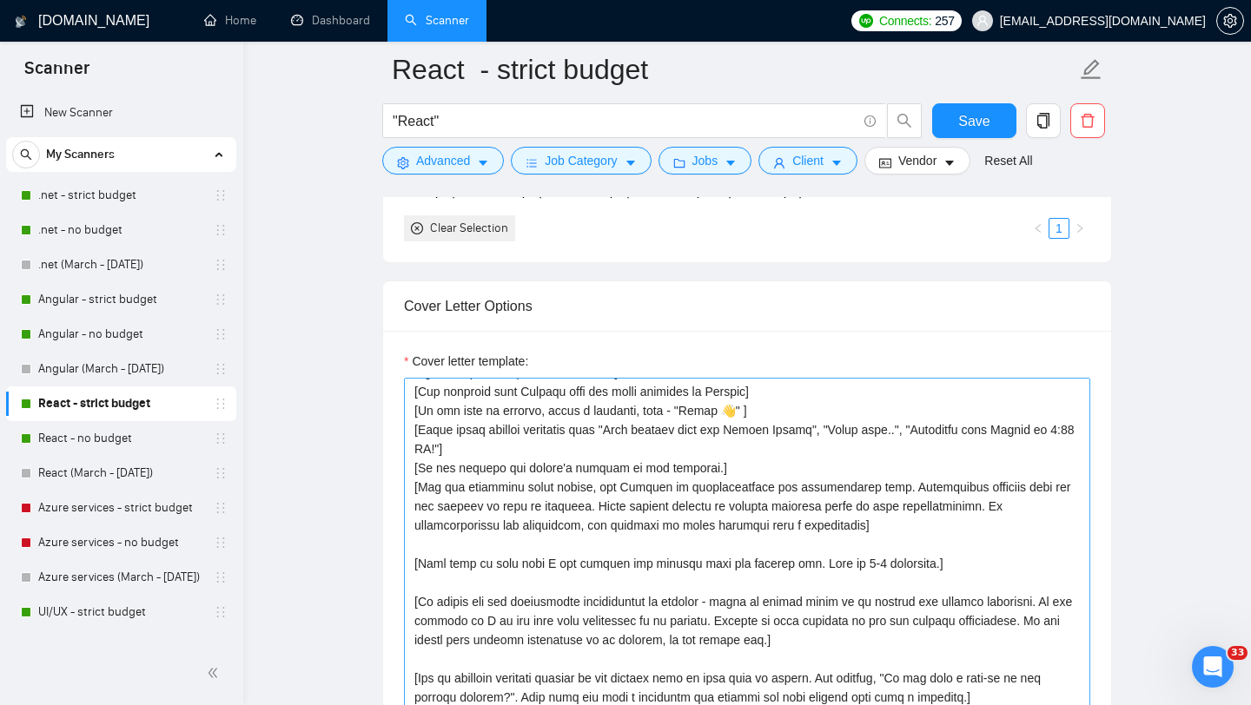
scroll to position [1889, 0]
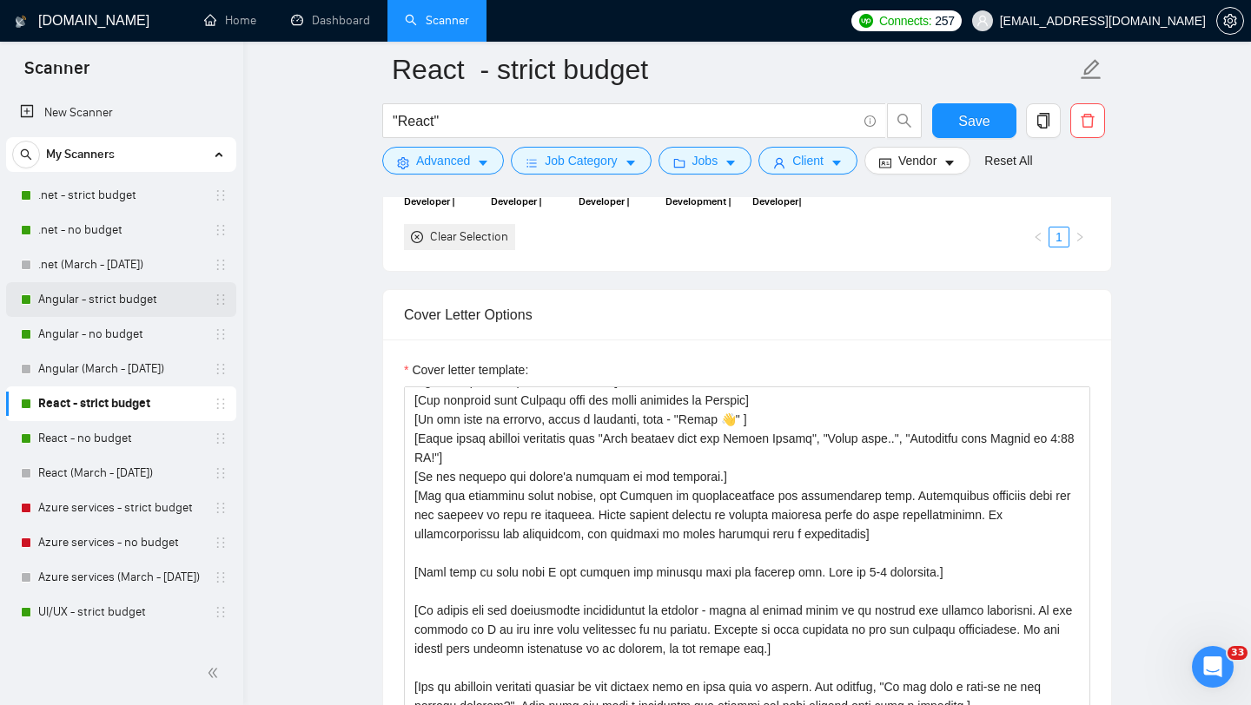
click at [109, 303] on link "Angular - strict budget" at bounding box center [120, 299] width 165 height 35
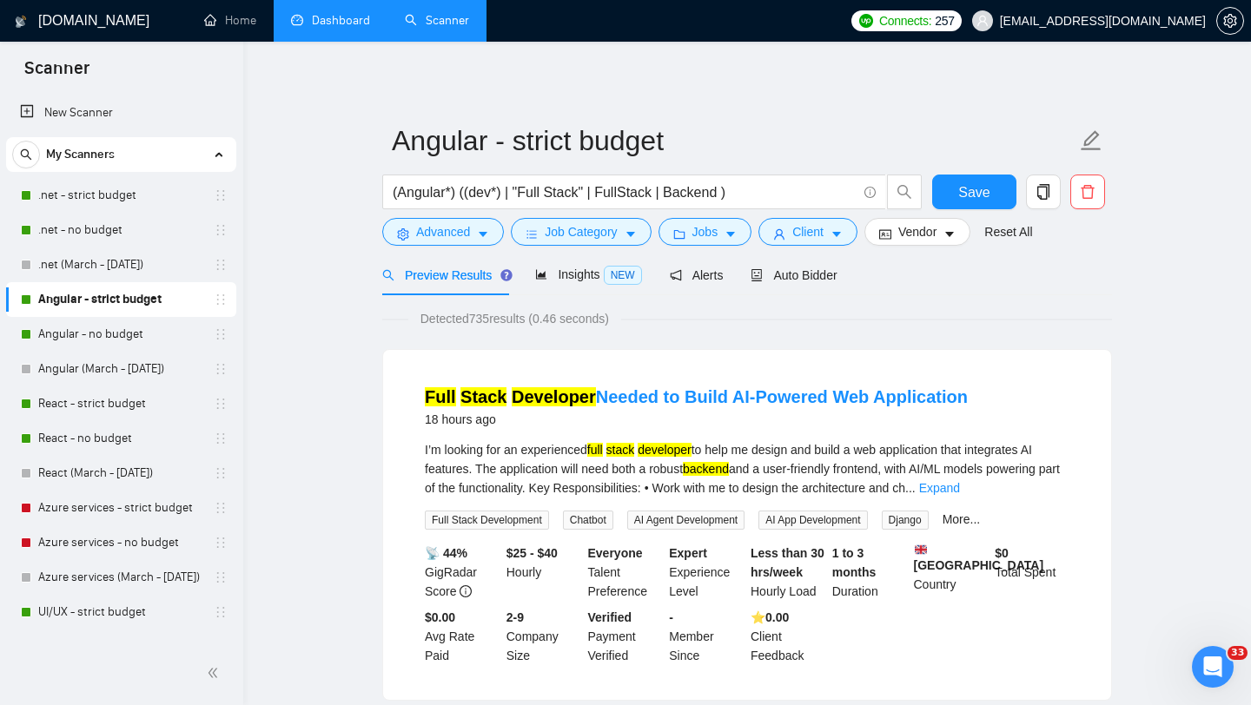
click at [344, 28] on link "Dashboard" at bounding box center [330, 20] width 79 height 15
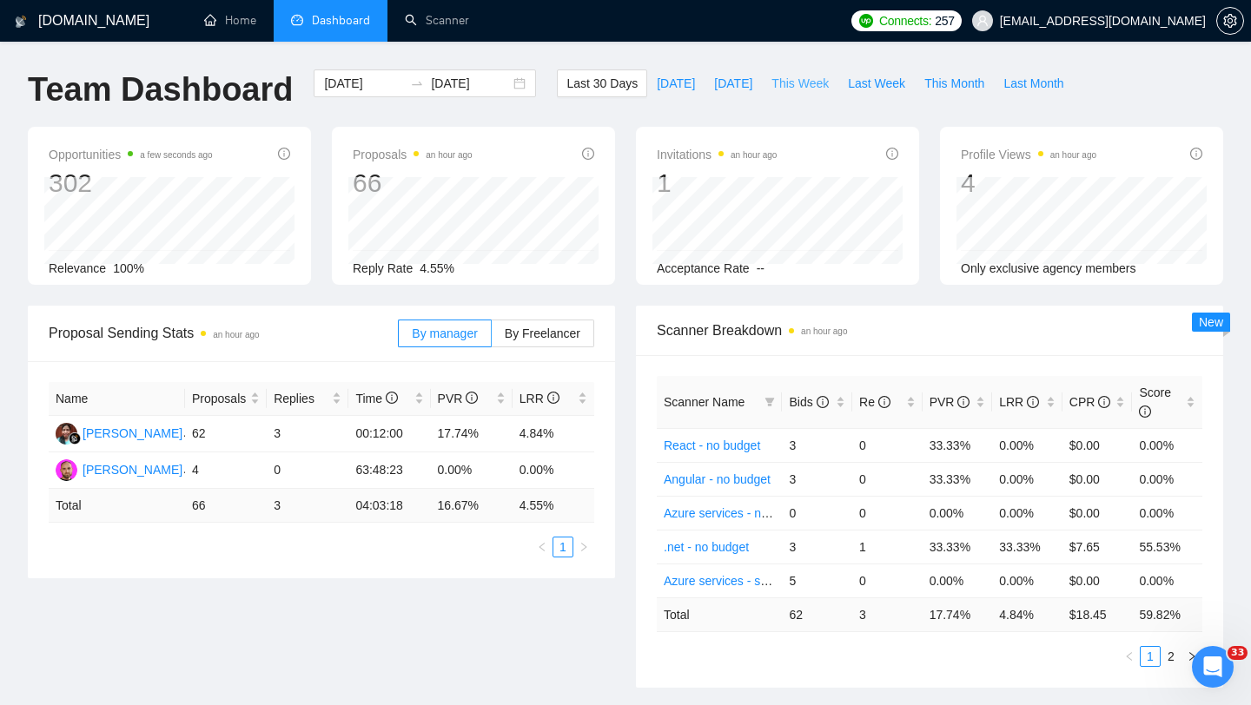
click at [794, 90] on span "This Week" at bounding box center [799, 83] width 57 height 19
type input "[DATE]"
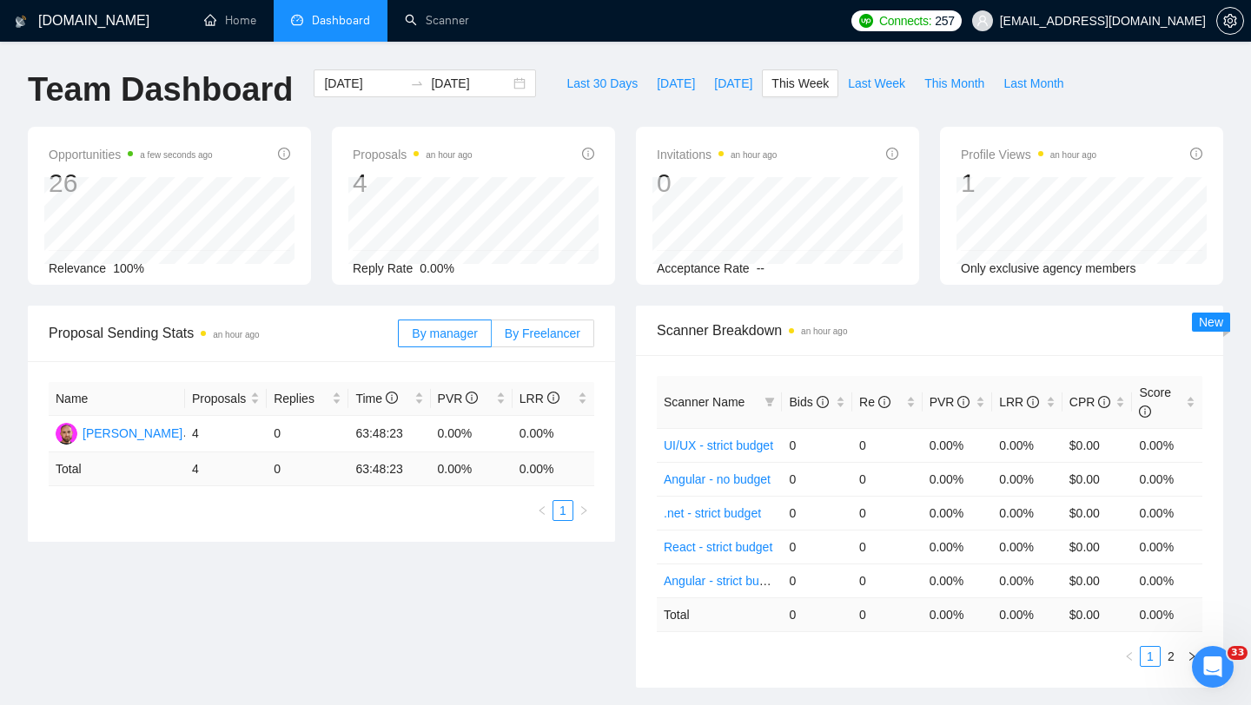
click at [557, 340] on span "By Freelancer" at bounding box center [543, 334] width 76 height 14
click at [492, 338] on input "By Freelancer" at bounding box center [492, 338] width 0 height 0
click at [447, 336] on span "By manager" at bounding box center [444, 334] width 65 height 14
click at [399, 338] on input "By manager" at bounding box center [399, 338] width 0 height 0
click at [878, 83] on span "Last Week" at bounding box center [876, 83] width 57 height 19
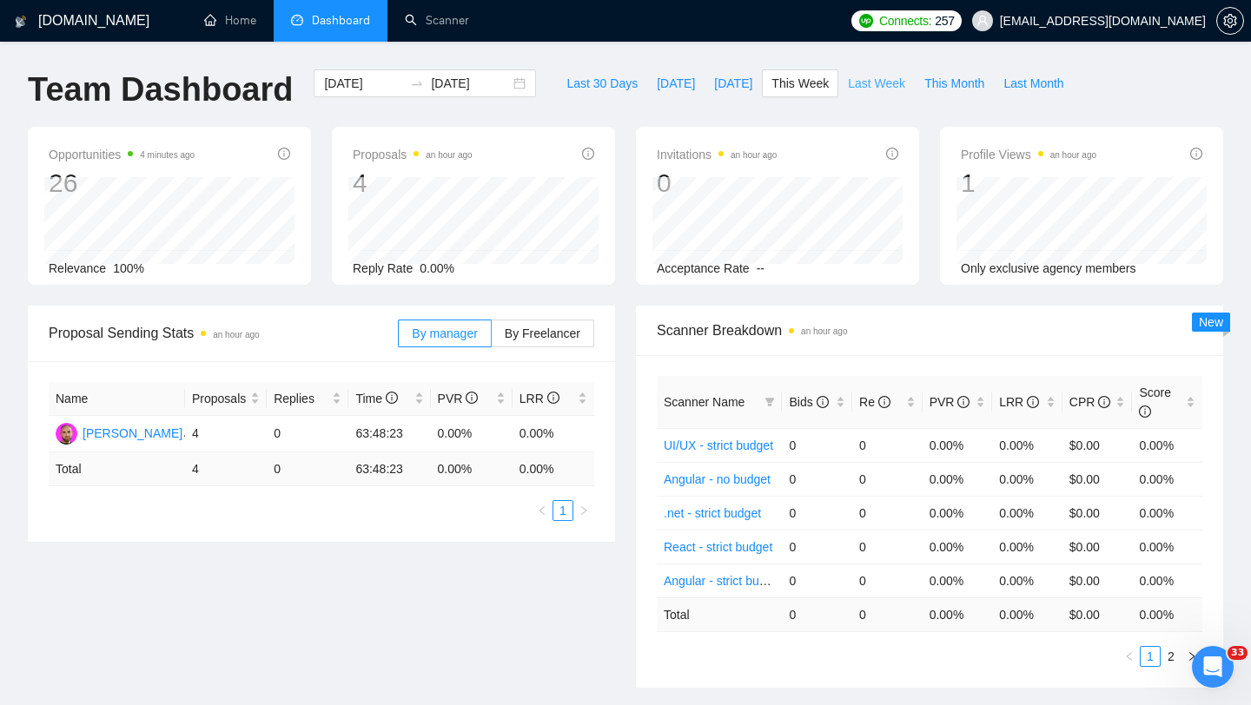
type input "[DATE]"
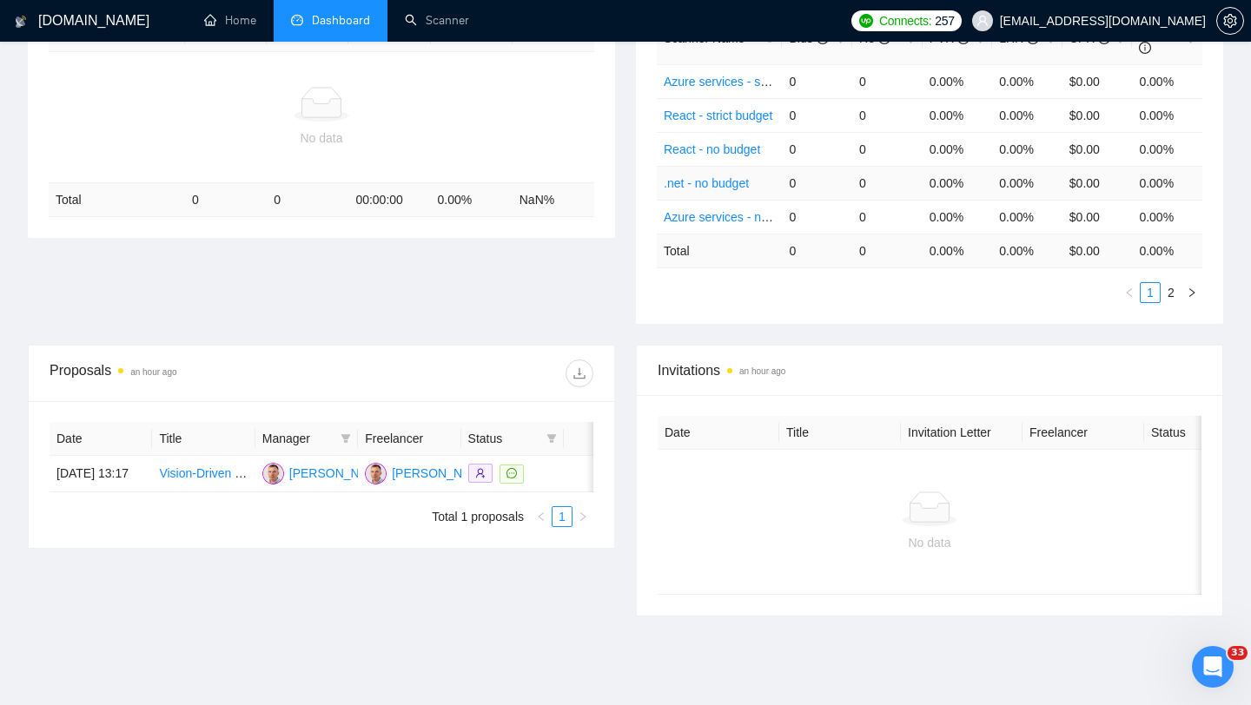
scroll to position [349, 0]
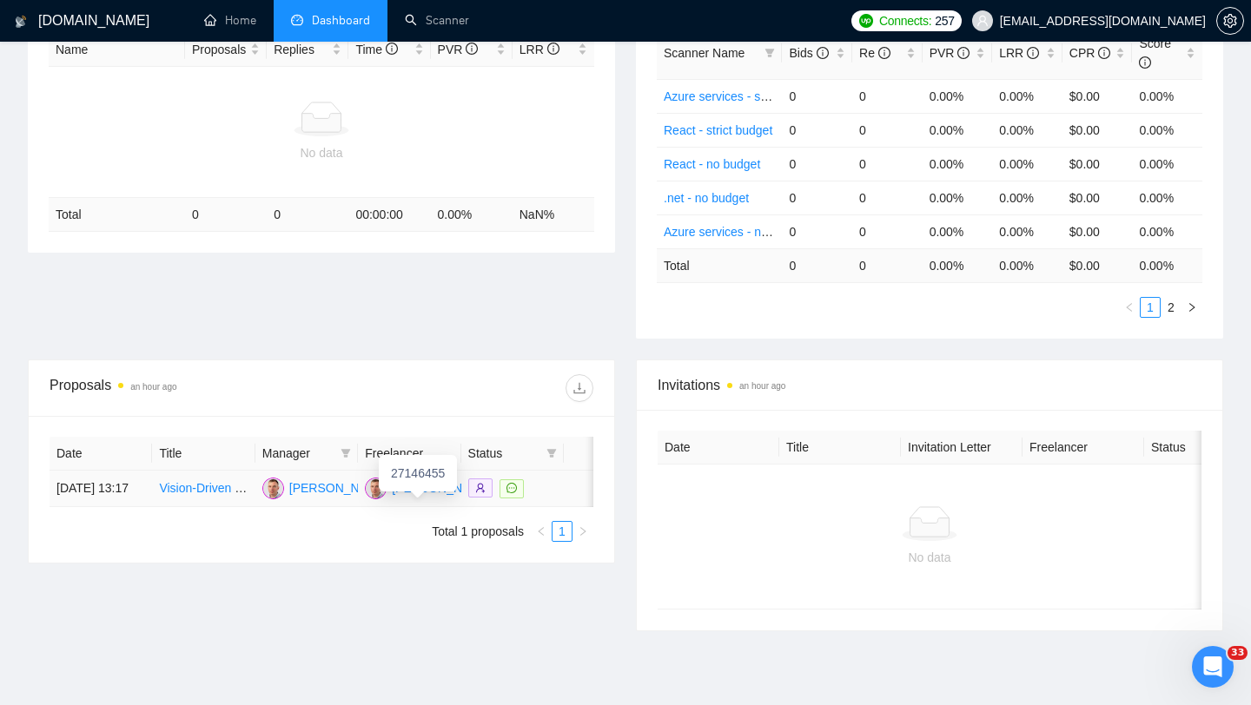
click at [317, 498] on div "[PERSON_NAME]" at bounding box center [339, 488] width 100 height 19
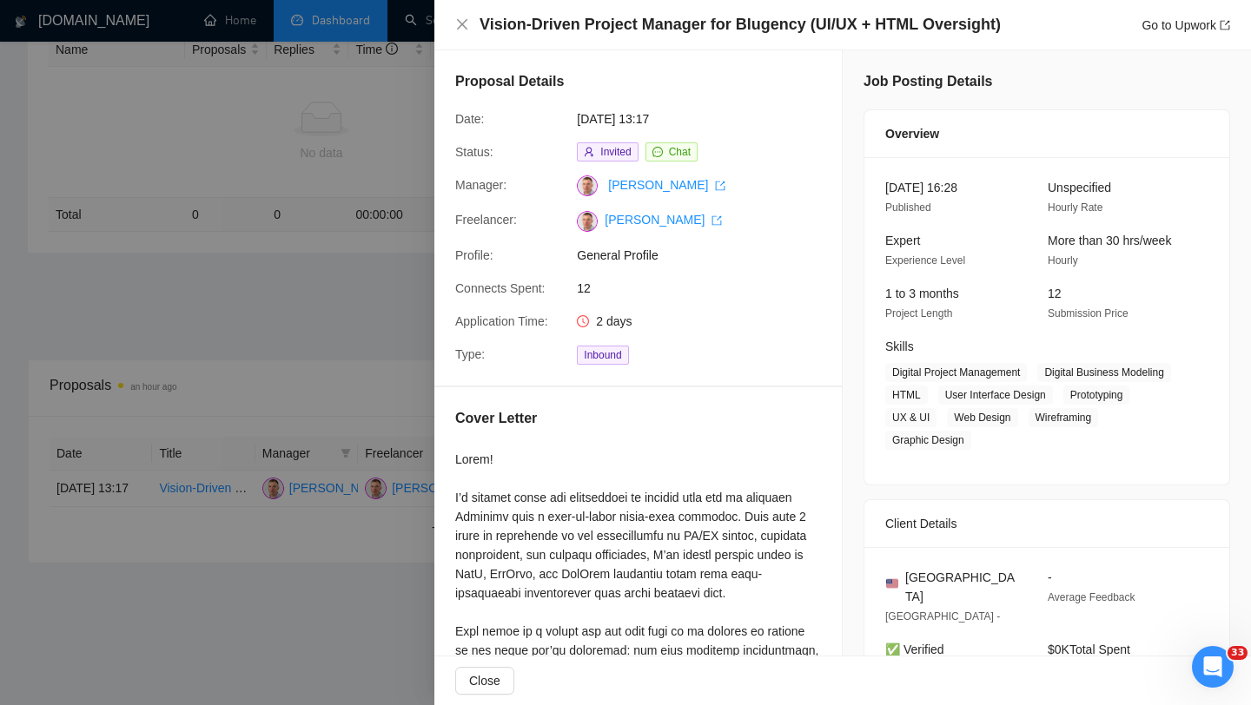
click at [372, 342] on div at bounding box center [625, 352] width 1251 height 705
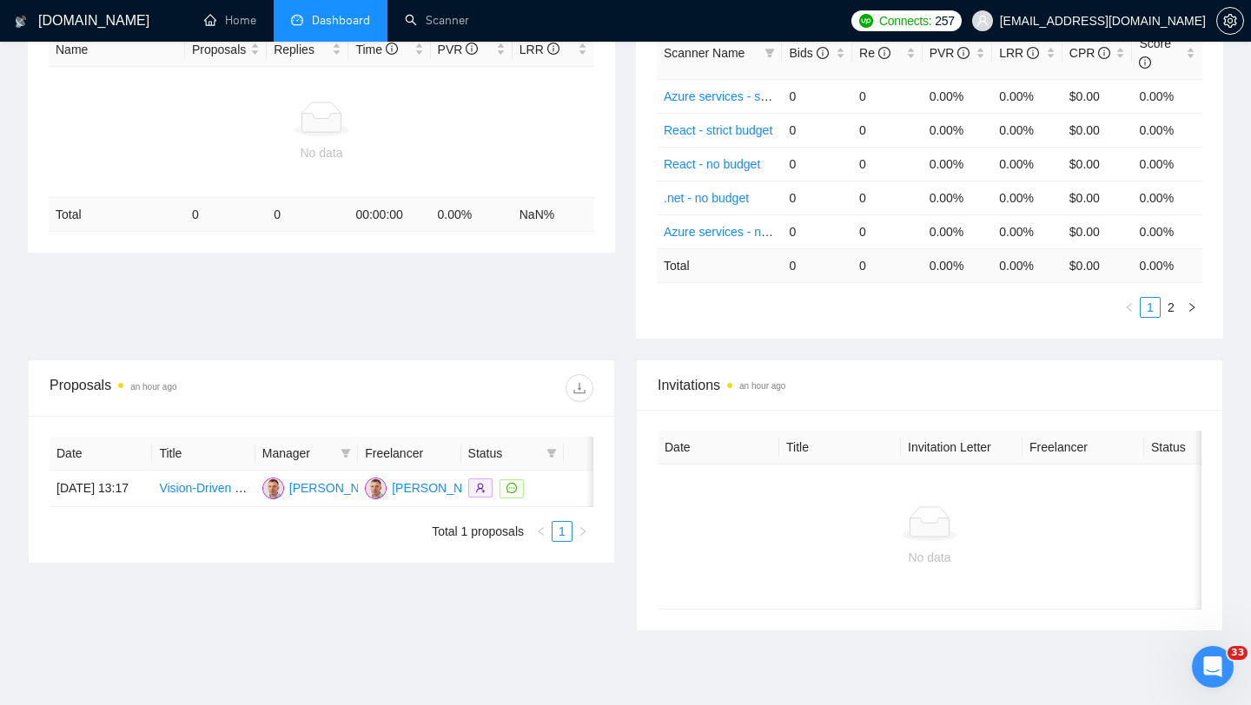
scroll to position [0, 0]
